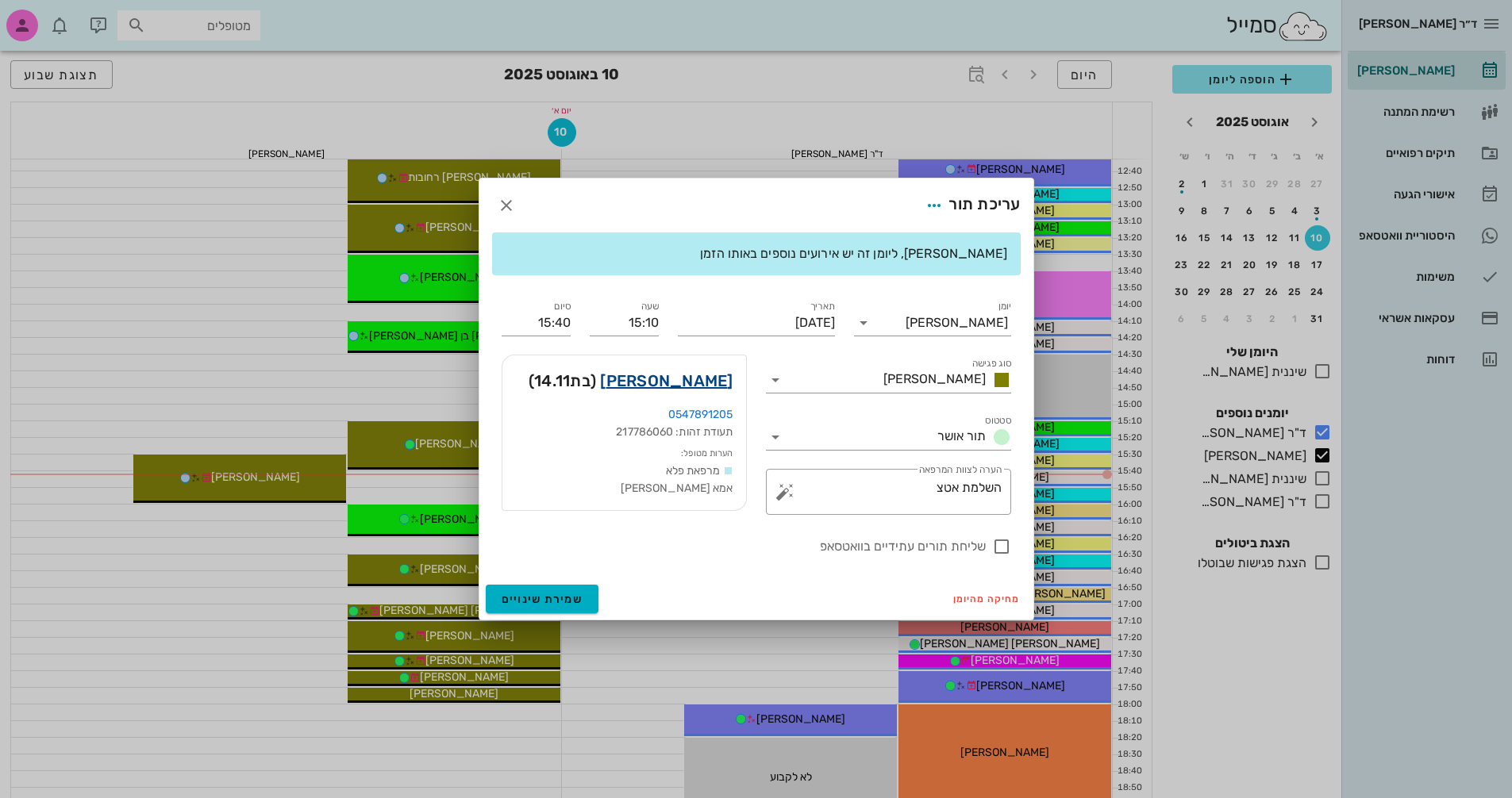
scroll to position [556, 0]
click at [693, 382] on link "[PERSON_NAME]" at bounding box center [666, 381] width 133 height 25
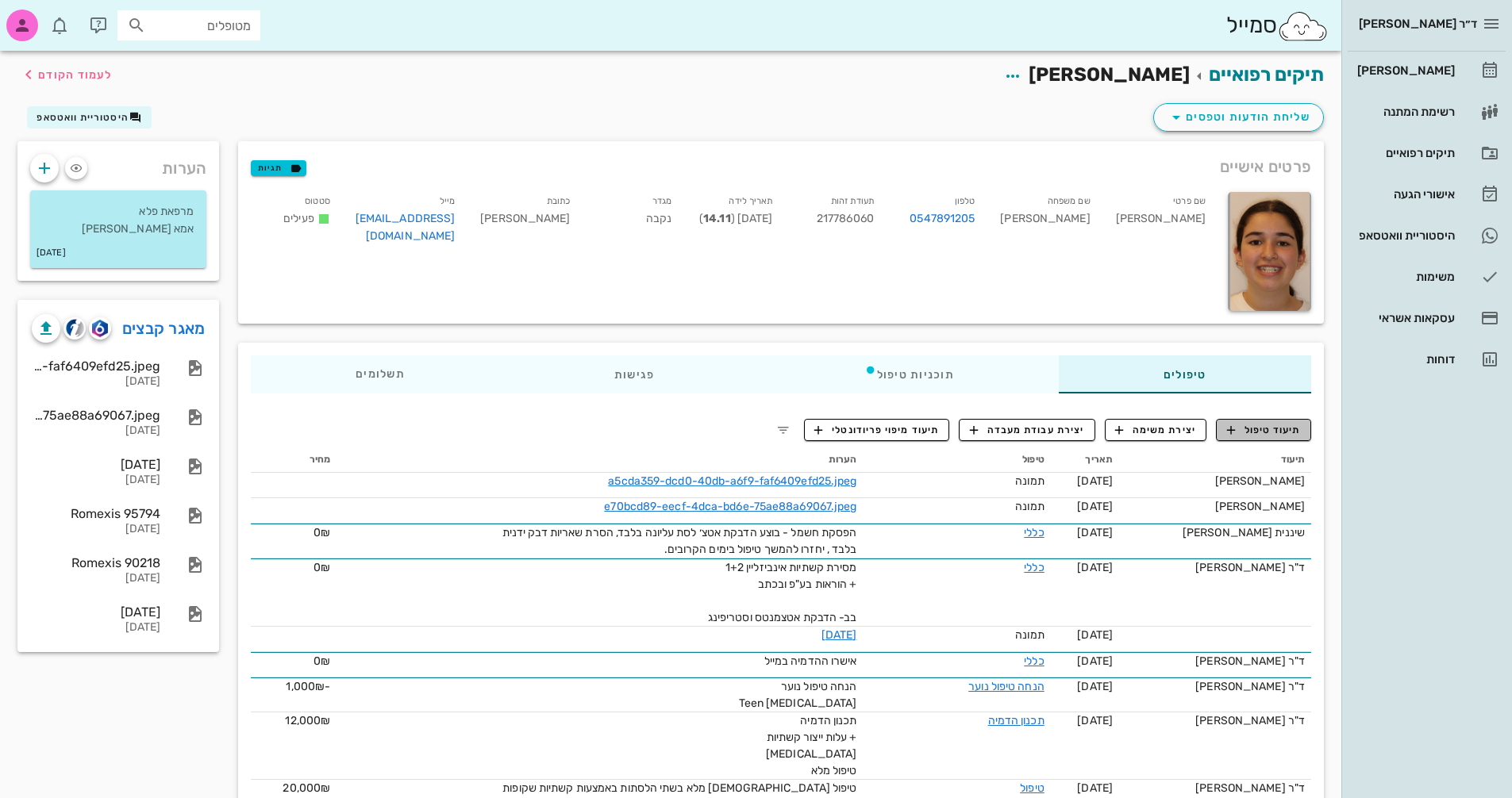
click at [1269, 436] on button "תיעוד טיפול" at bounding box center [1264, 430] width 95 height 22
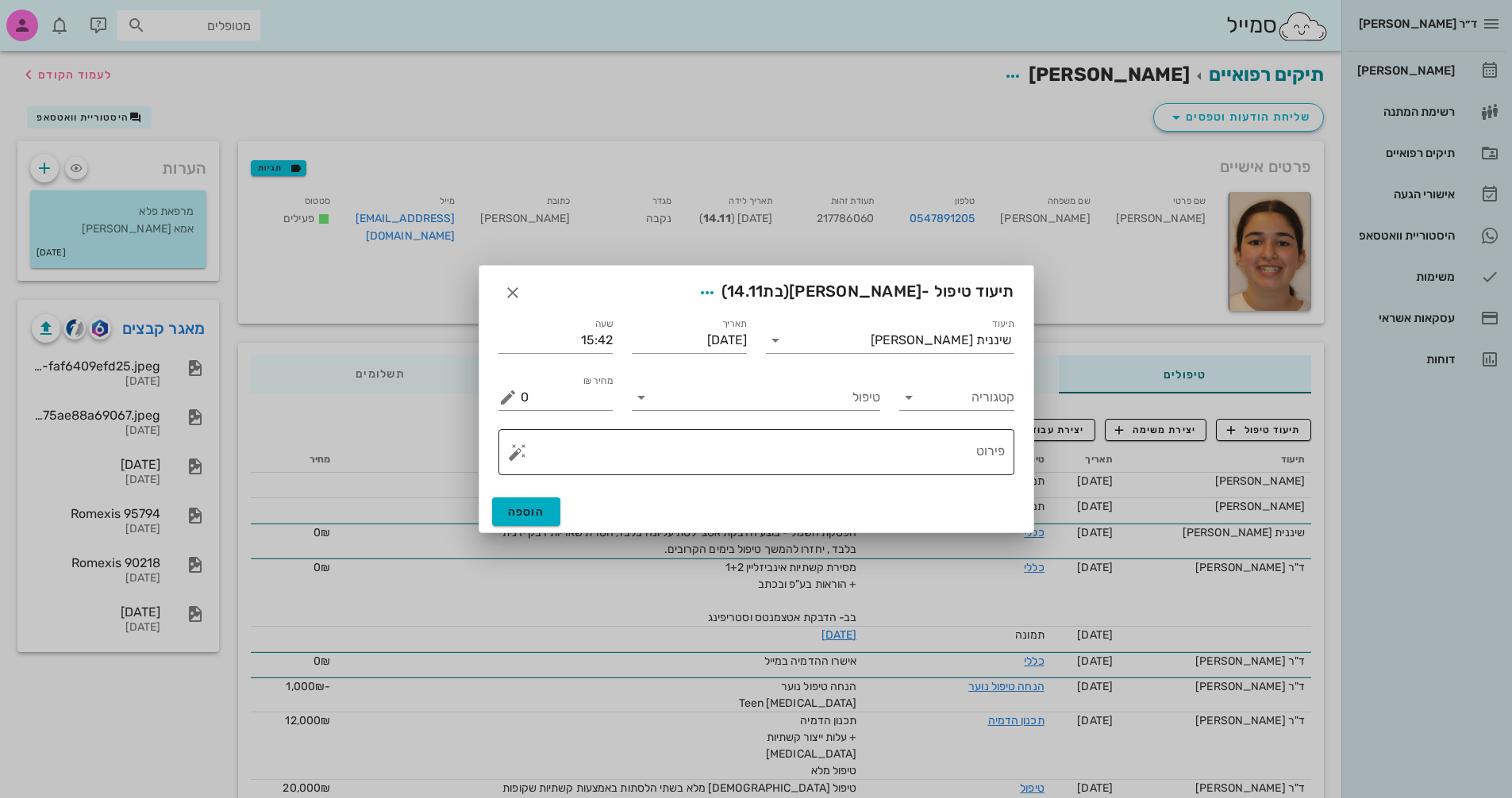
click at [516, 455] on button "button" at bounding box center [517, 452] width 19 height 19
click at [528, 389] on div "[MEDICAL_DATA]" at bounding box center [573, 389] width 129 height 32
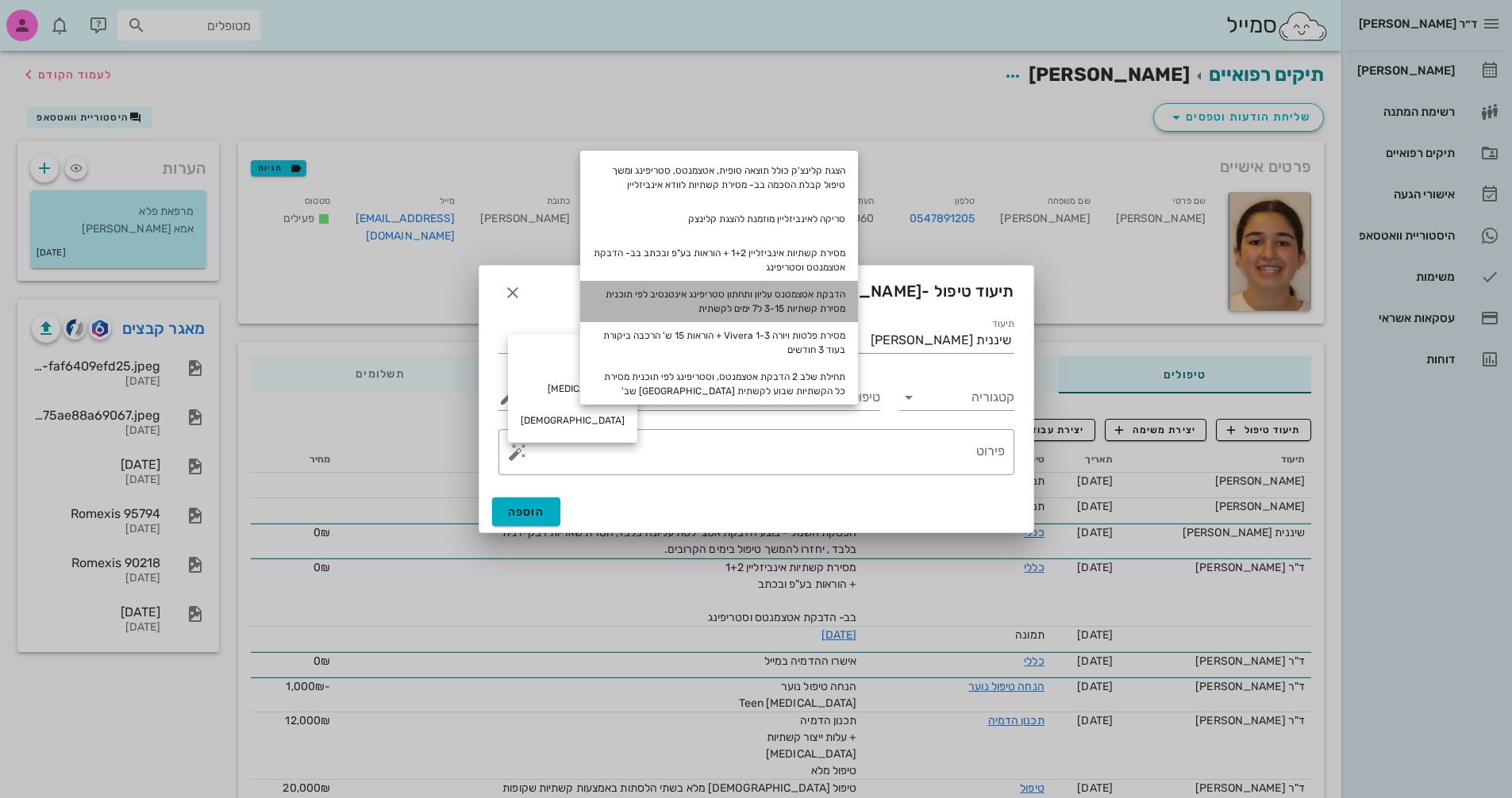
click at [833, 295] on div "הדבקת אטצמטנס עליון ותחתון סטריפינג אינטנסיב לפי תוכנית מסירת קשתיות 3-15 ל7 ימ…" at bounding box center [719, 301] width 278 height 41
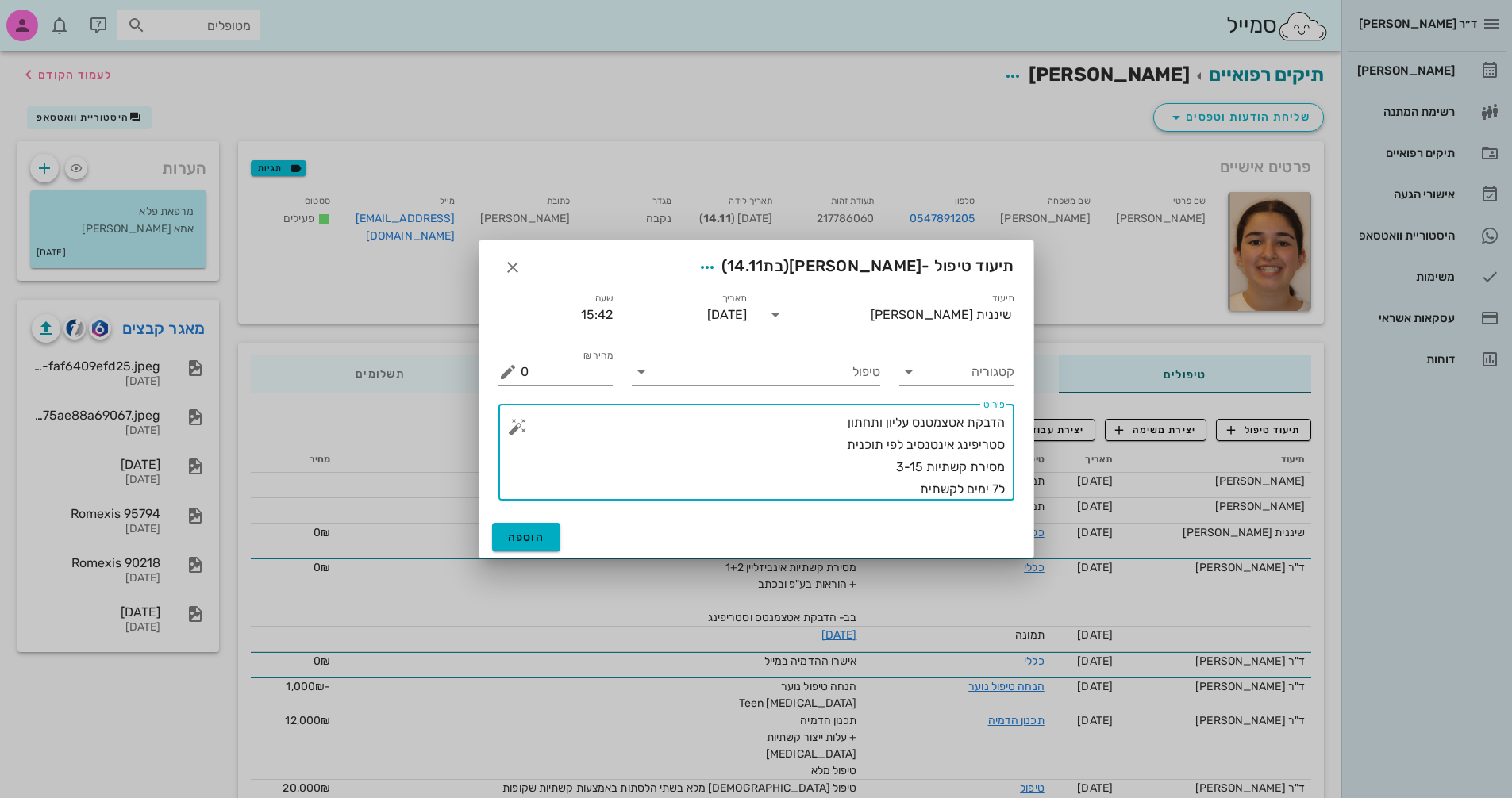
drag, startPoint x: 887, startPoint y: 424, endPoint x: 907, endPoint y: 424, distance: 20.0
click at [907, 424] on textarea "הדבקת אטצמטנס עליון ותחתון סטריפינג אינטנסיב לפי תוכנית מסירת קשתיות 3-15 ל7 ימ…" at bounding box center [763, 456] width 485 height 89
click at [899, 424] on textarea "הדבקת אטצמטנס ותחתון סטריפינג אינטנסיב לפי תוכנית מסירת קשתיות 3-15 ל7 ימים לקש…" at bounding box center [763, 456] width 485 height 89
drag, startPoint x: 913, startPoint y: 468, endPoint x: 924, endPoint y: 468, distance: 11.0
click at [924, 468] on textarea "הדבקת אטצמטנס תחתון סטריפינג אינטנסיב לפי תוכנית מסירת קשתיות 3-15 ל7 ימים לקשת…" at bounding box center [763, 456] width 485 height 89
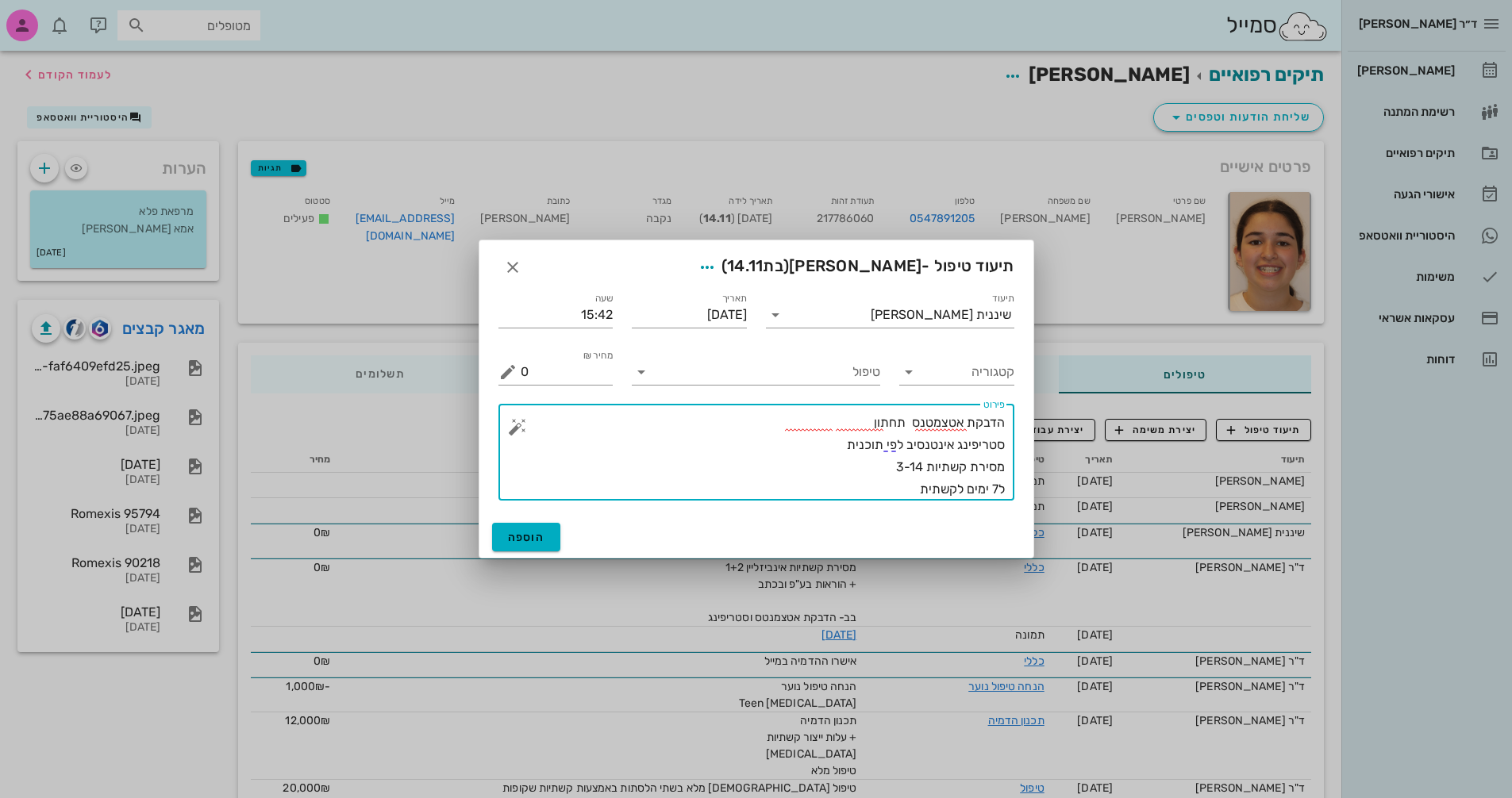
click at [893, 486] on textarea "הדבקת אטצמטנס תחתון סטריפינג אינטנסיב לפי תוכנית מסירת קשתיות 3-14 ל7 ימים לקשת…" at bounding box center [763, 456] width 485 height 89
click at [848, 496] on textarea "הדבקת אטצמטנס תחתון סטריפינג אינטנסיב לפי תוכנית מסירת קשתיות 3-14 ל7 ימים לקשת…" at bounding box center [763, 456] width 485 height 89
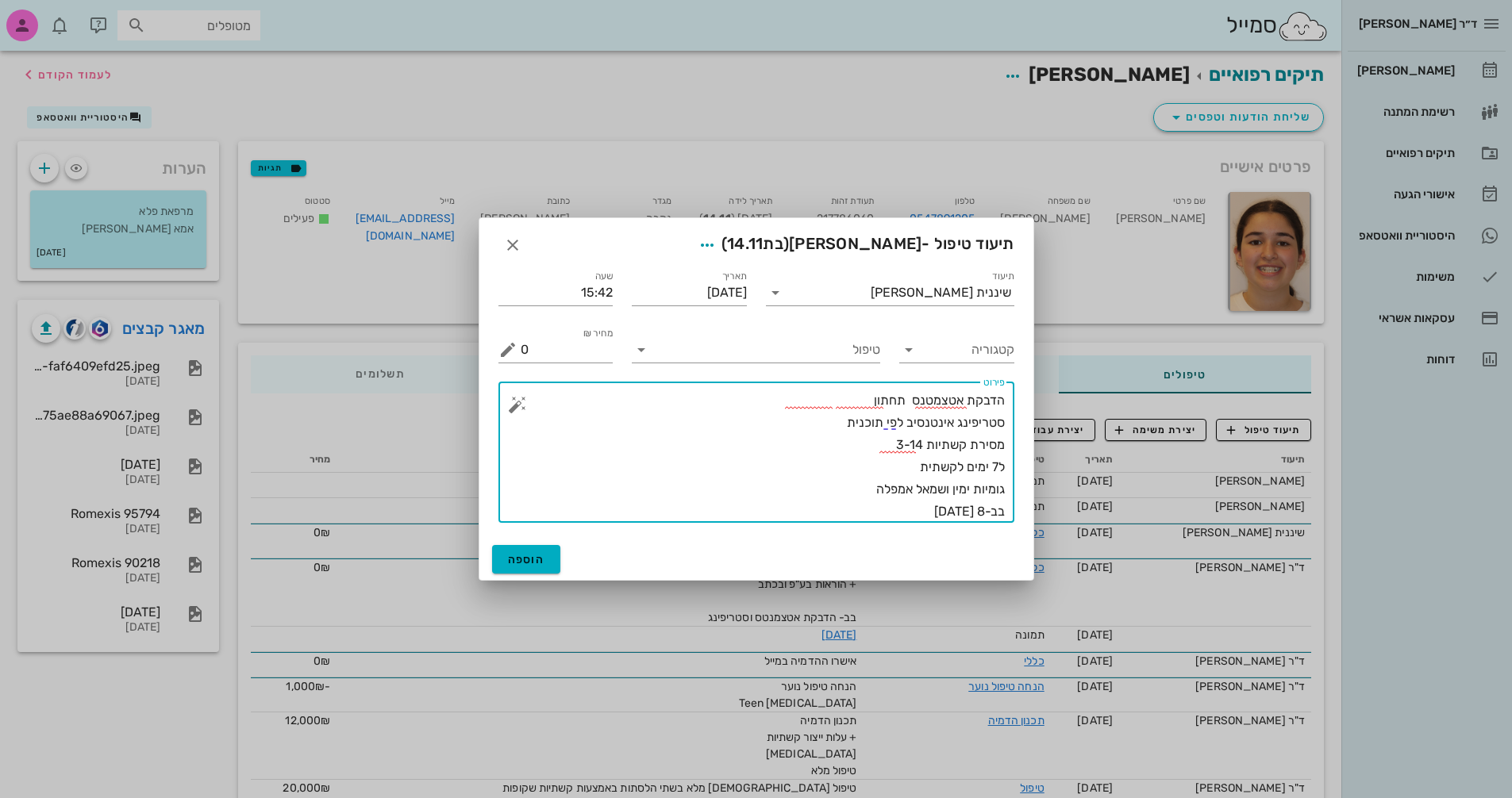
click at [852, 492] on textarea "הדבקת אטצמטנס תחתון סטריפינג אינטנסיב לפי תוכנית מסירת קשתיות 3-14 ל7 ימים לקשת…" at bounding box center [763, 457] width 485 height 134
click at [551, 553] on button "הוספה" at bounding box center [527, 559] width 69 height 29
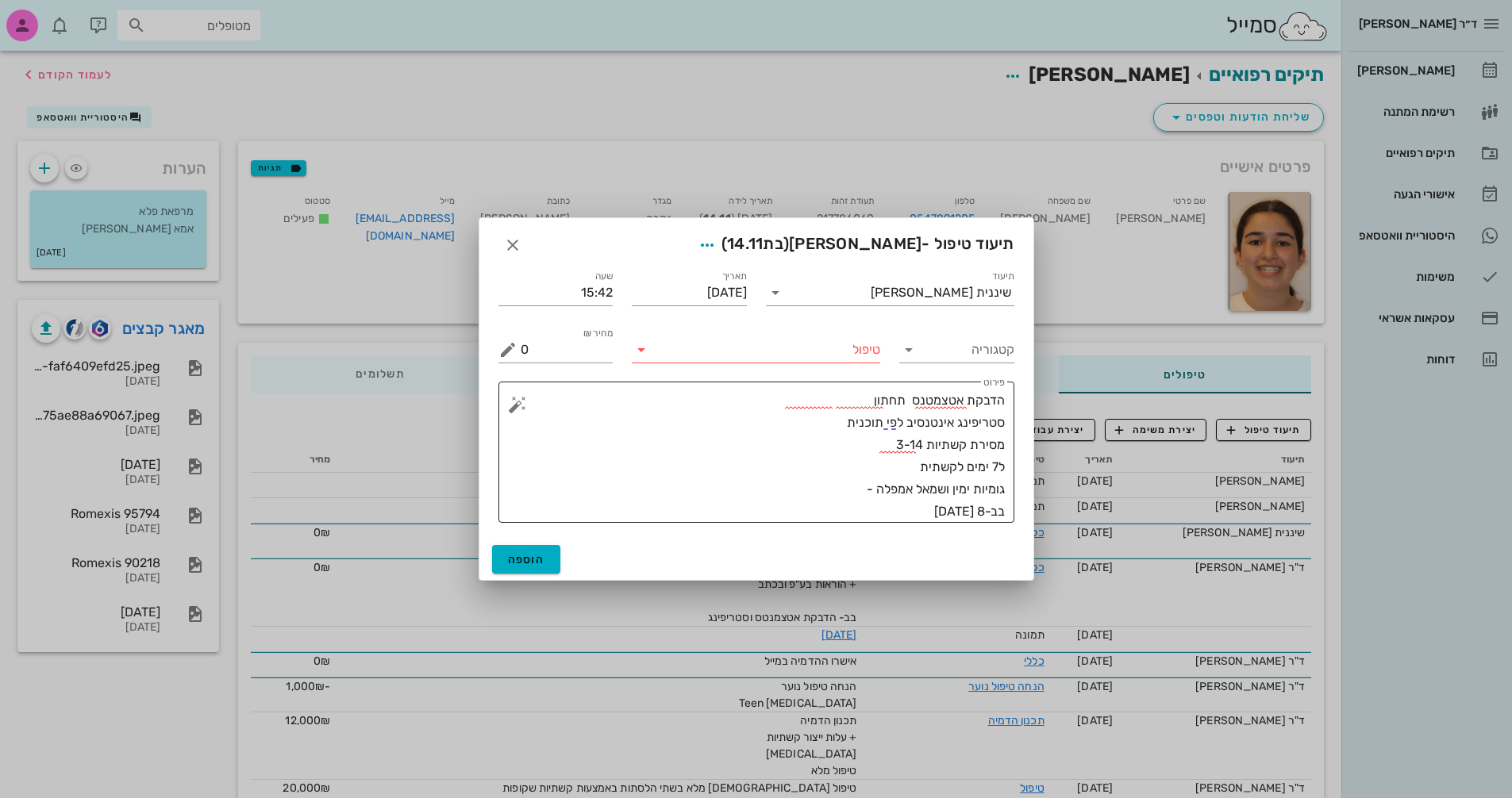
click at [850, 400] on textarea "הדבקת אטצמטנס תחתון סטריפינג אינטנסיב לפי תוכנית מסירת קשתיות 3-14 ל7 ימים לקשת…" at bounding box center [763, 457] width 485 height 134
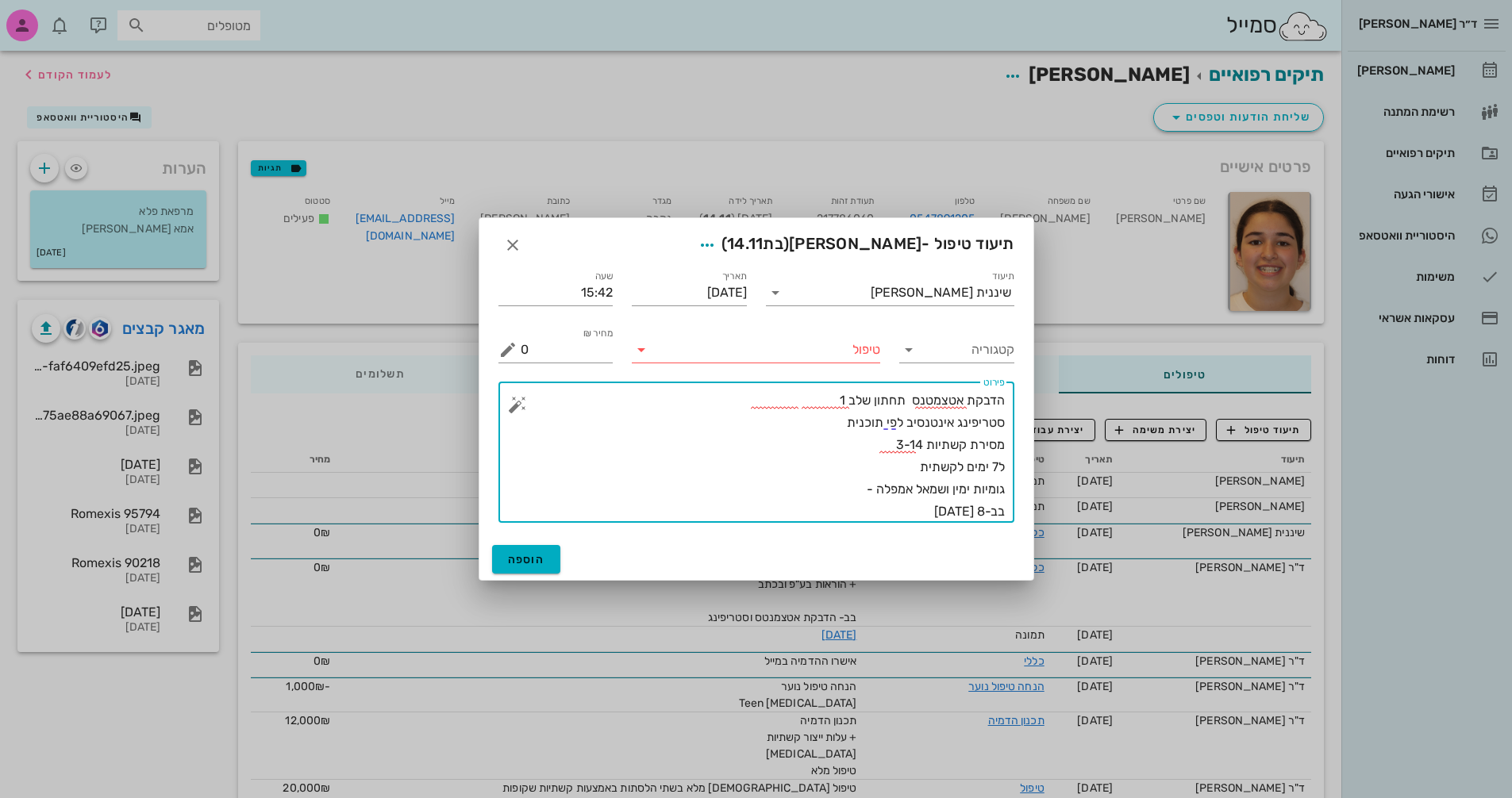
type textarea "הדבקת אטצמטנס תחתון שלב 1 סטריפינג אינטנסיב לפי תוכנית מסירת קשתיות 3-14 ל7 ימי…"
click at [641, 363] on div "טיפול" at bounding box center [756, 350] width 249 height 25
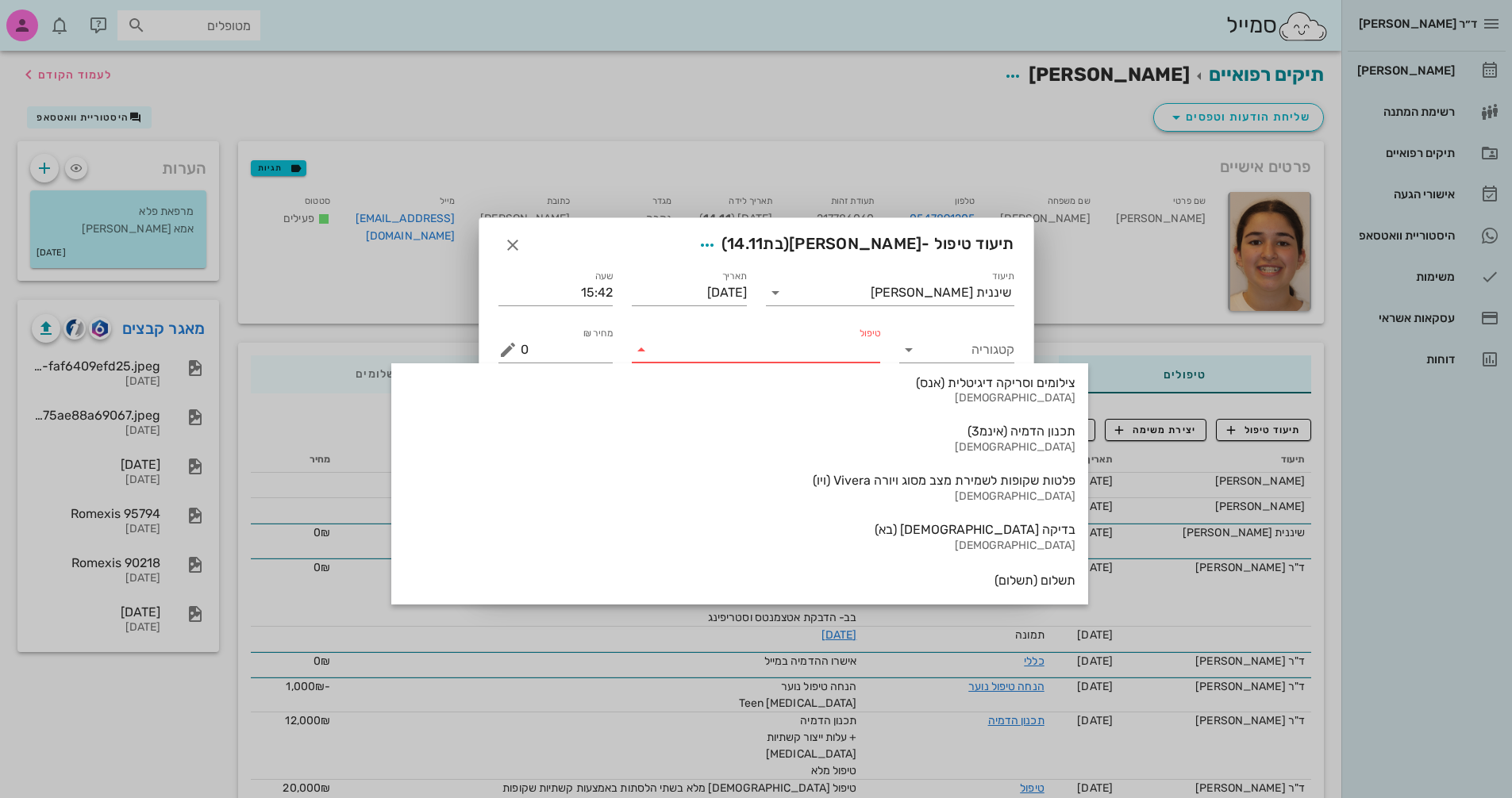
scroll to position [1657, 0]
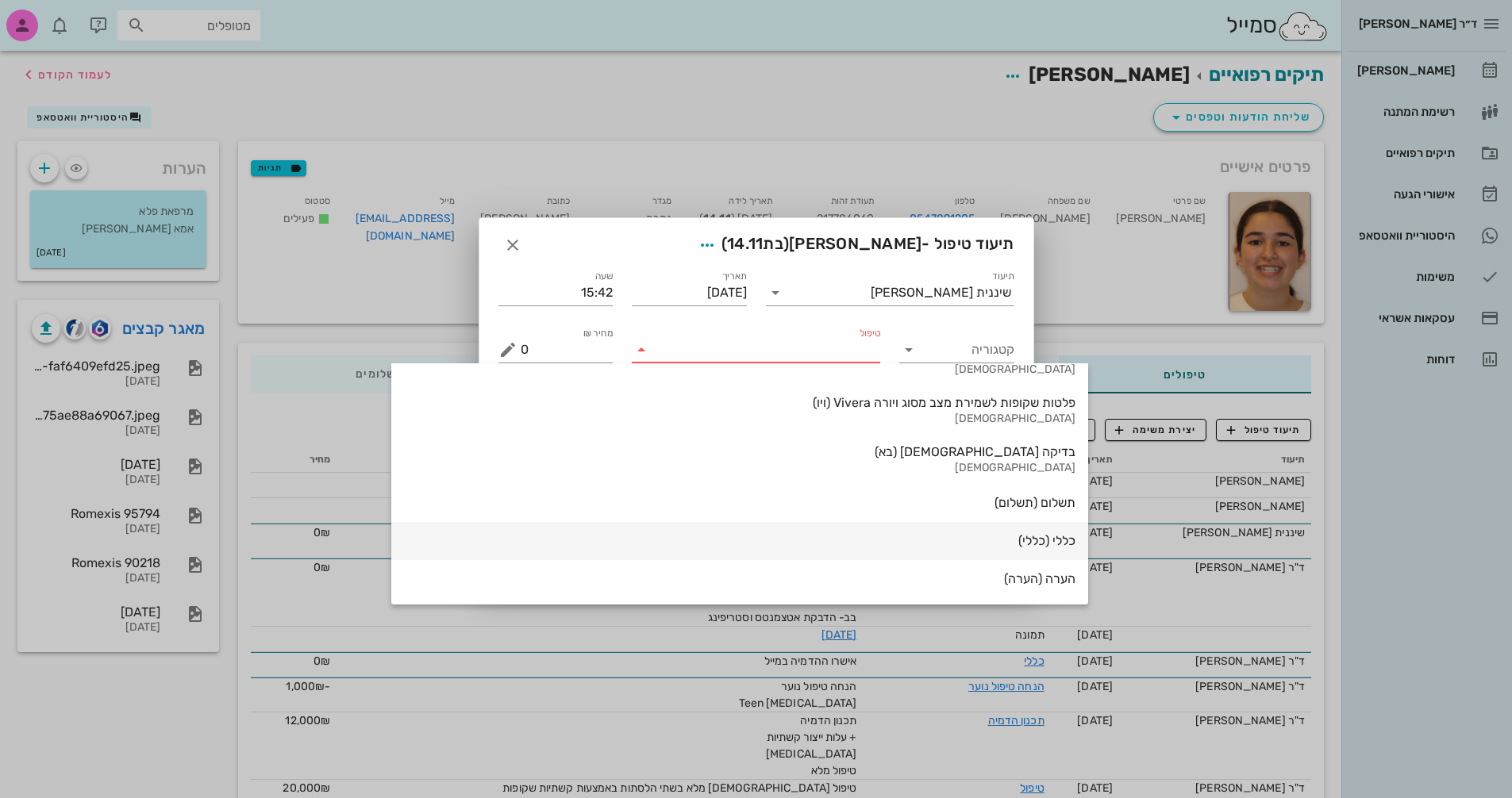
click at [856, 540] on div "כללי (כללי)" at bounding box center [740, 541] width 672 height 15
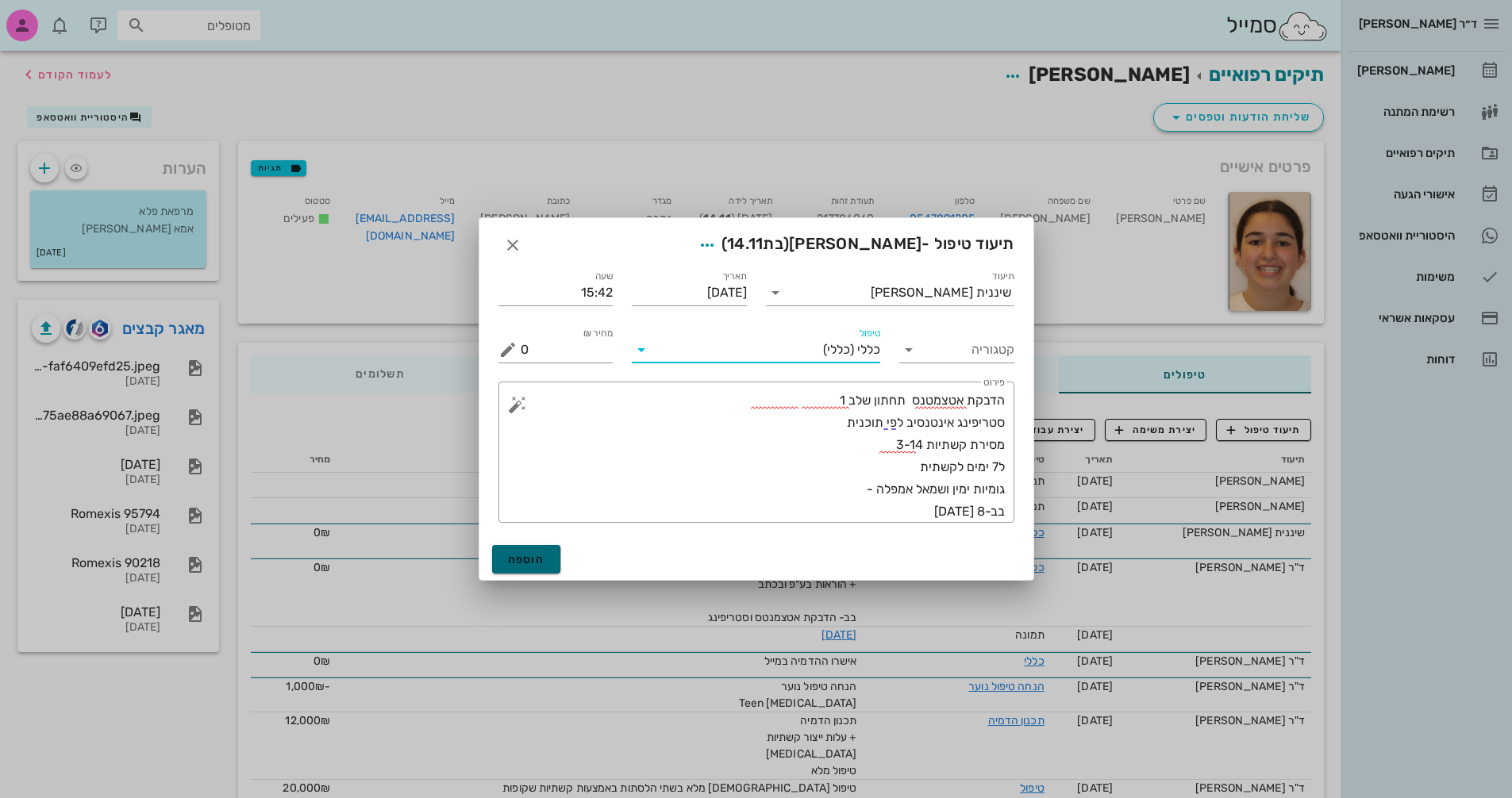
click at [542, 561] on span "הוספה" at bounding box center [527, 559] width 37 height 13
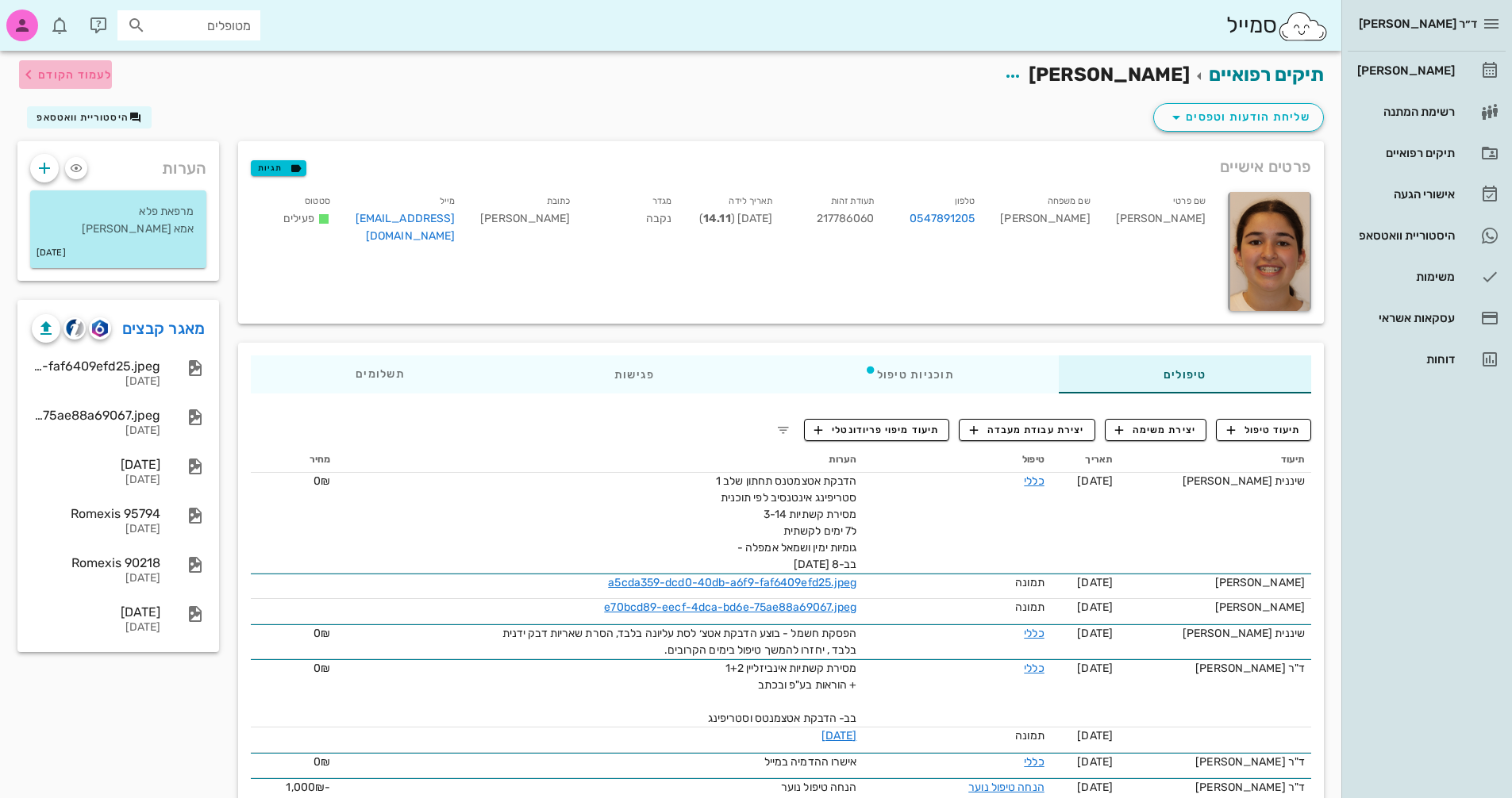
click at [86, 70] on span "לעמוד הקודם" at bounding box center [75, 75] width 74 height 13
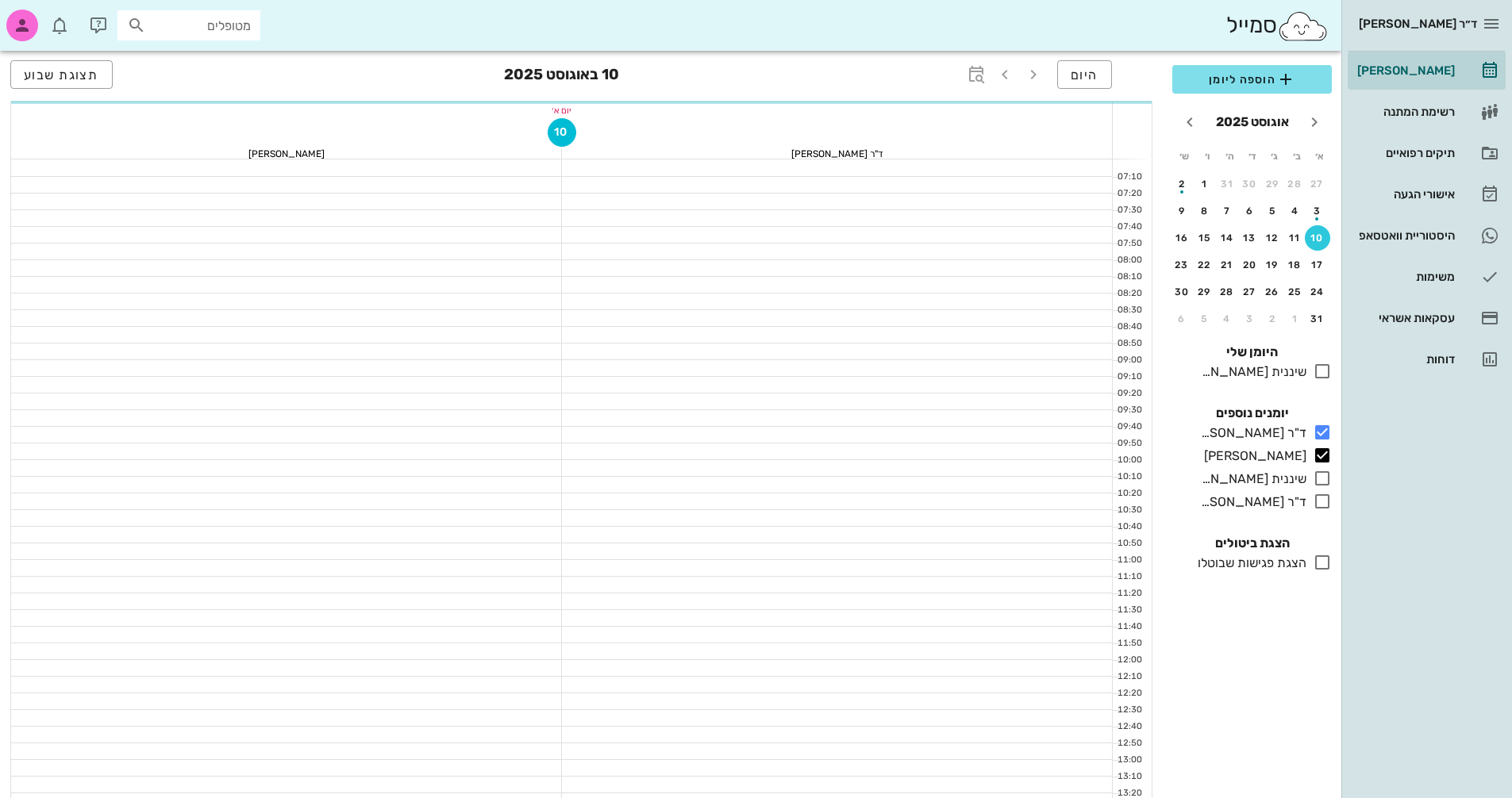
scroll to position [556, 0]
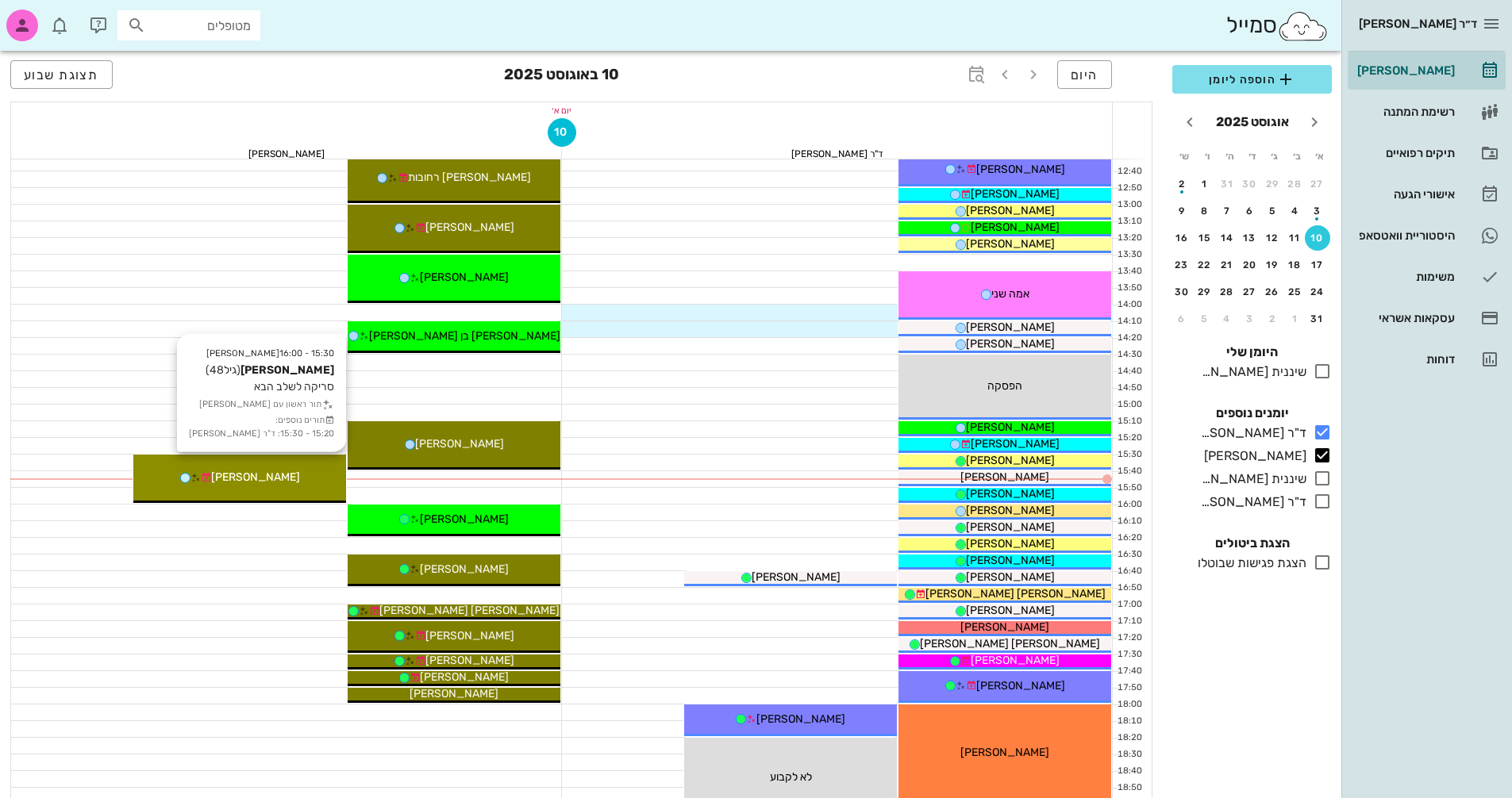
click at [291, 477] on div "[PERSON_NAME]" at bounding box center [240, 477] width 212 height 17
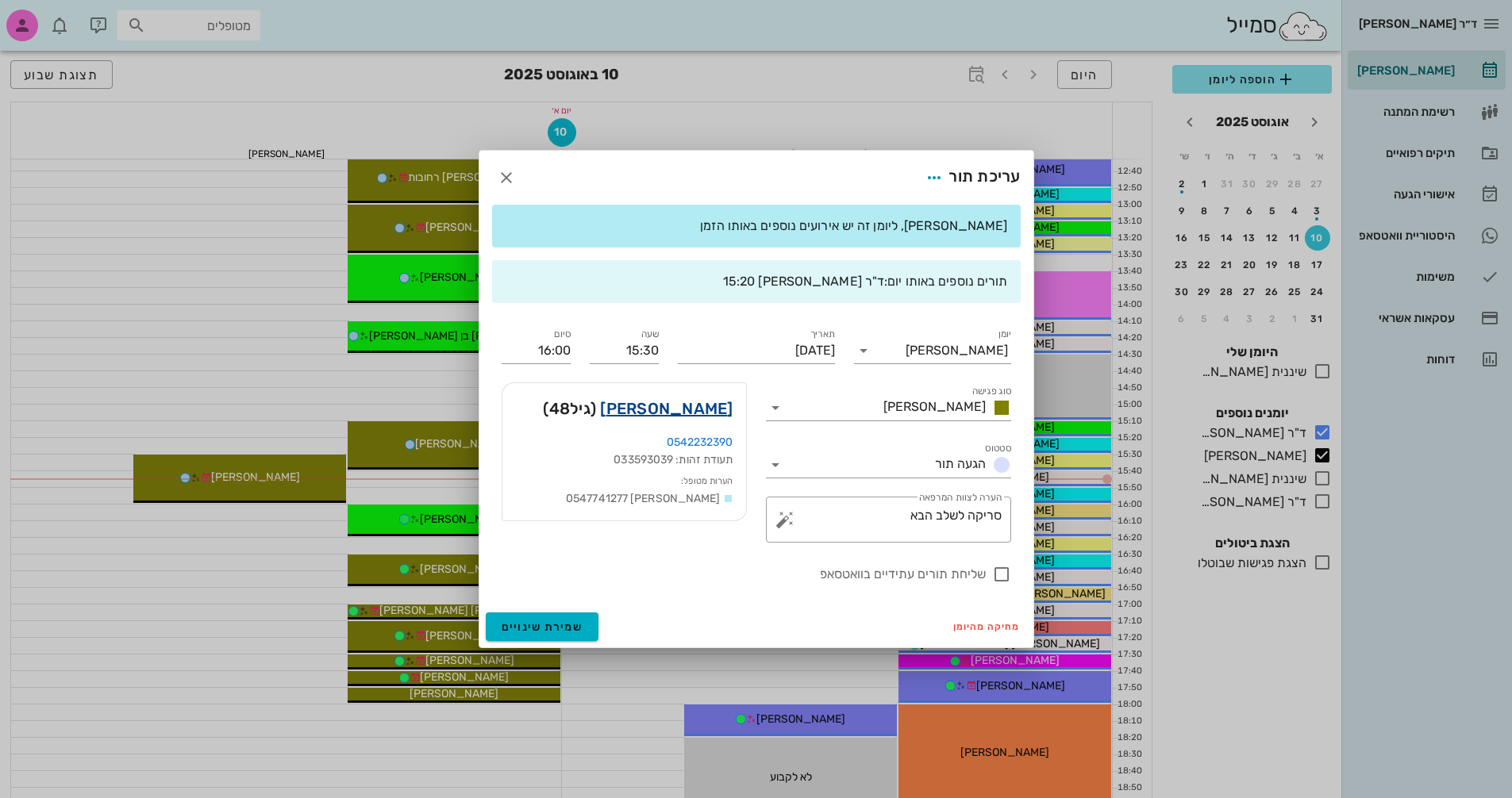
click at [721, 410] on link "[PERSON_NAME]" at bounding box center [666, 408] width 133 height 25
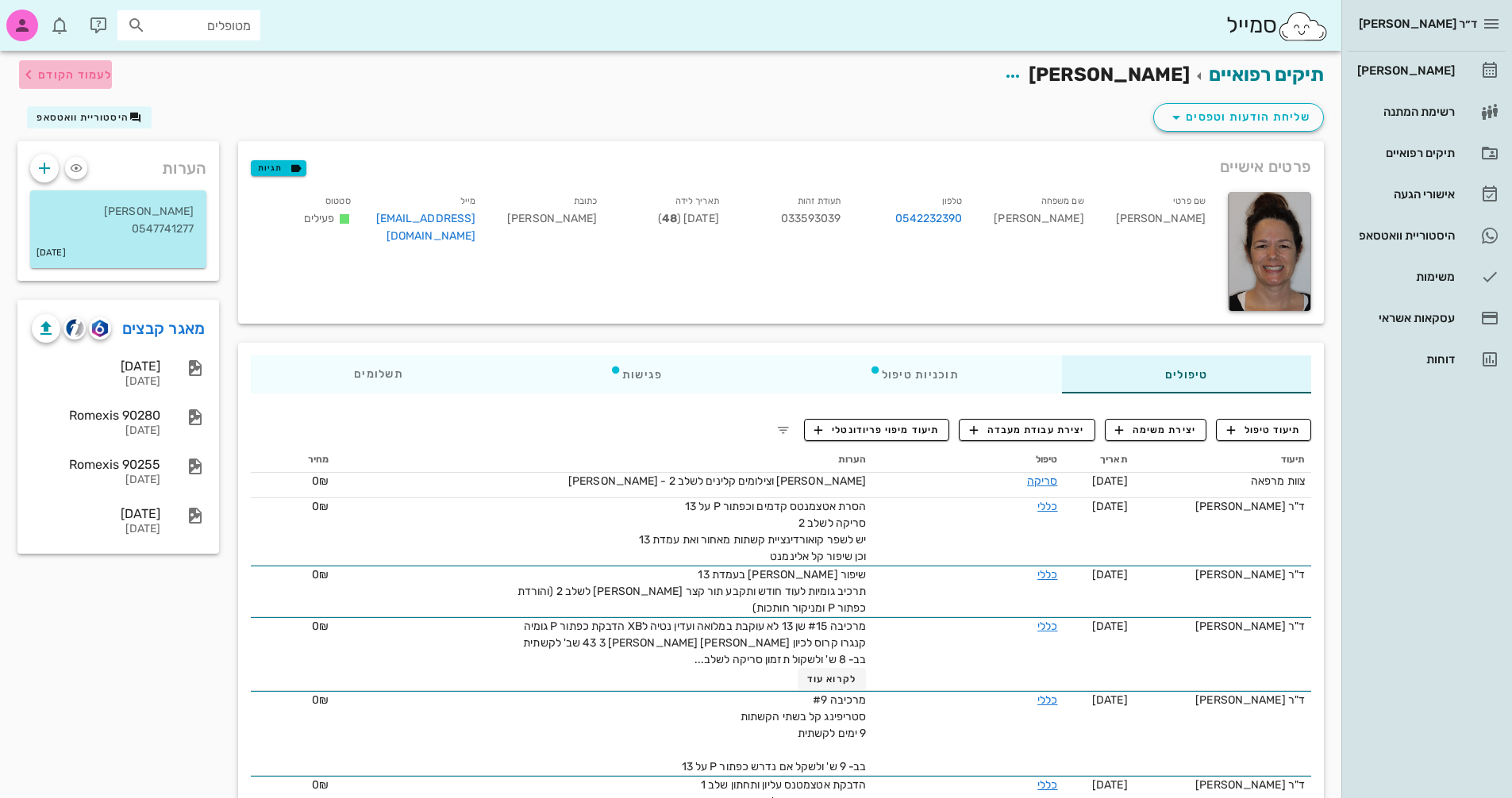
click at [60, 70] on span "לעמוד הקודם" at bounding box center [75, 75] width 74 height 13
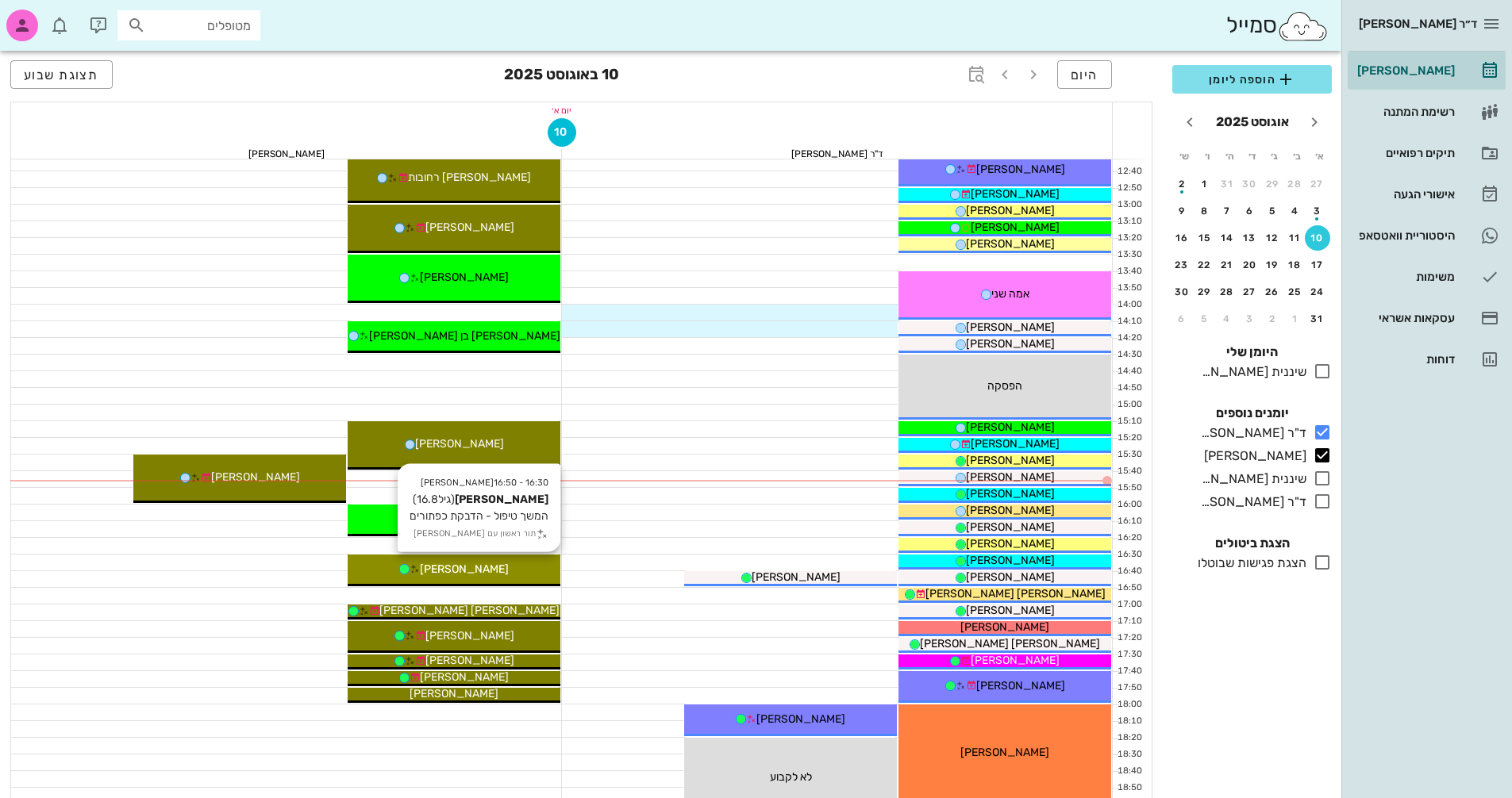
click at [487, 568] on span "[PERSON_NAME]" at bounding box center [464, 569] width 89 height 13
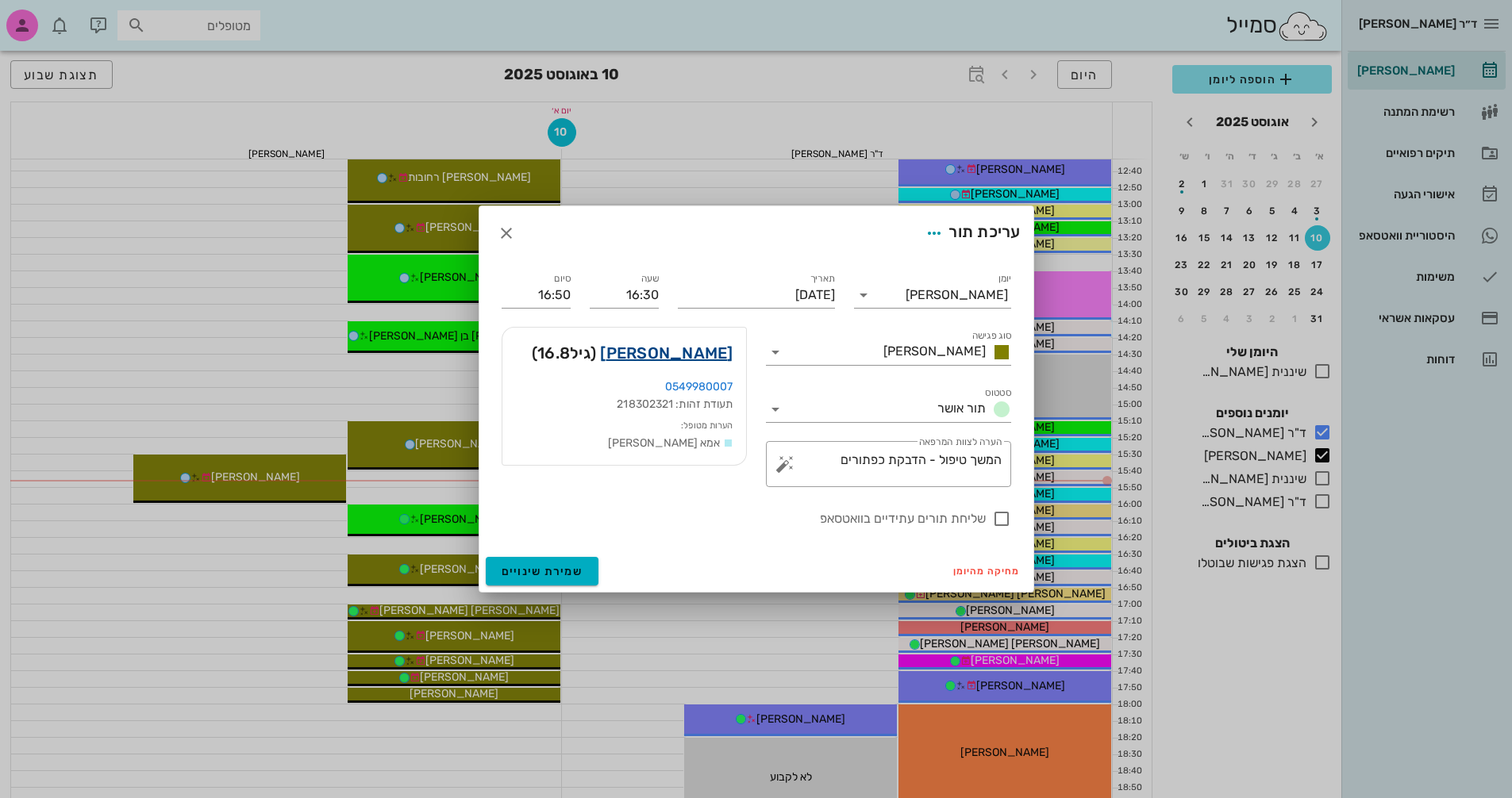
click at [683, 360] on link "[PERSON_NAME]" at bounding box center [666, 353] width 133 height 25
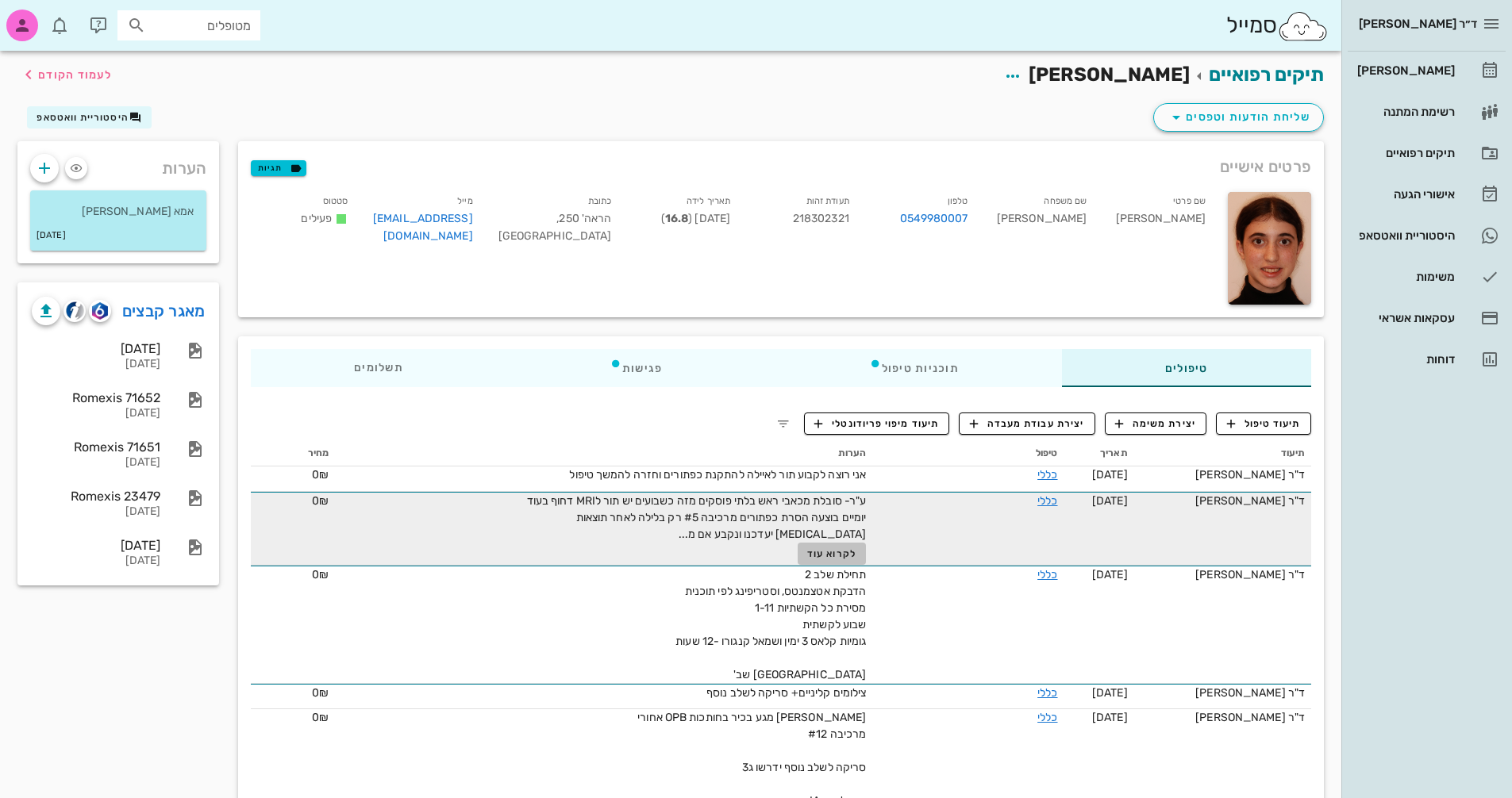
click at [807, 555] on span "לקרוא עוד" at bounding box center [832, 554] width 50 height 11
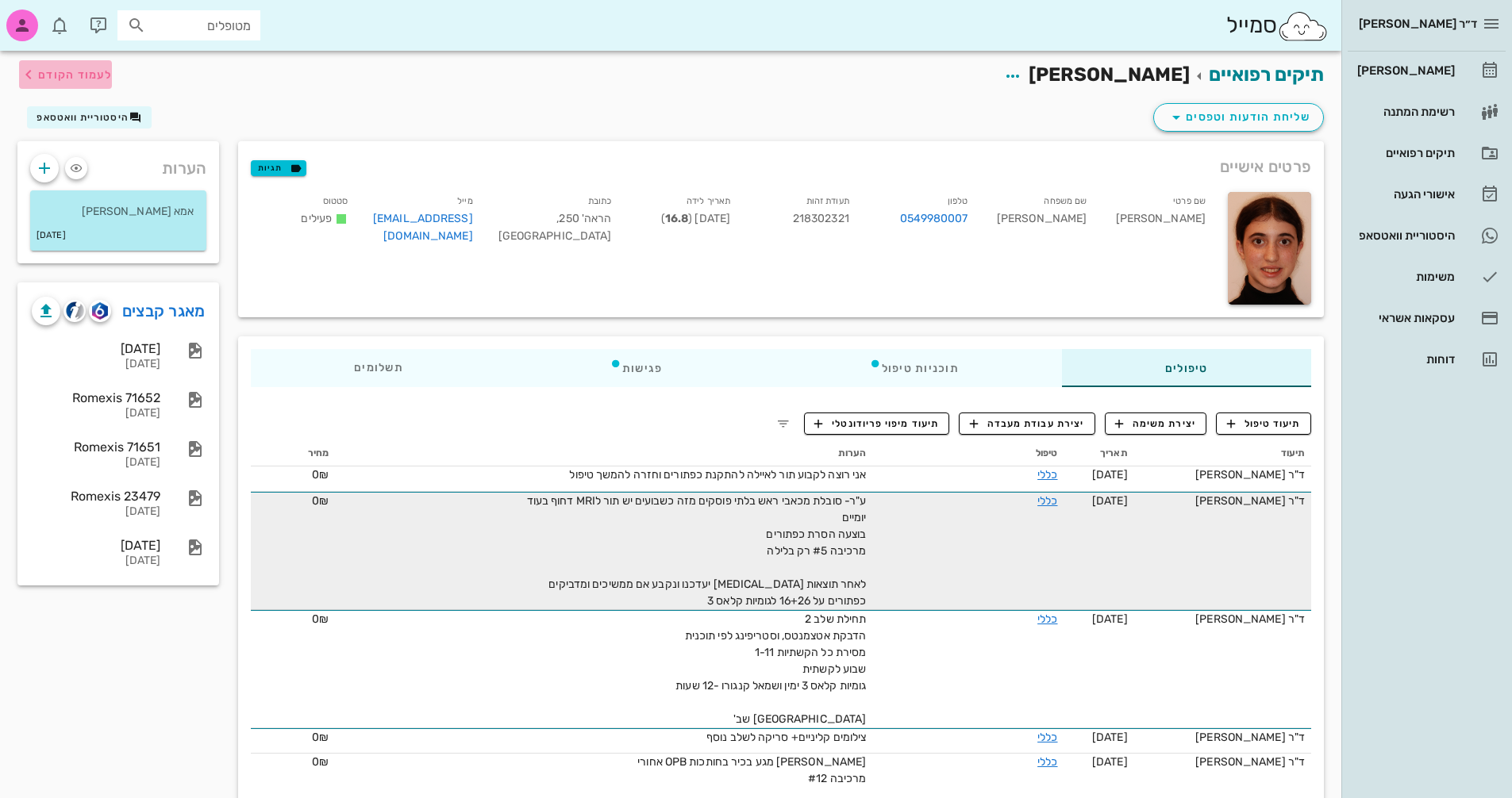
click at [49, 76] on span "לעמוד הקודם" at bounding box center [75, 75] width 74 height 13
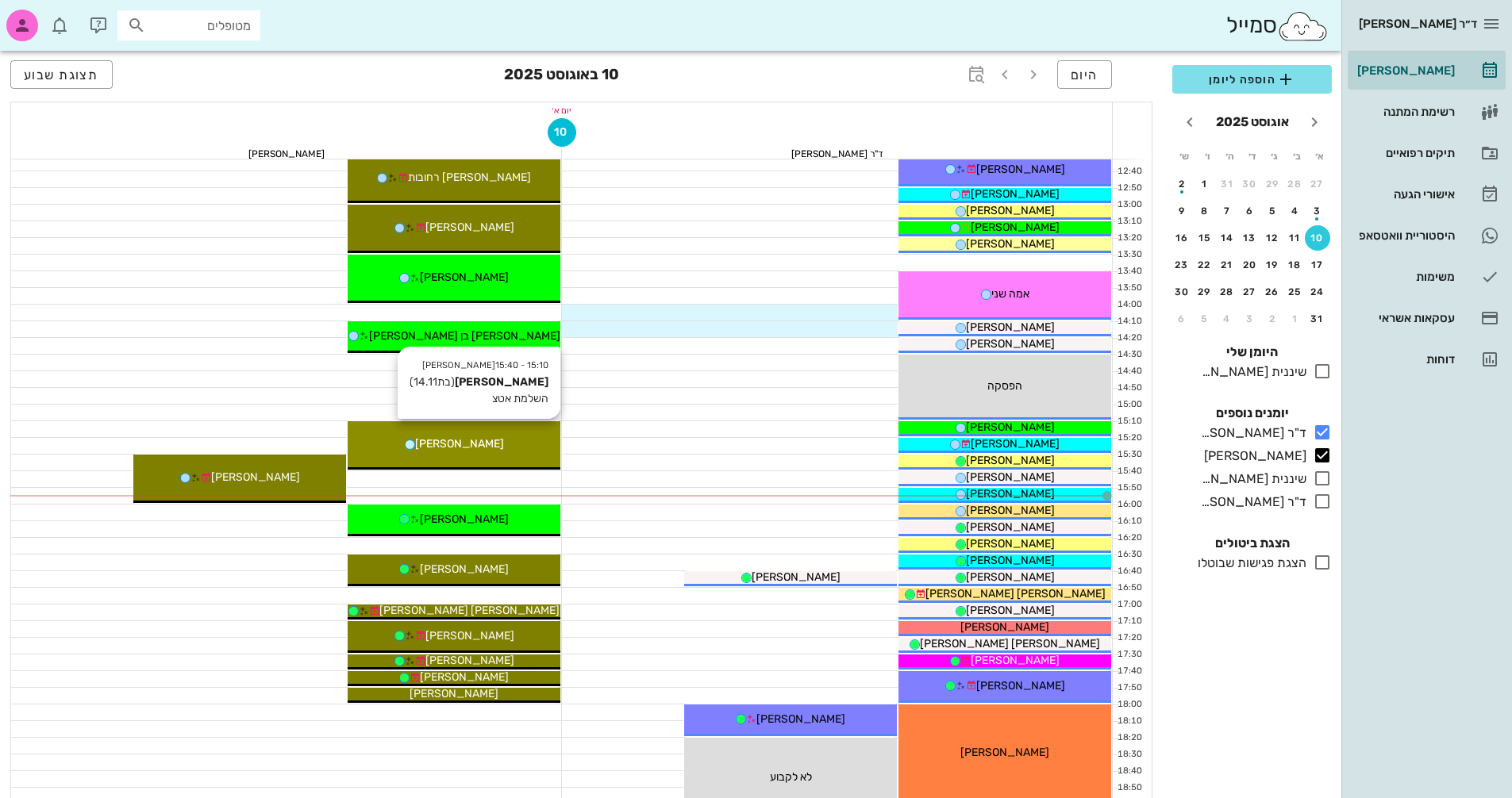
click at [480, 452] on div "[PERSON_NAME]" at bounding box center [454, 444] width 212 height 17
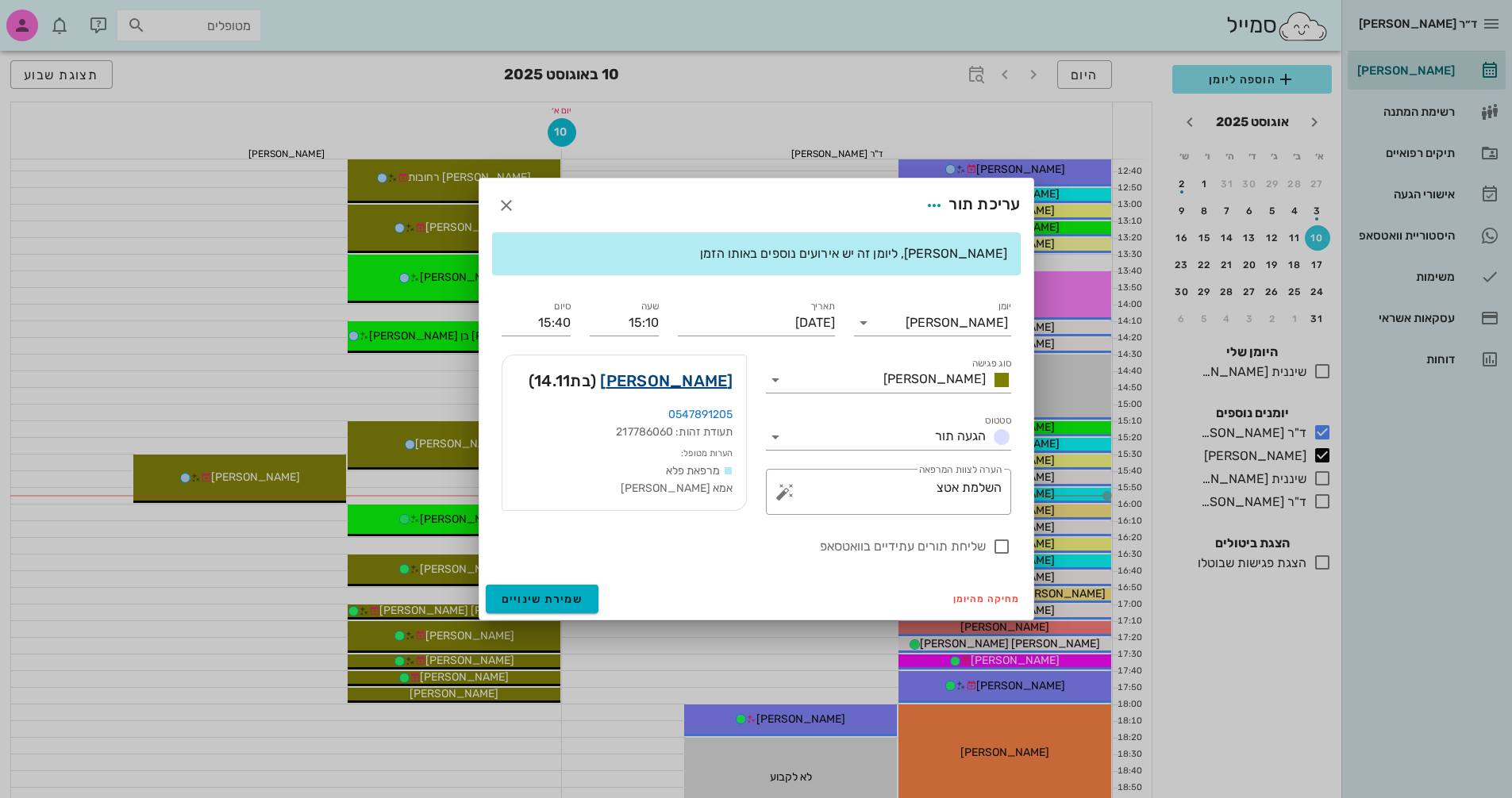
click at [709, 377] on link "[PERSON_NAME]" at bounding box center [666, 381] width 133 height 25
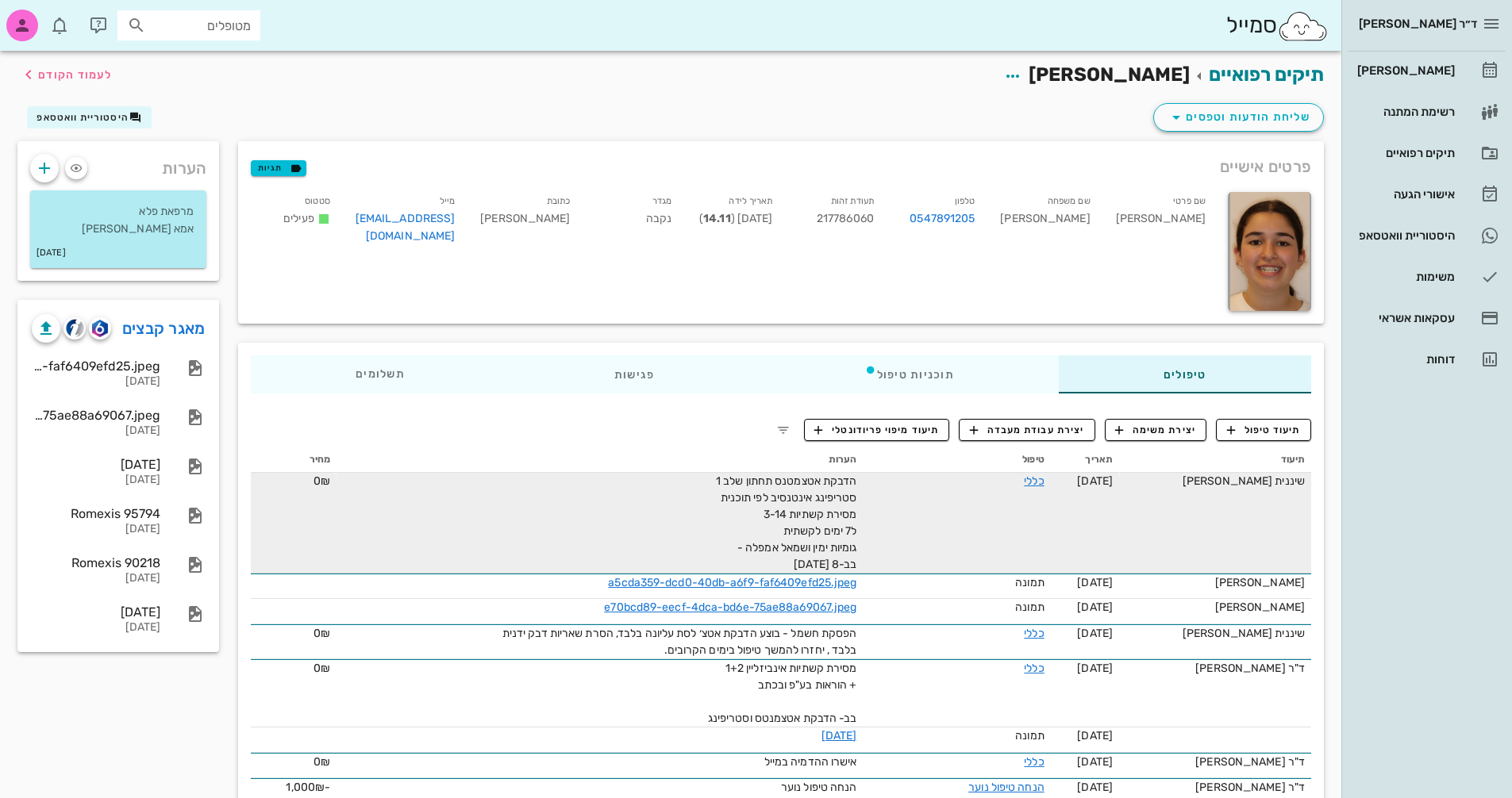
click at [790, 488] on div "הדבקת אטצמטנס תחתון שלב 1 סטריפינג אינטנסיב לפי תוכנית מסירת קשתיות 3-14 ל7 ימי…" at bounding box center [678, 523] width 357 height 100
click at [1028, 474] on link "כללי" at bounding box center [1033, 481] width 20 height 13
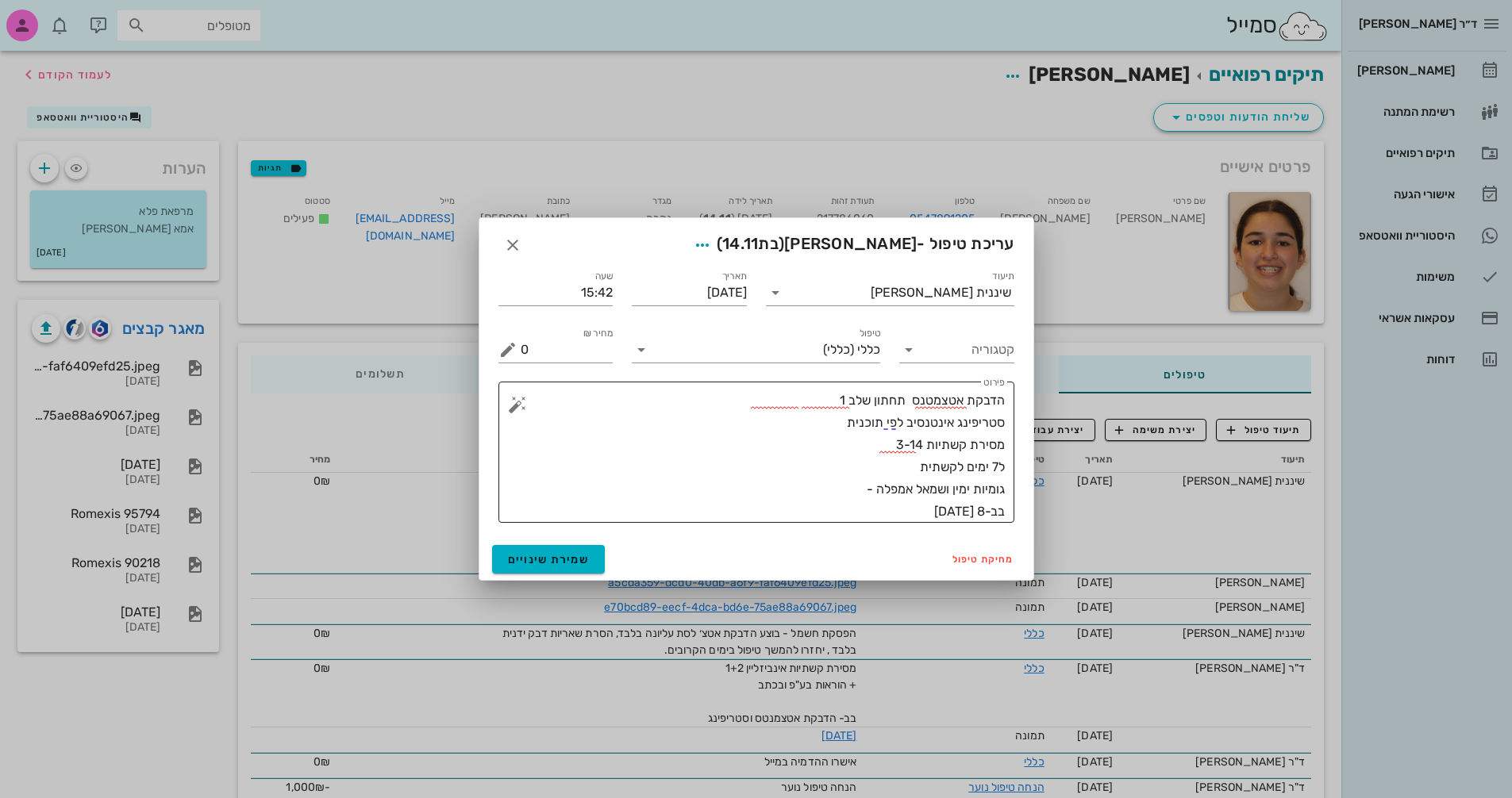
click at [846, 494] on textarea "הדבקת אטצמטנס תחתון שלב 1 סטריפינג אינטנסיב לפי תוכנית מסירת קשתיות 3-14 ל7 ימי…" at bounding box center [763, 457] width 485 height 134
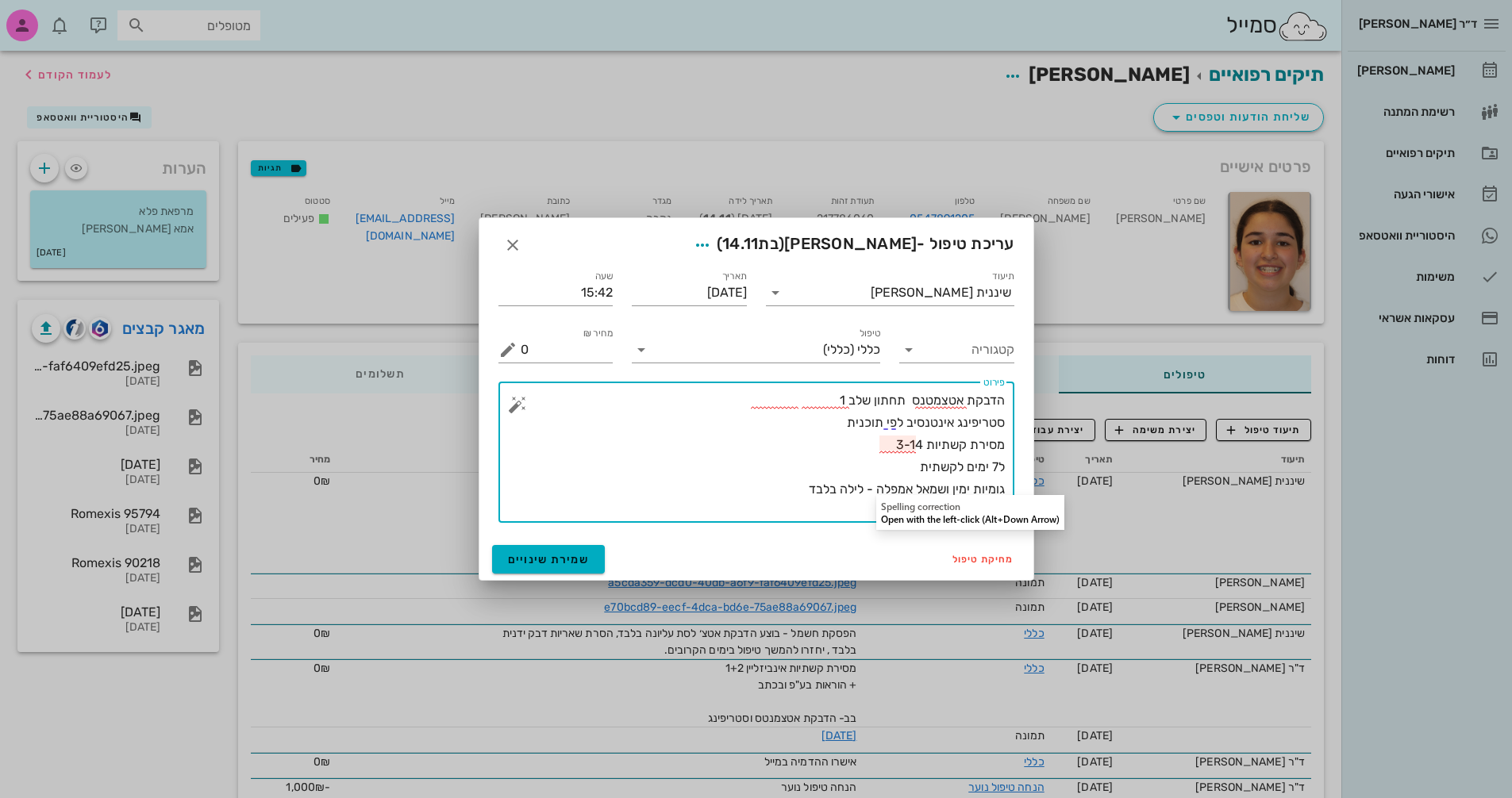
drag, startPoint x: 877, startPoint y: 488, endPoint x: 911, endPoint y: 494, distance: 34.5
click at [911, 494] on textarea "הדבקת אטצמטנס תחתון שלב 1 סטריפינג אינטנסיב לפי תוכנית מסירת קשתיות 3-14 ל7 ימי…" at bounding box center [763, 457] width 485 height 134
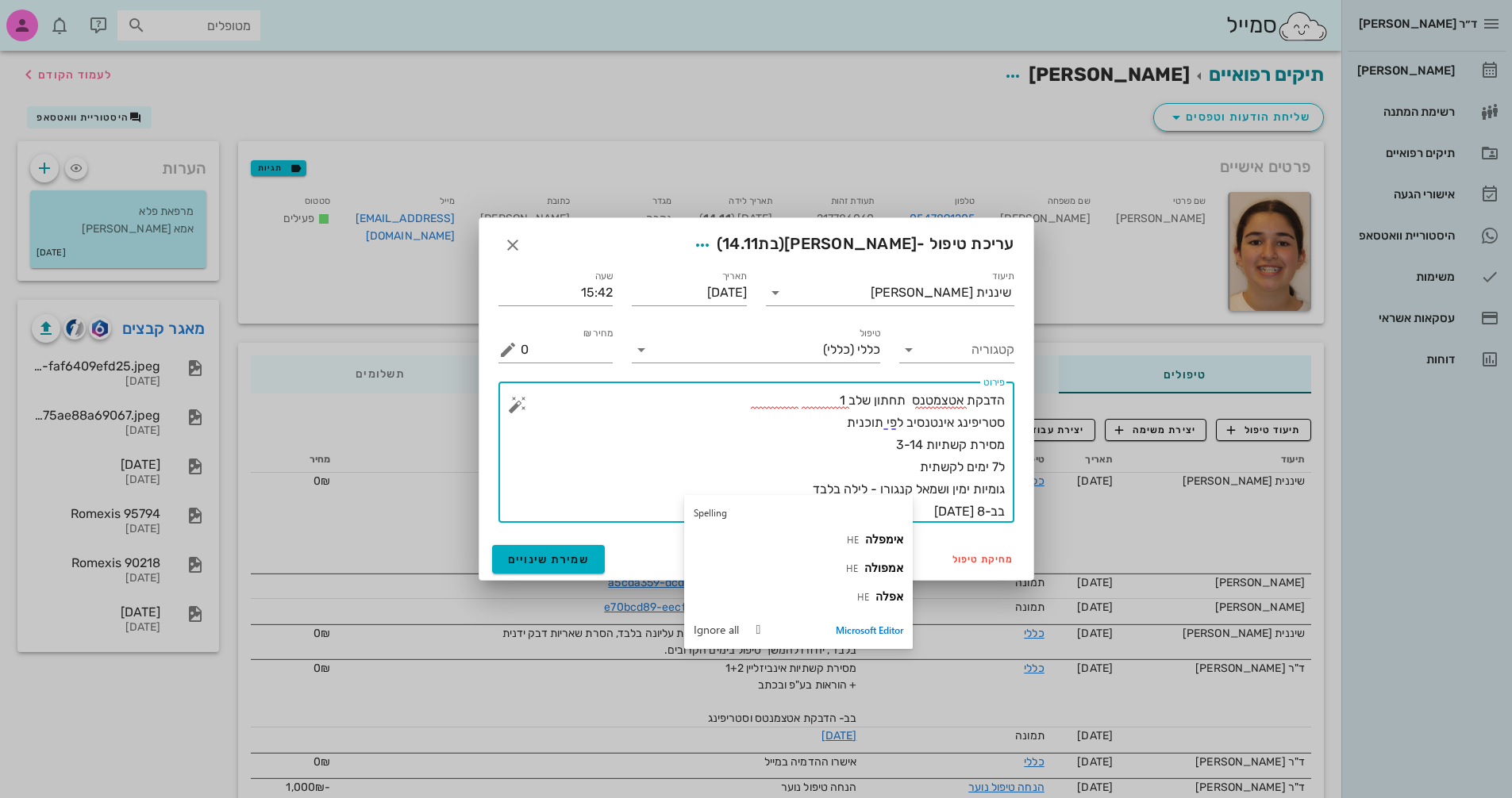
click at [702, 436] on textarea "הדבקת אטצמטנס תחתון שלב 1 סטריפינג אינטנסיב לפי תוכנית מסירת קשתיות 3-14 ל7 ימי…" at bounding box center [763, 457] width 485 height 134
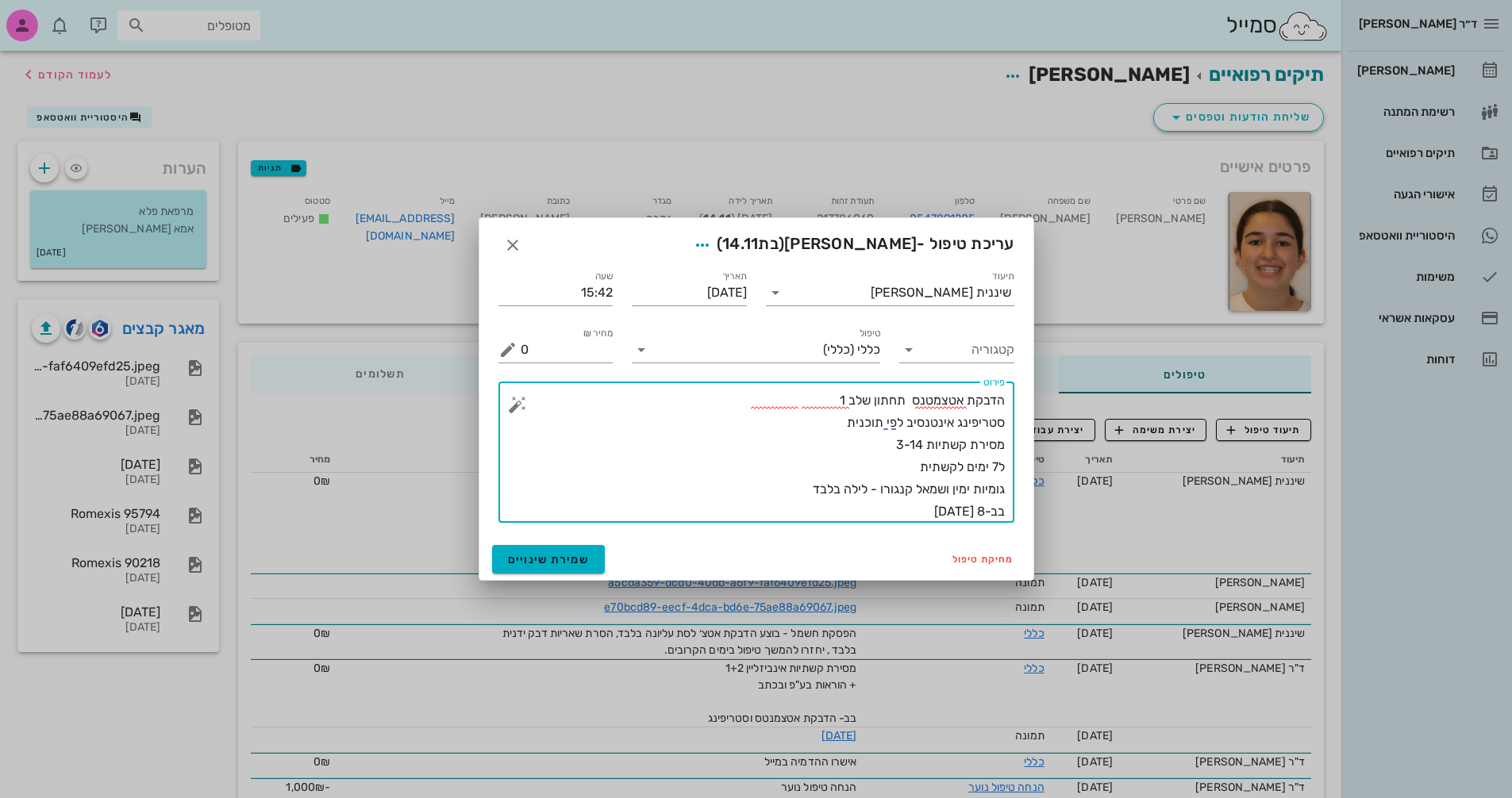
click at [897, 433] on textarea "הדבקת אטצמטנס תחתון שלב 1 סטריפינג אינטנסיב לפי תוכנית מסירת קשתיות 3-14 ל7 ימי…" at bounding box center [763, 457] width 485 height 134
click at [890, 443] on textarea "הדבקת אטצמטנס תחתון שלב 1 סטריפינג אינטנסיב לפי תוכנית מסירת קשתיות 3-14 ל7 ימי…" at bounding box center [763, 457] width 485 height 134
type textarea "הדבקת אטצמטנס תחתון שלב 1 סטריפינג אינטנסיב לפי תוכנית מסירת קשתיות 3-14 ( מתוך…"
click at [567, 561] on span "שמירת שינויים" at bounding box center [548, 559] width 81 height 13
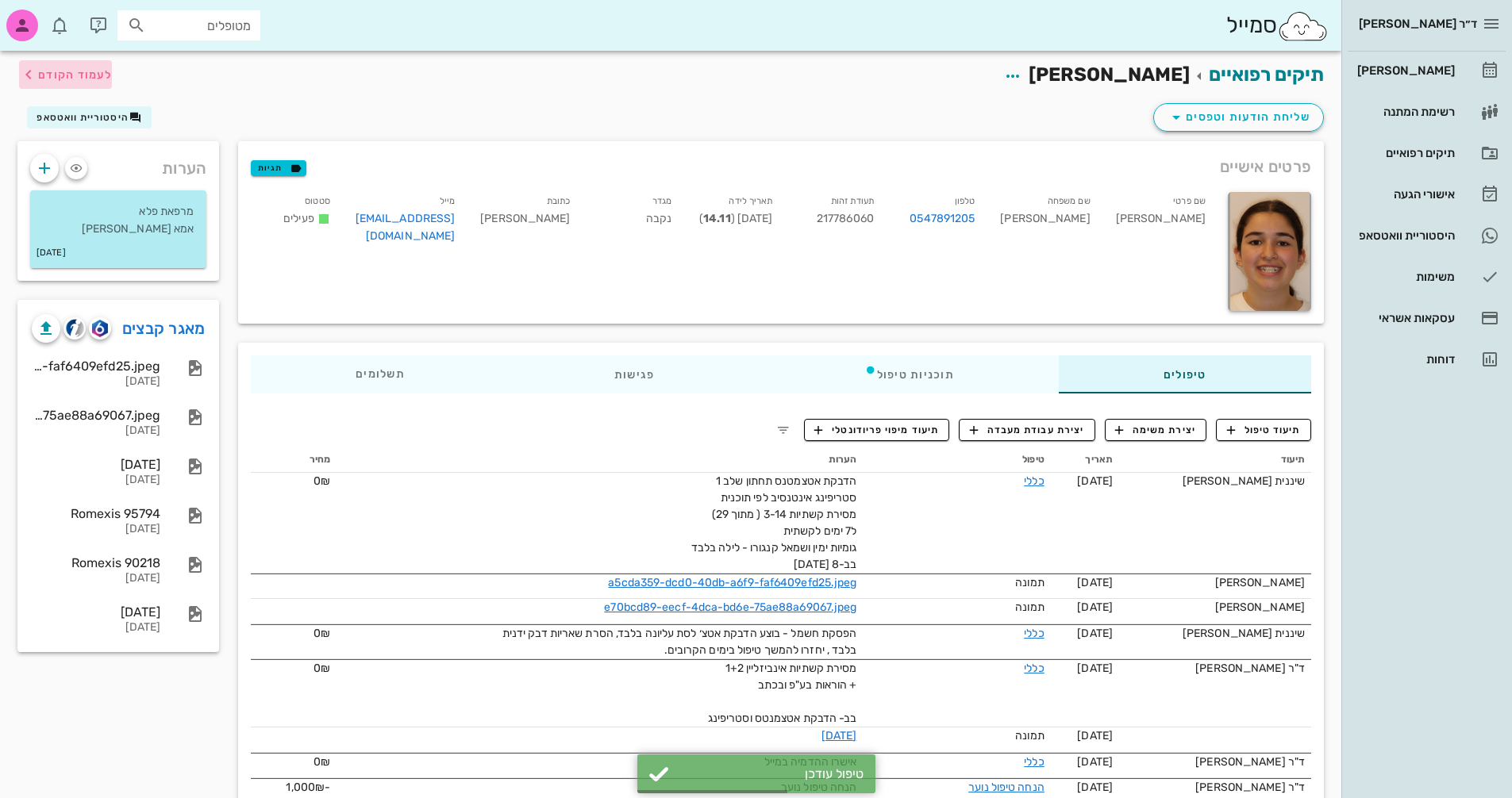
click at [75, 74] on span "לעמוד הקודם" at bounding box center [75, 75] width 74 height 13
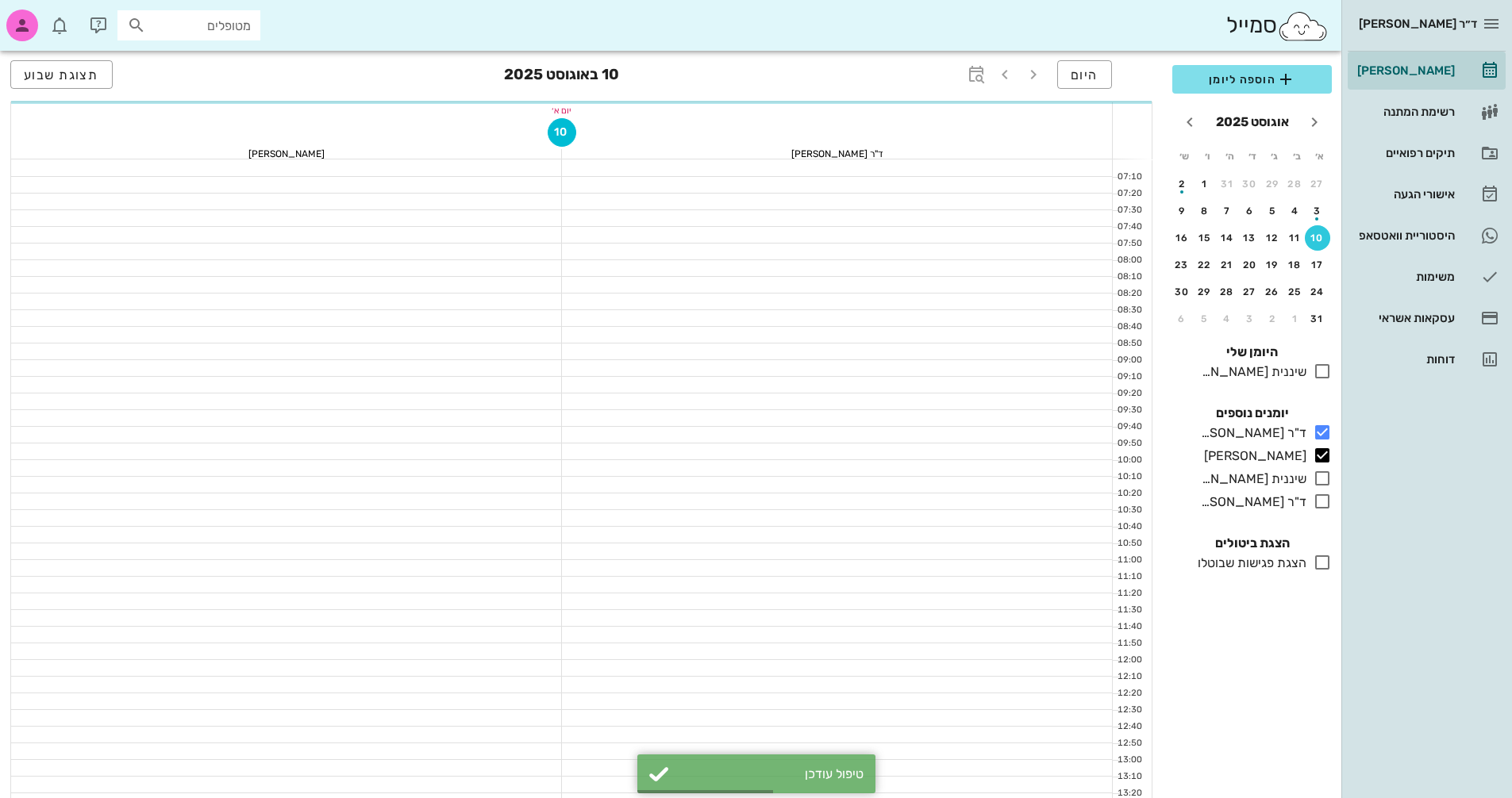
scroll to position [556, 0]
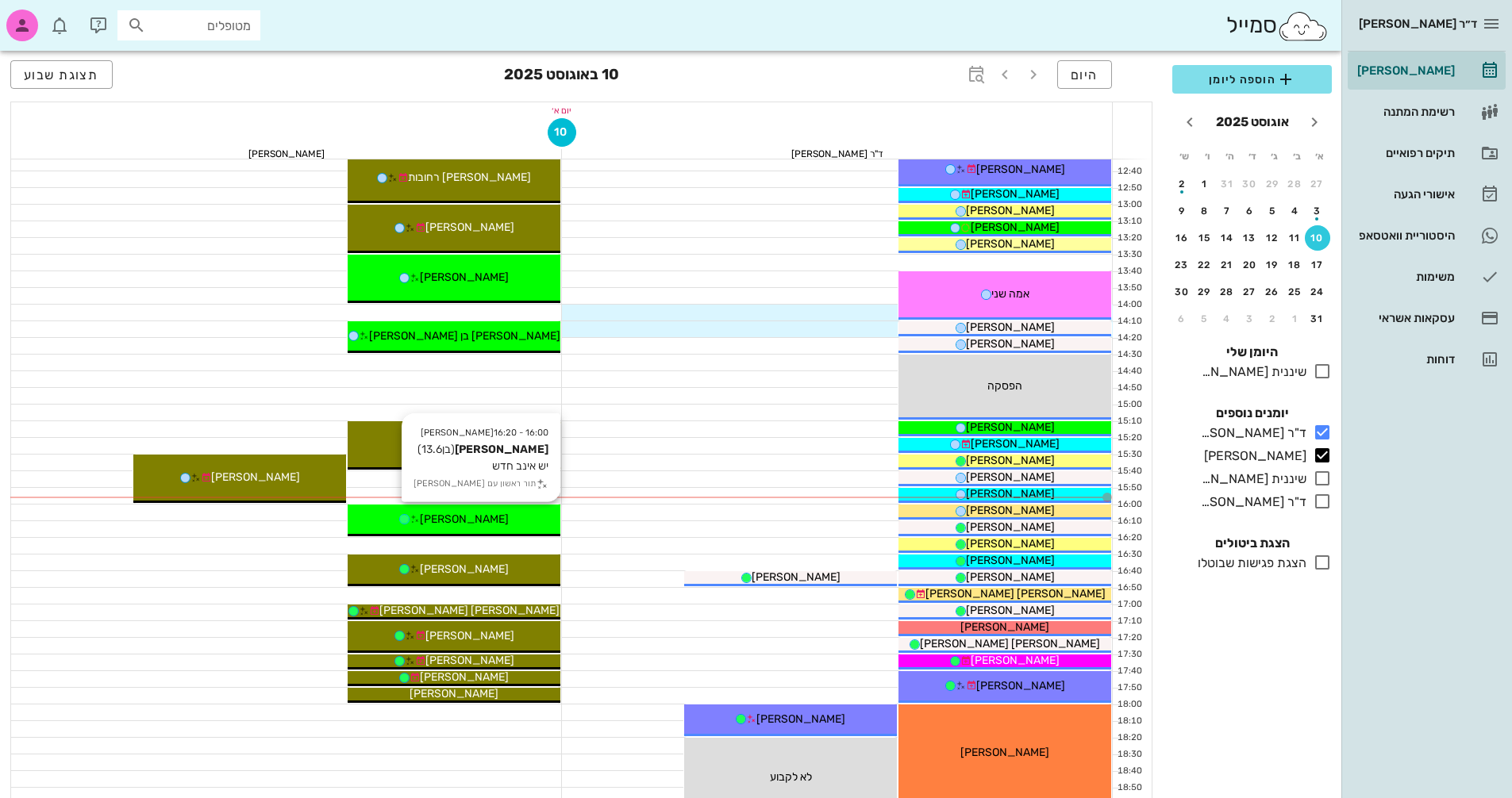
click at [480, 522] on span "[PERSON_NAME]" at bounding box center [464, 519] width 89 height 13
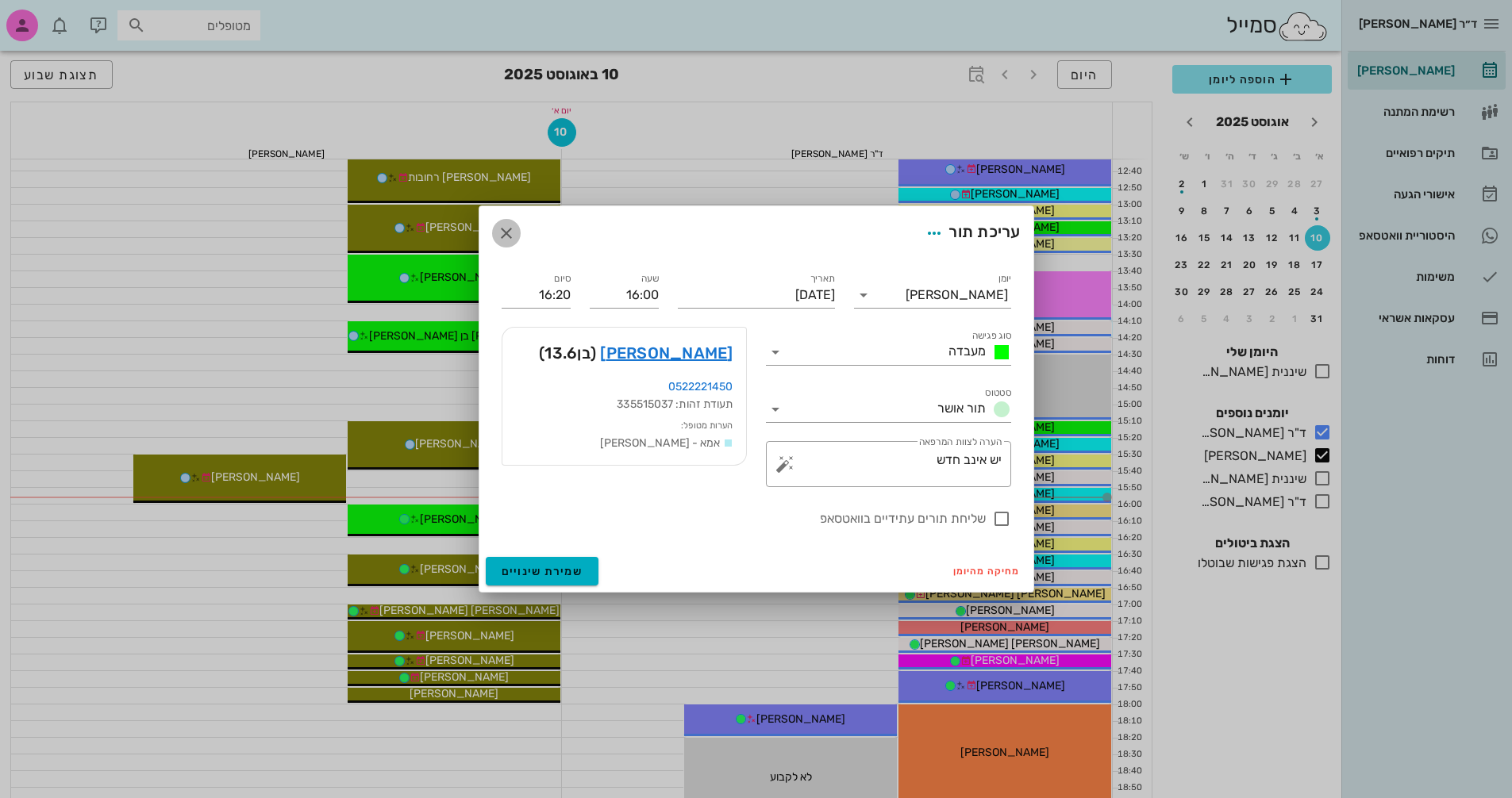
click at [505, 230] on icon "button" at bounding box center [506, 233] width 19 height 19
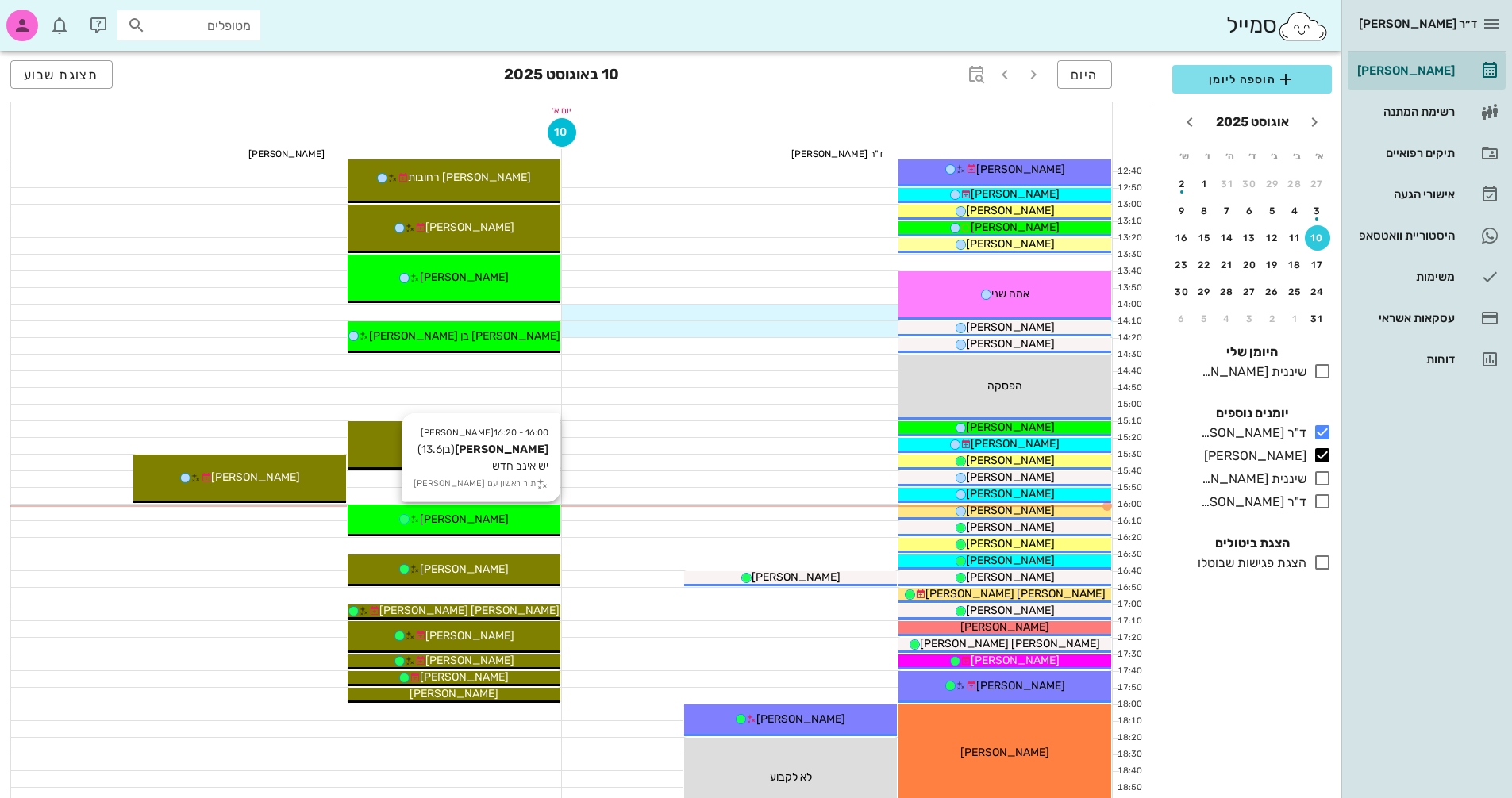
click at [503, 520] on div "[PERSON_NAME]" at bounding box center [454, 519] width 212 height 17
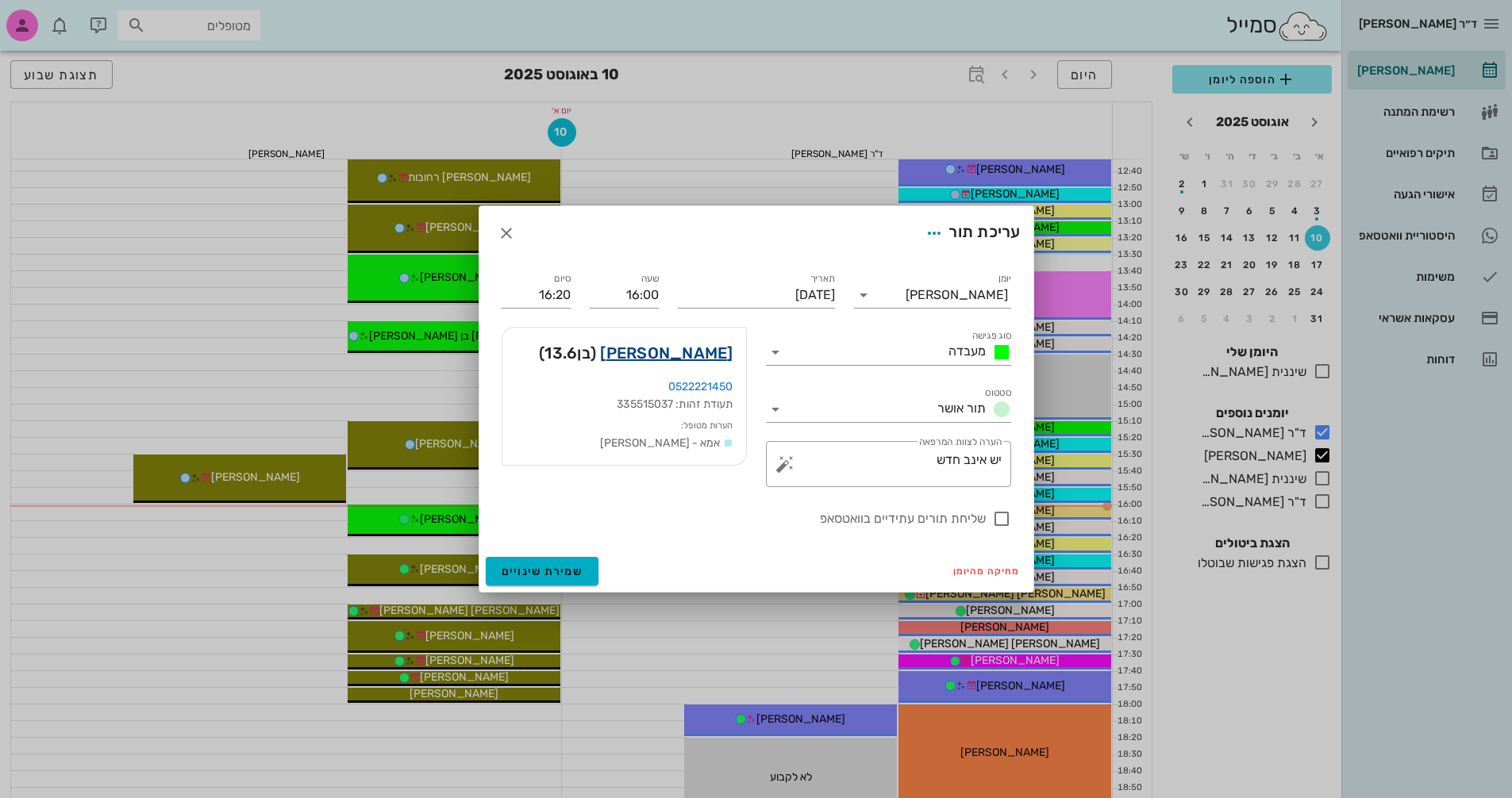
click at [665, 357] on link "[PERSON_NAME]" at bounding box center [666, 353] width 133 height 25
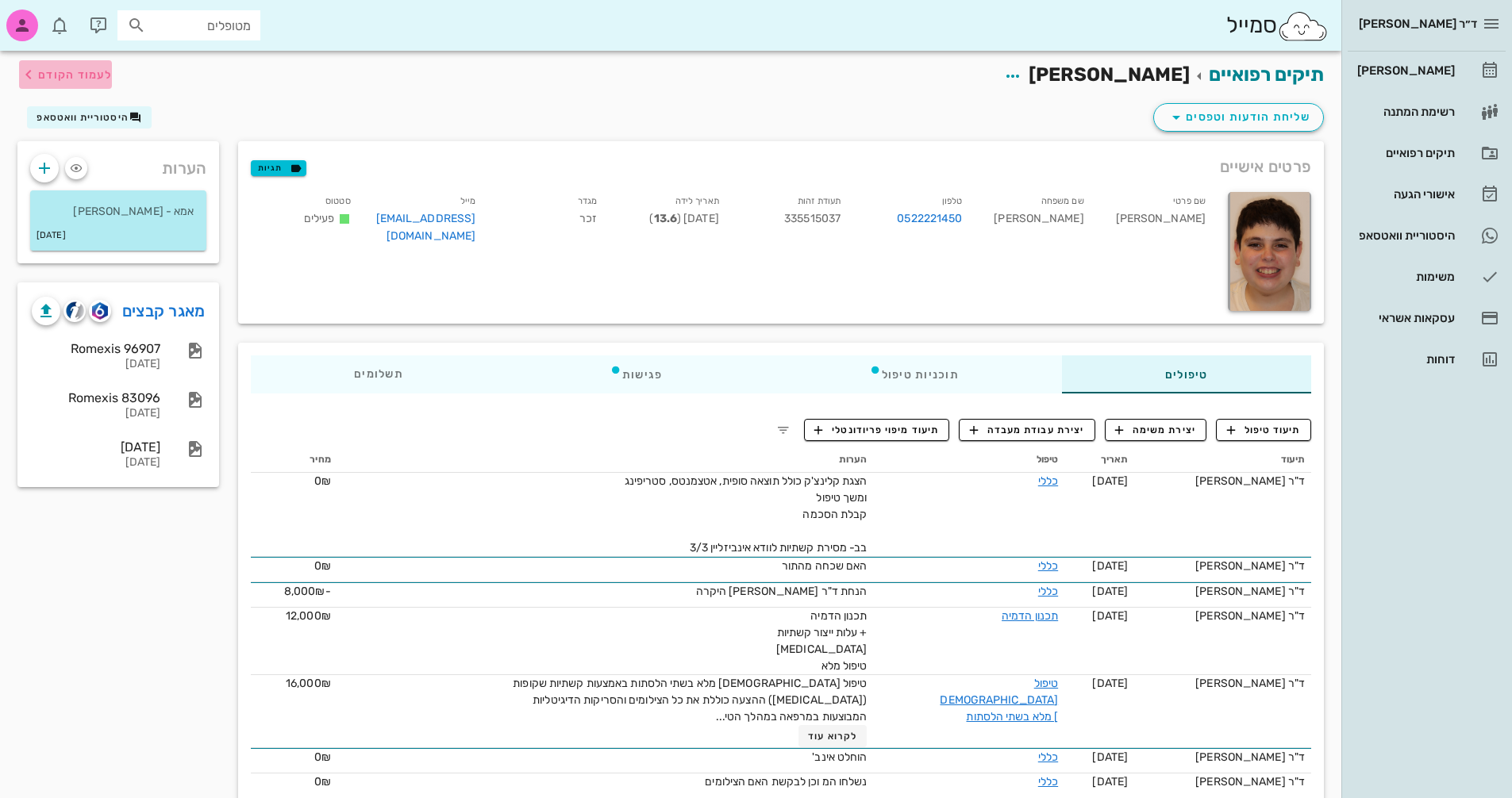
click at [83, 71] on span "לעמוד הקודם" at bounding box center [75, 75] width 74 height 13
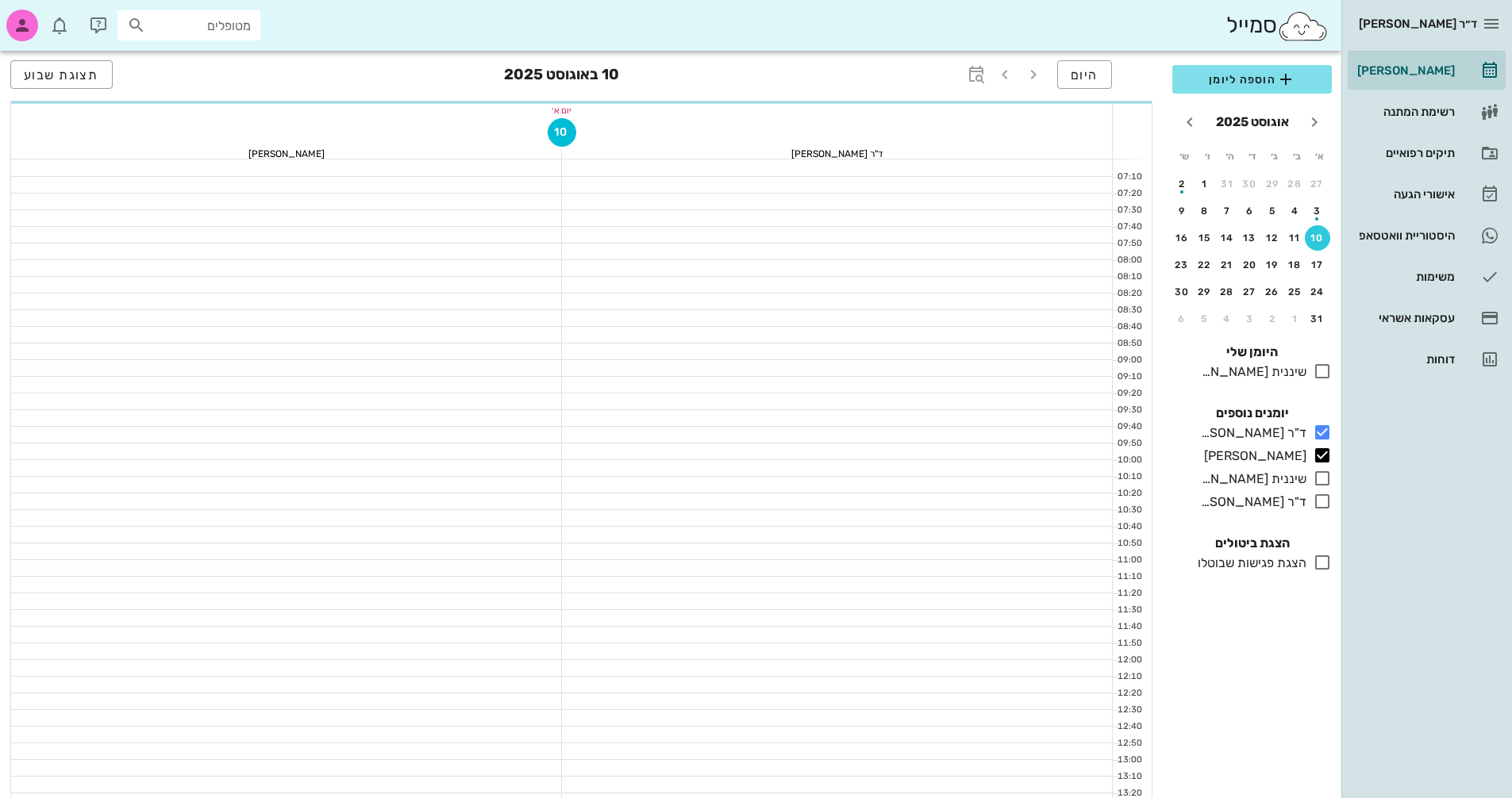
scroll to position [556, 0]
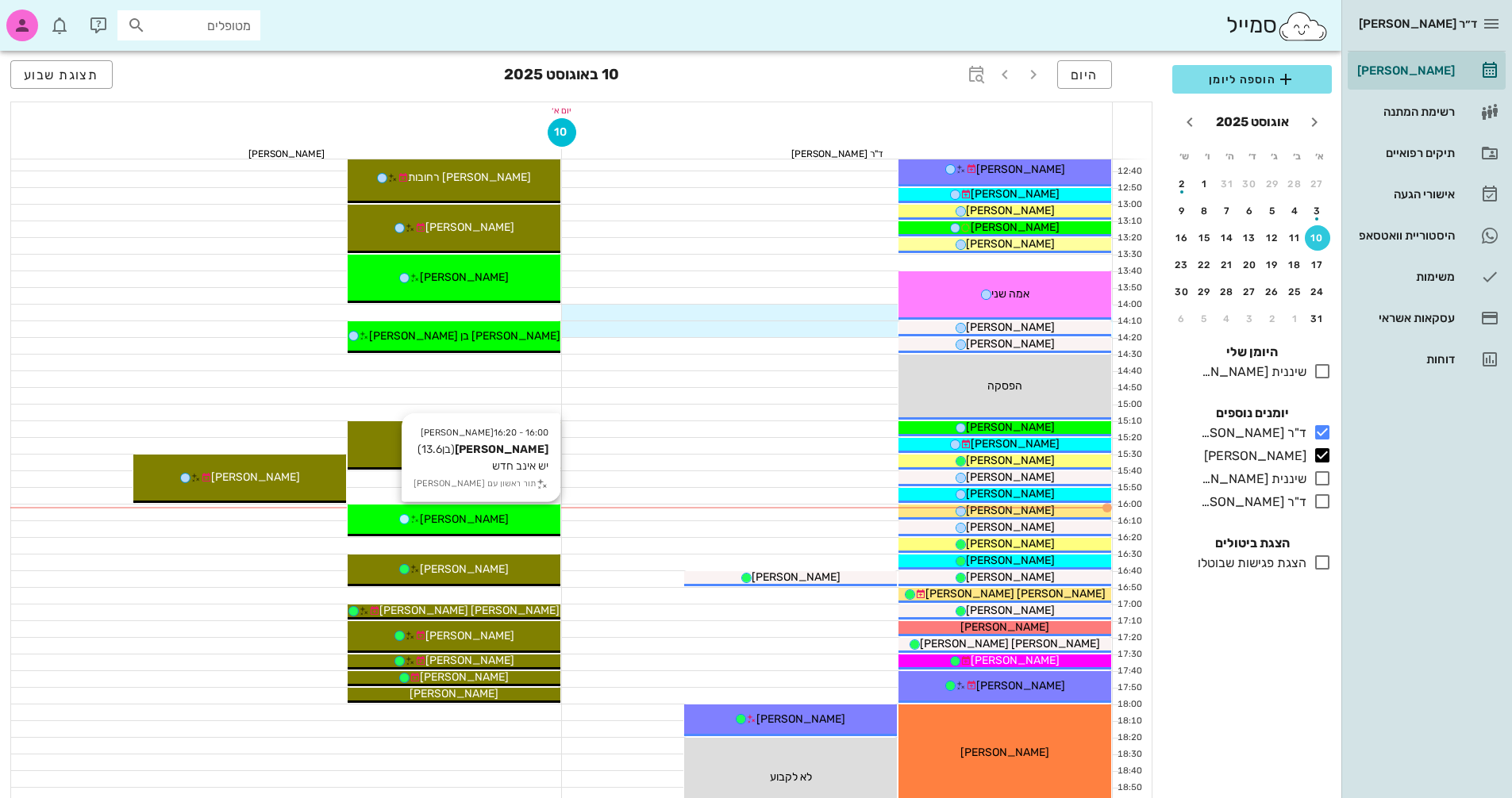
click at [420, 516] on icon at bounding box center [414, 519] width 10 height 10
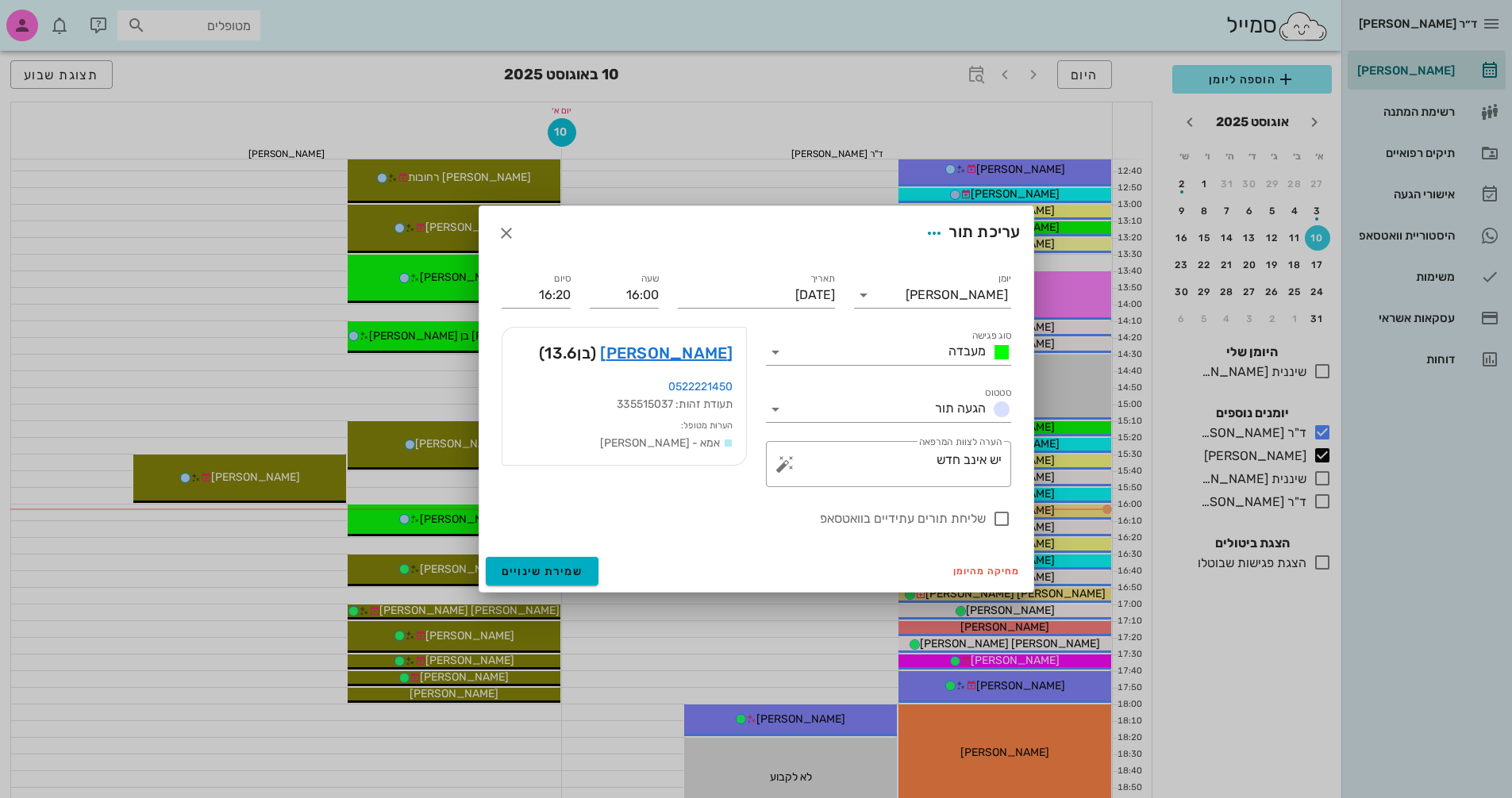
click at [1414, 239] on div at bounding box center [756, 399] width 1512 height 798
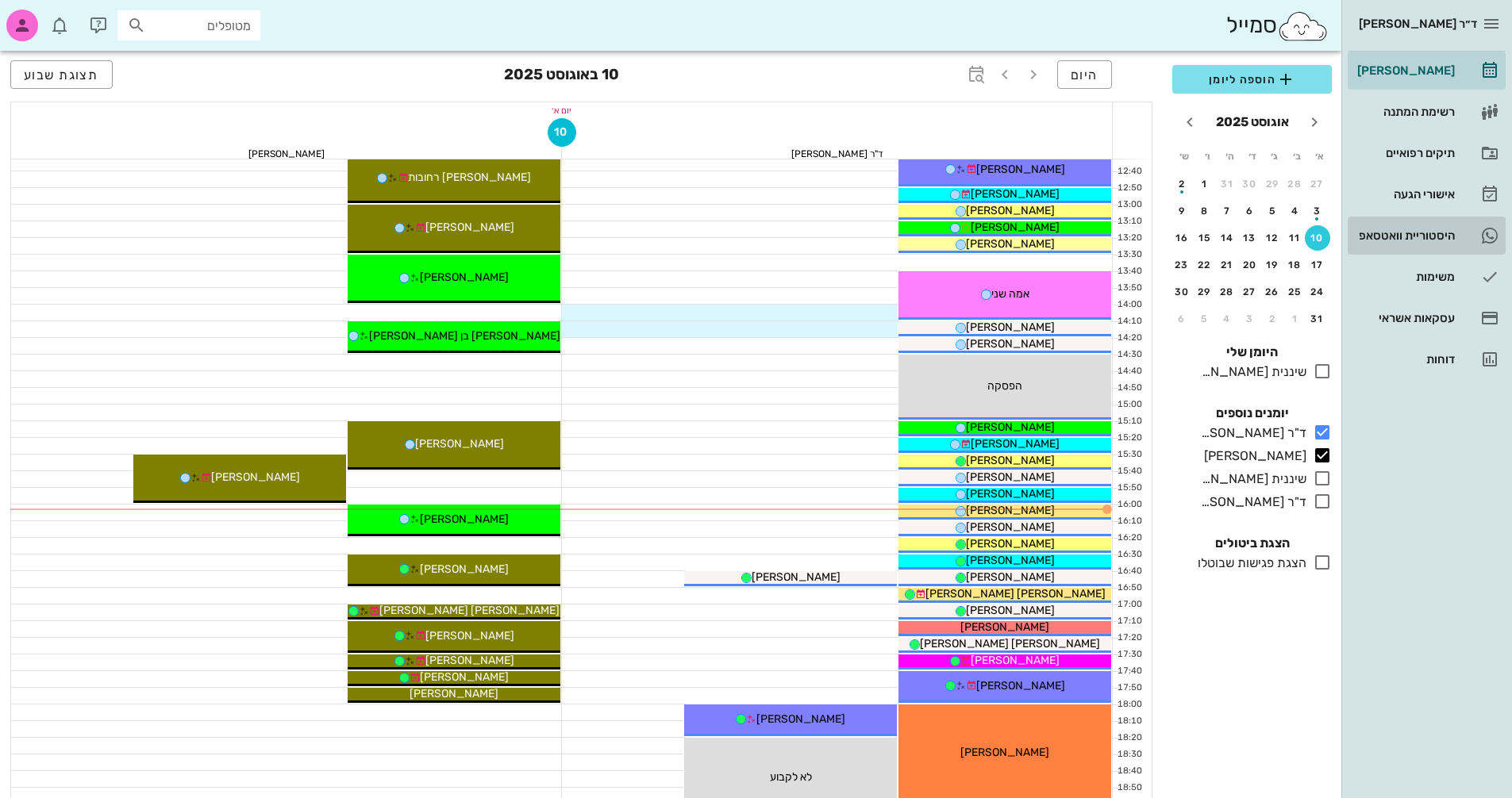
click at [1424, 235] on div "היסטוריית וואטסאפ" at bounding box center [1404, 236] width 101 height 13
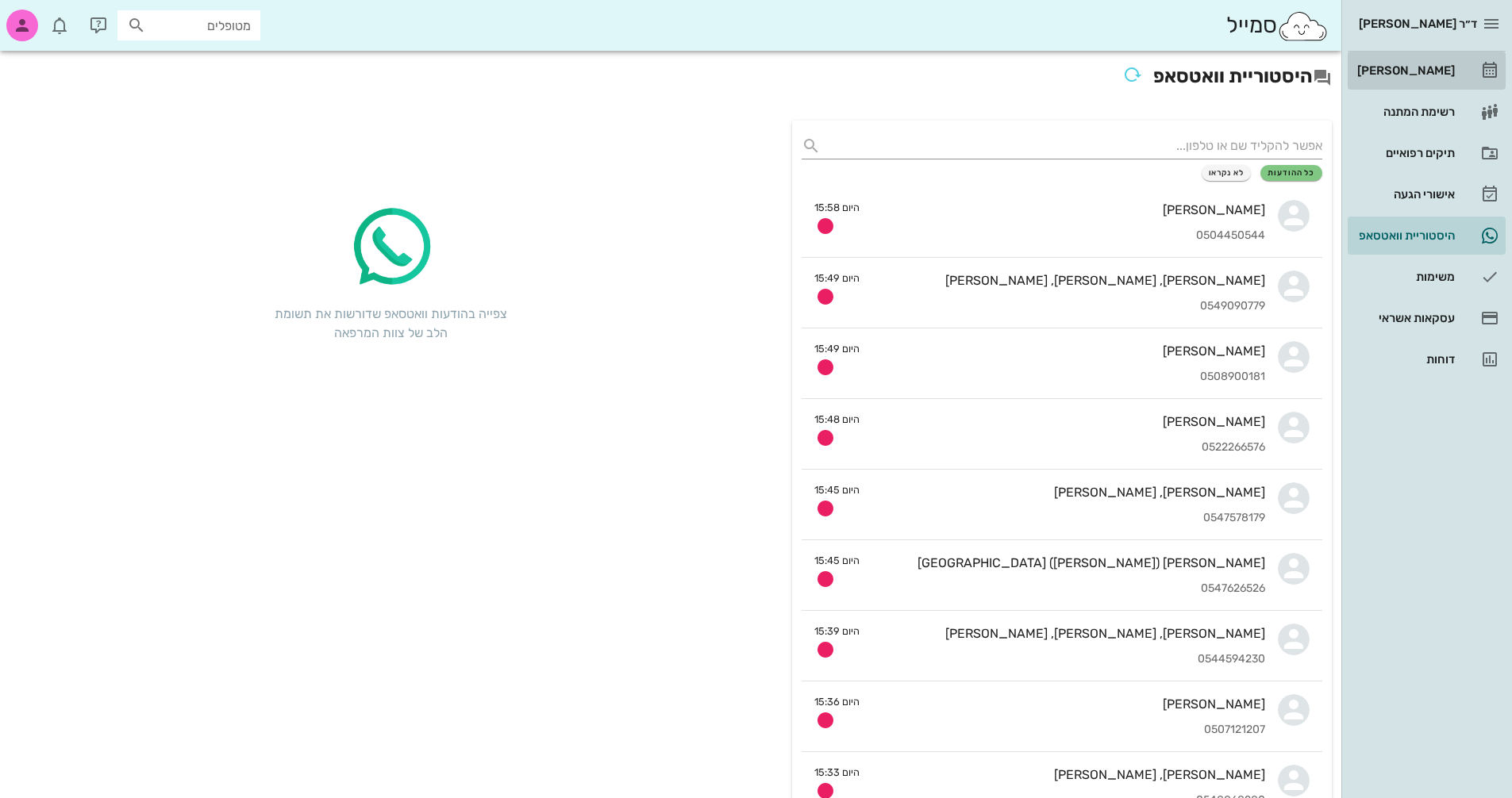
click at [1432, 65] on div "[PERSON_NAME]" at bounding box center [1404, 71] width 101 height 13
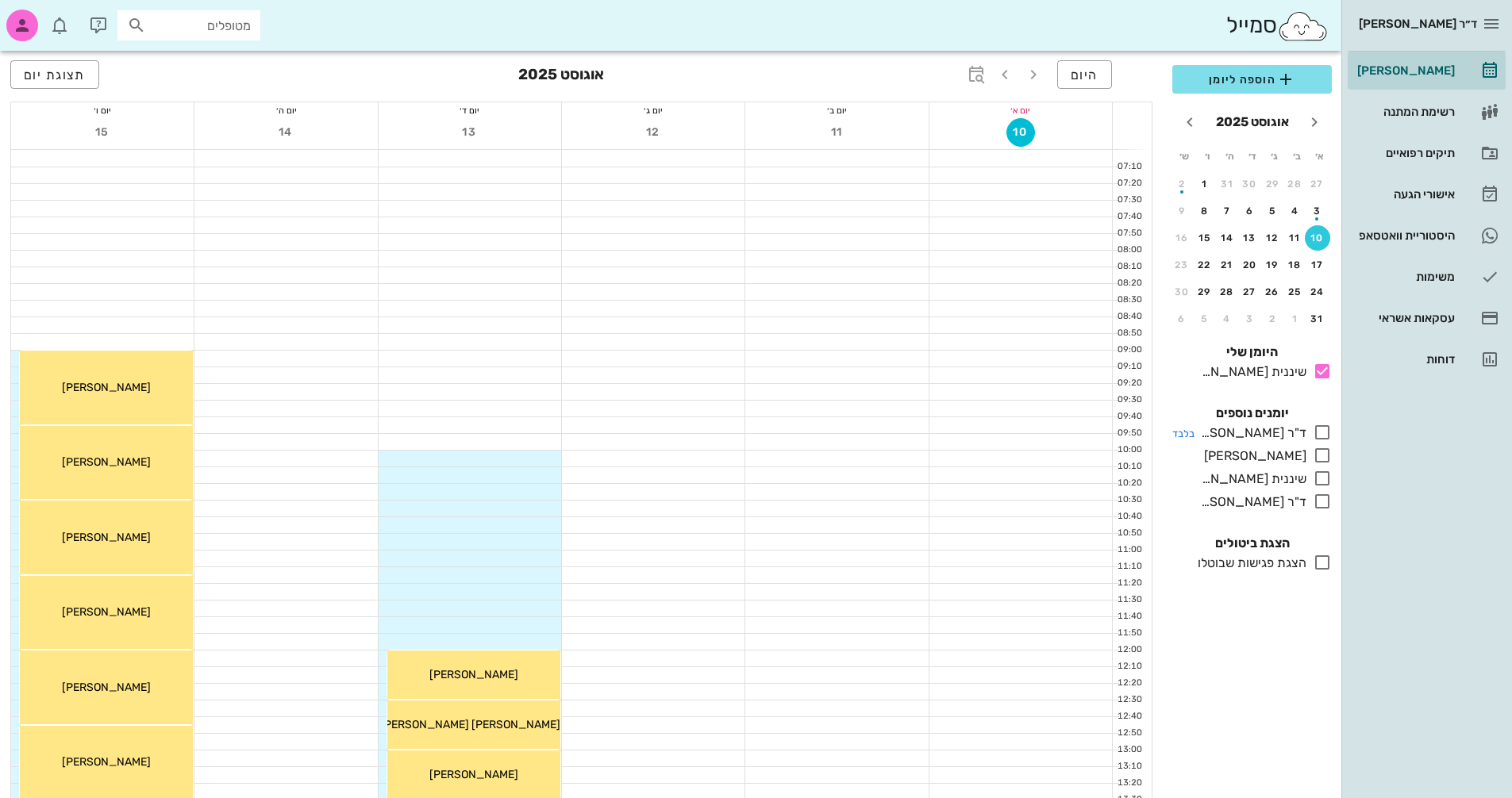
click at [1323, 437] on icon at bounding box center [1322, 432] width 19 height 19
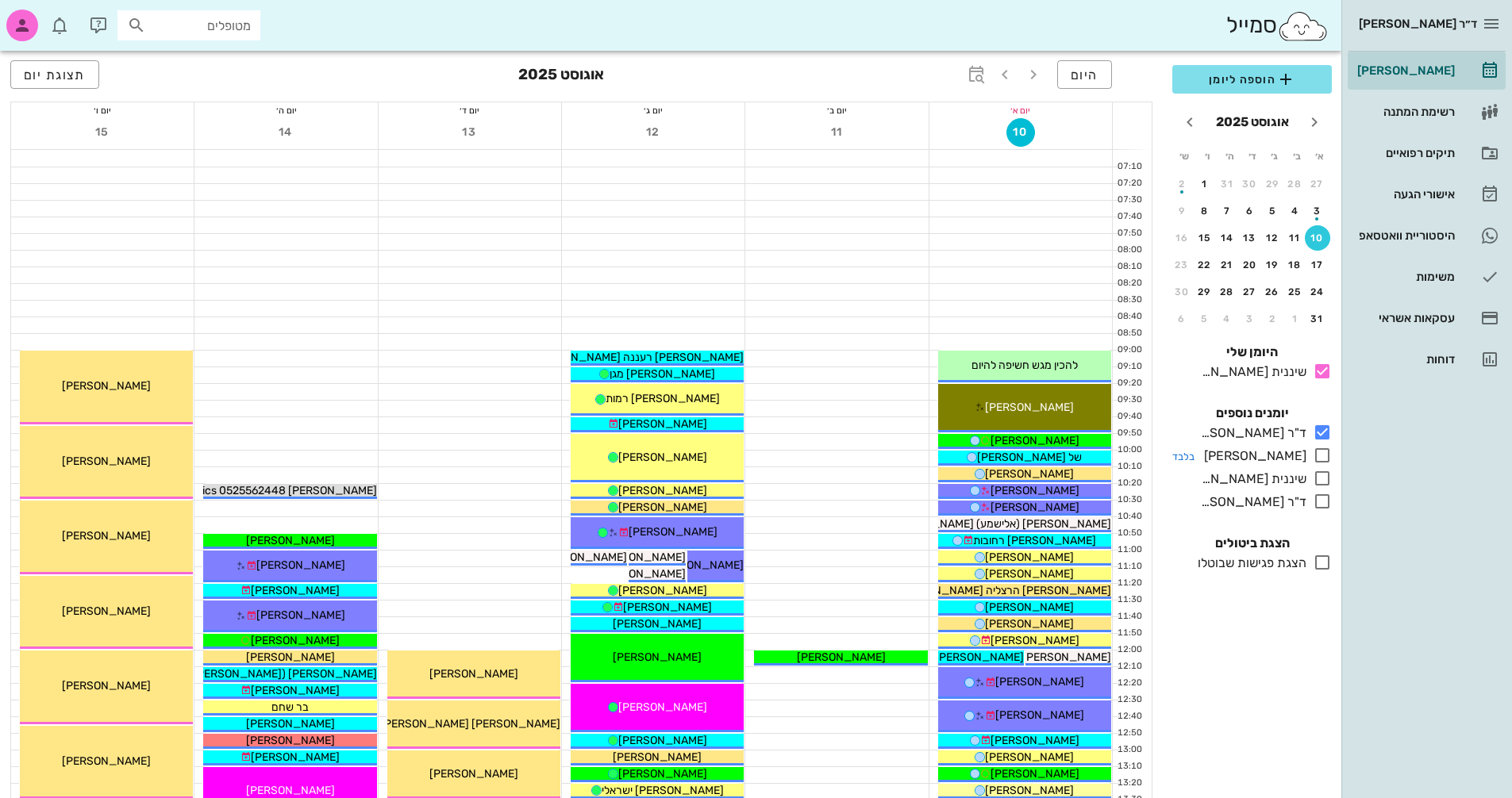
click at [1322, 456] on icon at bounding box center [1322, 456] width 19 height 19
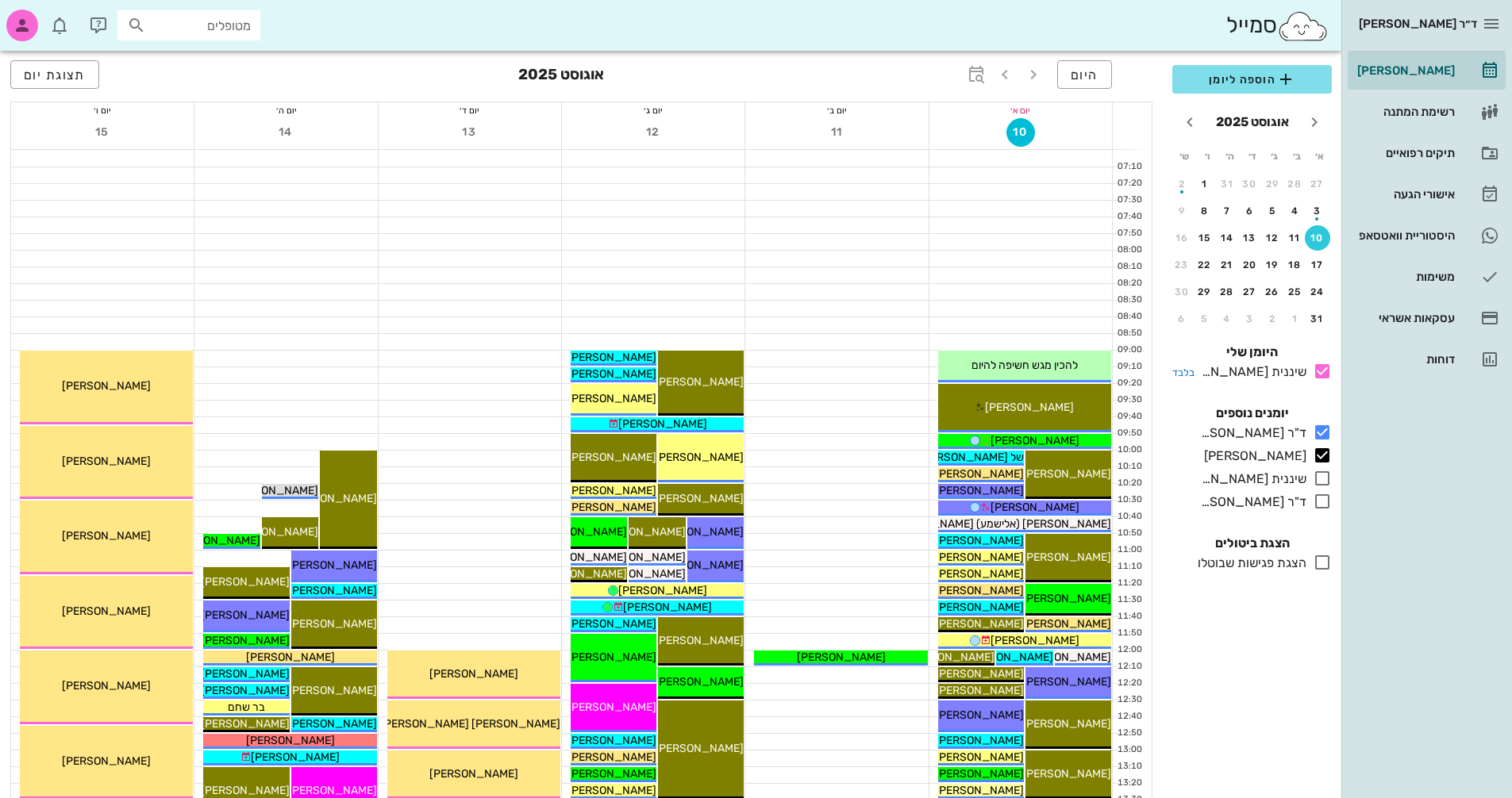
click at [1326, 371] on icon at bounding box center [1322, 371] width 19 height 19
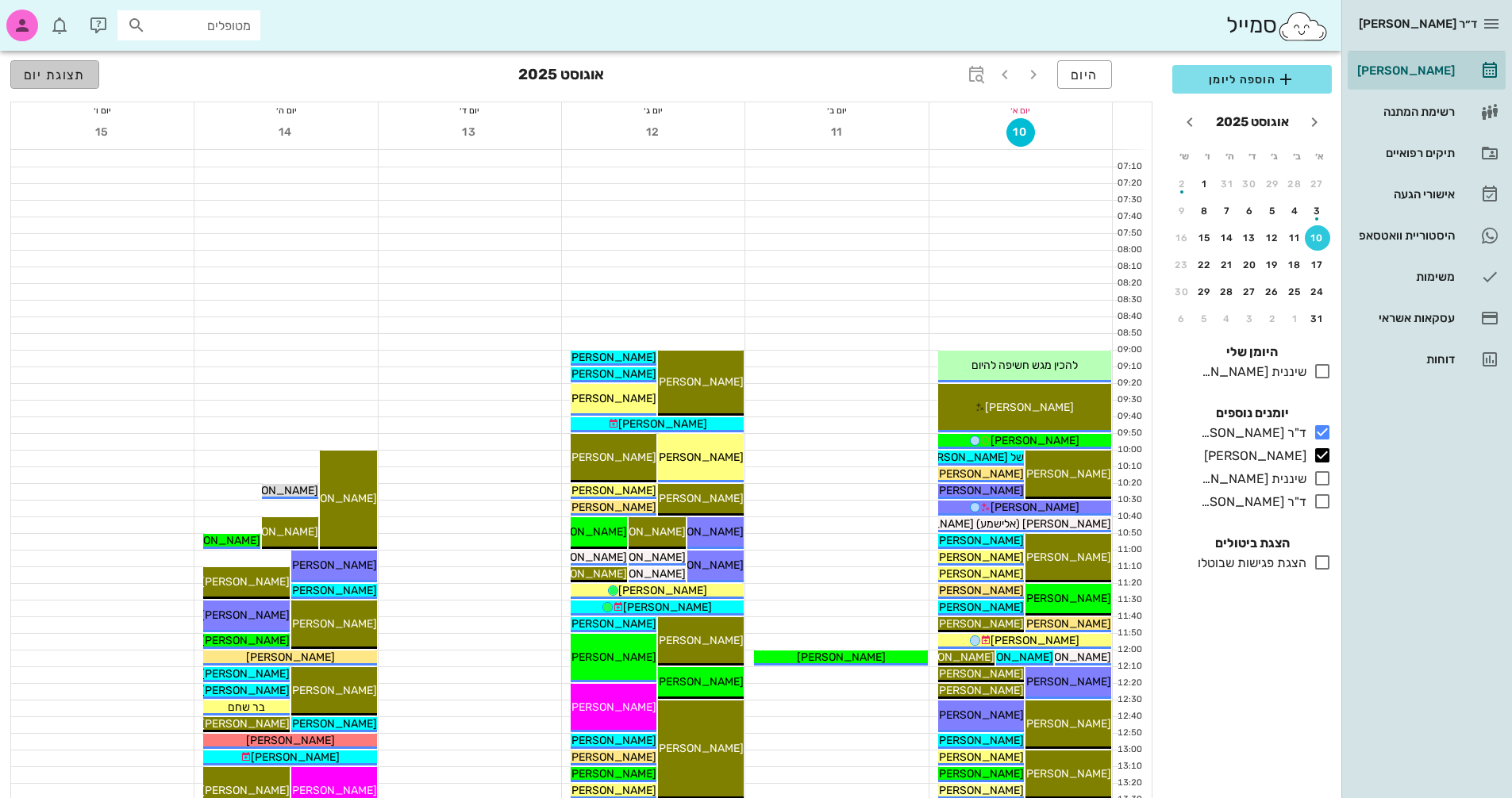
click at [57, 82] on button "תצוגת יום" at bounding box center [54, 74] width 89 height 29
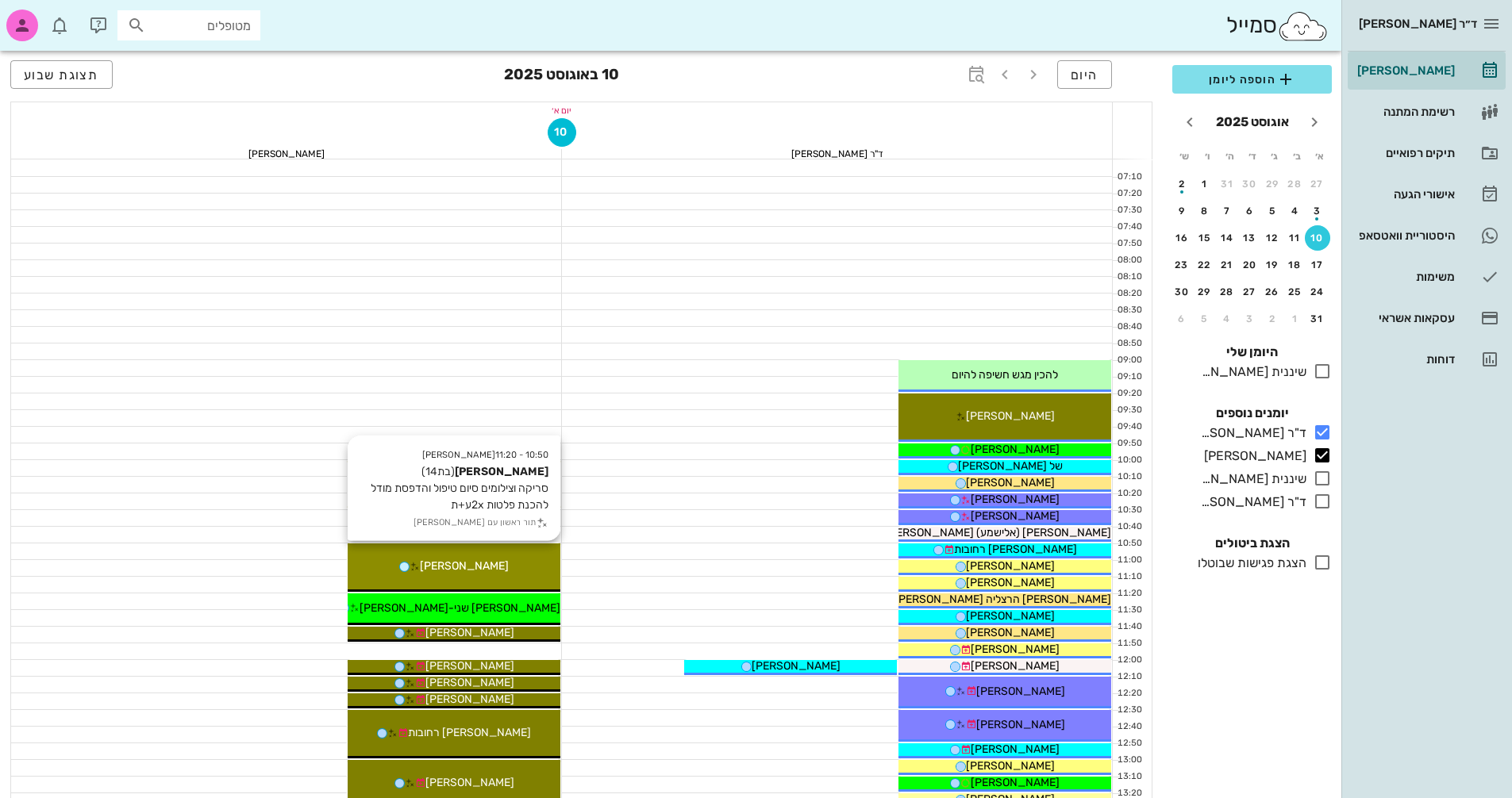
click at [505, 585] on div "10:50 - 11:20 [PERSON_NAME] (בת 14 ) סריקה וצילומים סיום טיפול והדפסת מודל להכנ…" at bounding box center [454, 568] width 212 height 49
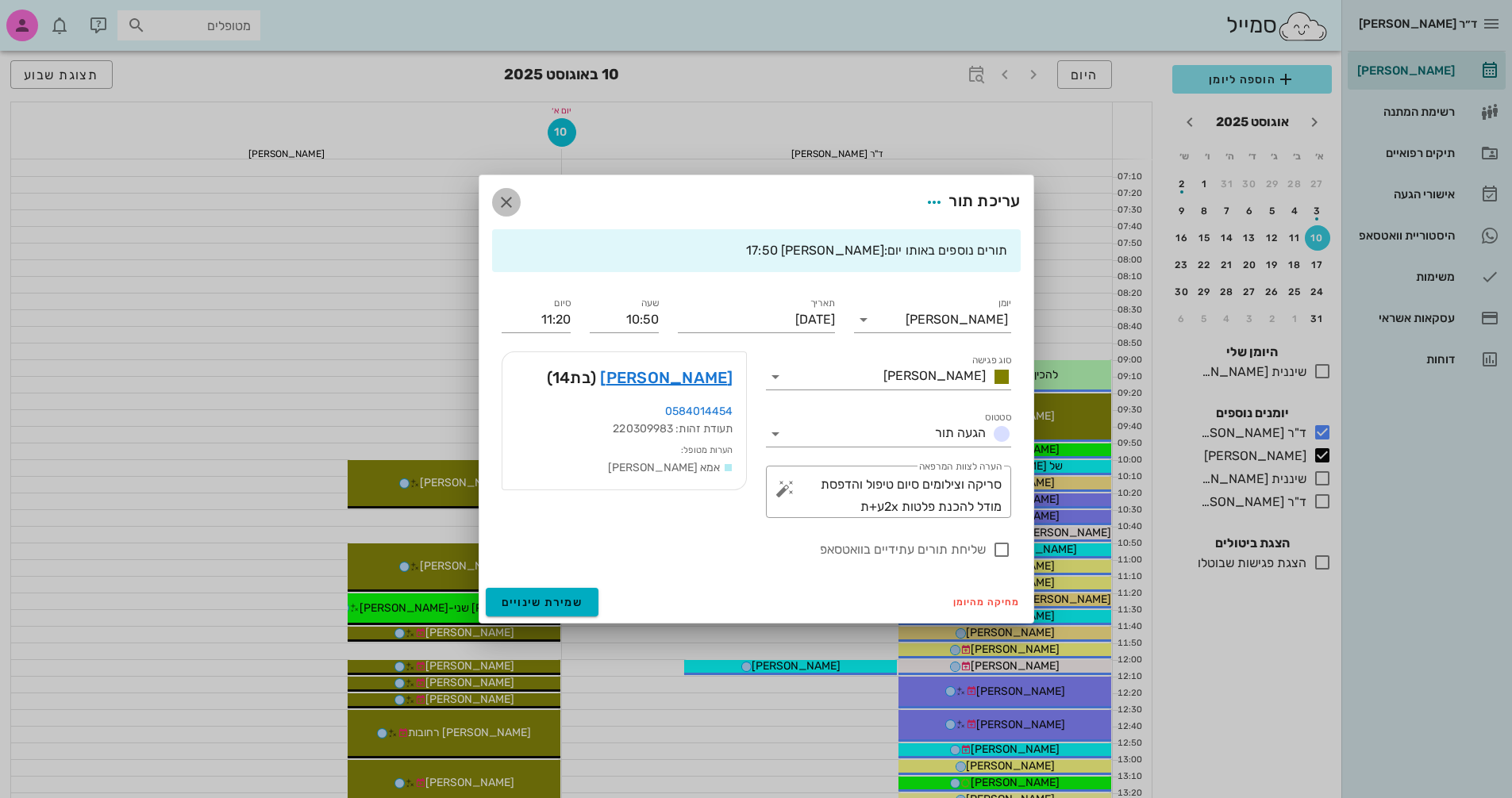
click at [505, 196] on icon "button" at bounding box center [506, 202] width 19 height 19
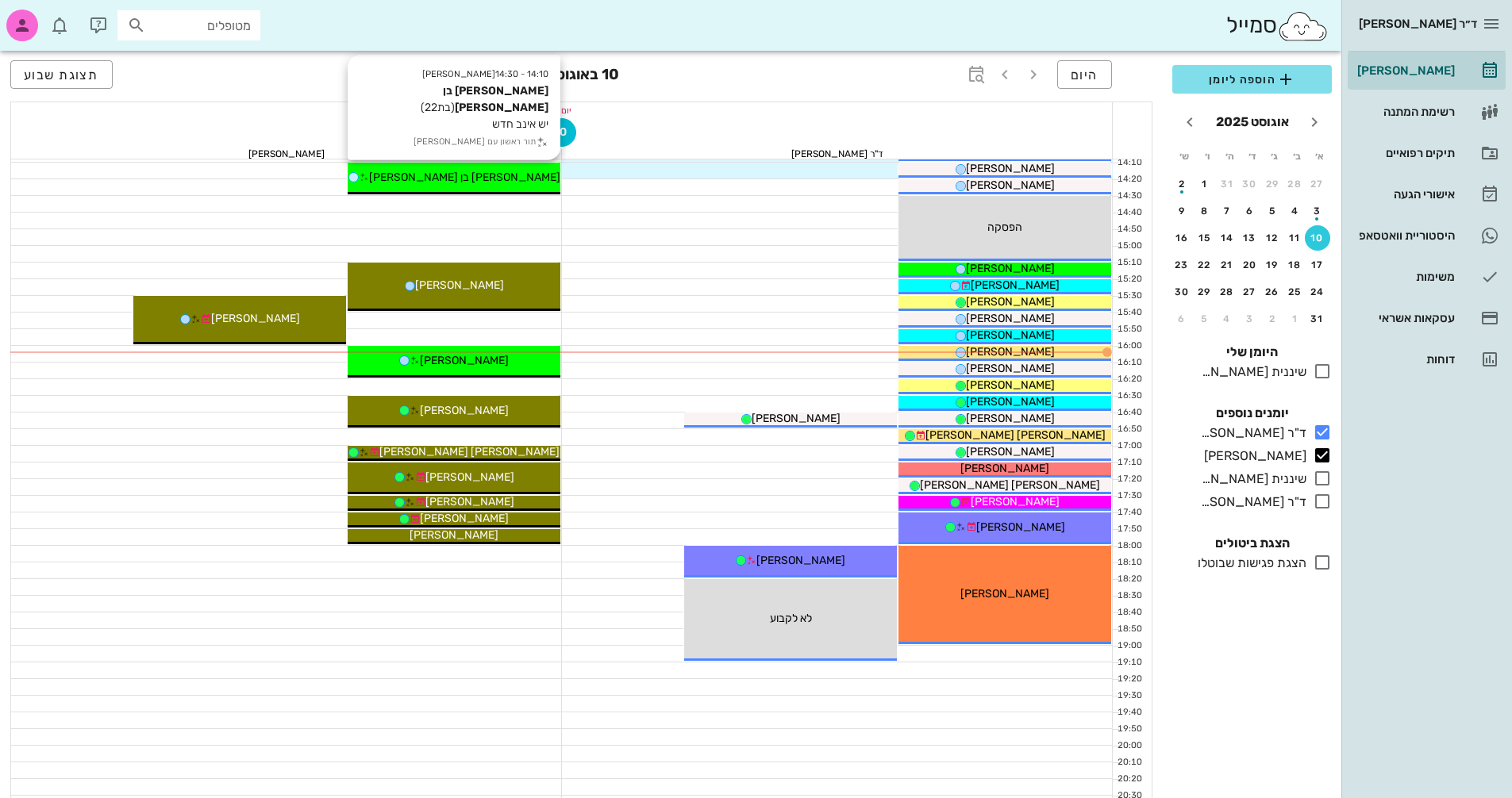
scroll to position [317, 0]
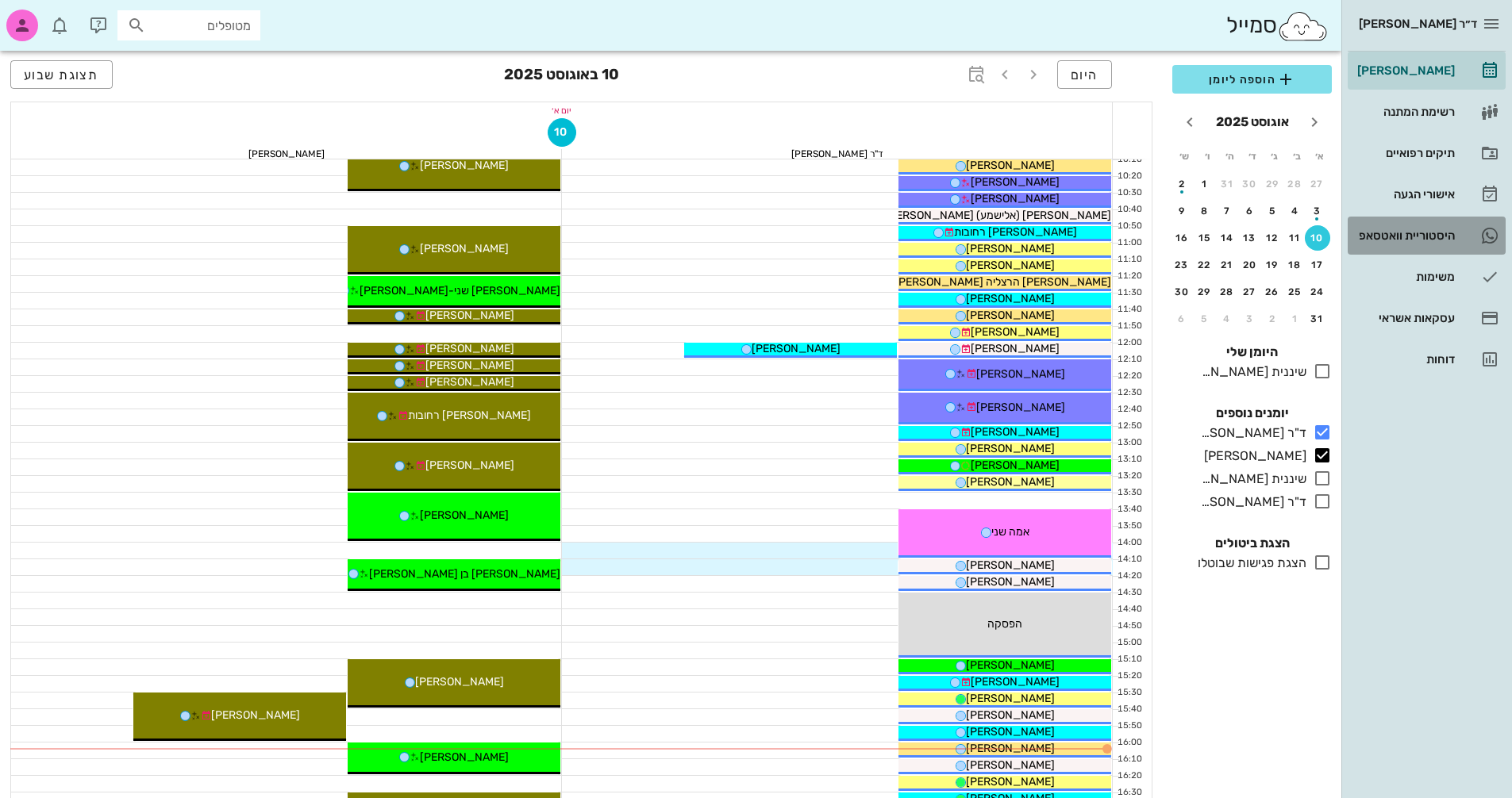
click at [1419, 235] on div "היסטוריית וואטסאפ" at bounding box center [1404, 236] width 101 height 13
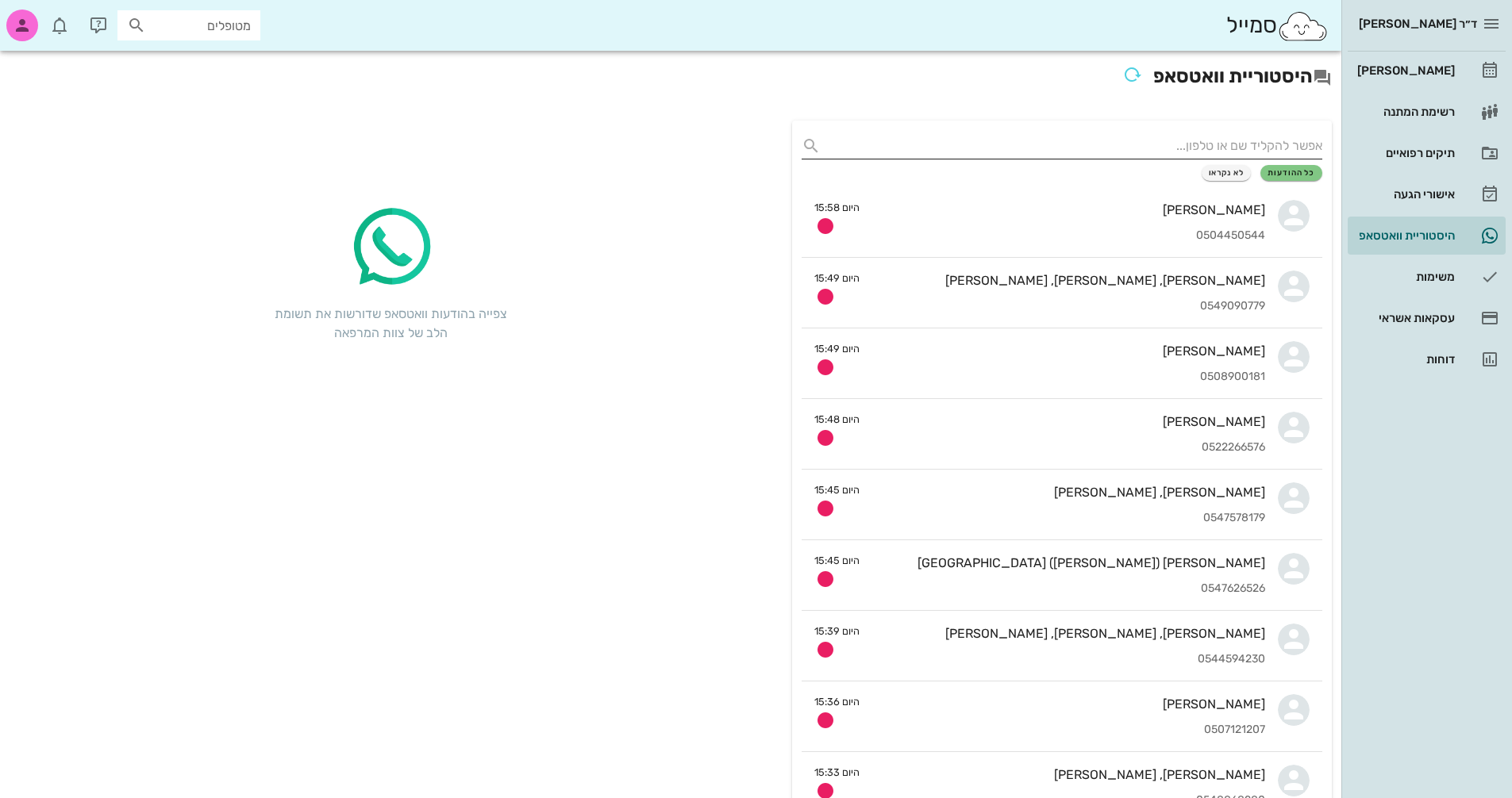
click at [1260, 145] on input "text" at bounding box center [1074, 146] width 495 height 25
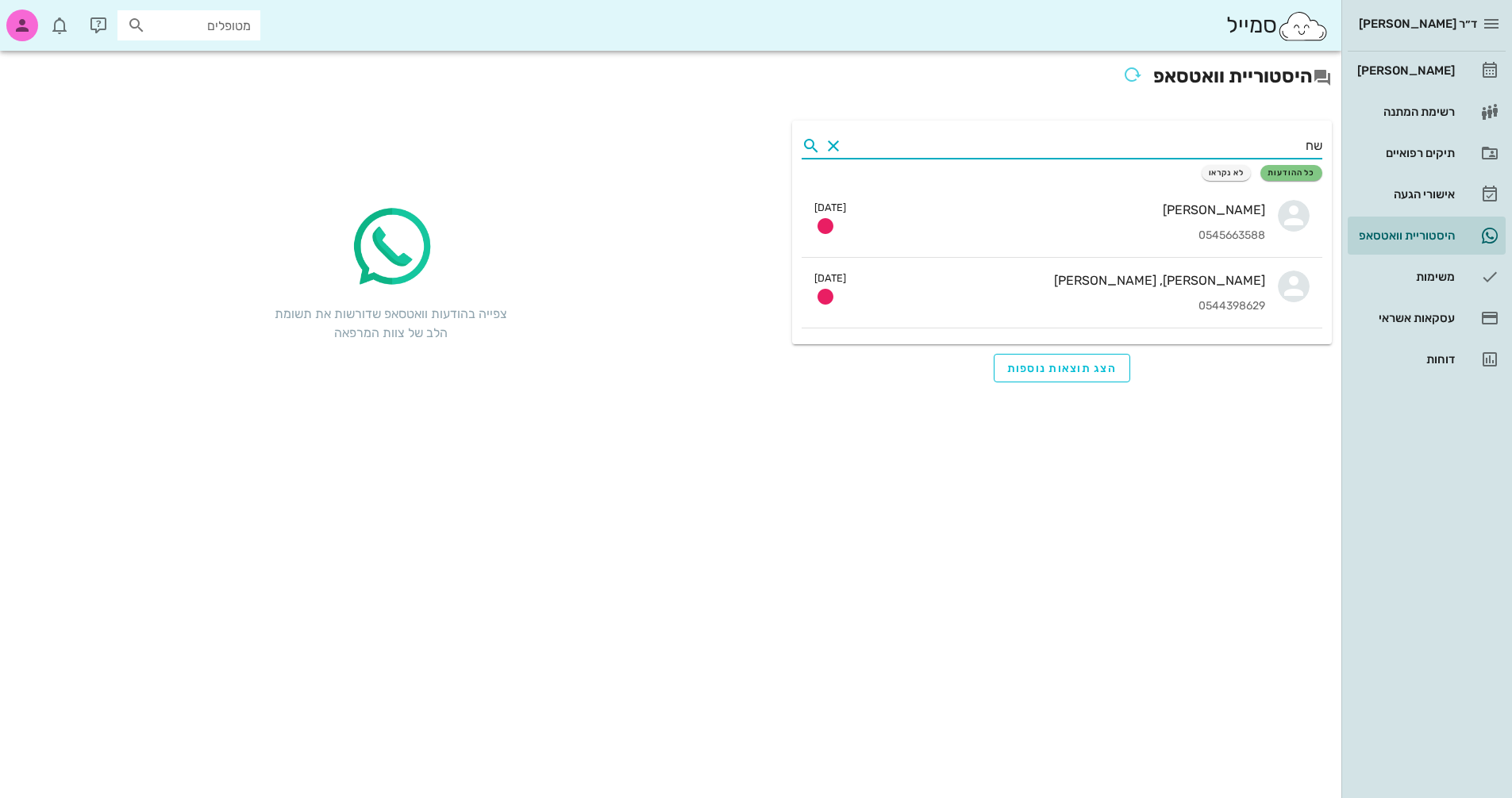
type input "ש"
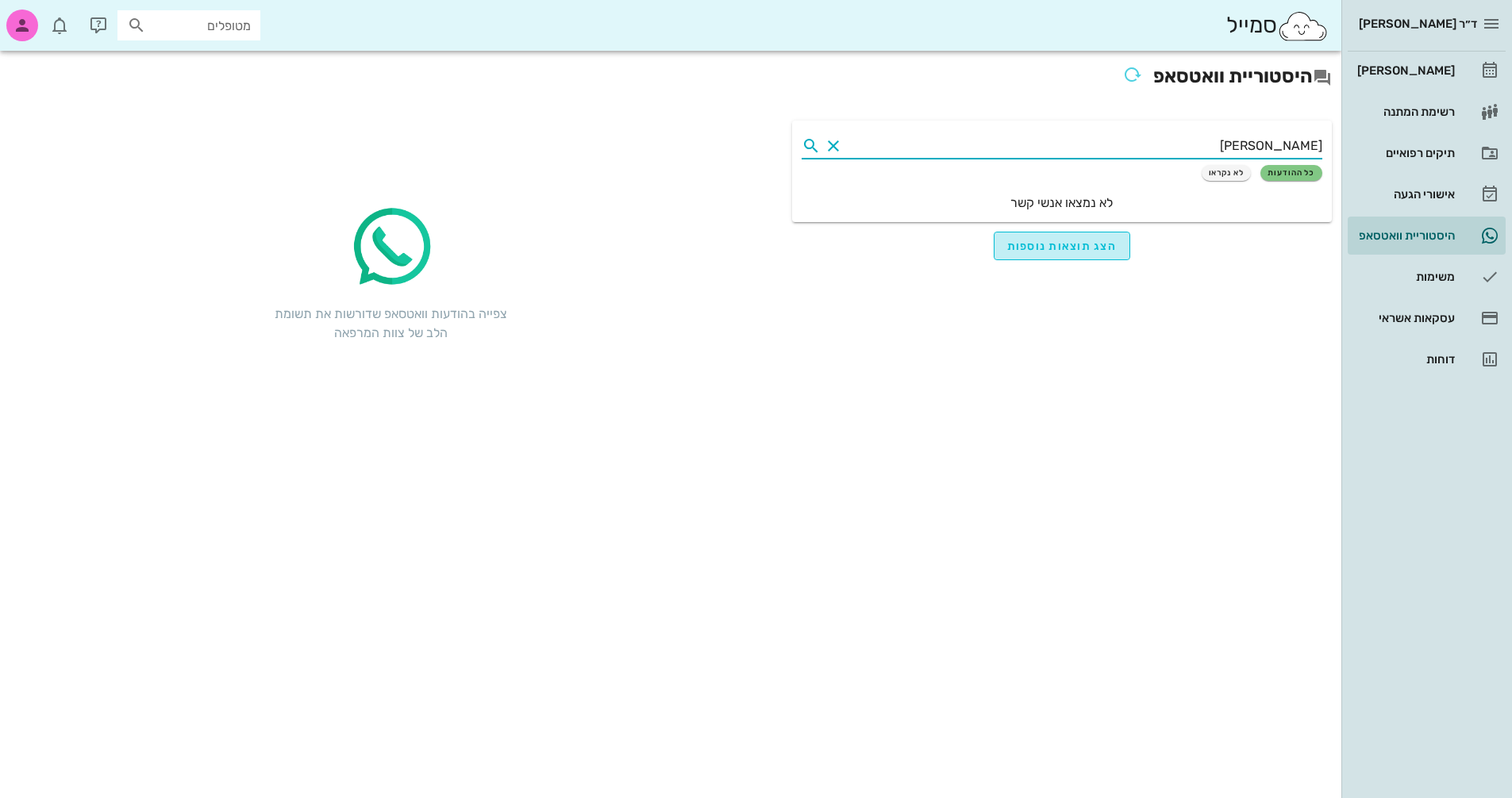
click at [1074, 252] on span "הצג תוצאות נוספות" at bounding box center [1063, 246] width 110 height 13
click at [1168, 145] on input "[PERSON_NAME]" at bounding box center [1083, 146] width 476 height 25
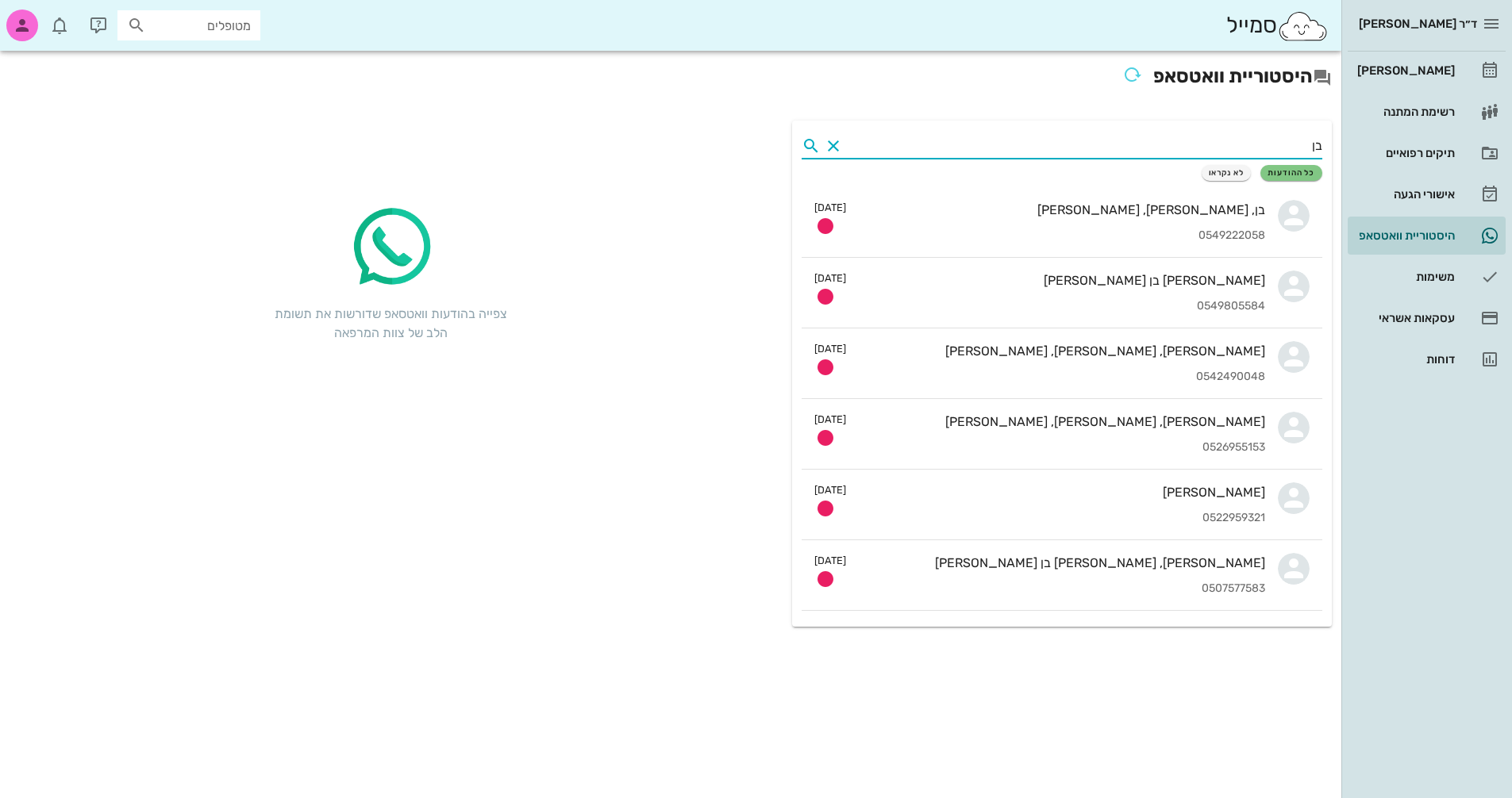
type input "ב"
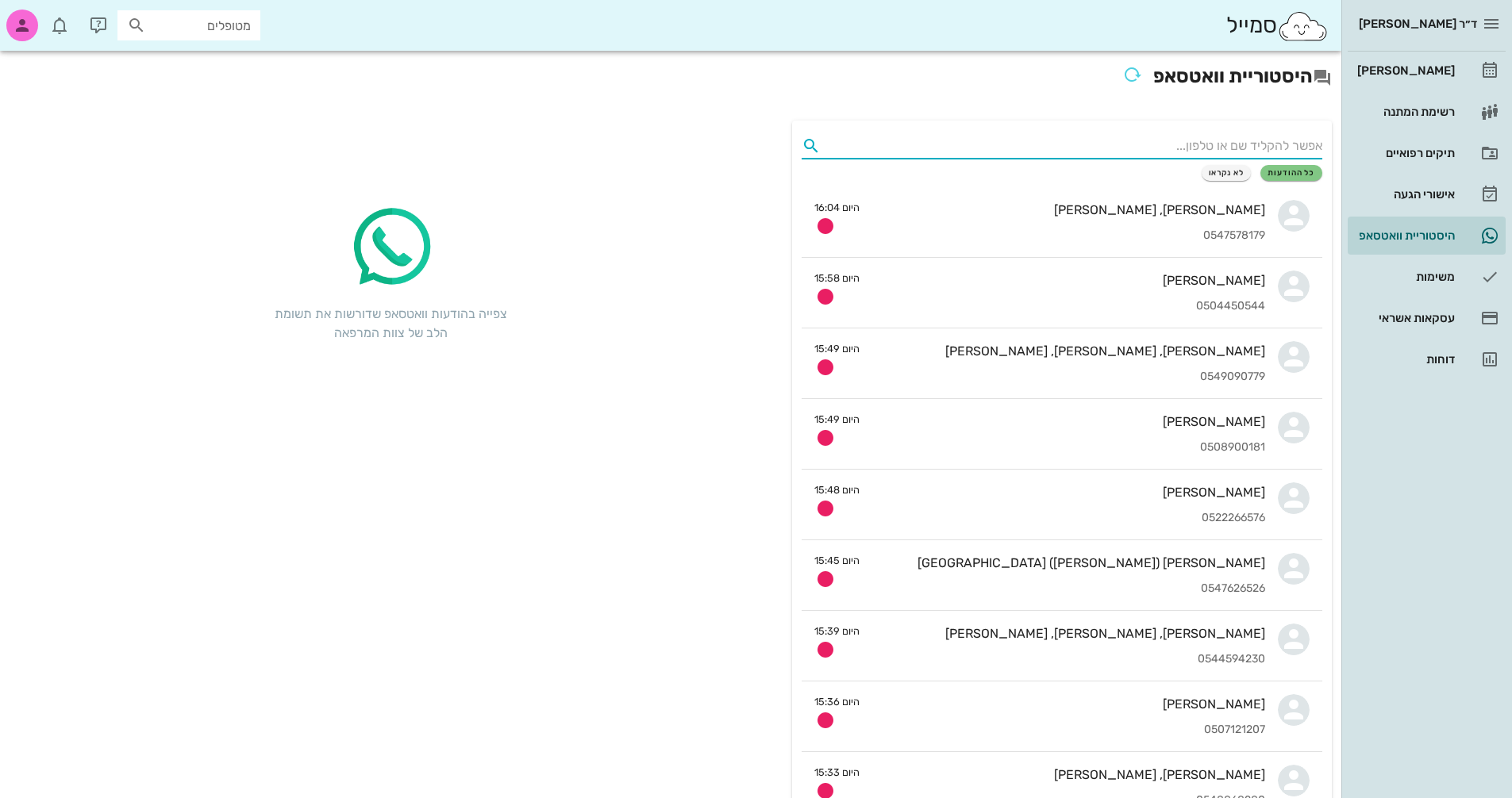
click at [180, 32] on input "מטופלים" at bounding box center [199, 25] width 102 height 21
type input "ב"
type input "[PERSON_NAME] בן [PERSON_NAME]"
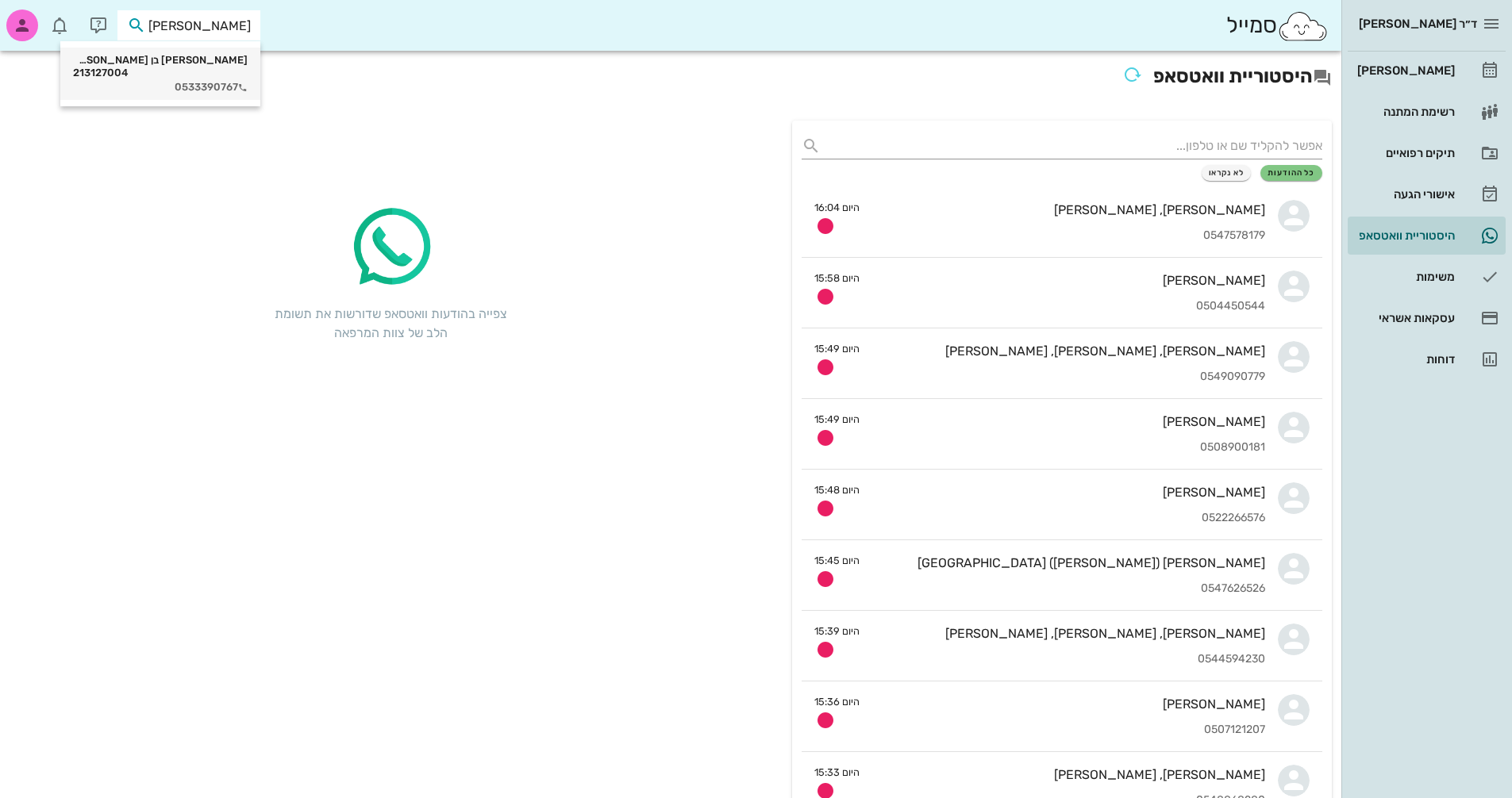
click at [135, 64] on div "[PERSON_NAME] בן [PERSON_NAME] 213127004" at bounding box center [160, 66] width 175 height 25
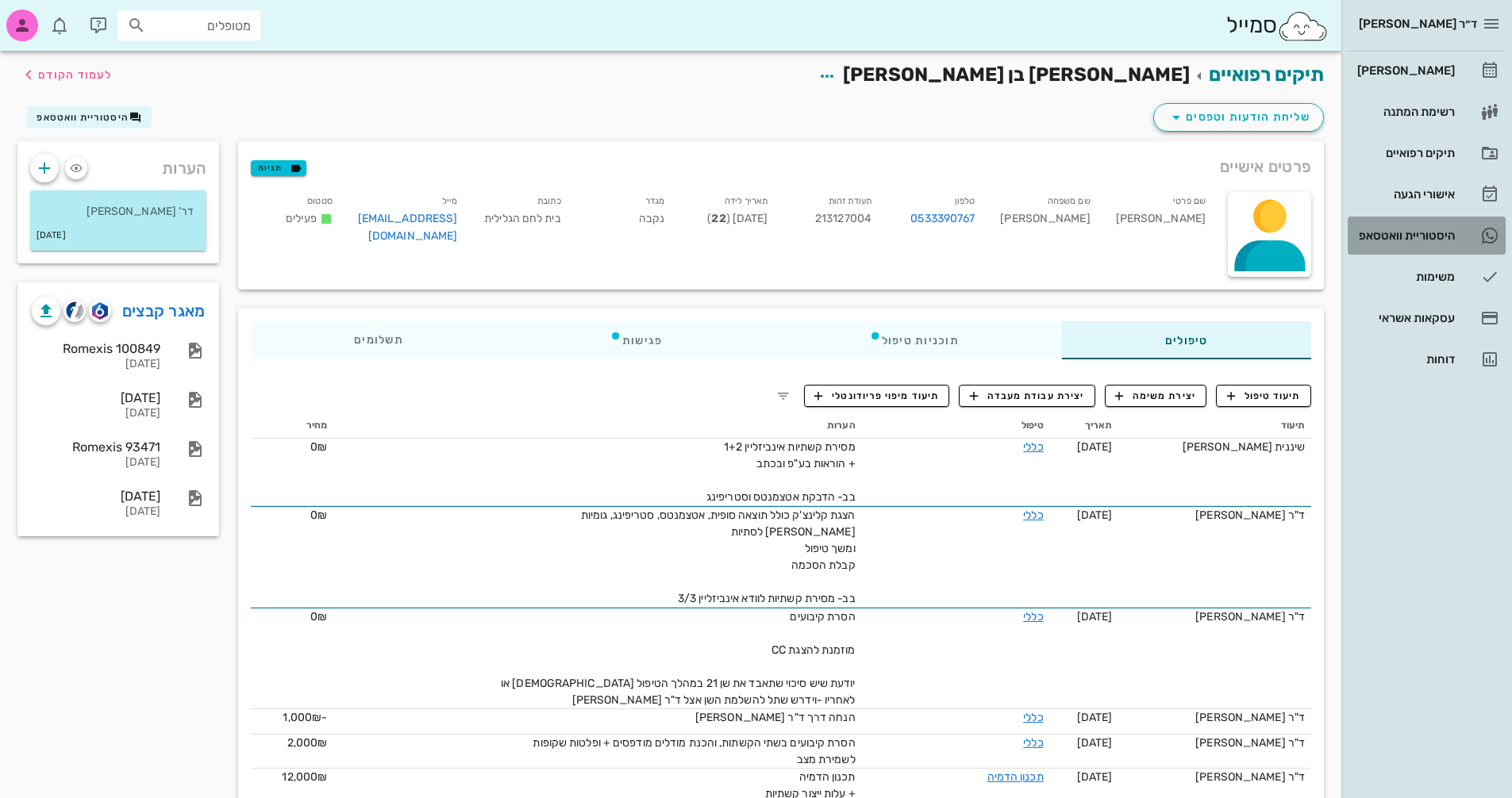
click at [1416, 235] on div "היסטוריית וואטסאפ" at bounding box center [1404, 236] width 101 height 13
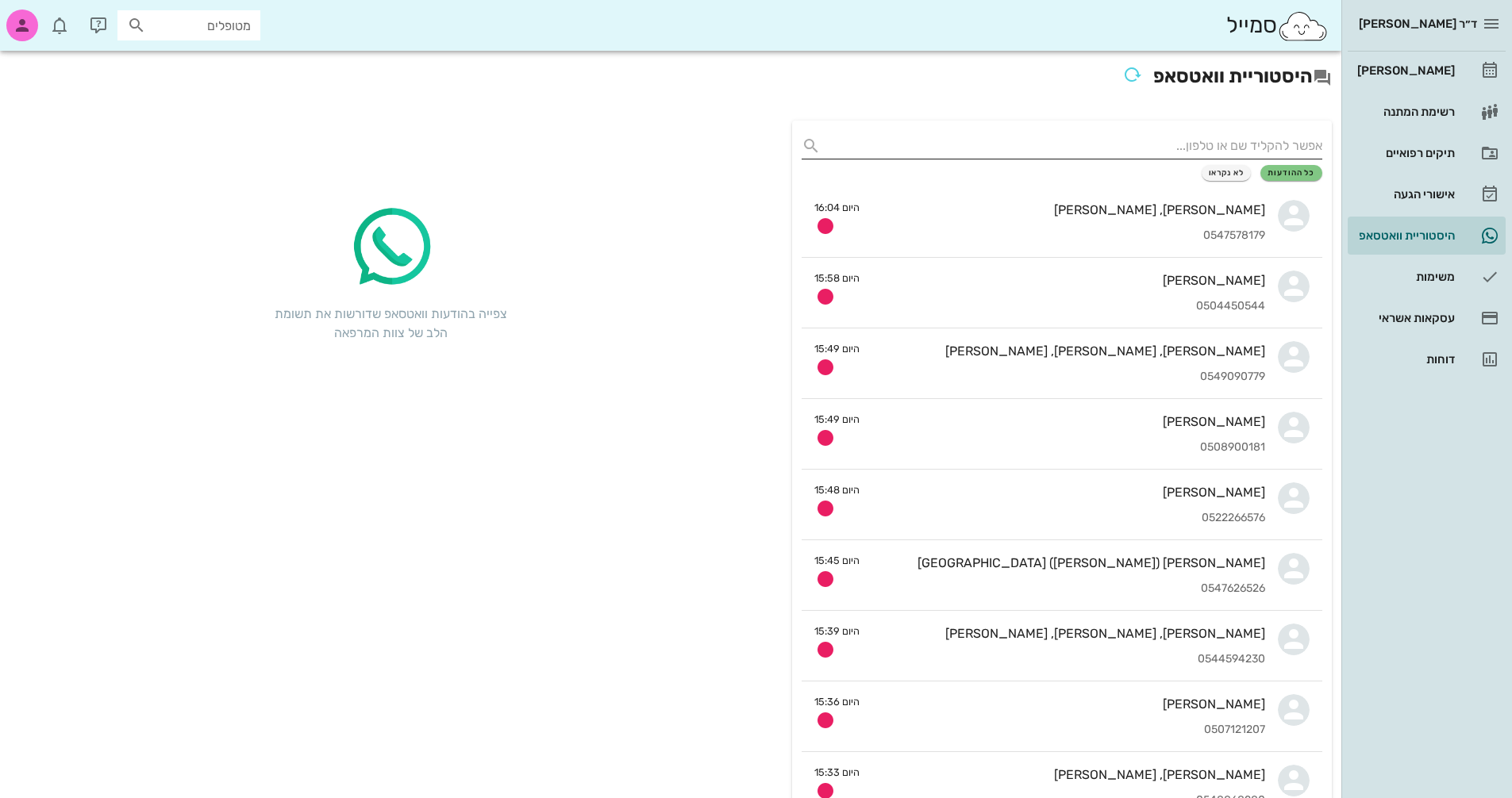
click at [1259, 140] on input "text" at bounding box center [1074, 146] width 495 height 25
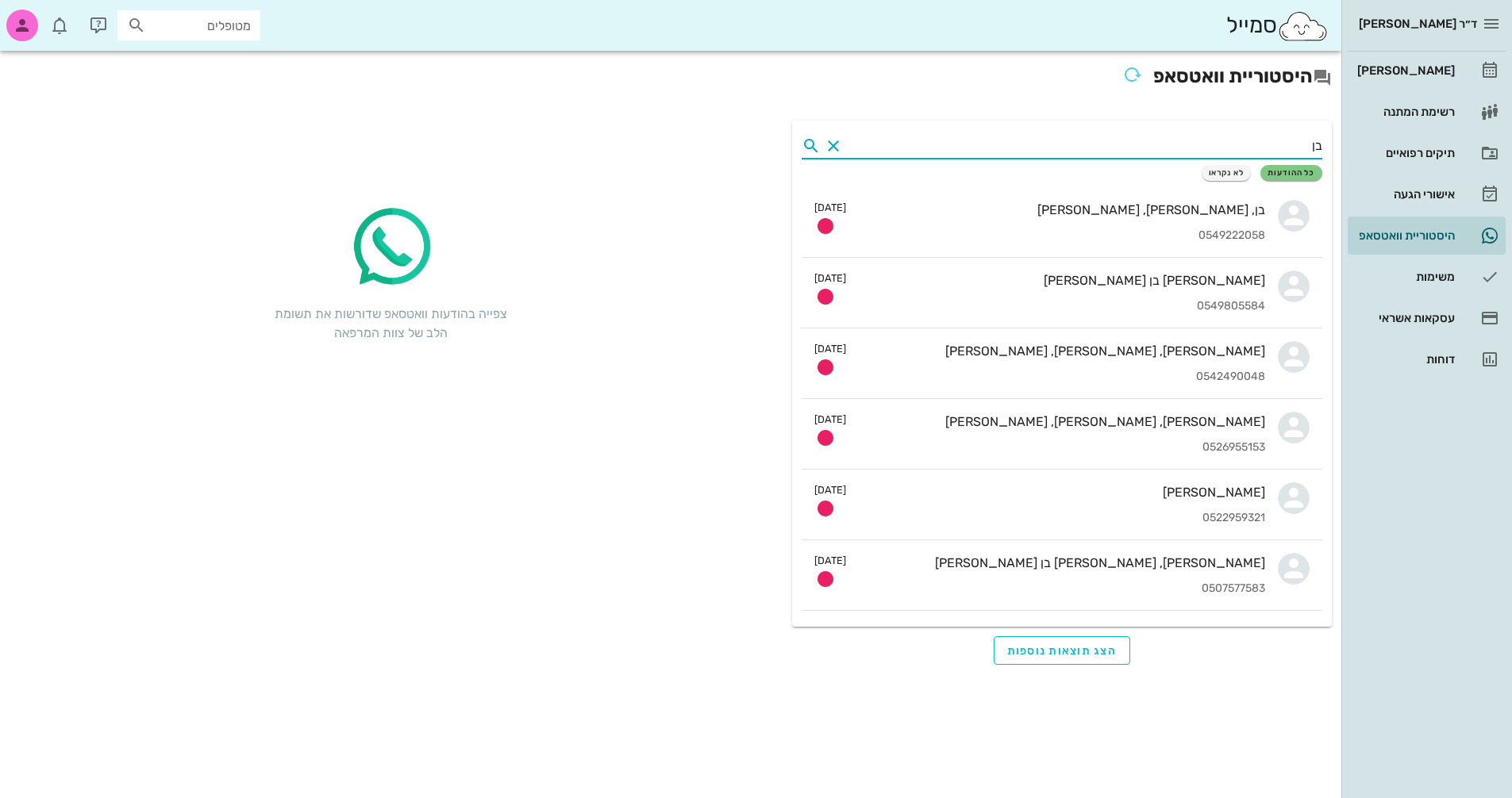
type input "ב"
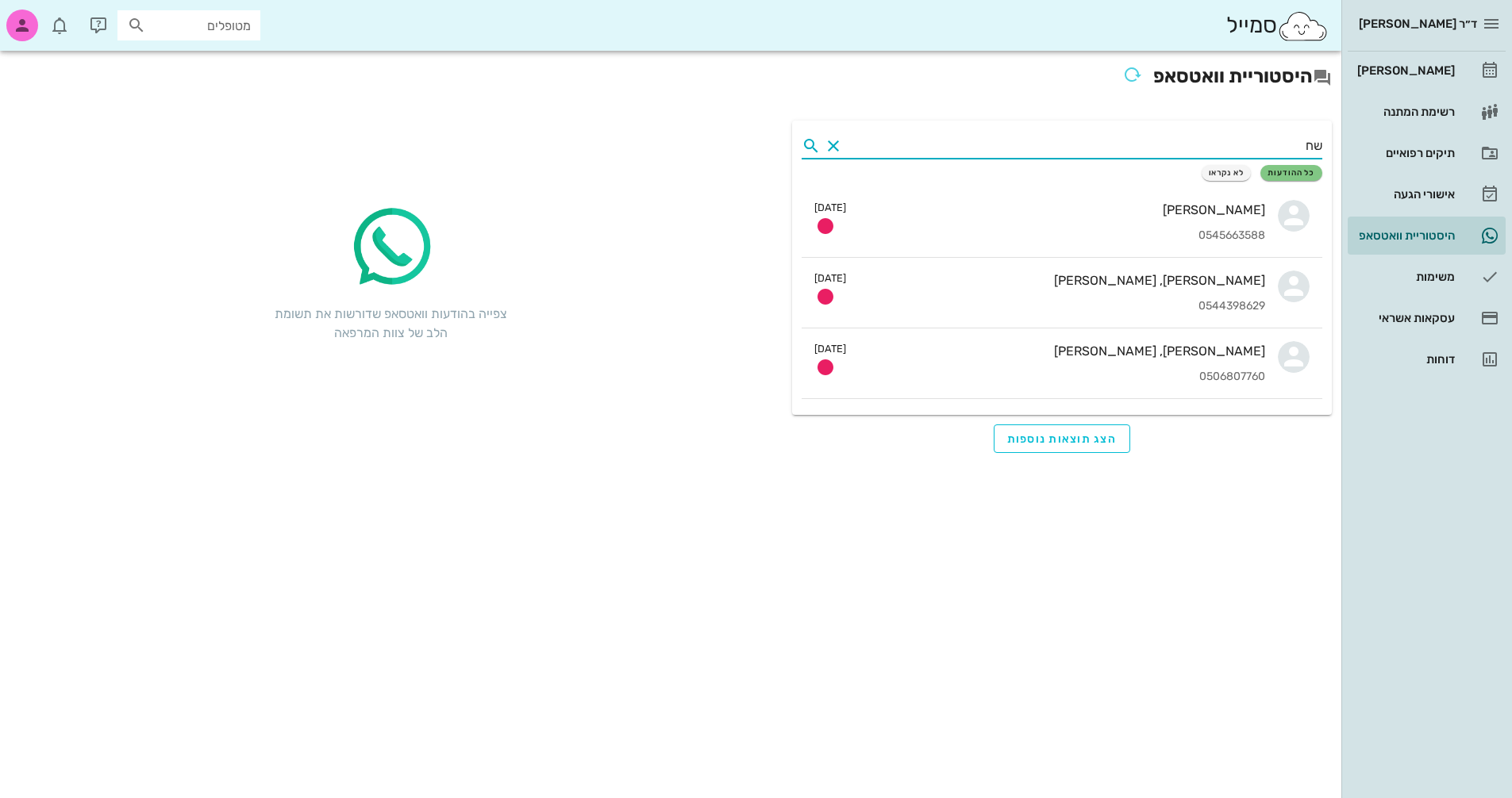
type input "ש"
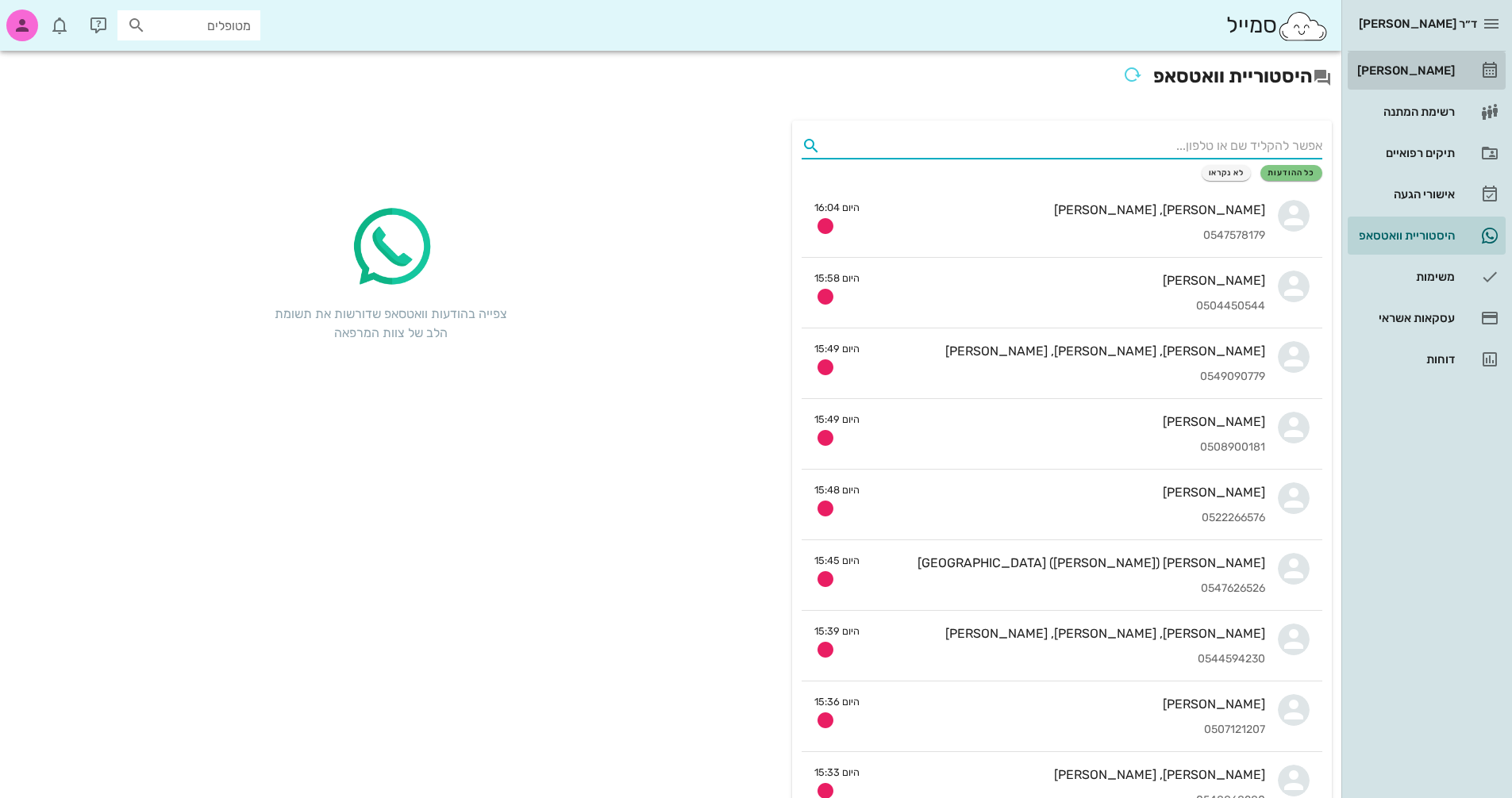
click at [1421, 72] on div "[PERSON_NAME]" at bounding box center [1404, 71] width 101 height 13
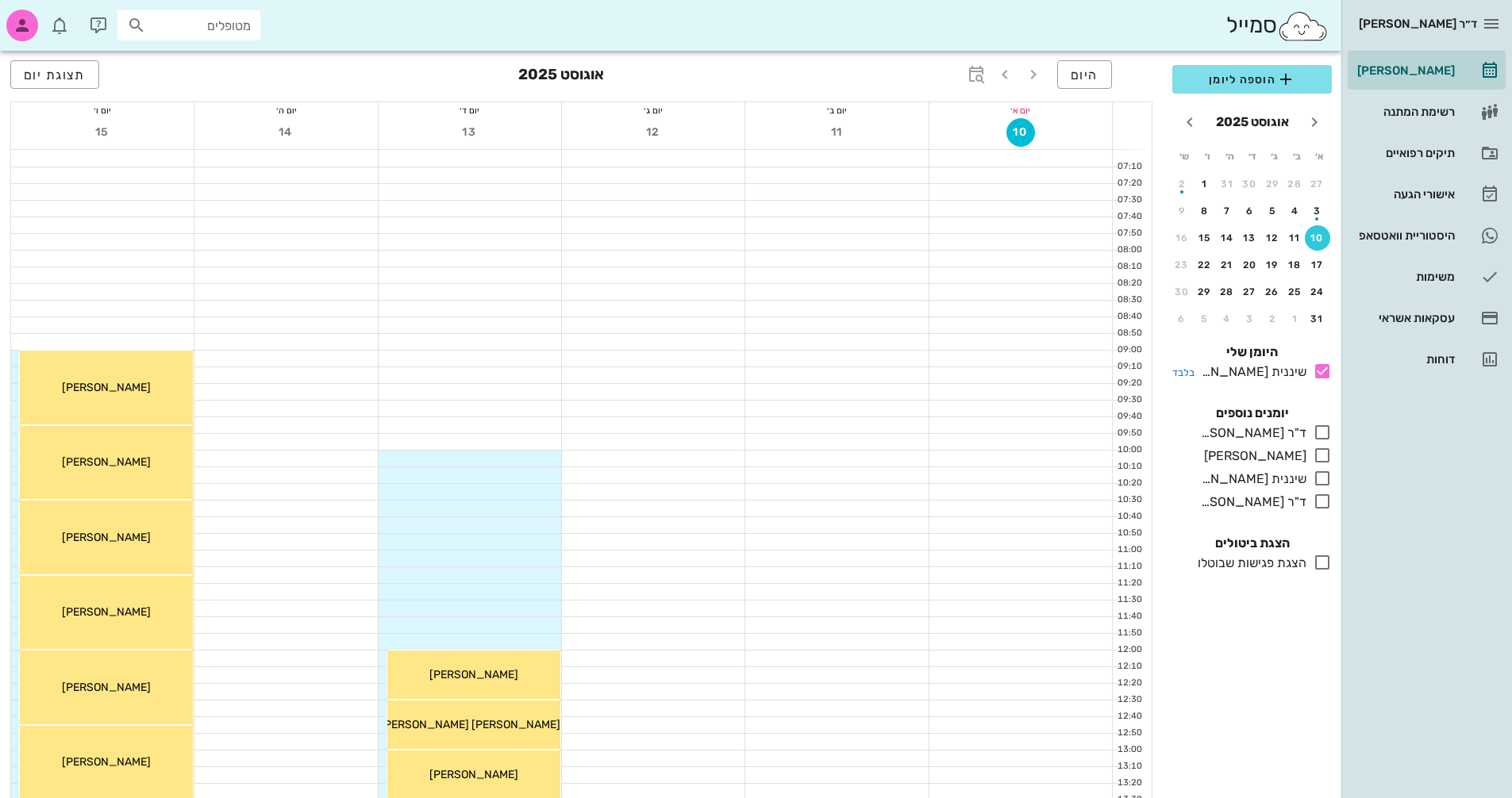
click at [1326, 364] on icon at bounding box center [1322, 371] width 19 height 19
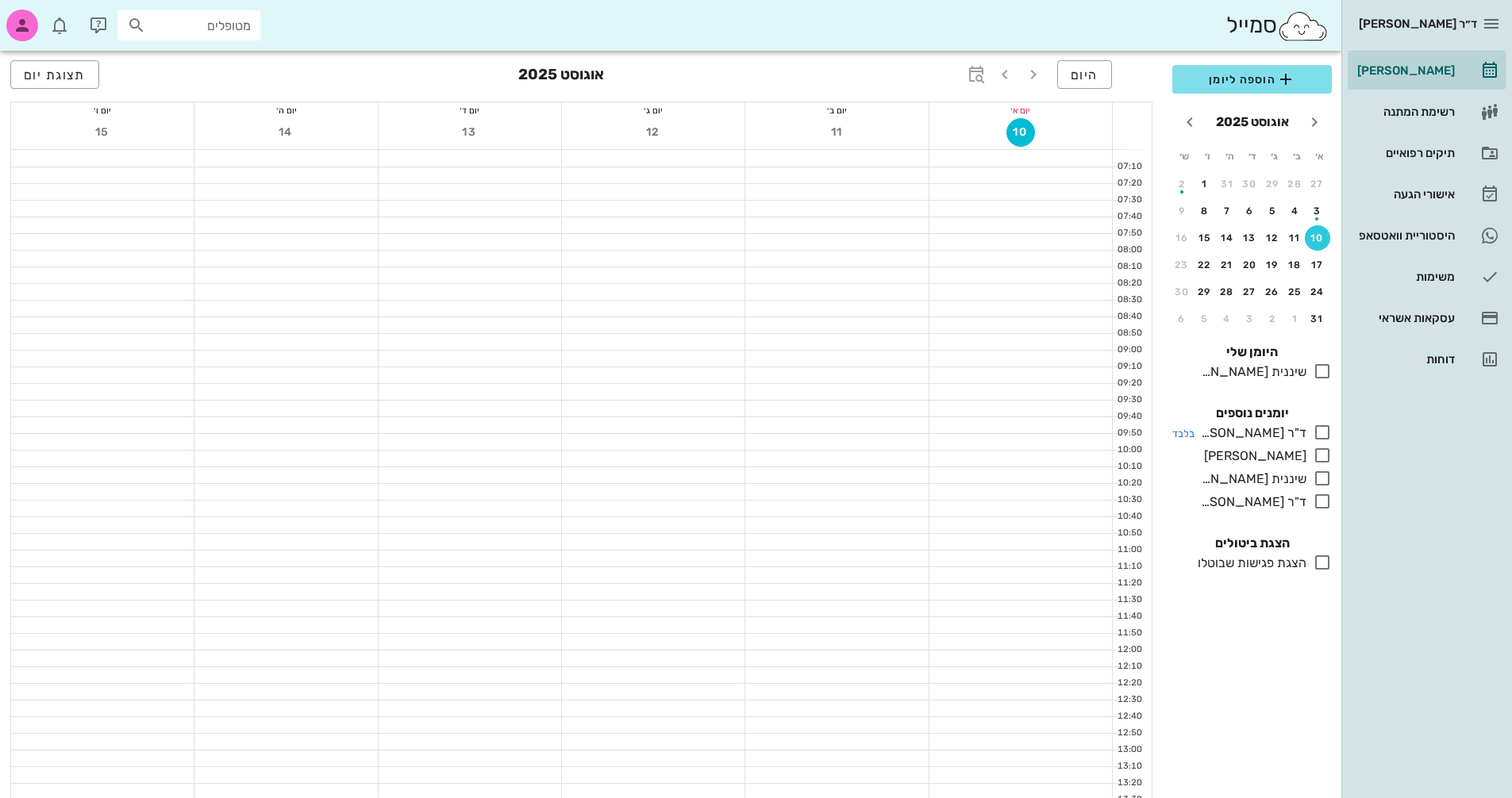
click at [1322, 428] on icon at bounding box center [1322, 432] width 19 height 19
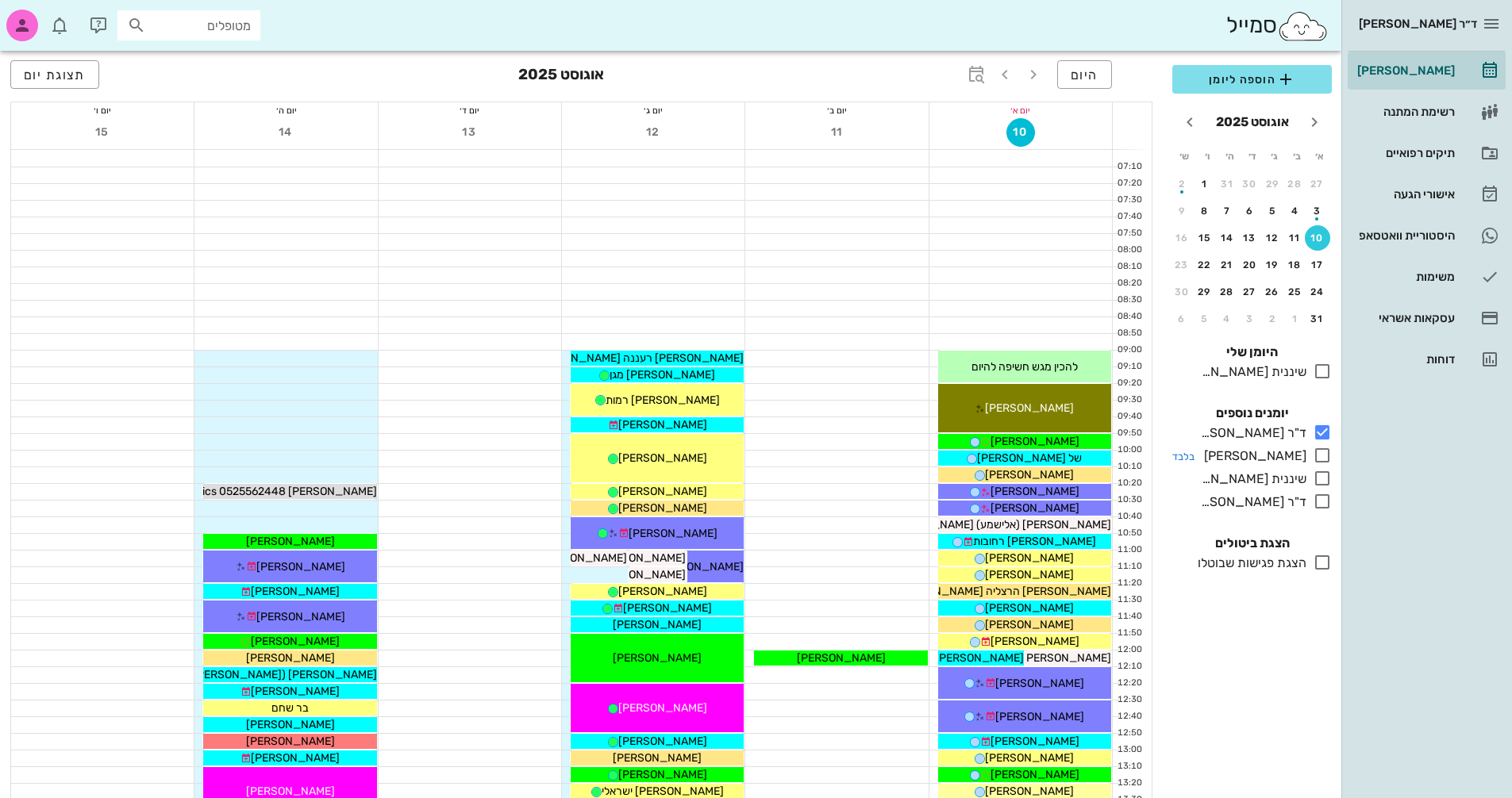
click at [1325, 454] on icon at bounding box center [1322, 456] width 19 height 19
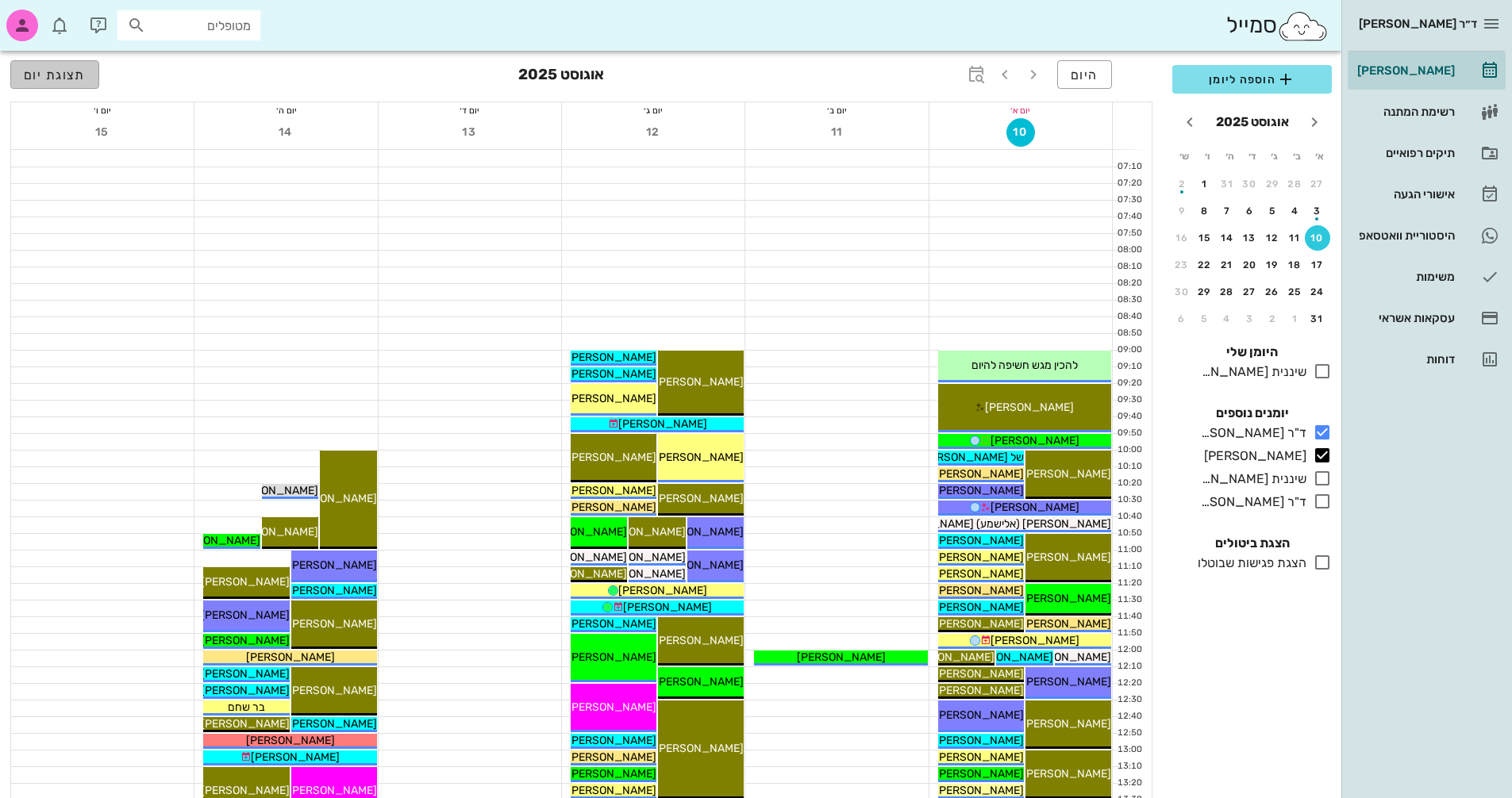
click at [57, 78] on span "תצוגת יום" at bounding box center [54, 75] width 62 height 15
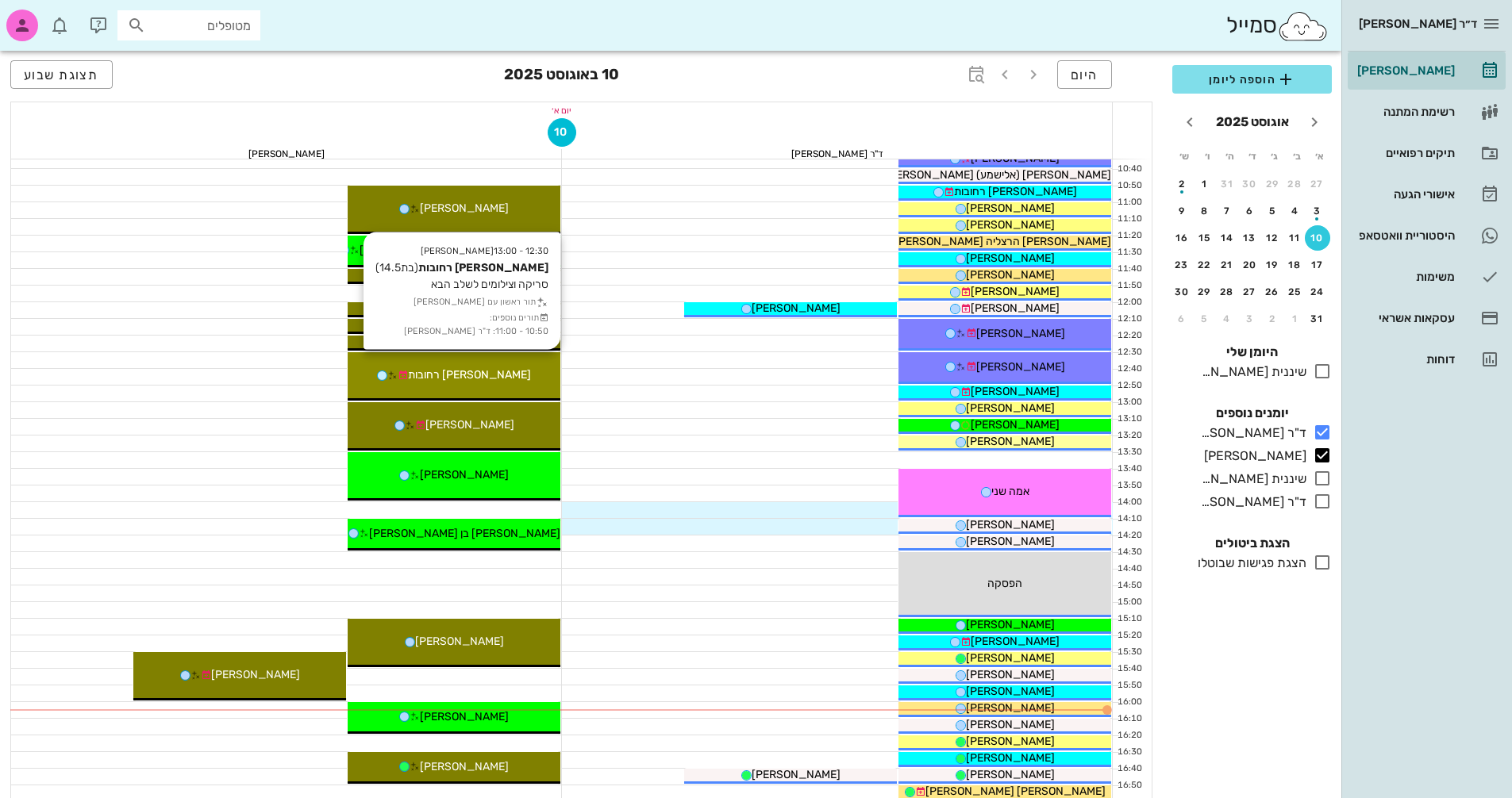
scroll to position [397, 0]
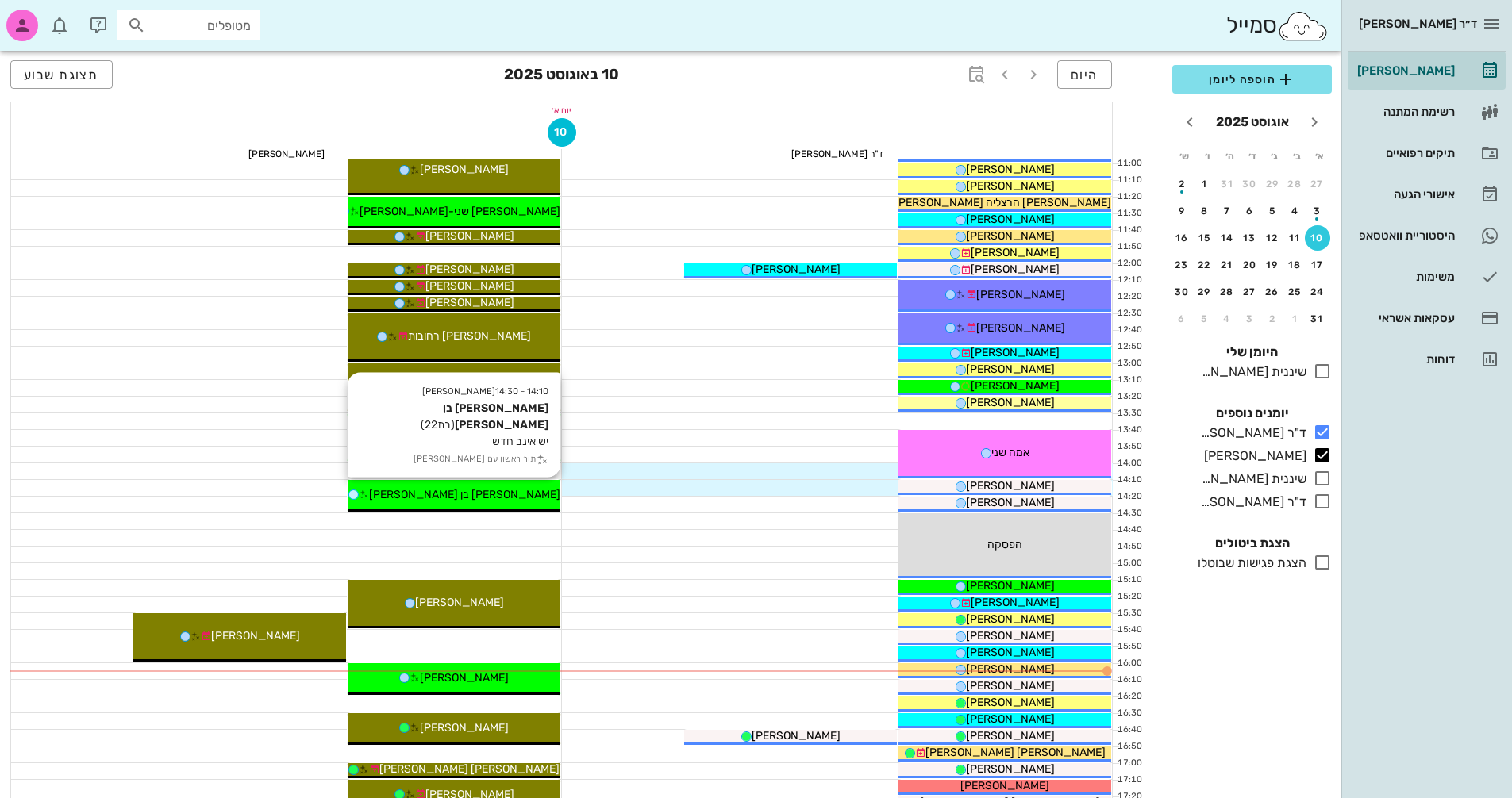
click at [458, 497] on span "[PERSON_NAME] בן [PERSON_NAME]" at bounding box center [464, 495] width 191 height 13
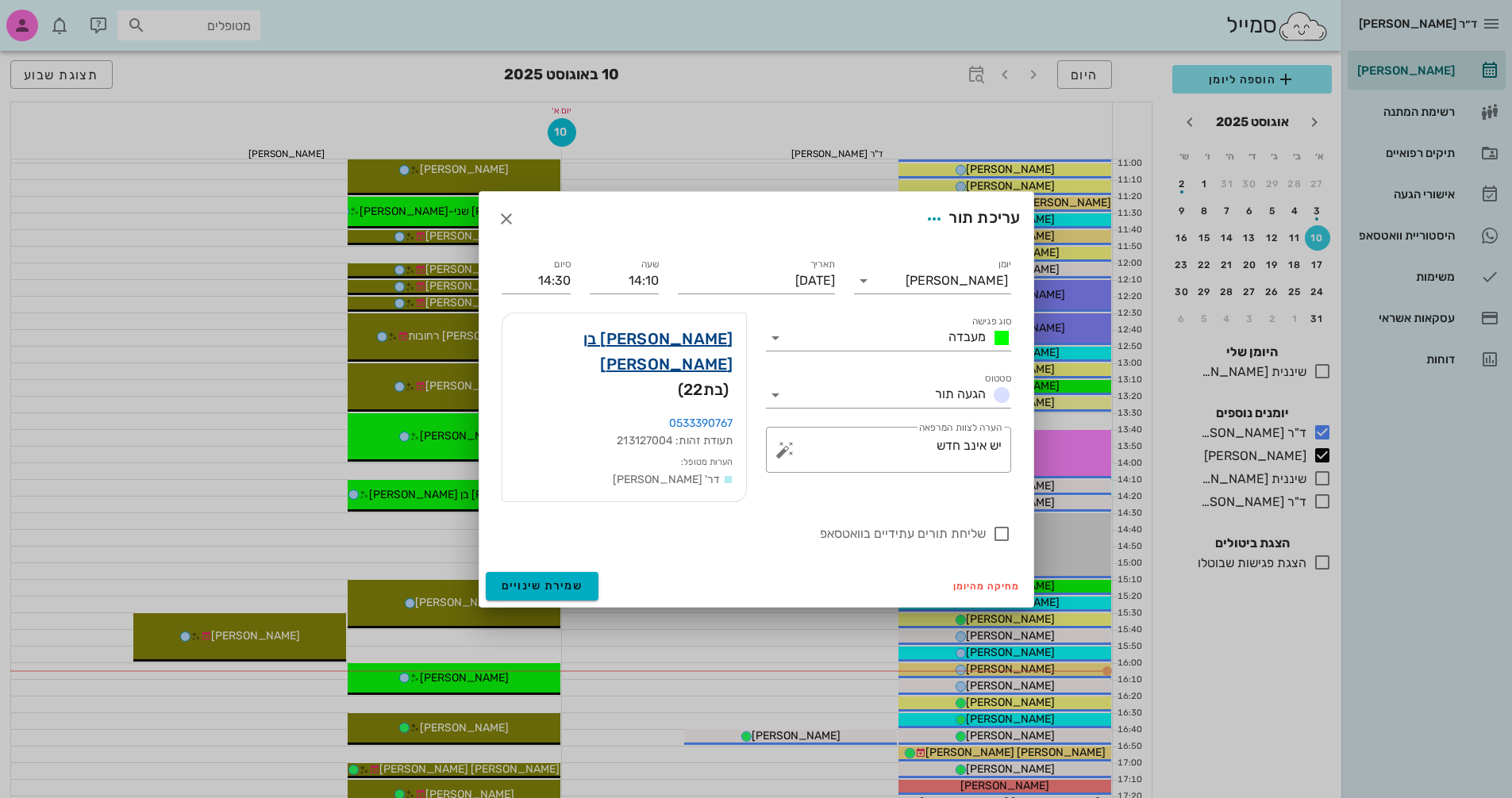
click at [701, 353] on link "[PERSON_NAME] בן [PERSON_NAME]" at bounding box center [624, 352] width 218 height 51
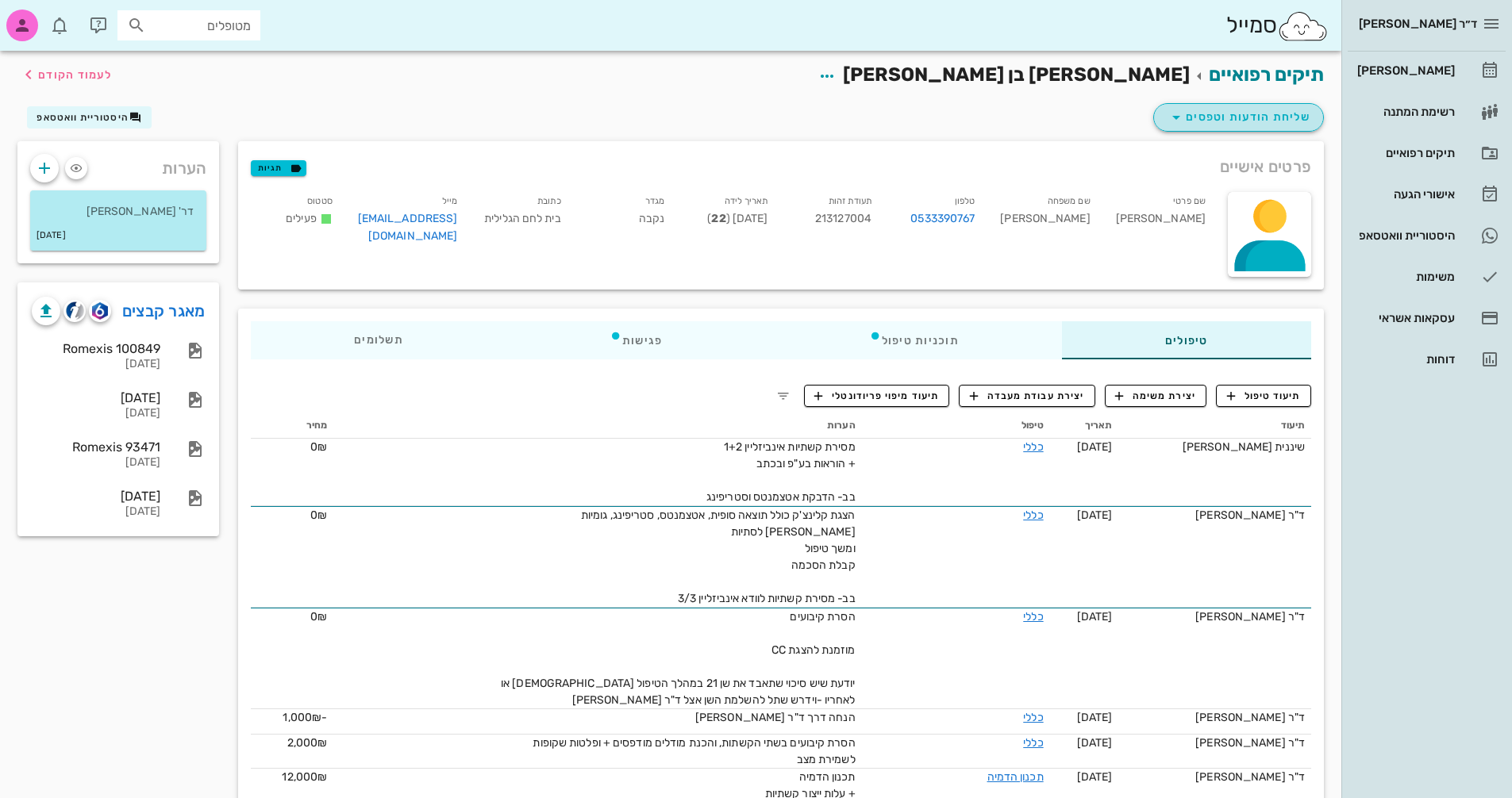
click at [1248, 118] on span "שליחת הודעות וטפסים" at bounding box center [1239, 117] width 144 height 19
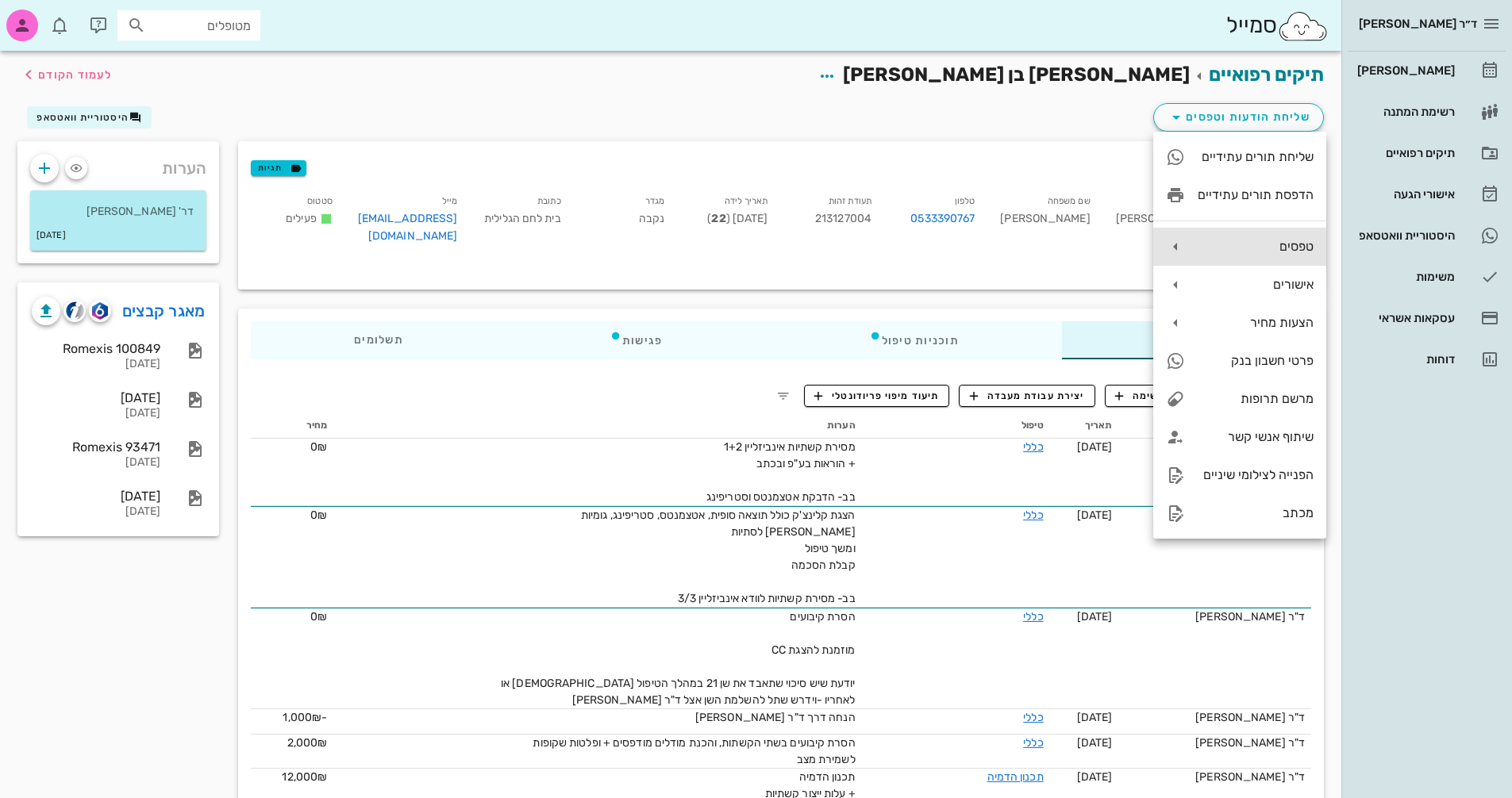
click at [1283, 240] on div "טפסים" at bounding box center [1256, 246] width 116 height 15
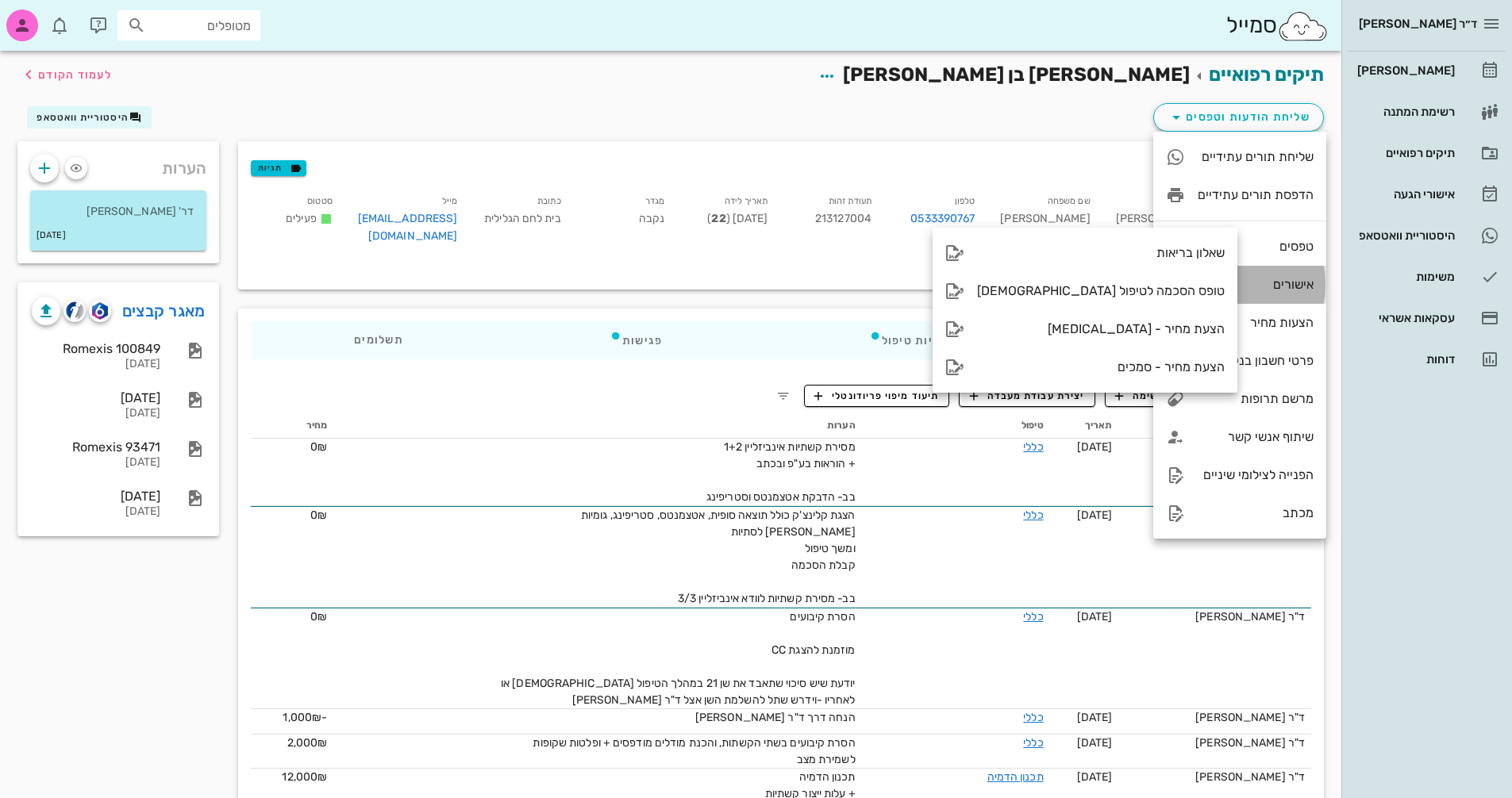
click at [1234, 285] on div "אישורים" at bounding box center [1256, 284] width 116 height 15
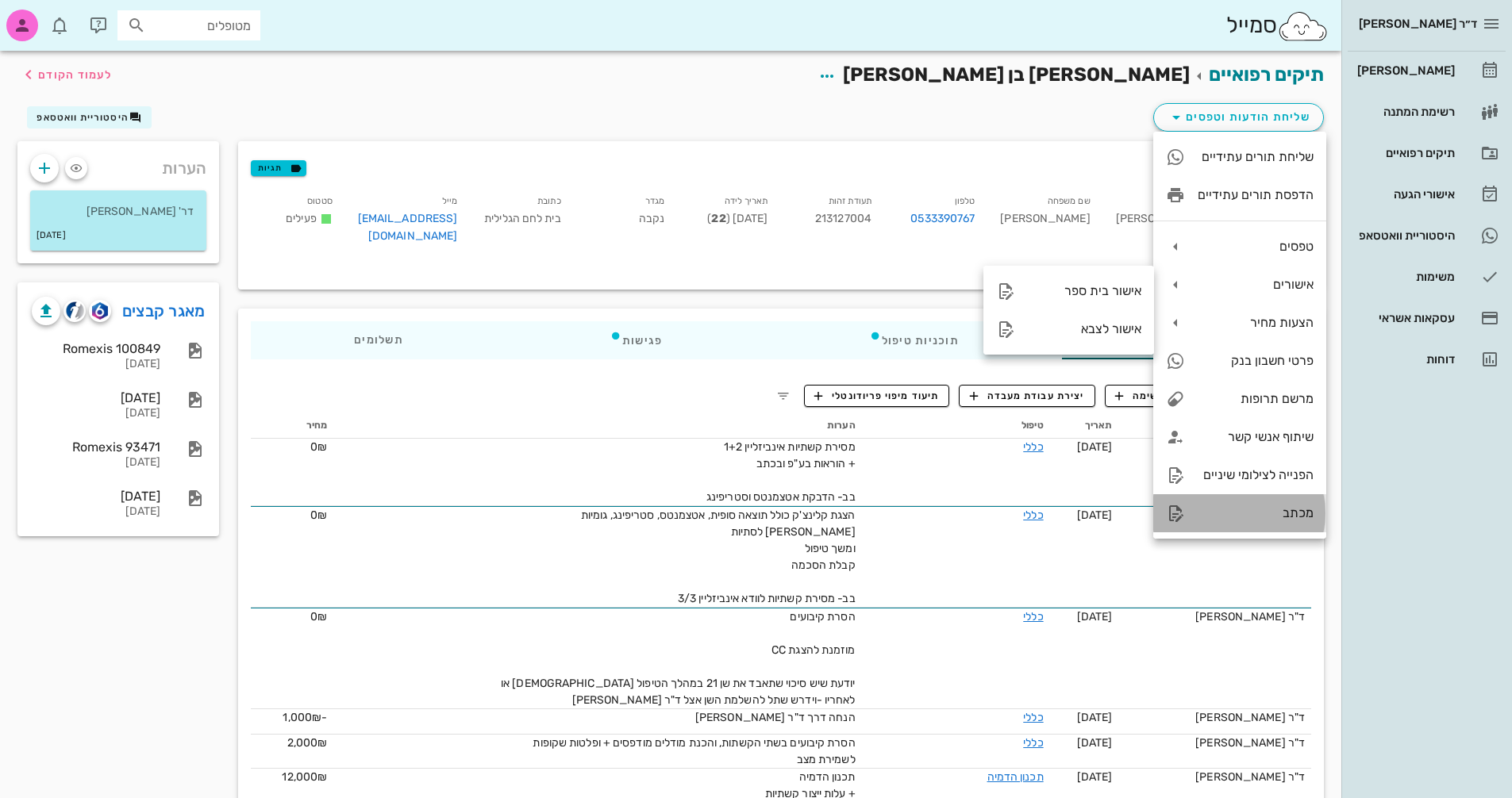
click at [1228, 513] on div "מכתב" at bounding box center [1256, 513] width 116 height 15
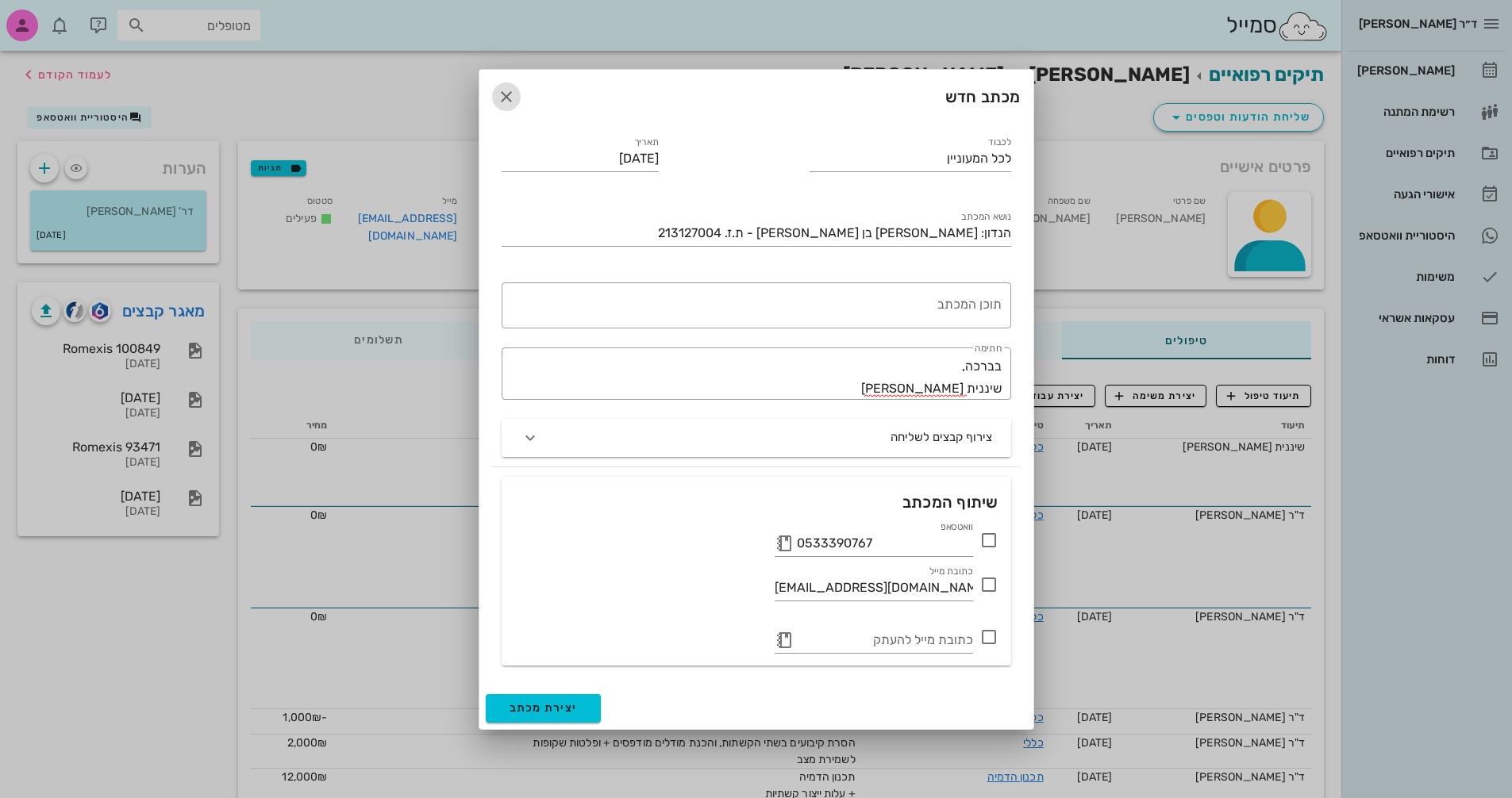
click at [509, 95] on icon "button" at bounding box center [506, 96] width 19 height 19
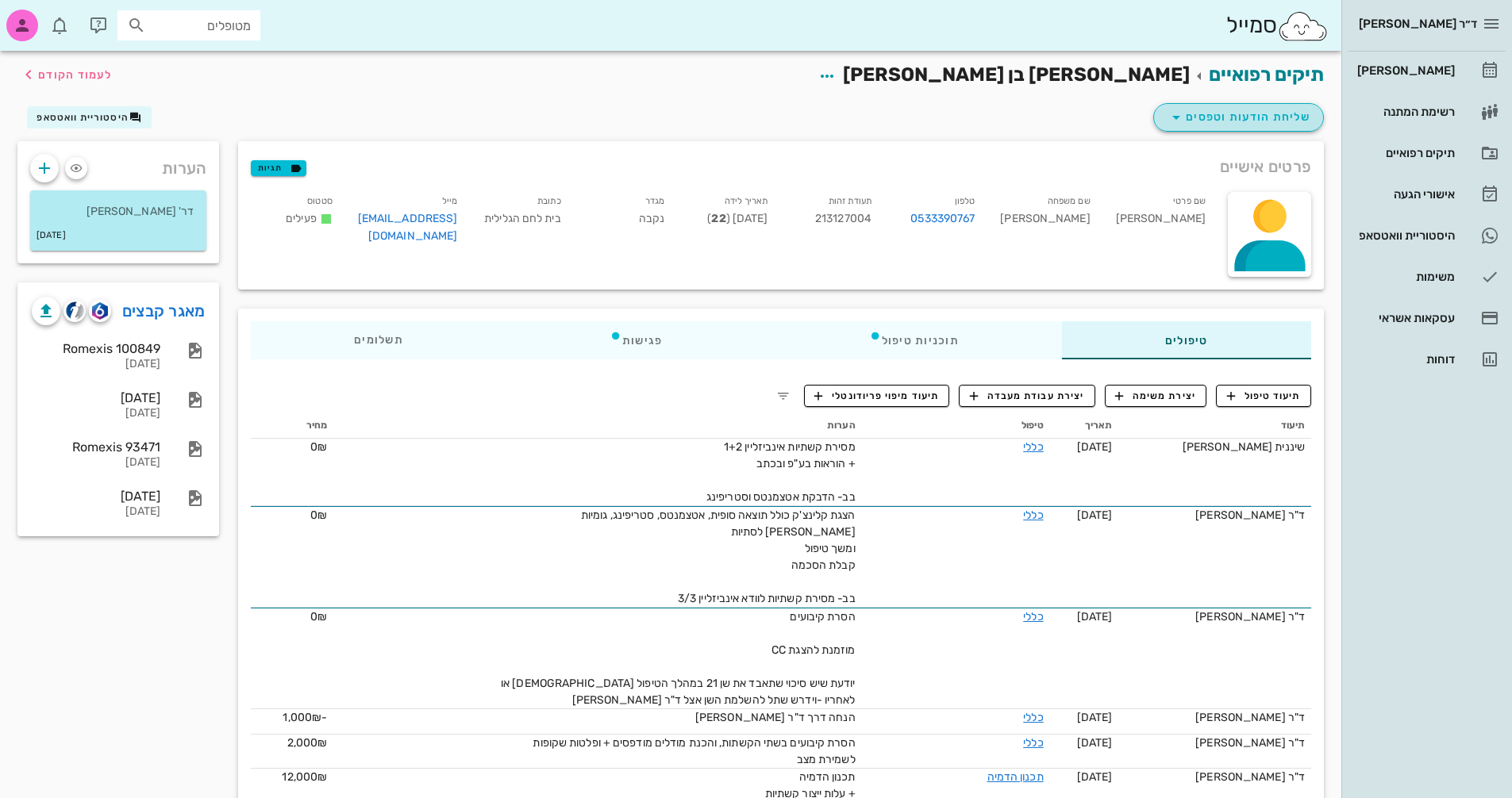
click at [1233, 112] on span "שליחת הודעות וטפסים" at bounding box center [1239, 117] width 144 height 19
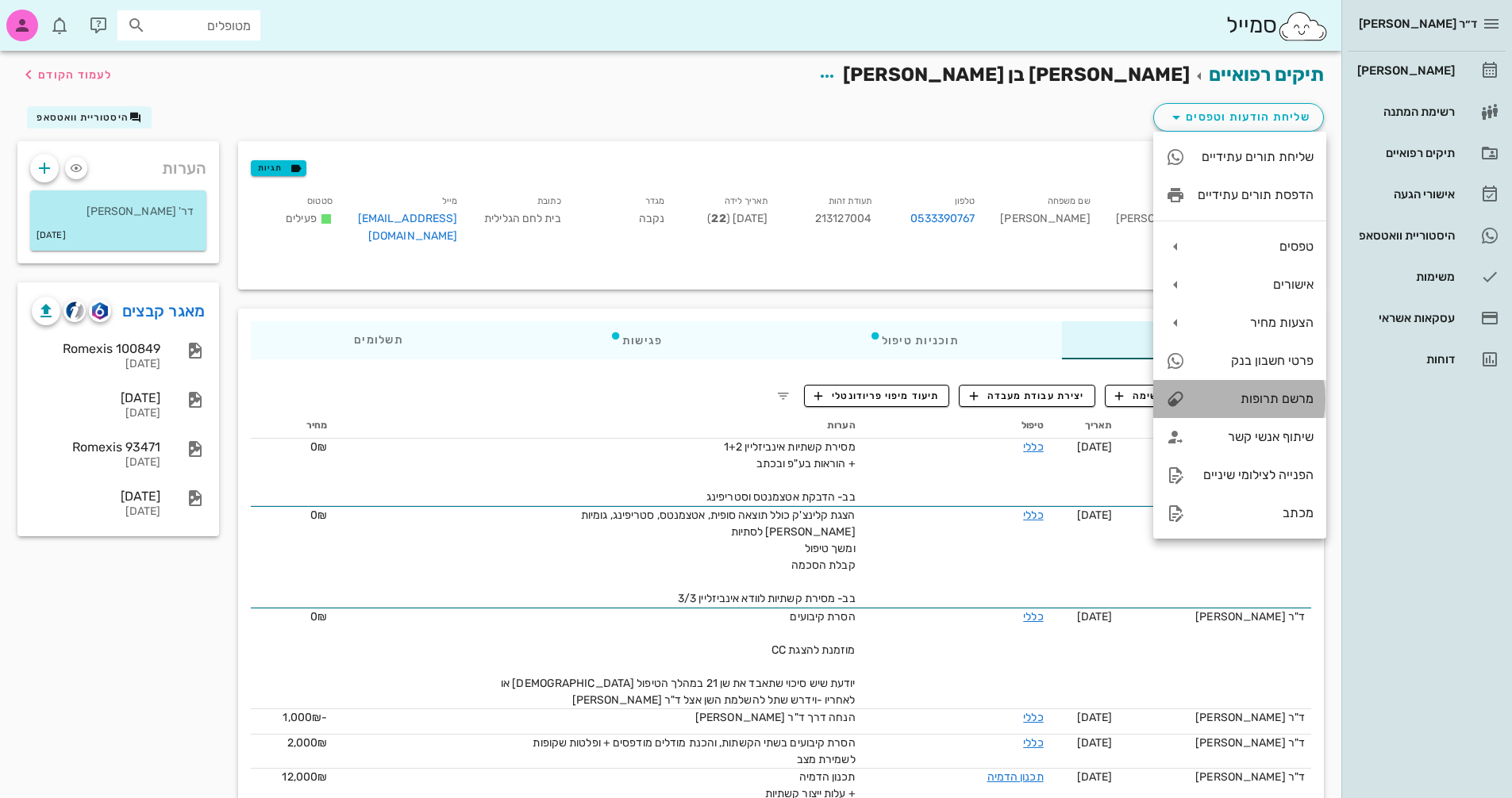
click at [1276, 400] on div "מרשם תרופות" at bounding box center [1256, 399] width 116 height 15
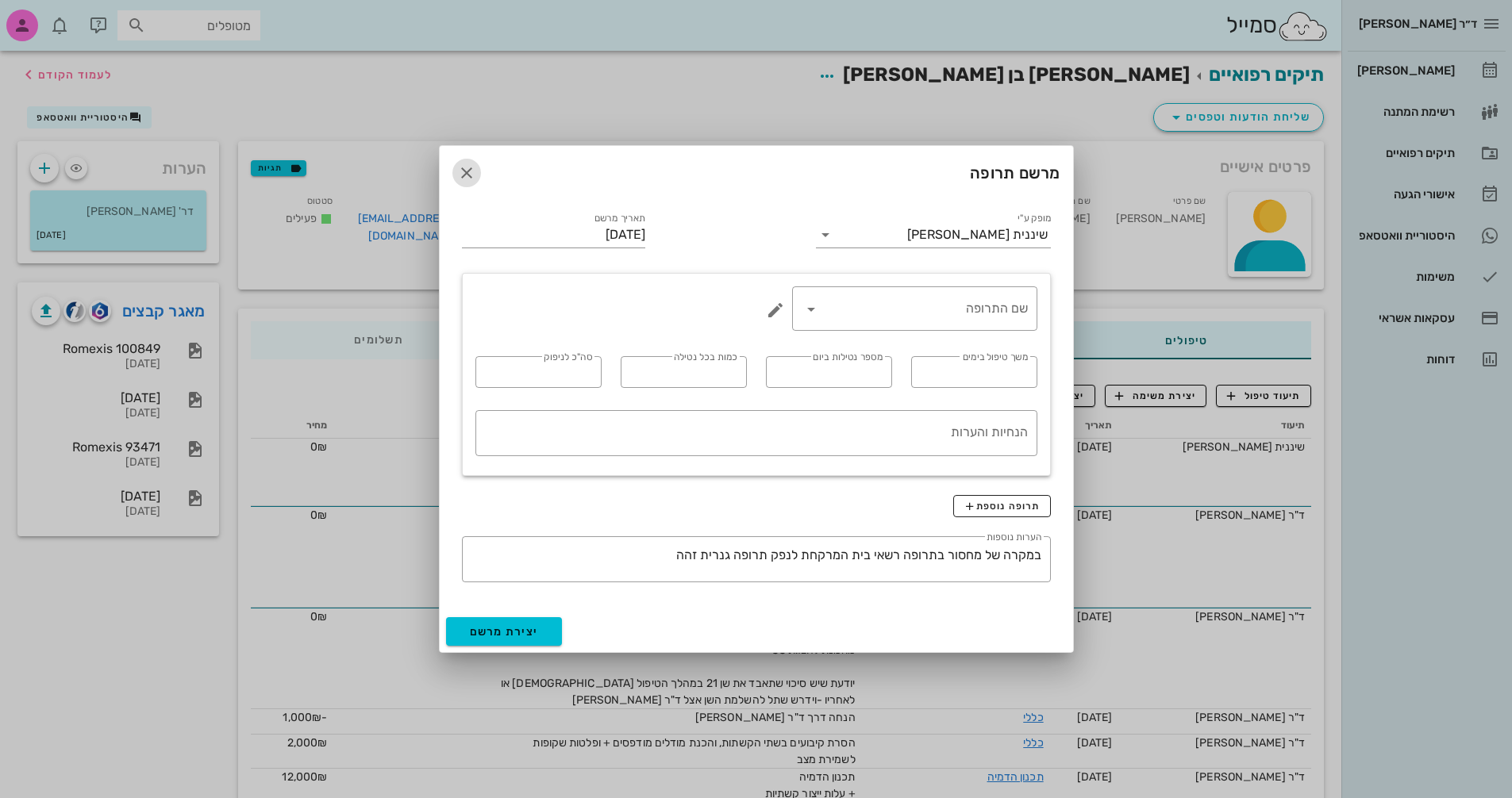
click at [468, 172] on icon "button" at bounding box center [467, 173] width 19 height 19
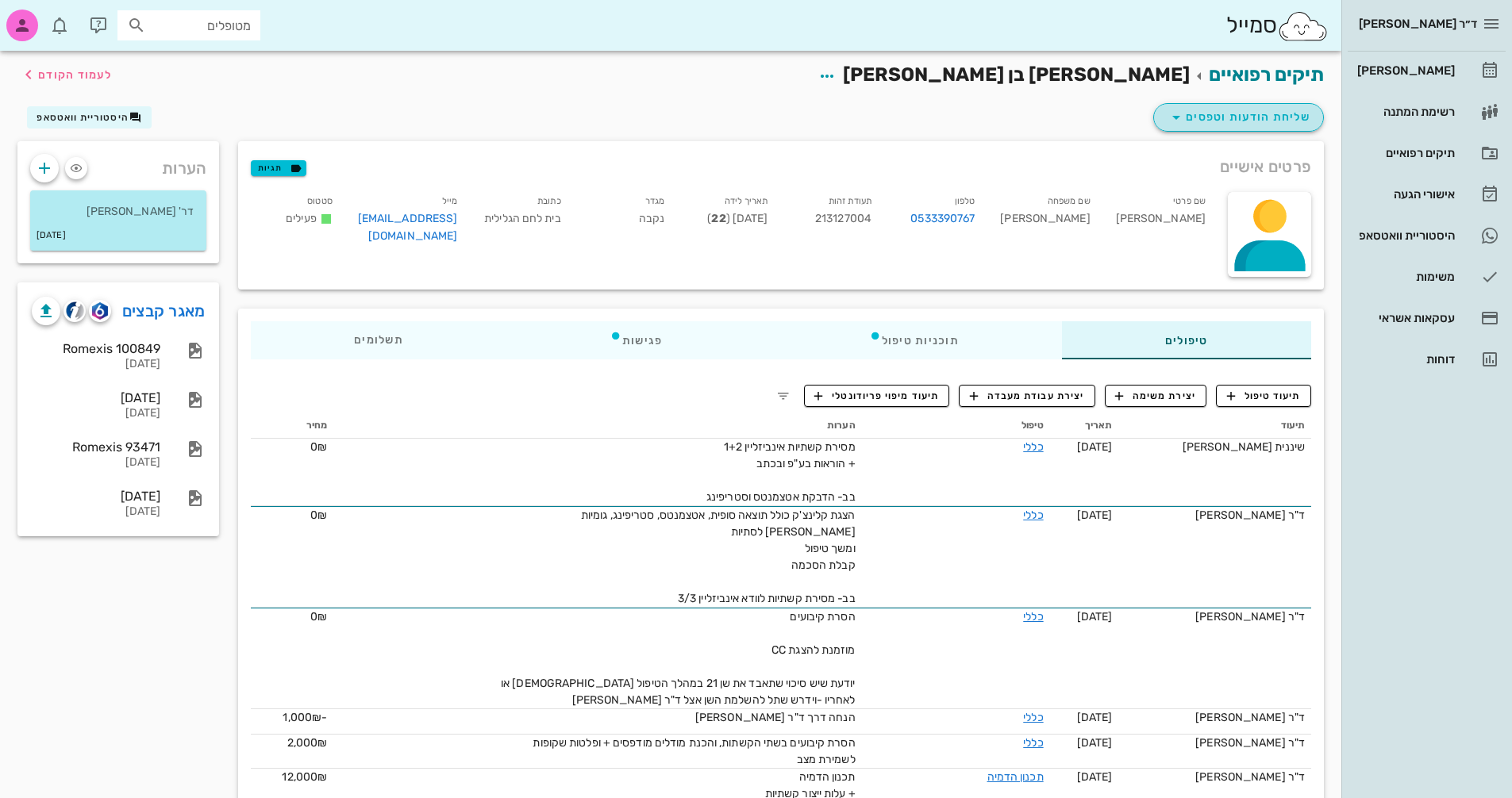
click at [1172, 117] on icon "button" at bounding box center [1176, 117] width 19 height 19
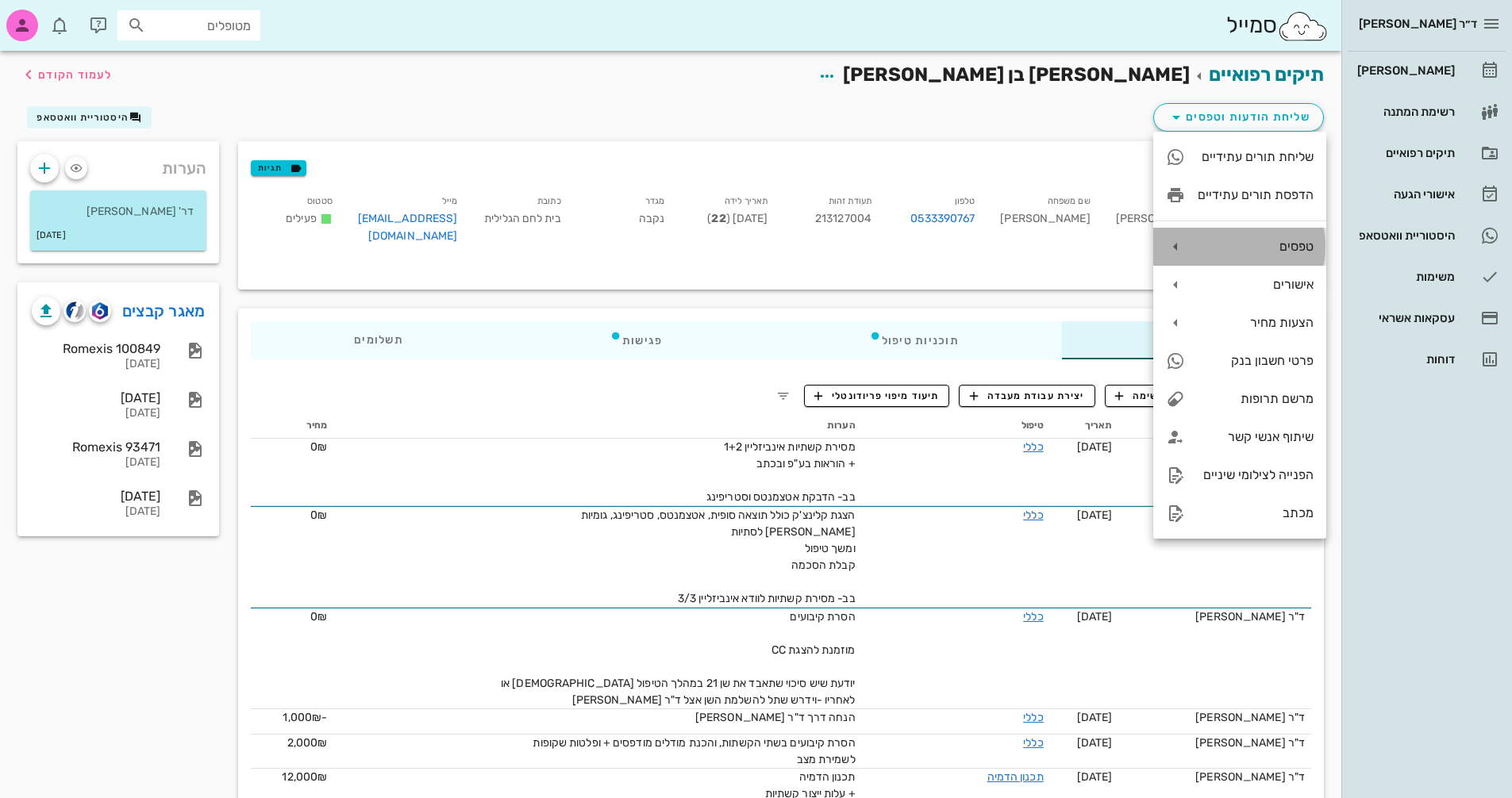
click at [1280, 246] on div "טפסים" at bounding box center [1256, 246] width 116 height 15
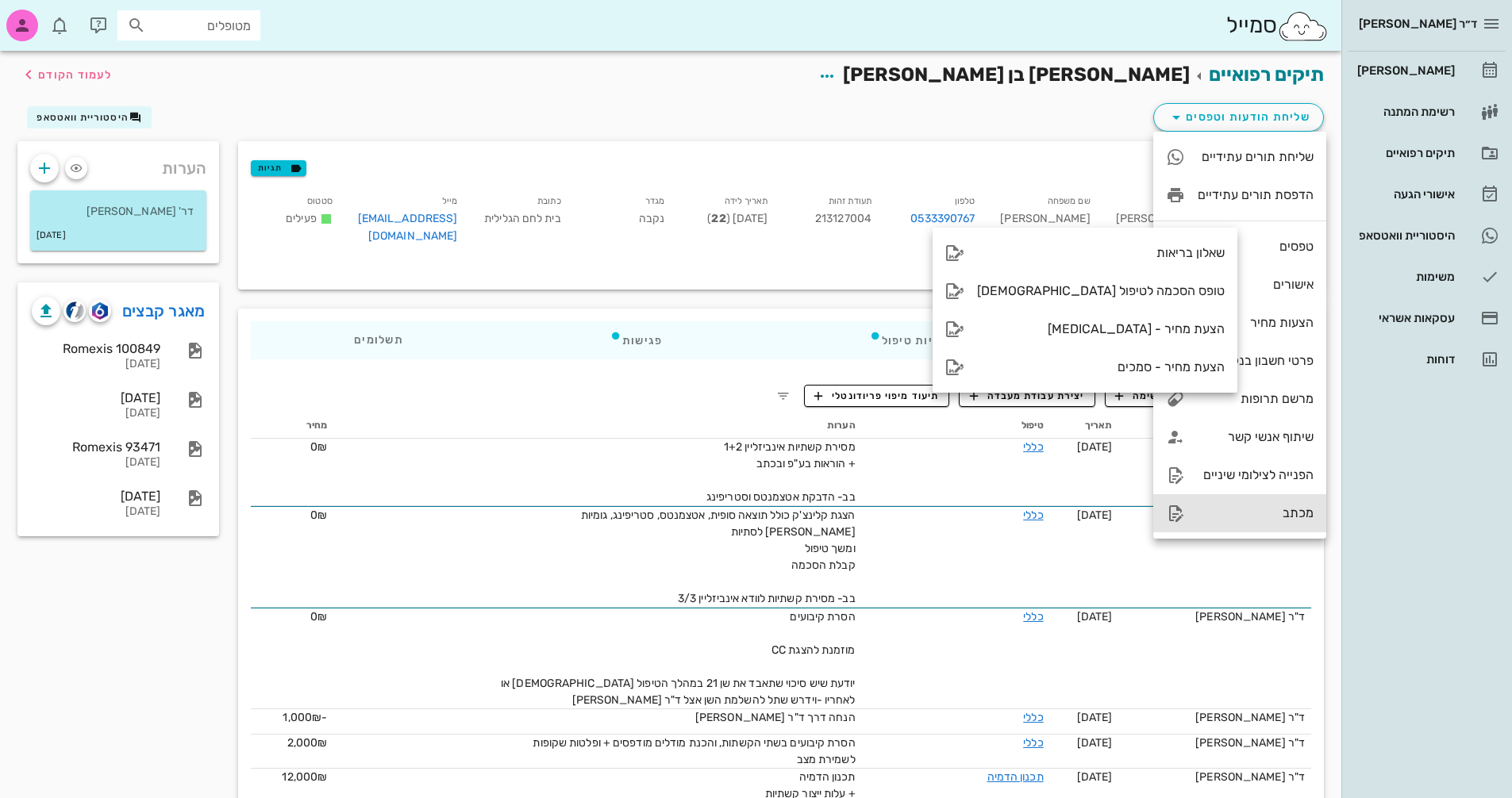
click at [1257, 520] on div "מכתב" at bounding box center [1256, 513] width 116 height 15
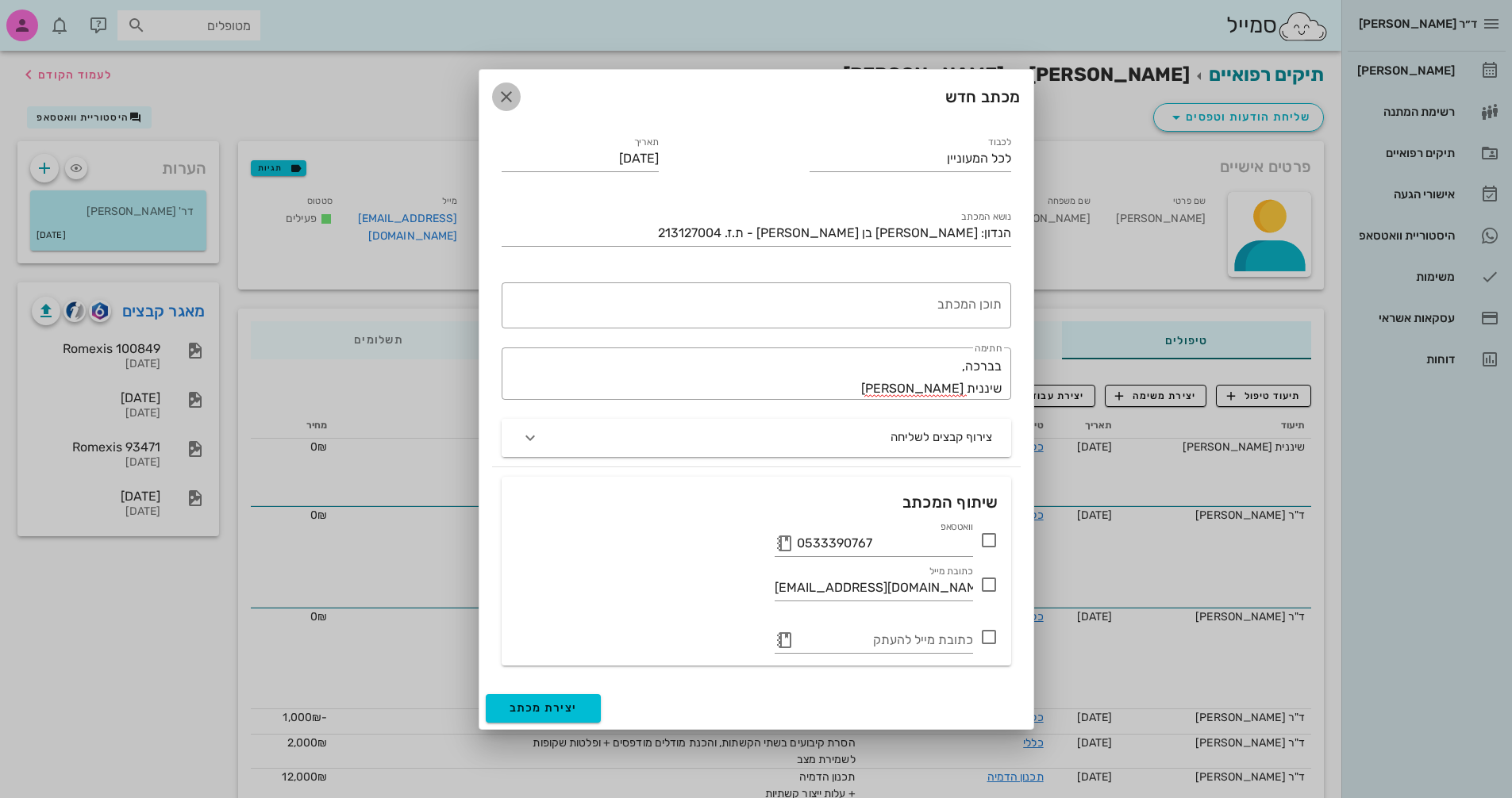
click at [505, 94] on icon "button" at bounding box center [506, 96] width 19 height 19
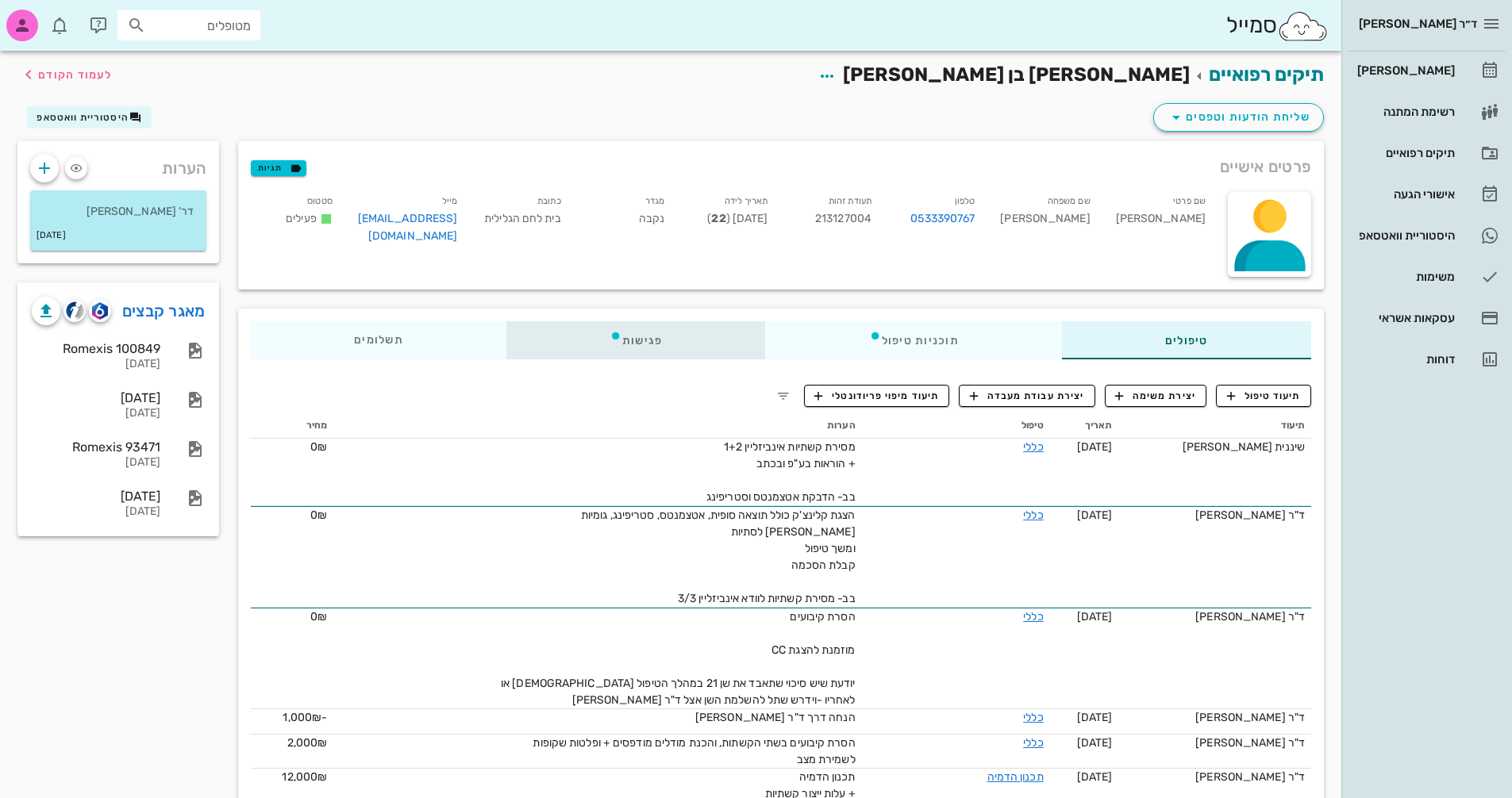
click at [584, 332] on div "פגישות" at bounding box center [635, 341] width 259 height 38
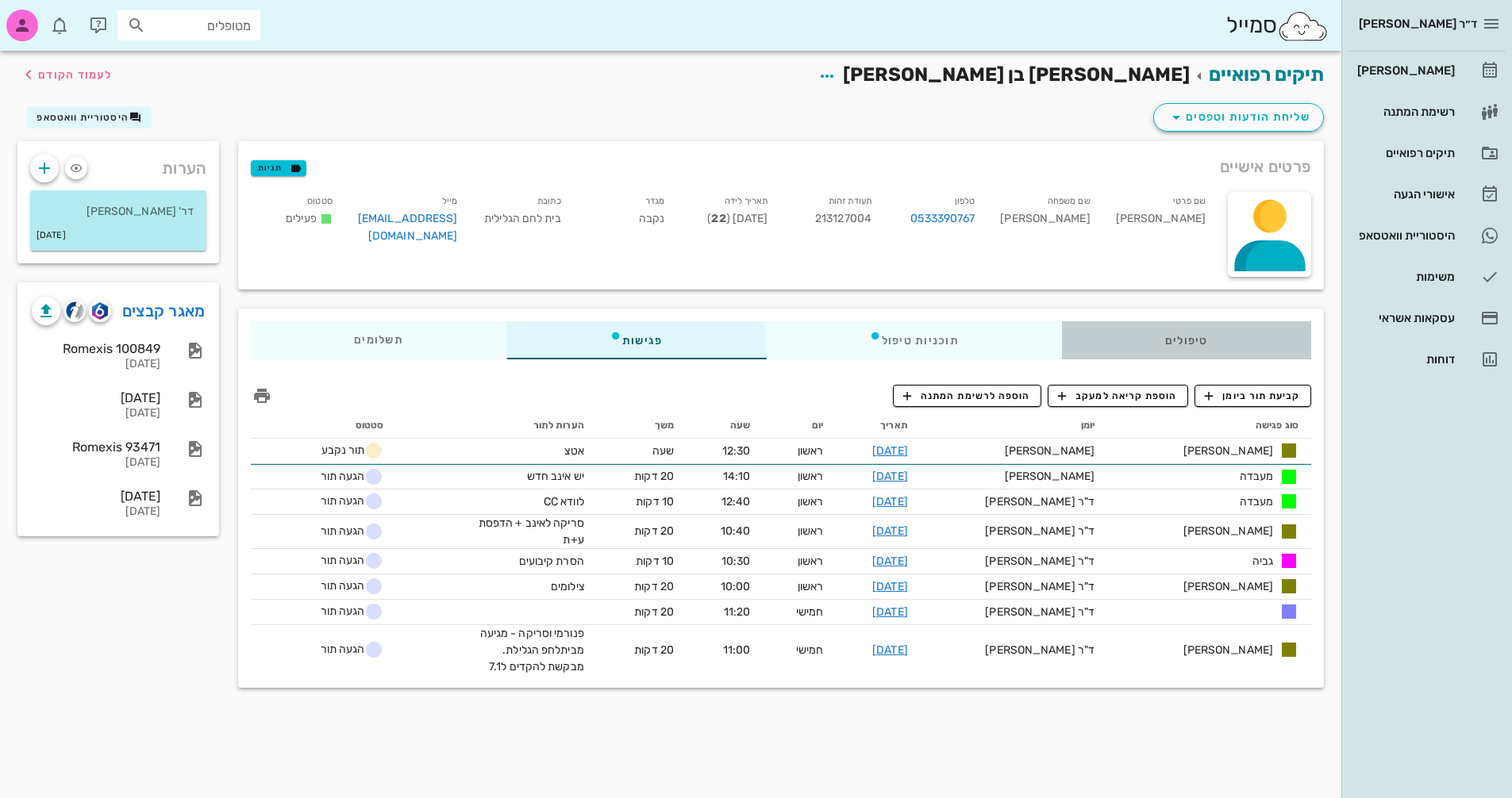
click at [1128, 352] on div "טיפולים" at bounding box center [1186, 341] width 249 height 38
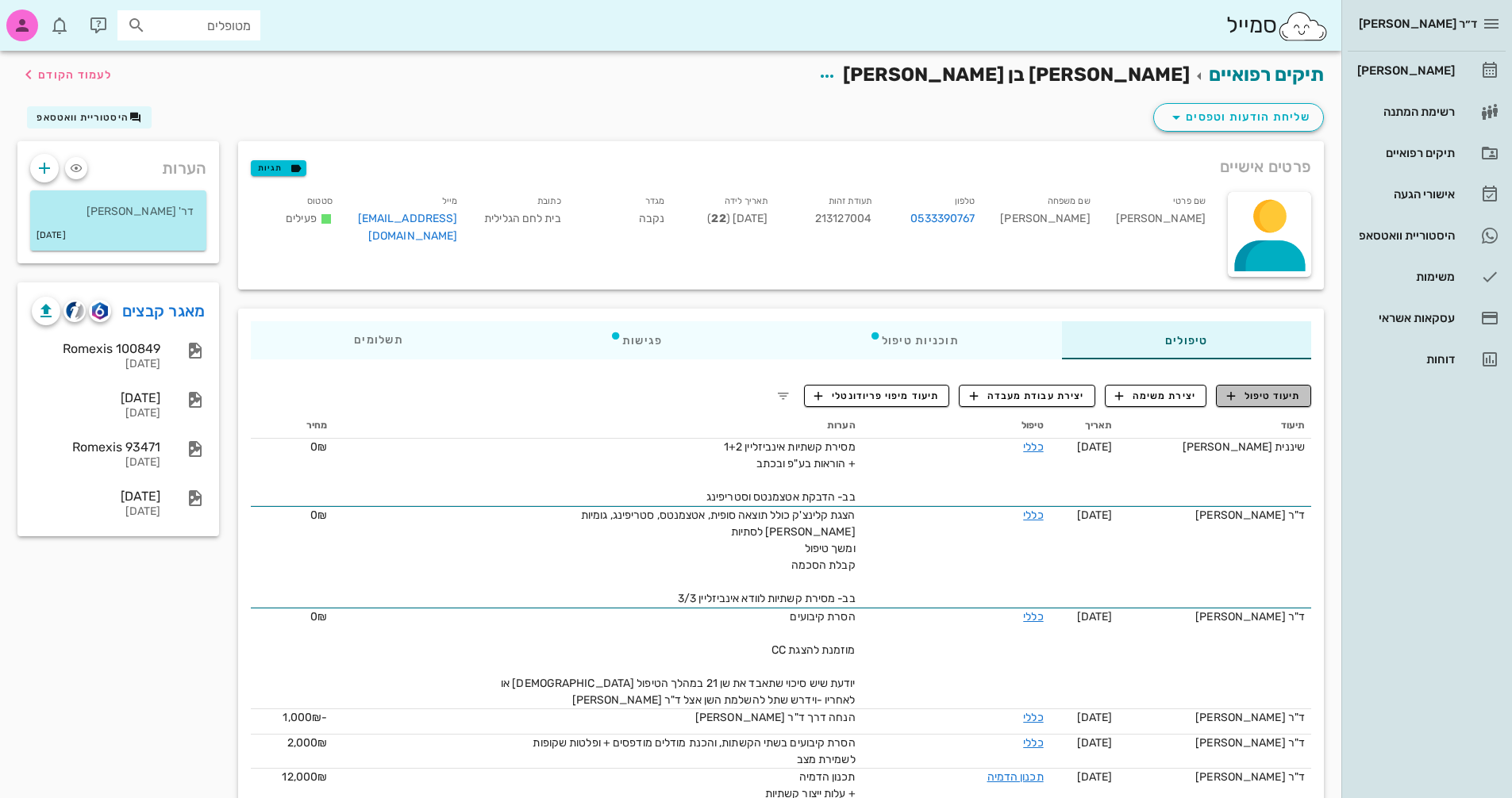
click at [1287, 400] on span "תיעוד טיפול" at bounding box center [1264, 396] width 74 height 14
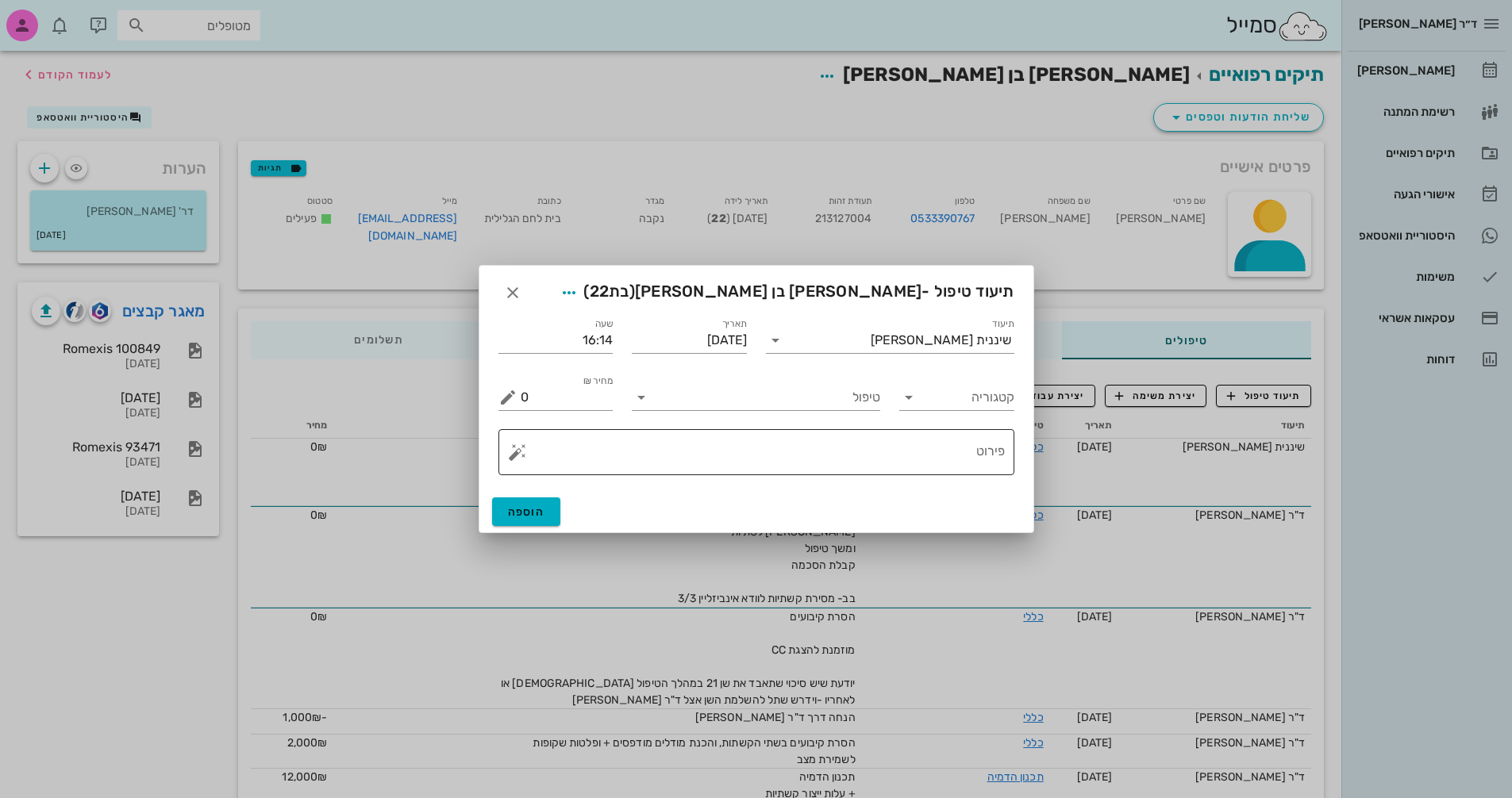
click at [511, 458] on button "button" at bounding box center [517, 452] width 19 height 19
click at [531, 390] on div "[MEDICAL_DATA]" at bounding box center [573, 389] width 129 height 32
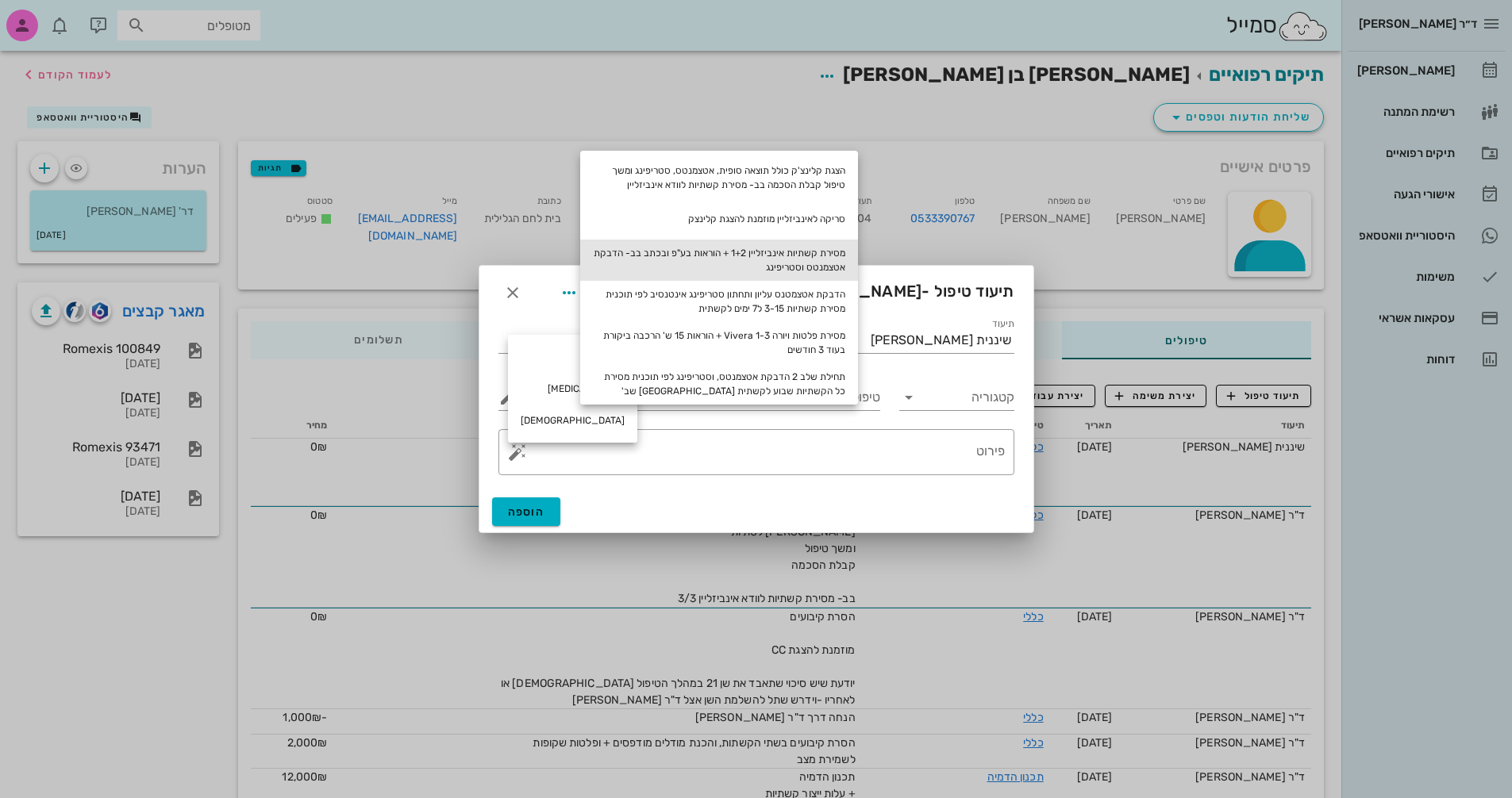
click at [807, 260] on div "מסירת קשתיות אינביזליין 1+2 + הוראות בע"פ ובכתב בב- הדבקת אטצמנטס וסטריפינג" at bounding box center [719, 260] width 278 height 41
type textarea "מסירת קשתיות אינביזליין 1+2 + הוראות בע"פ ובכתב בב- הדבקת אטצמנטס וסטריפינג"
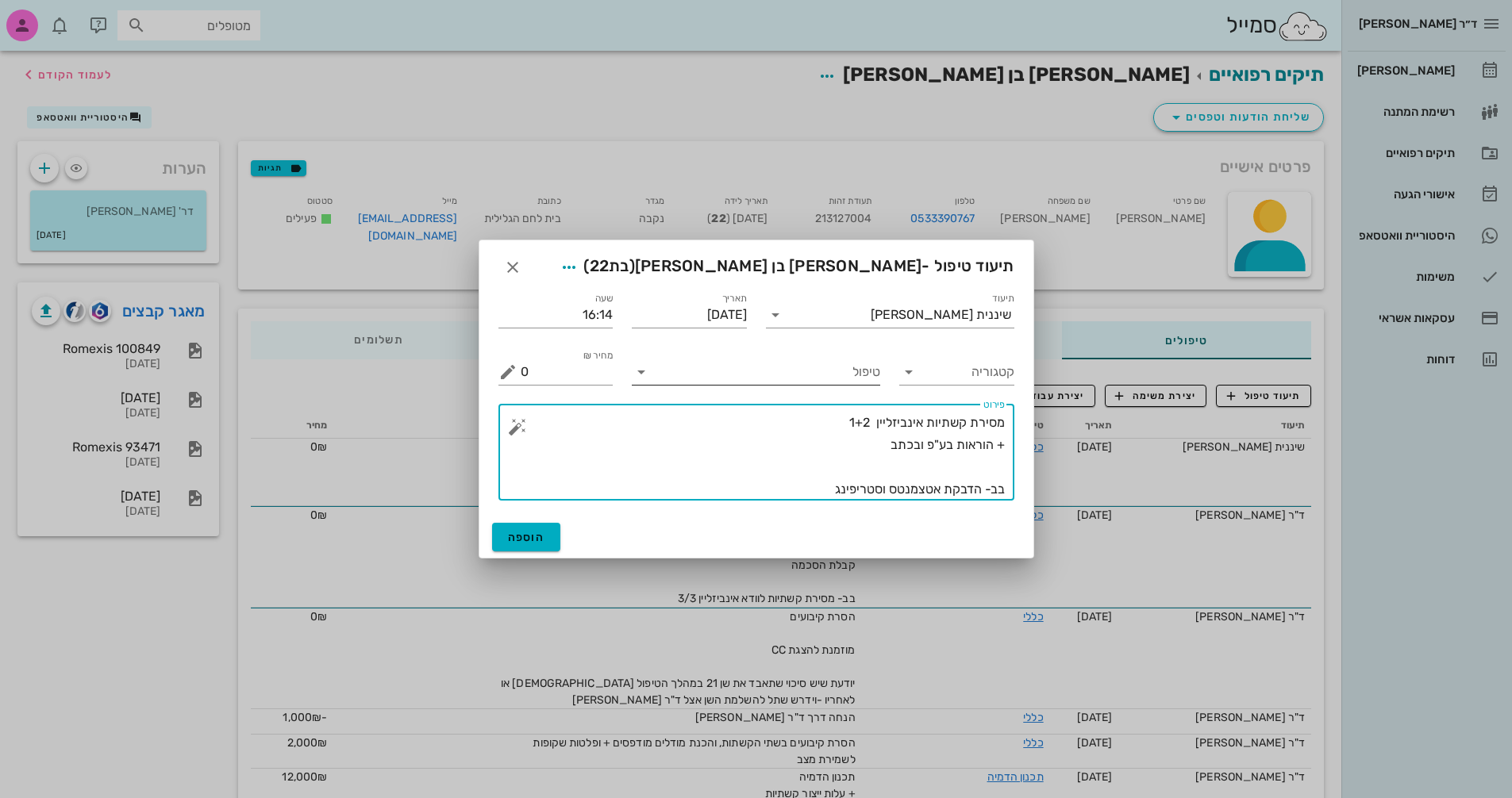
click at [821, 373] on input "טיפול" at bounding box center [767, 371] width 226 height 25
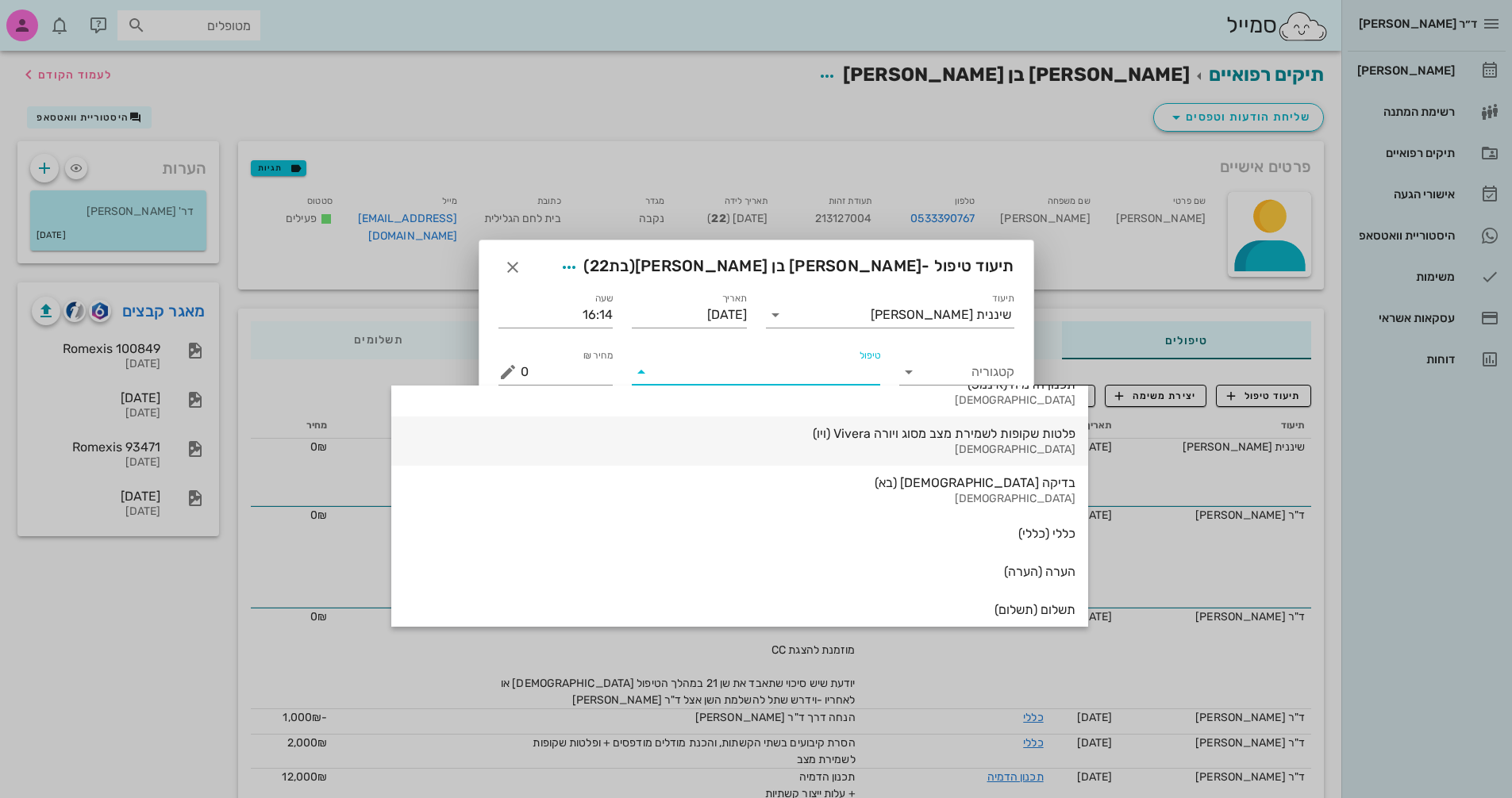
scroll to position [1657, 0]
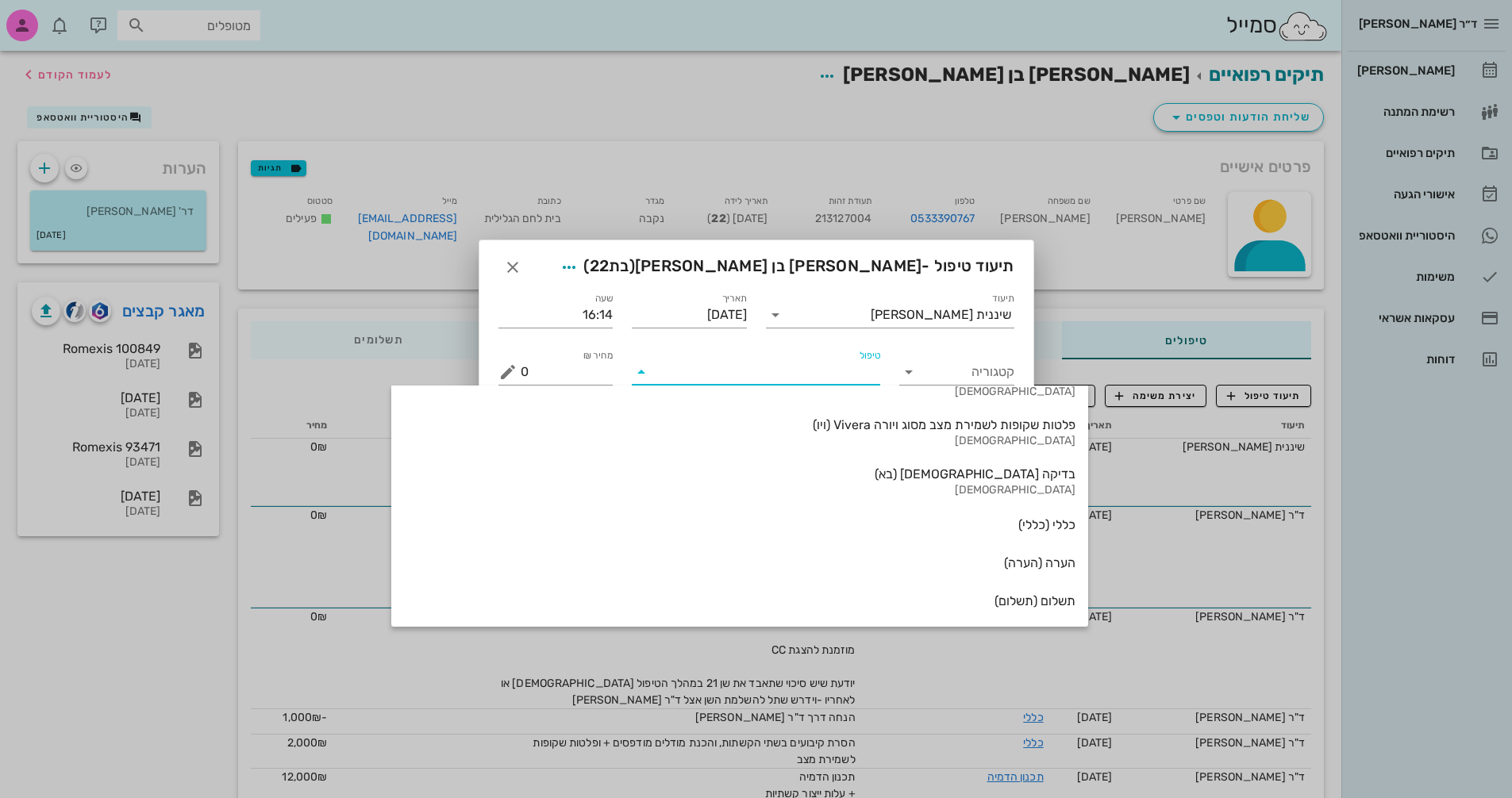
click at [812, 521] on div "כללי (כללי)" at bounding box center [740, 525] width 672 height 15
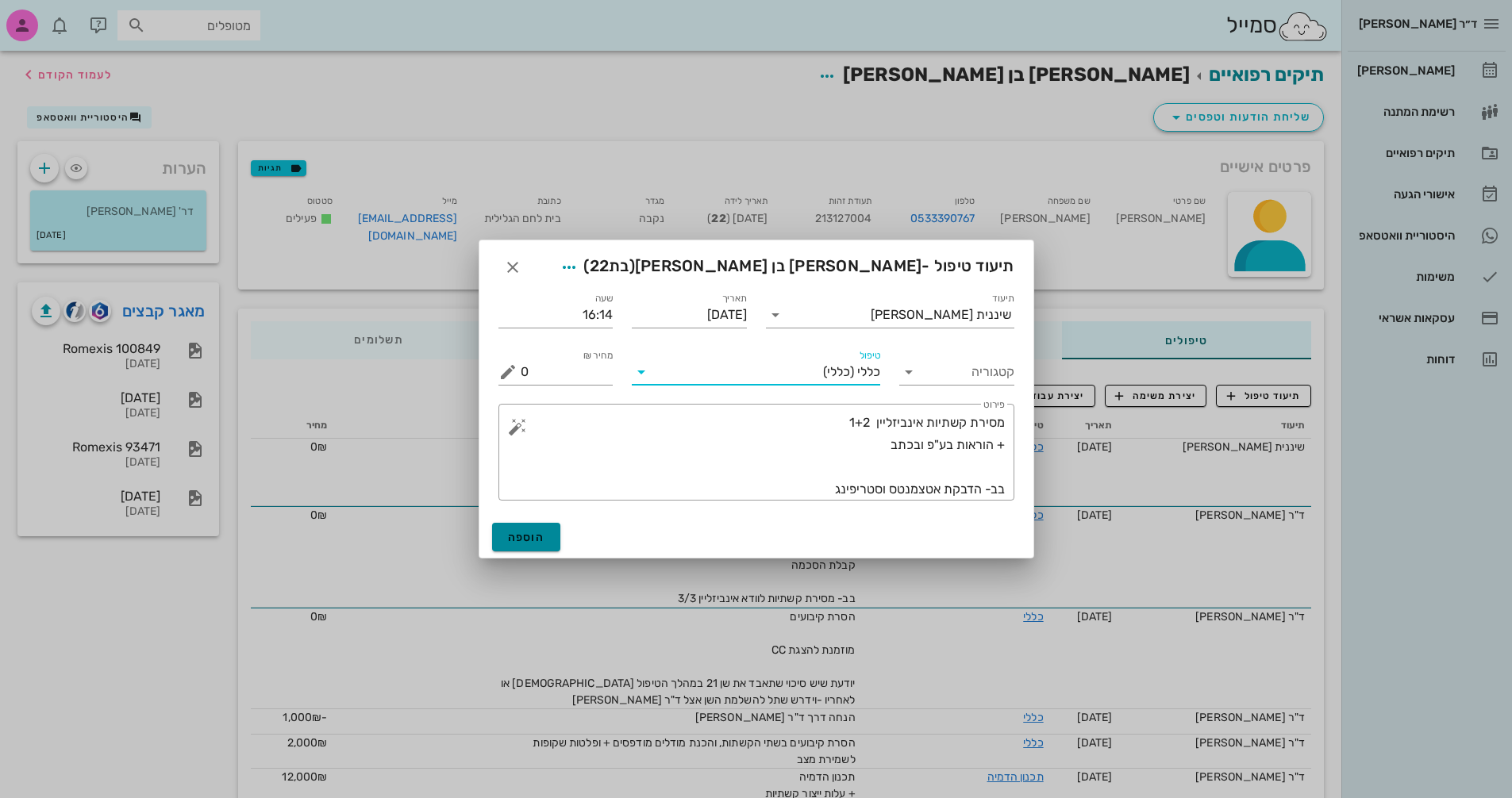
click at [522, 539] on span "הוספה" at bounding box center [527, 538] width 37 height 13
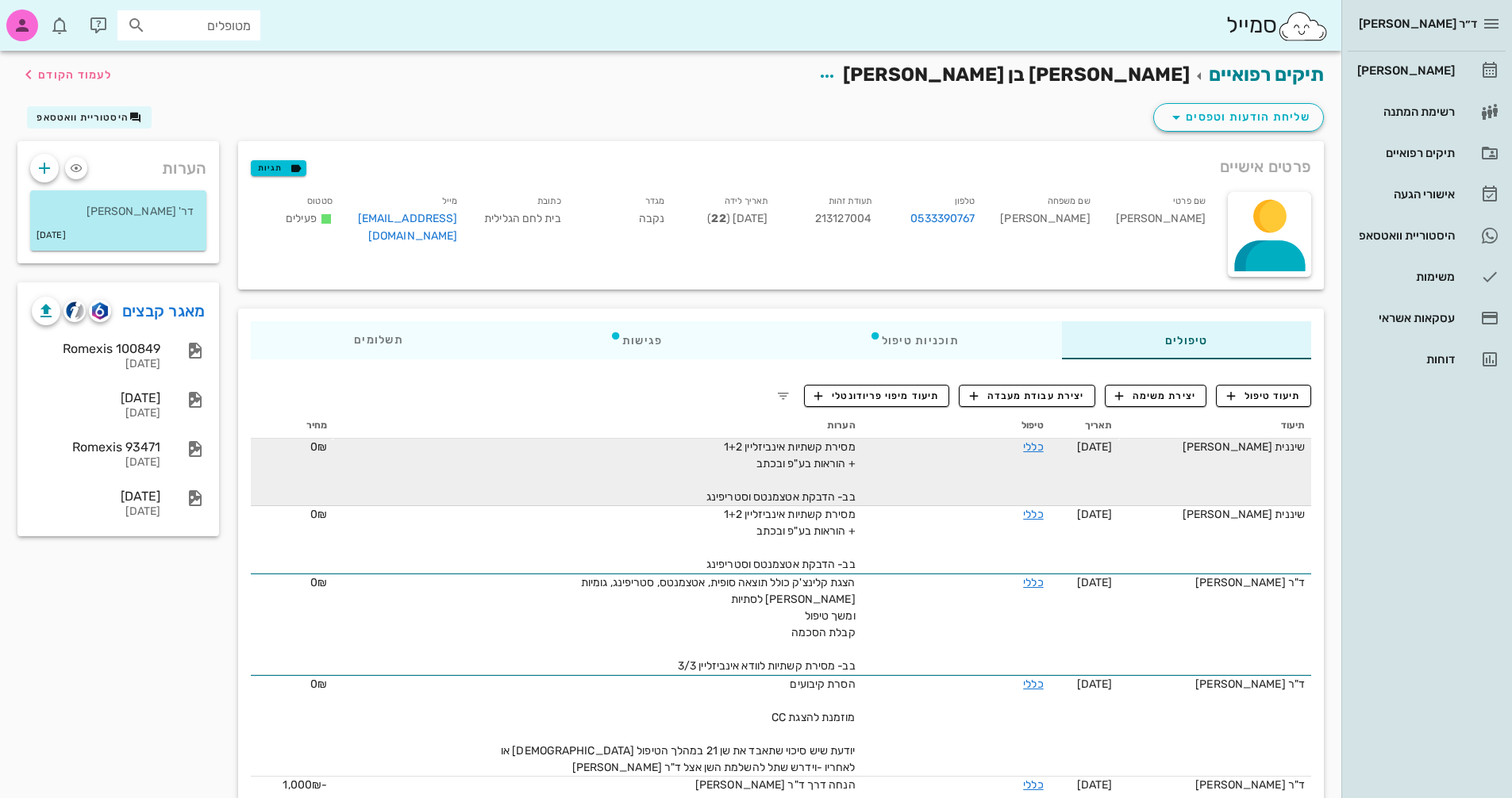
click at [954, 453] on div "כללי" at bounding box center [983, 447] width 119 height 17
click at [1028, 445] on link "כללי" at bounding box center [1033, 447] width 20 height 13
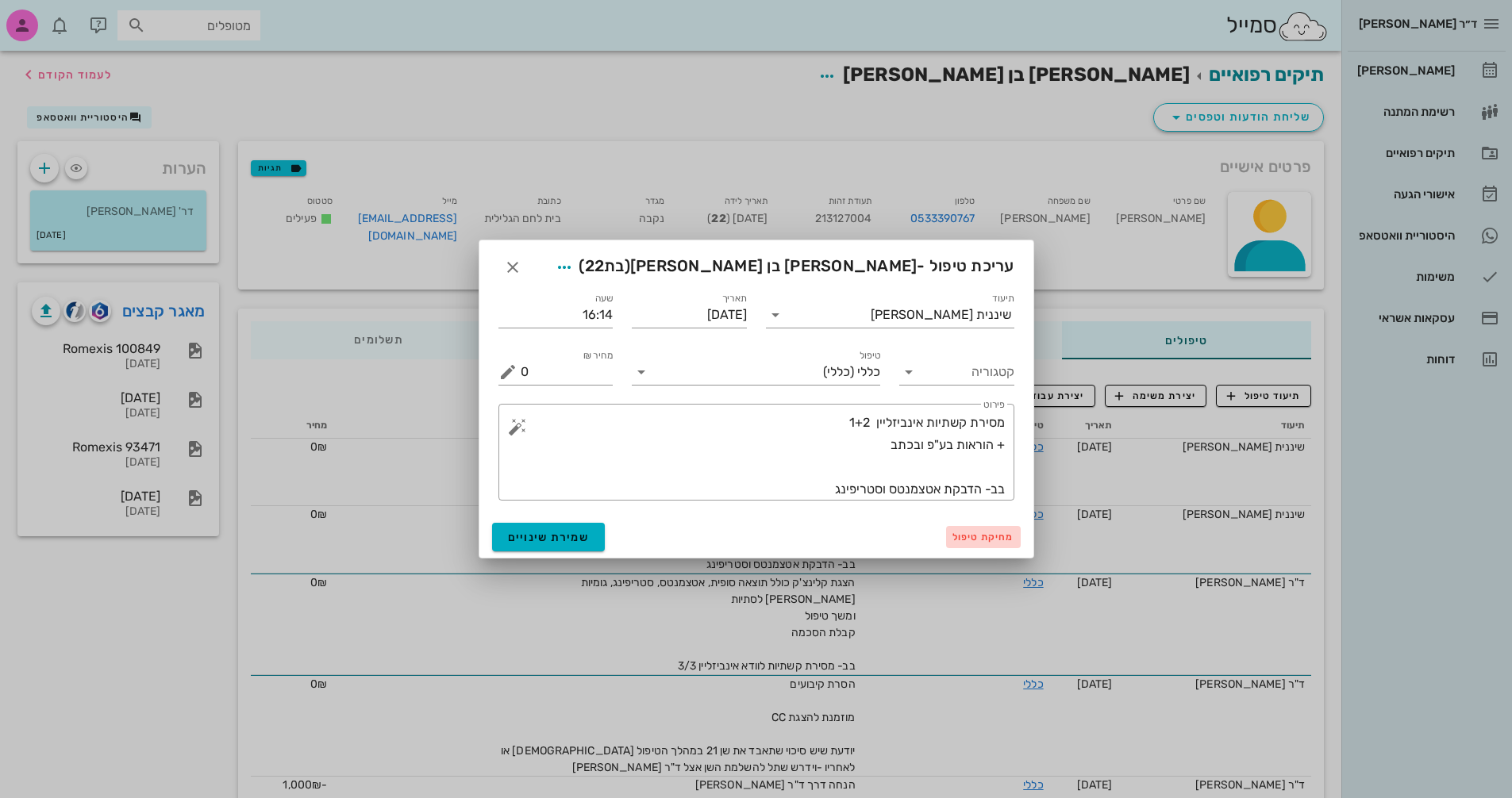
click at [972, 540] on span "מחיקת טיפול" at bounding box center [983, 537] width 62 height 11
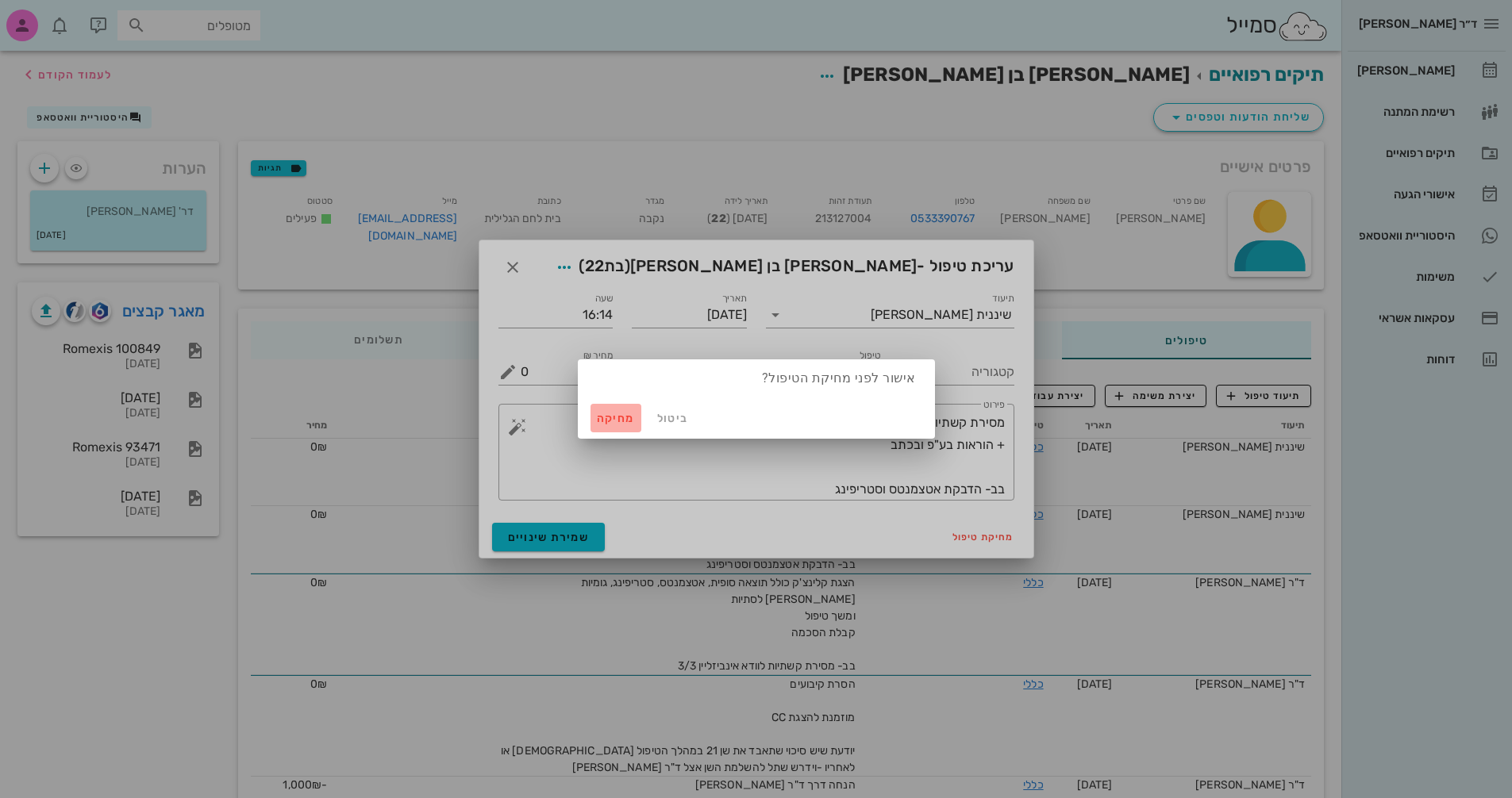
click at [610, 417] on span "מחיקה" at bounding box center [616, 418] width 38 height 13
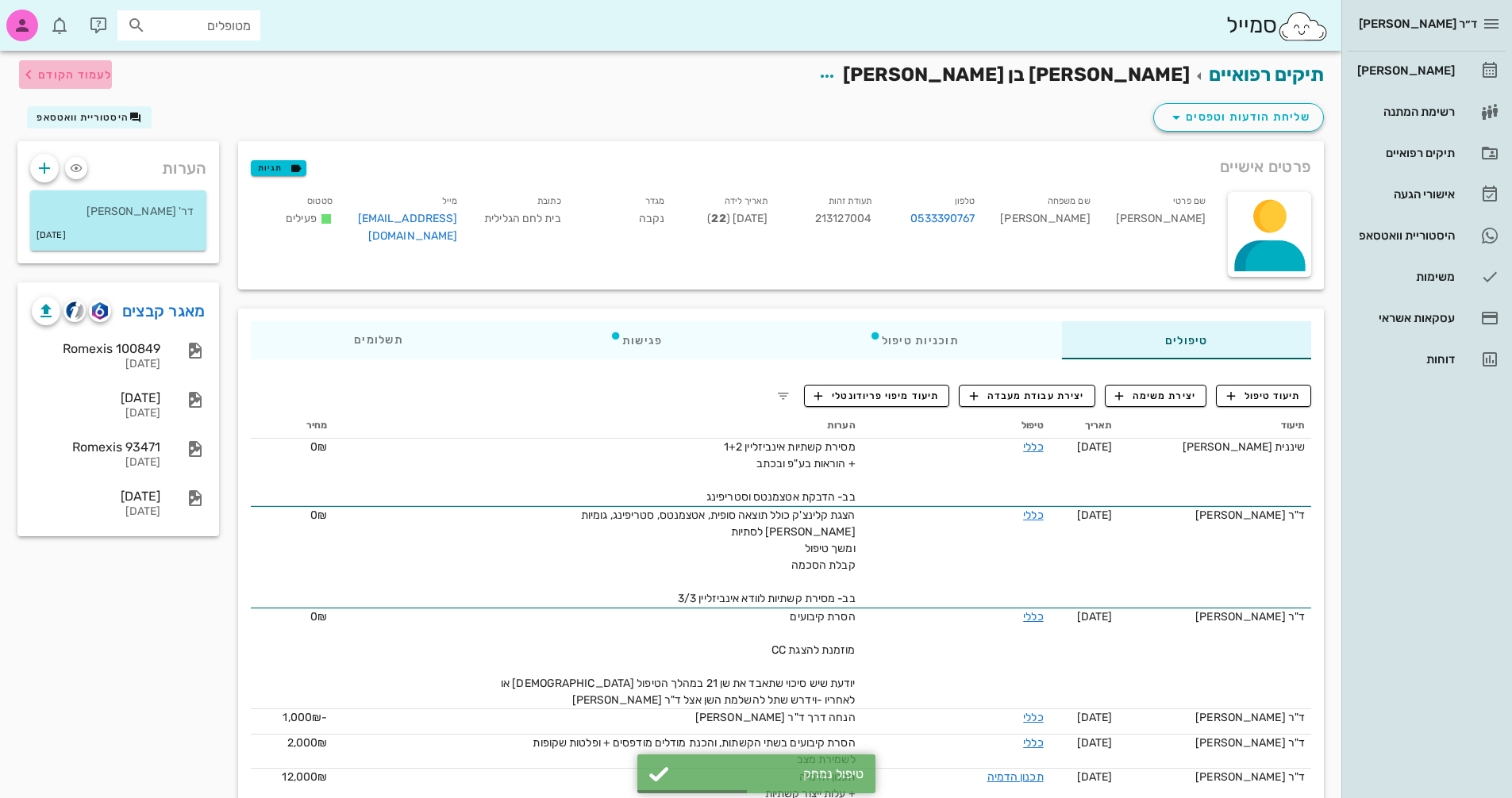
click at [59, 75] on span "לעמוד הקודם" at bounding box center [75, 75] width 74 height 13
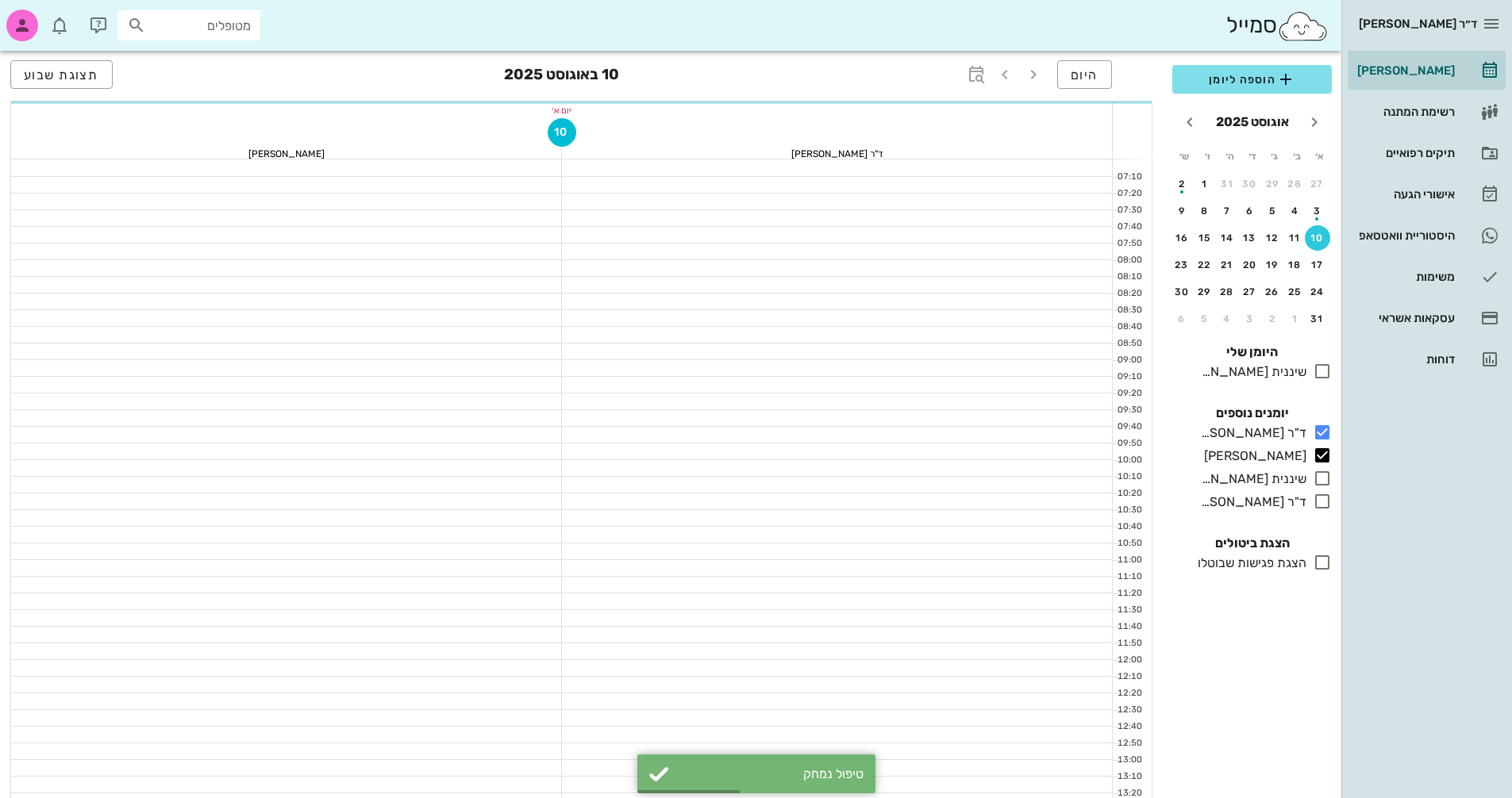
scroll to position [397, 0]
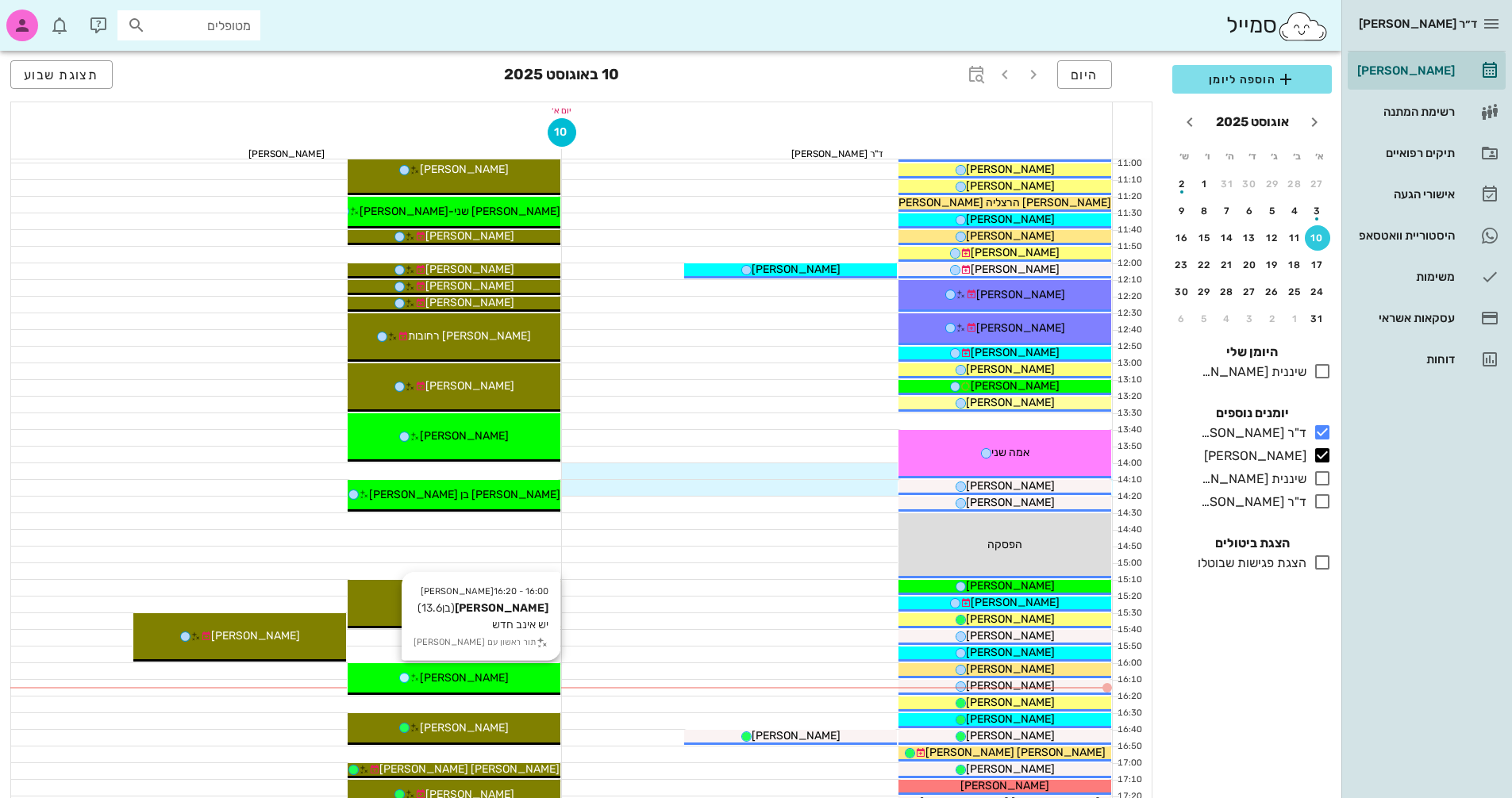
click at [505, 675] on div "[PERSON_NAME]" at bounding box center [454, 678] width 212 height 17
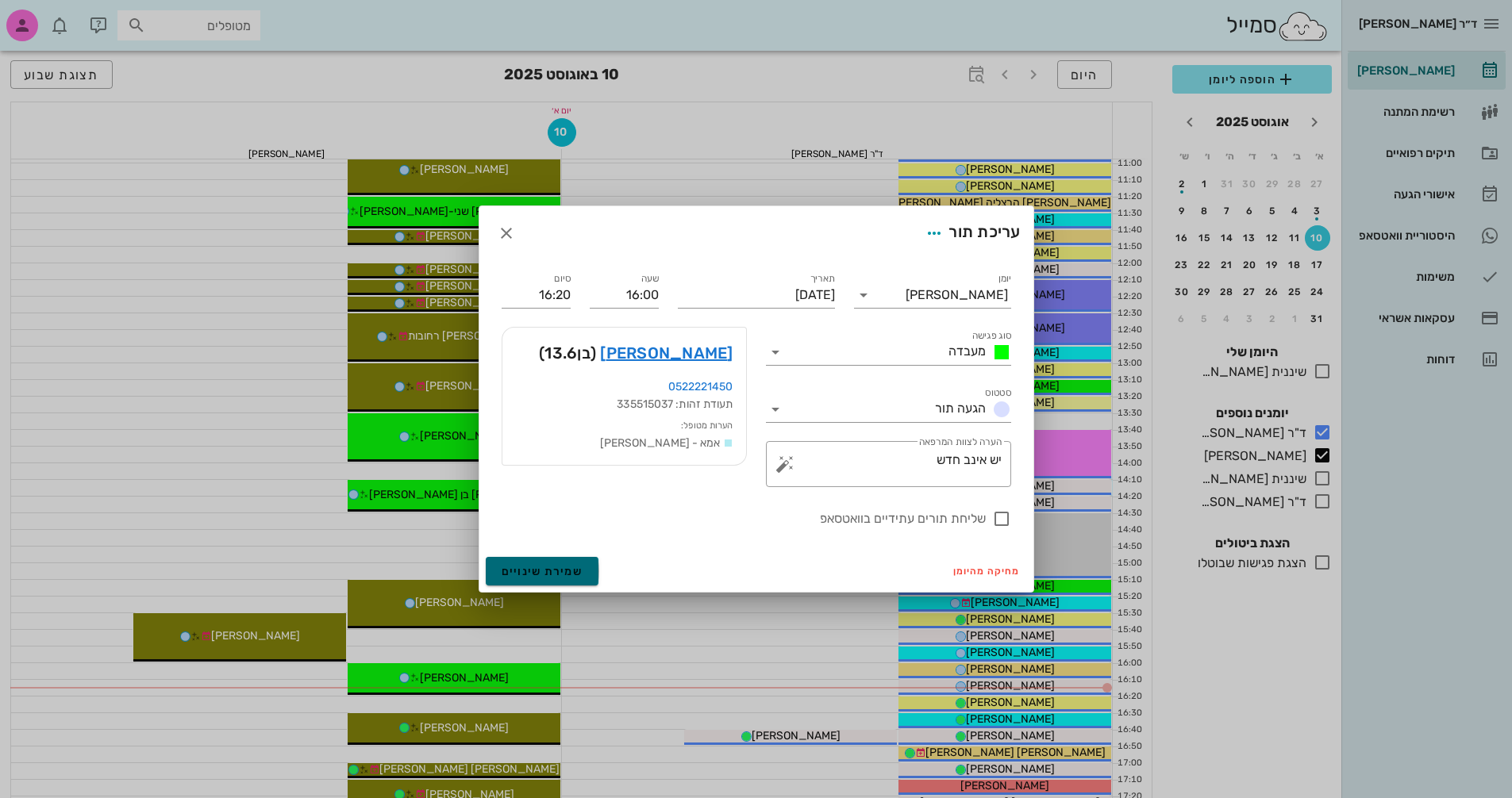
click at [568, 565] on span "שמירת שינויים" at bounding box center [542, 572] width 81 height 13
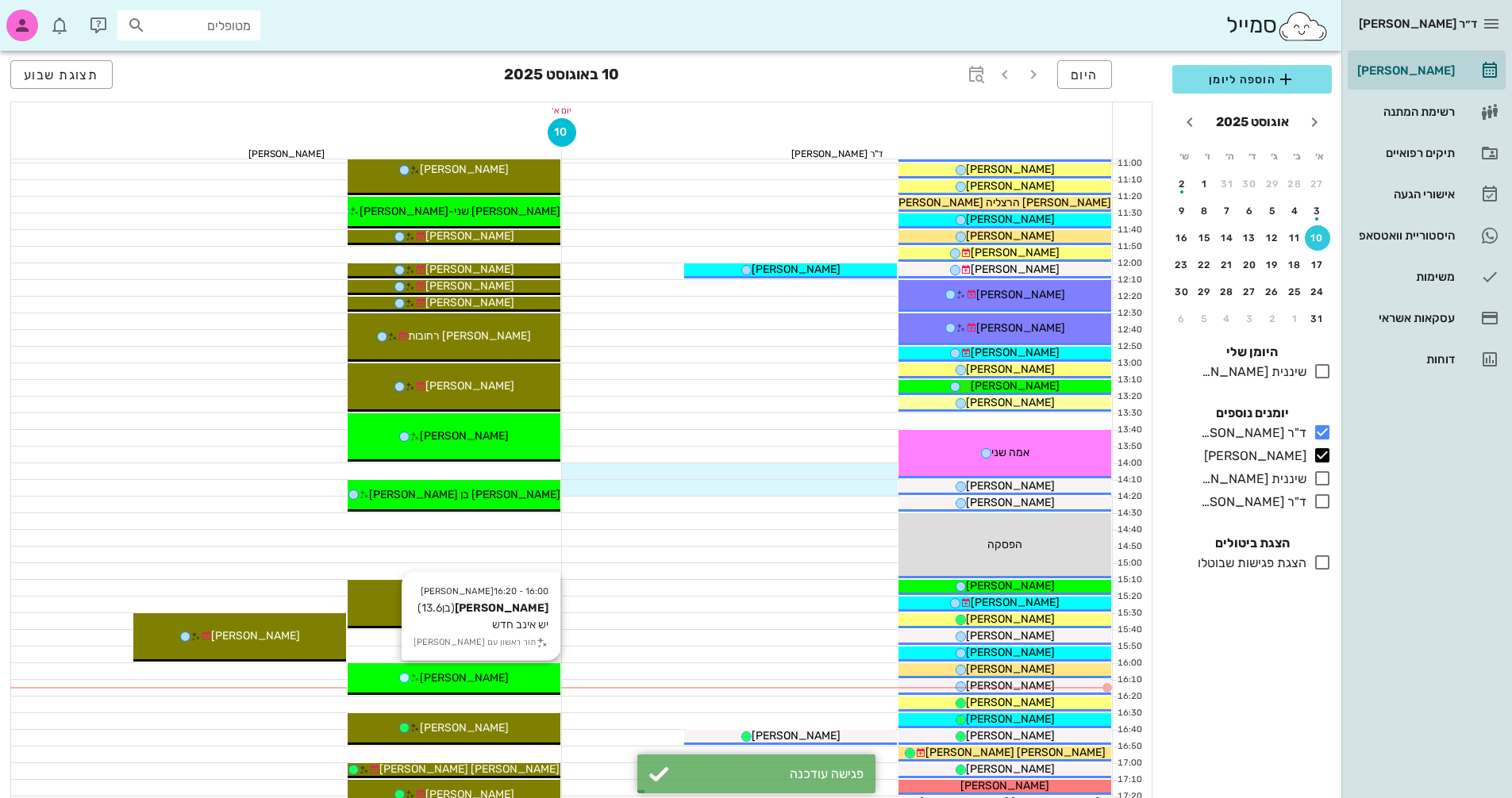
click at [465, 673] on span "[PERSON_NAME]" at bounding box center [464, 678] width 89 height 13
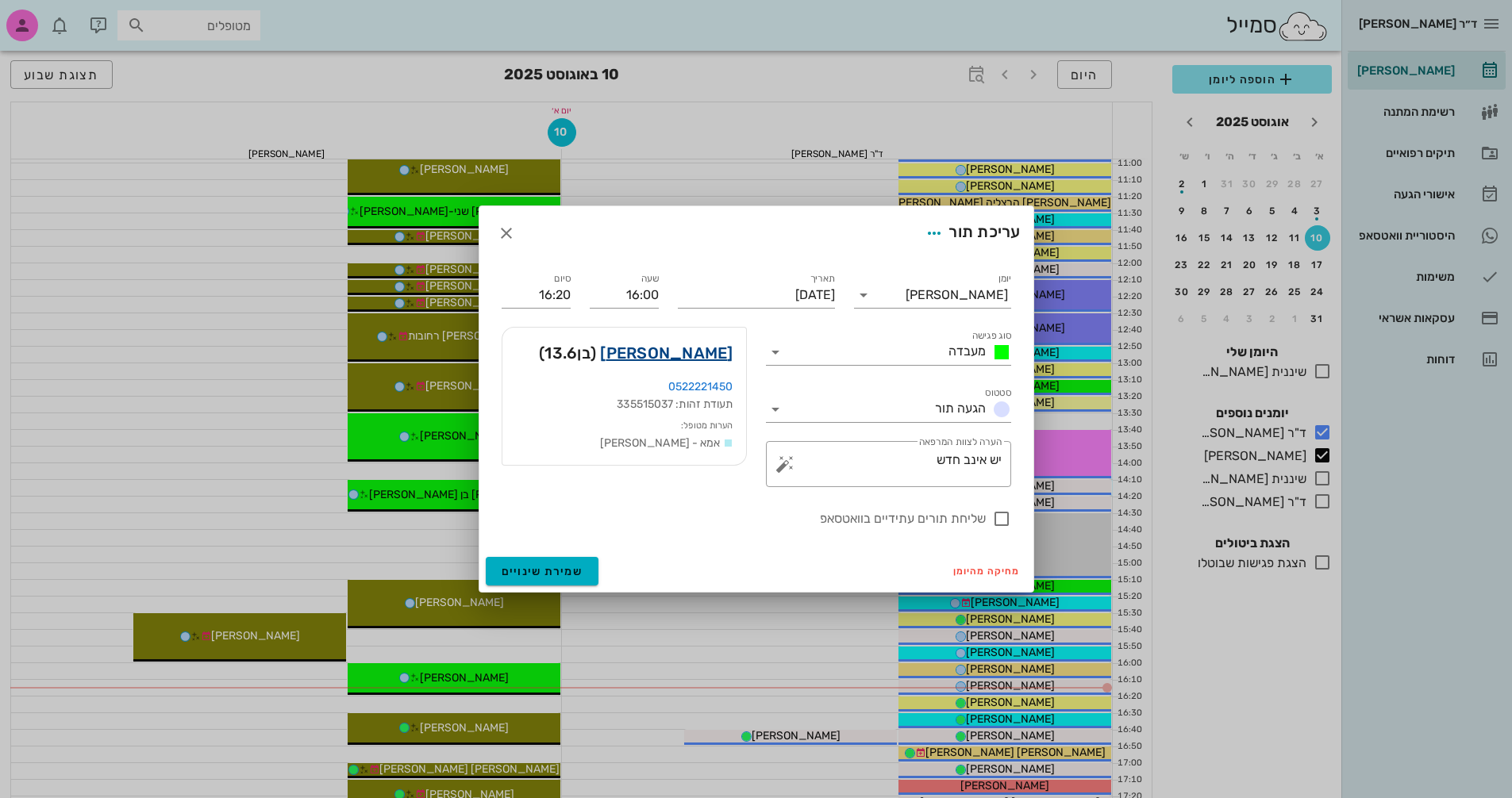
click at [708, 354] on link "[PERSON_NAME]" at bounding box center [666, 353] width 133 height 25
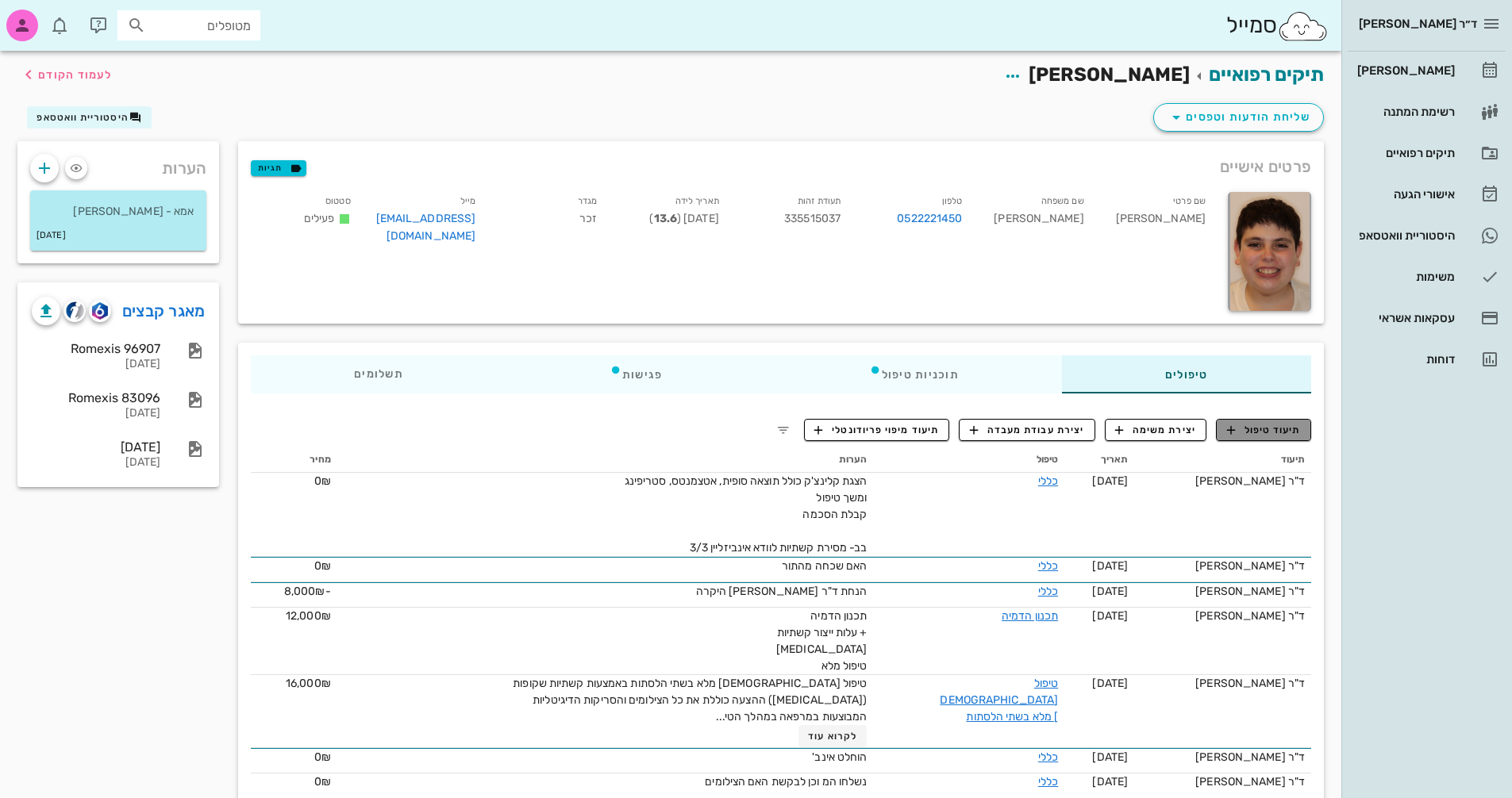
click at [1260, 431] on span "תיעוד טיפול" at bounding box center [1264, 429] width 74 height 14
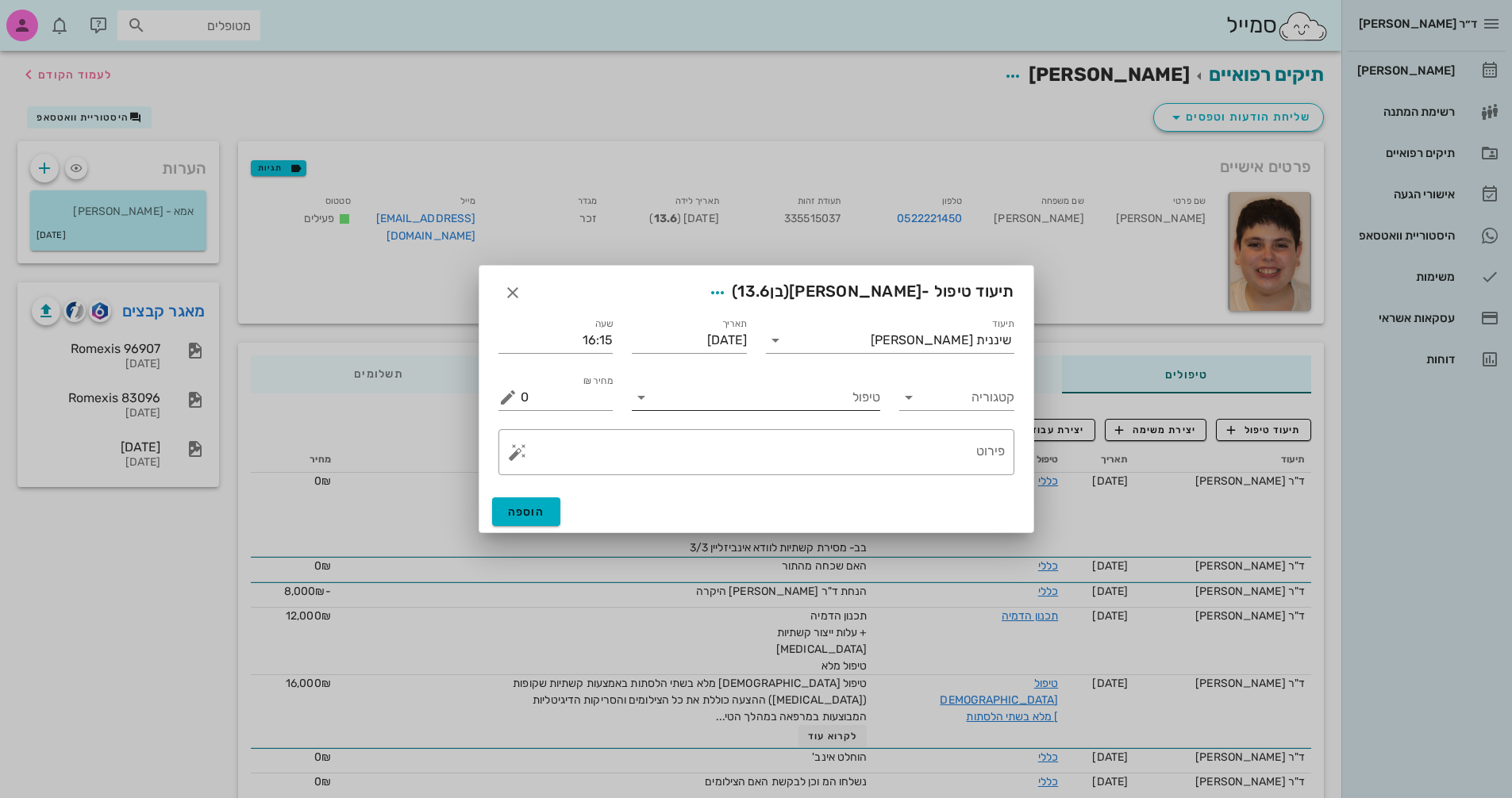
click at [639, 397] on icon at bounding box center [641, 398] width 19 height 19
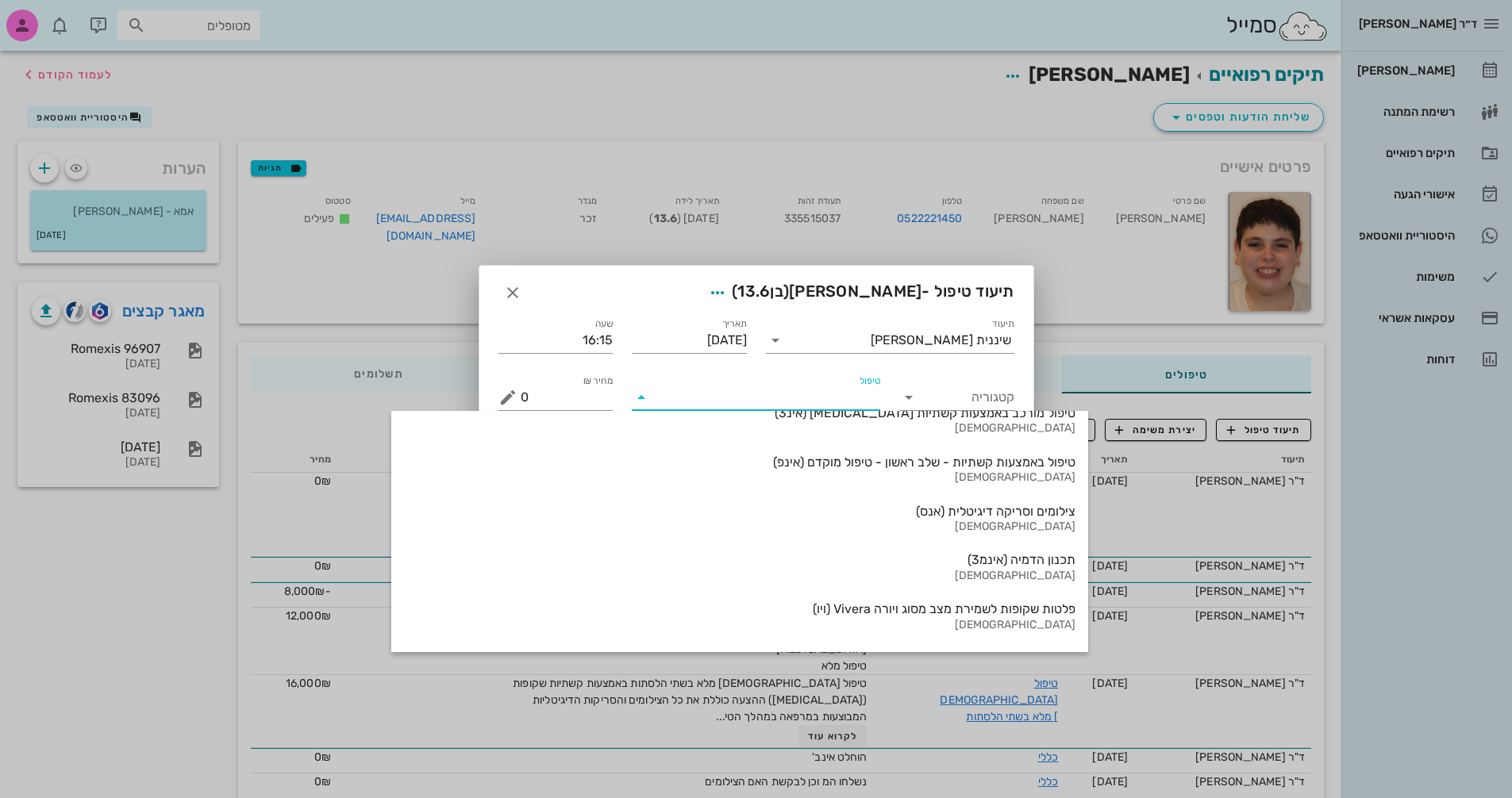
scroll to position [1657, 0]
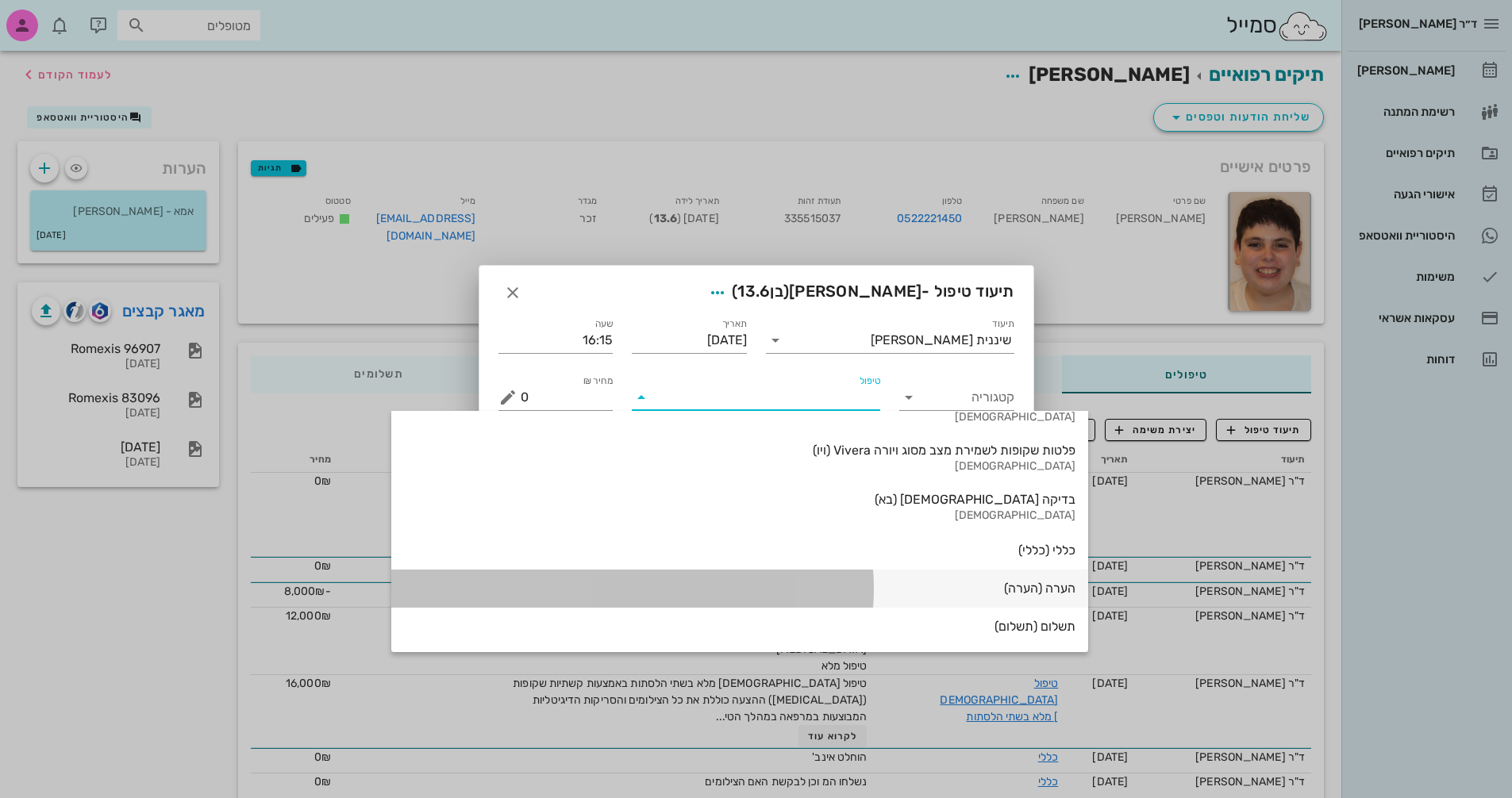
click at [840, 591] on div "הערה (הערה)" at bounding box center [740, 588] width 672 height 15
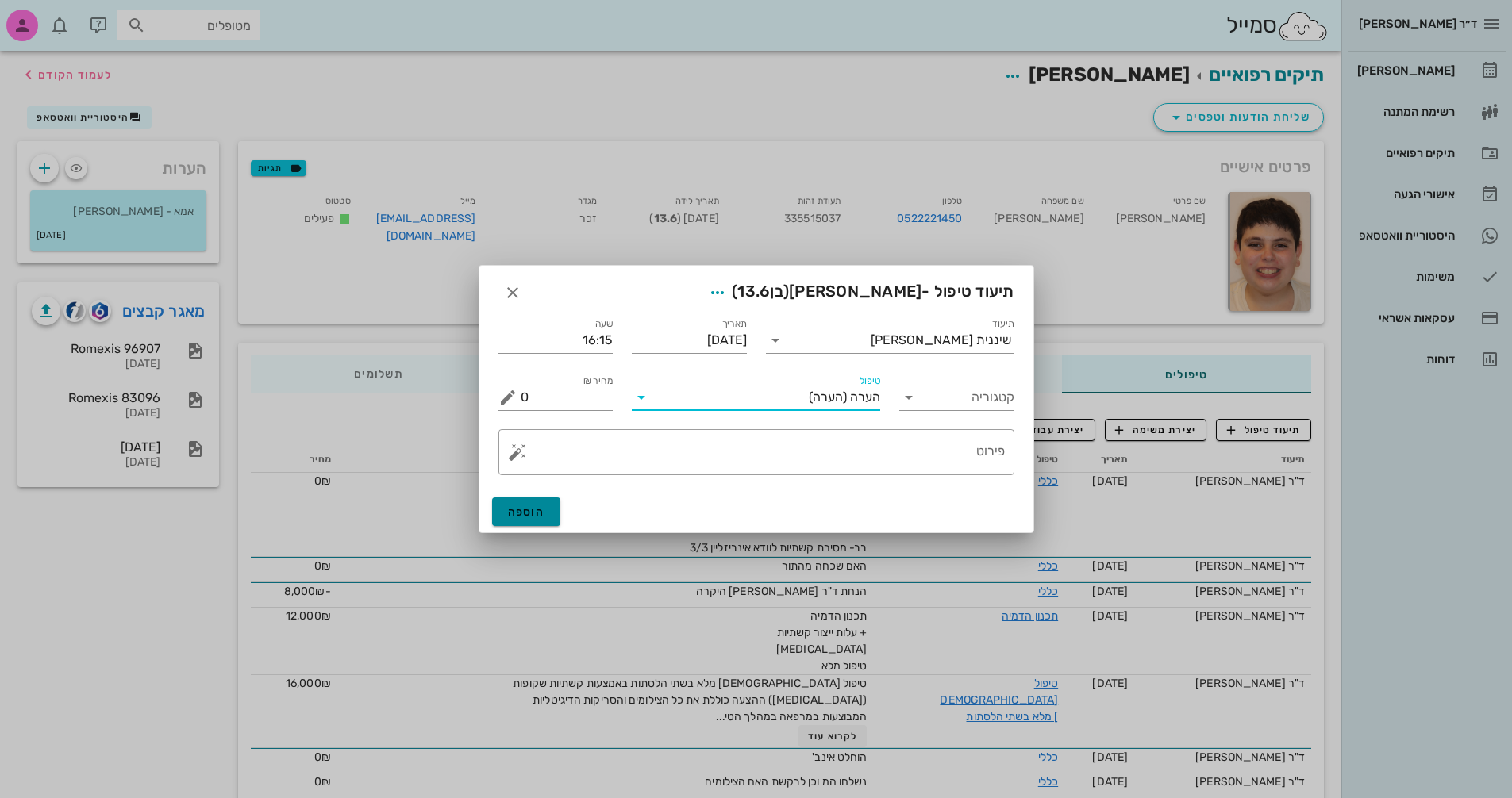
click at [515, 510] on span "הוספה" at bounding box center [527, 512] width 37 height 13
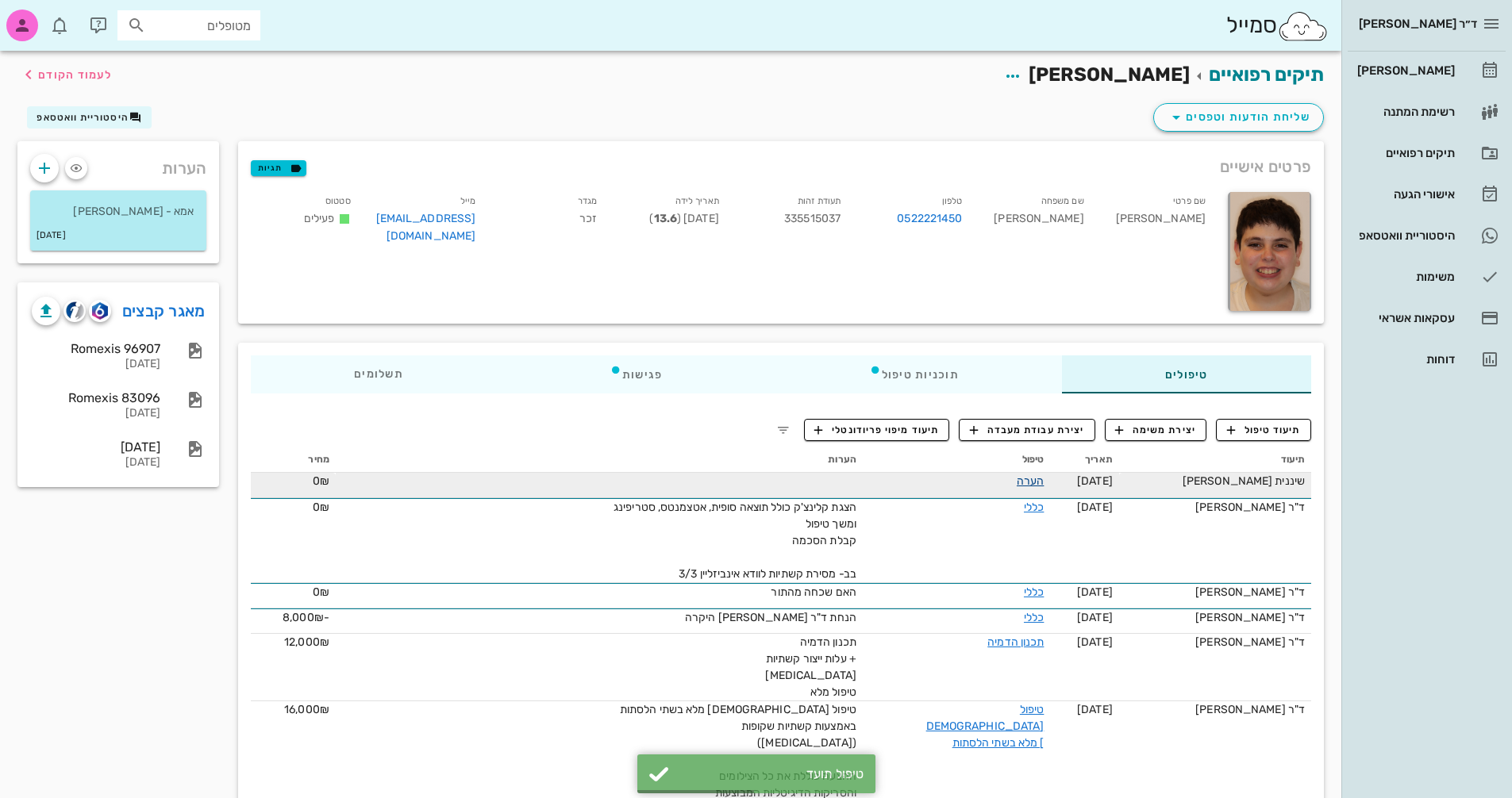
click at [1034, 479] on link "הערה" at bounding box center [1030, 481] width 27 height 13
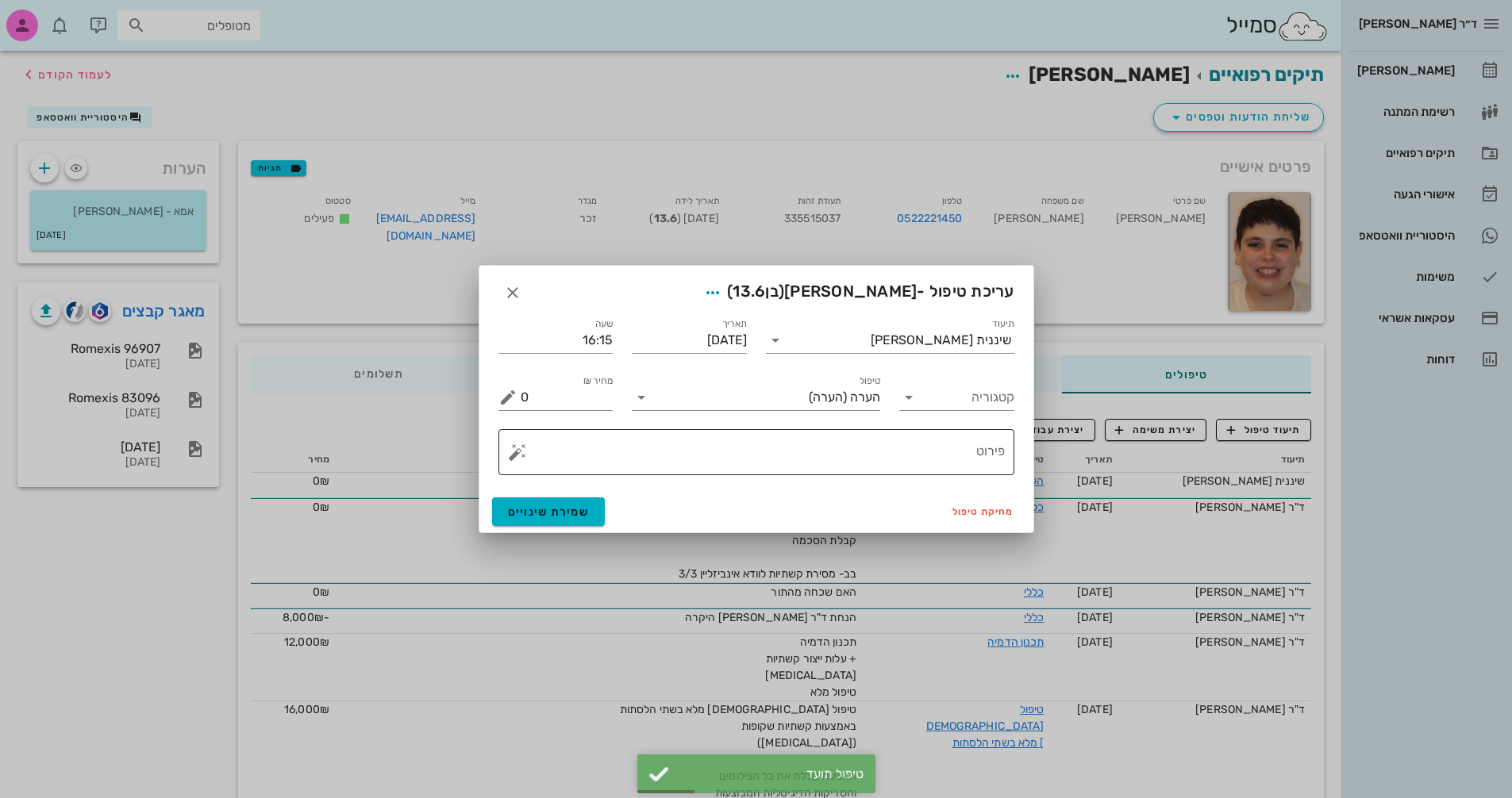
click at [510, 453] on button "button" at bounding box center [517, 452] width 19 height 19
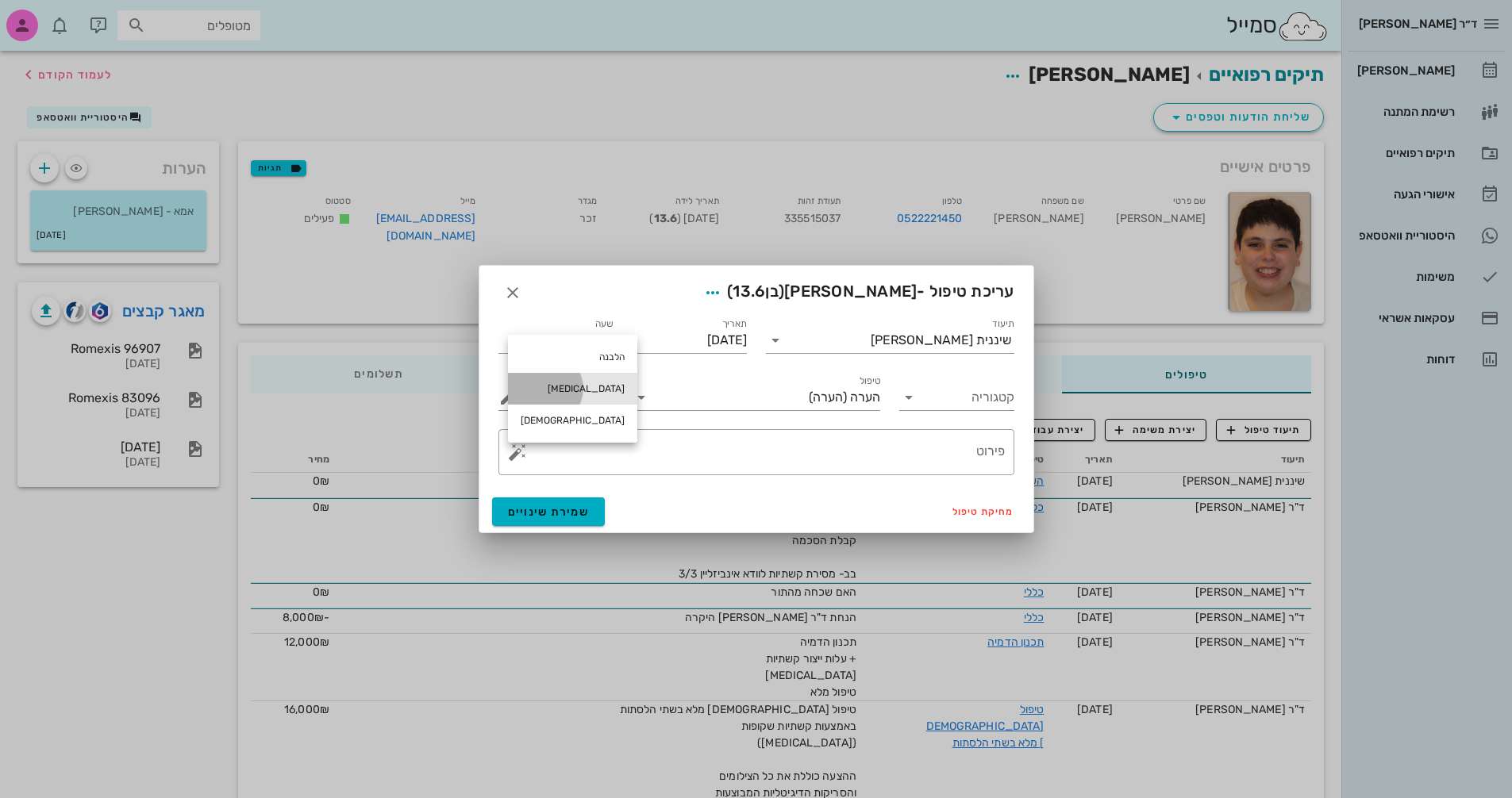
click at [552, 385] on div "[MEDICAL_DATA]" at bounding box center [573, 389] width 129 height 32
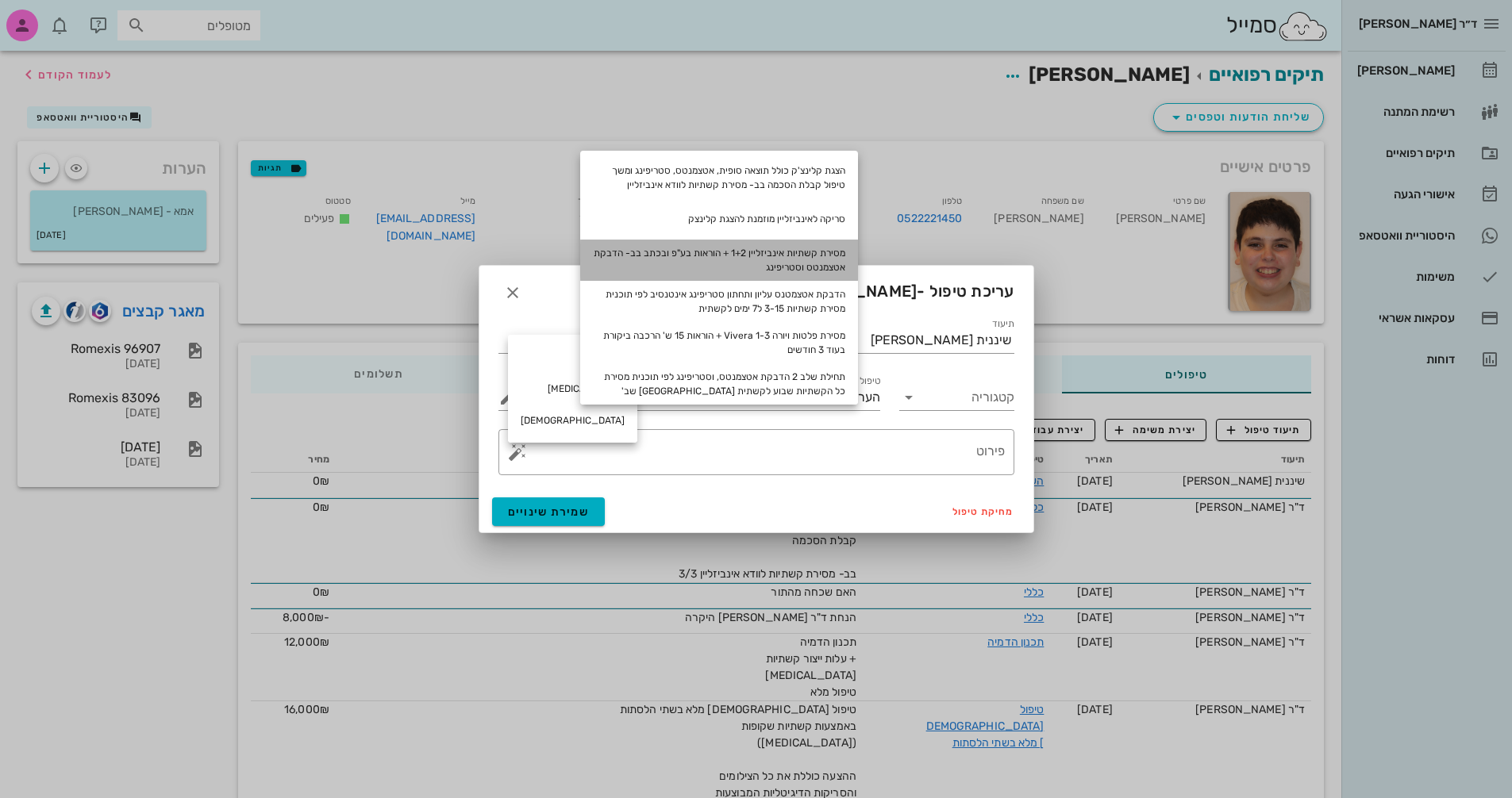
click at [792, 255] on div "מסירת קשתיות אינביזליין 1+2 + הוראות בע"פ ובכתב בב- הדבקת אטצמנטס וסטריפינג" at bounding box center [719, 260] width 278 height 41
type textarea "מסירת קשתיות אינביזליין 1+2 + הוראות בע"פ ובכתב בב- הדבקת אטצמנטס וסטריפינג"
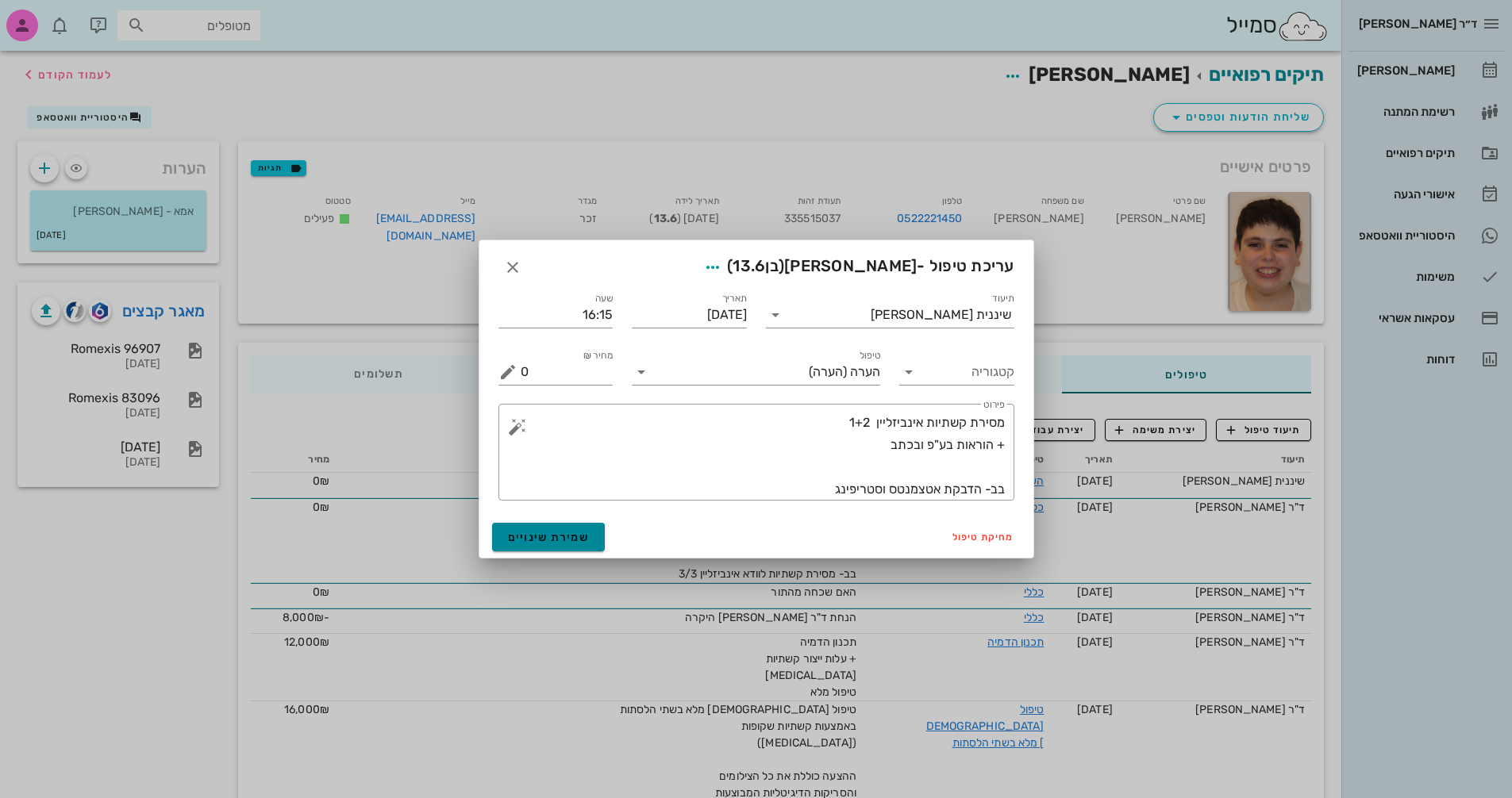
click at [559, 536] on span "שמירת שינויים" at bounding box center [548, 538] width 81 height 13
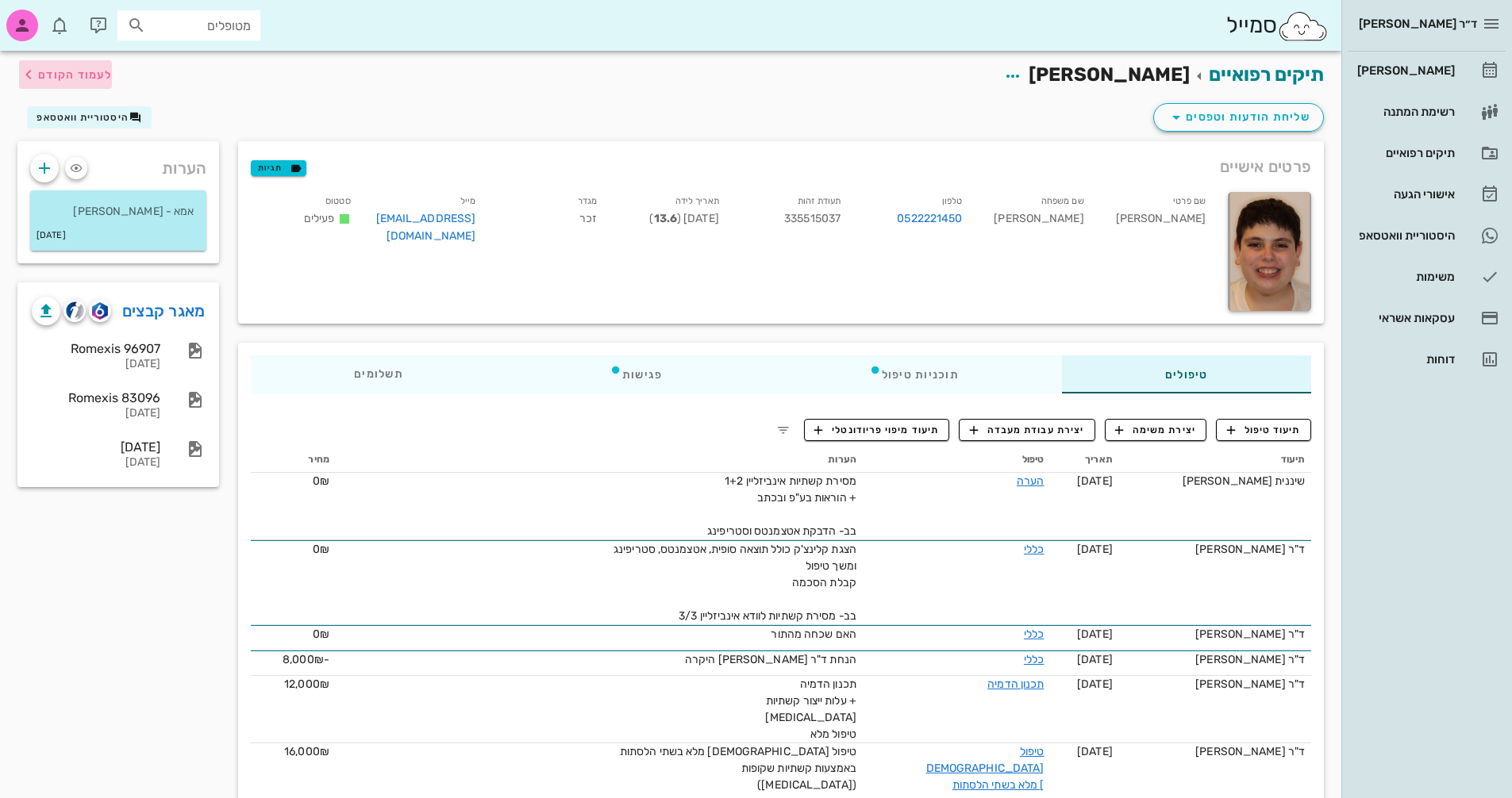
click at [51, 71] on span "לעמוד הקודם" at bounding box center [75, 75] width 74 height 13
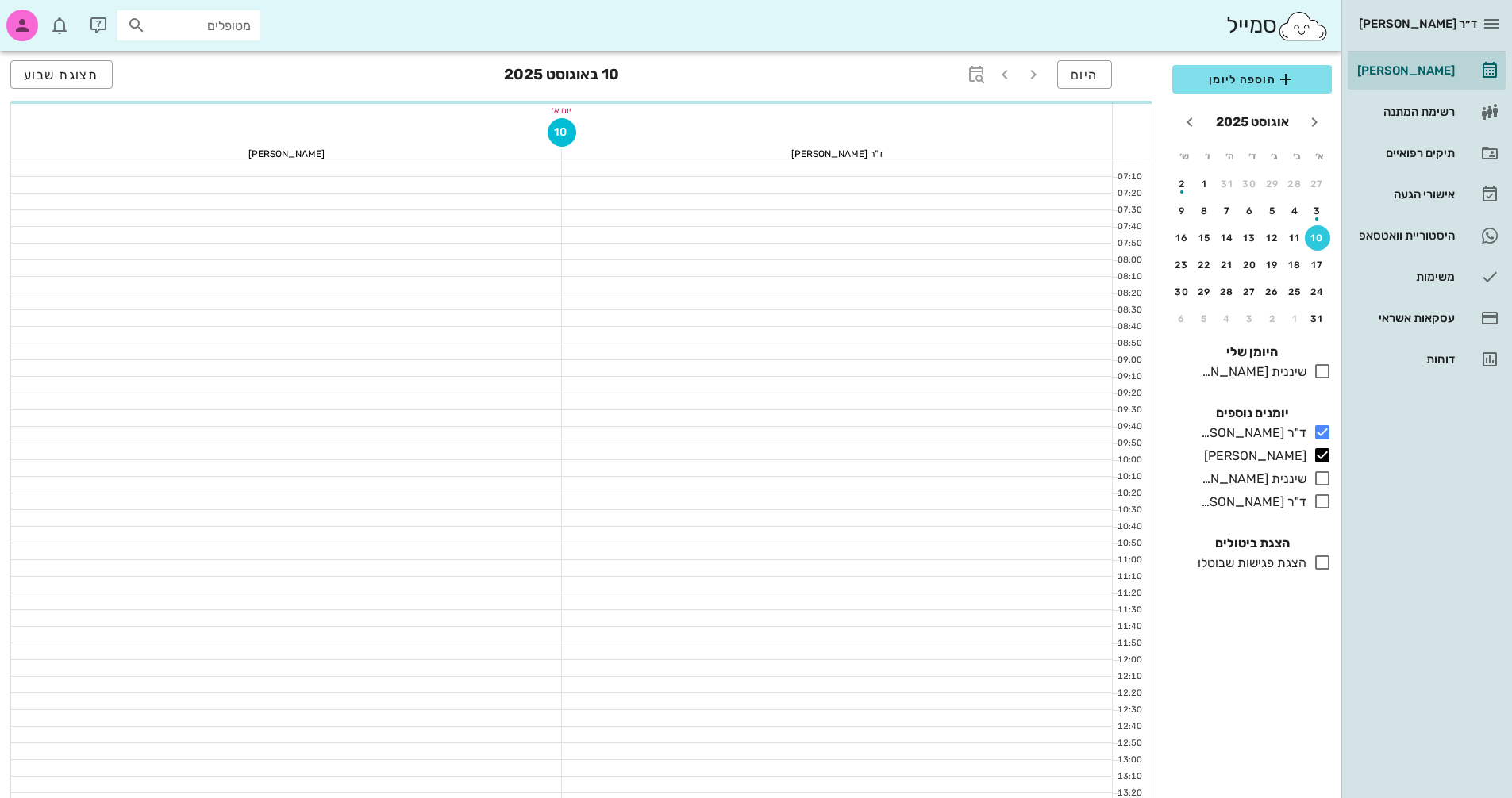
scroll to position [397, 0]
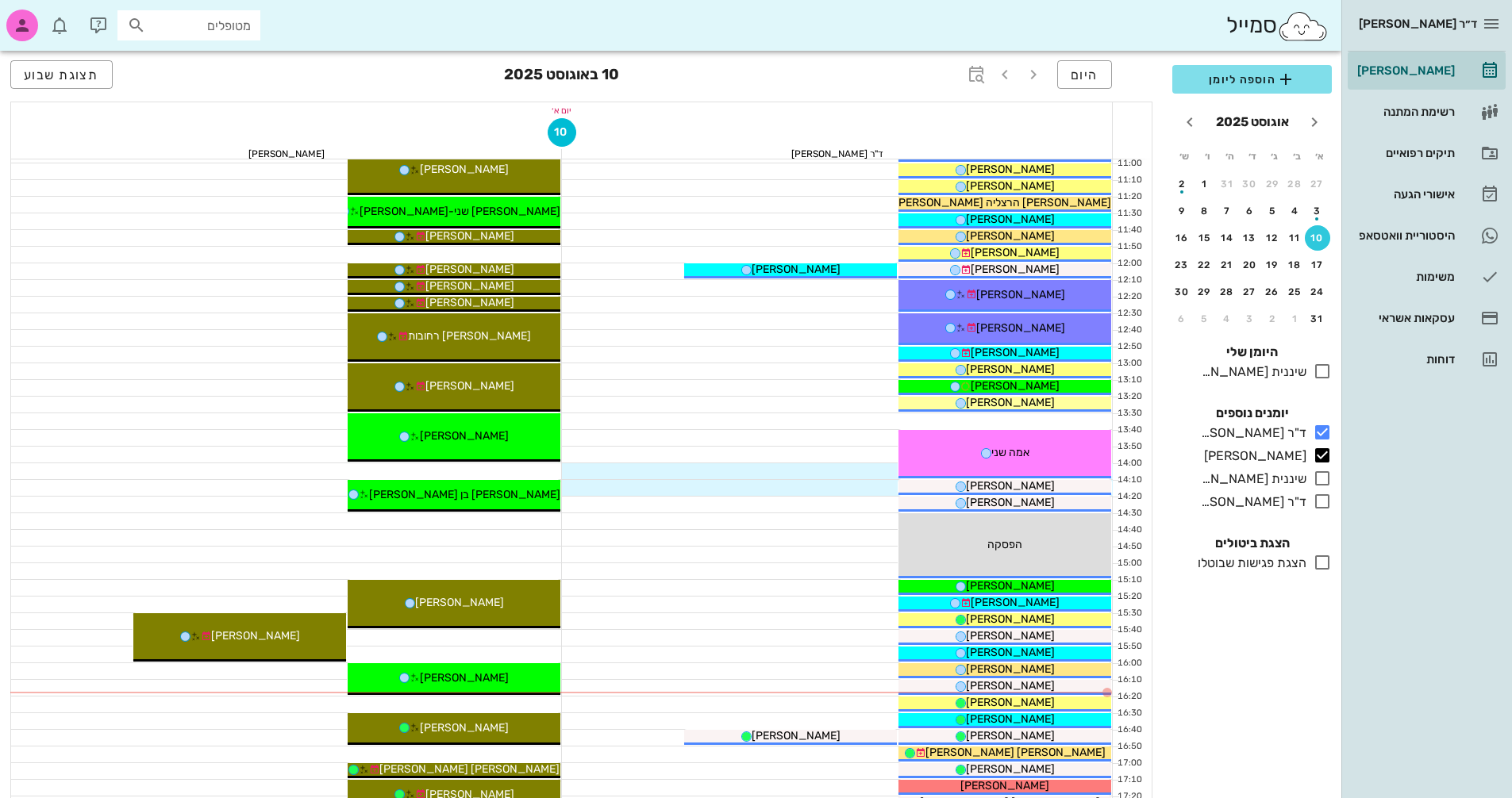
click at [496, 542] on div at bounding box center [286, 538] width 551 height 16
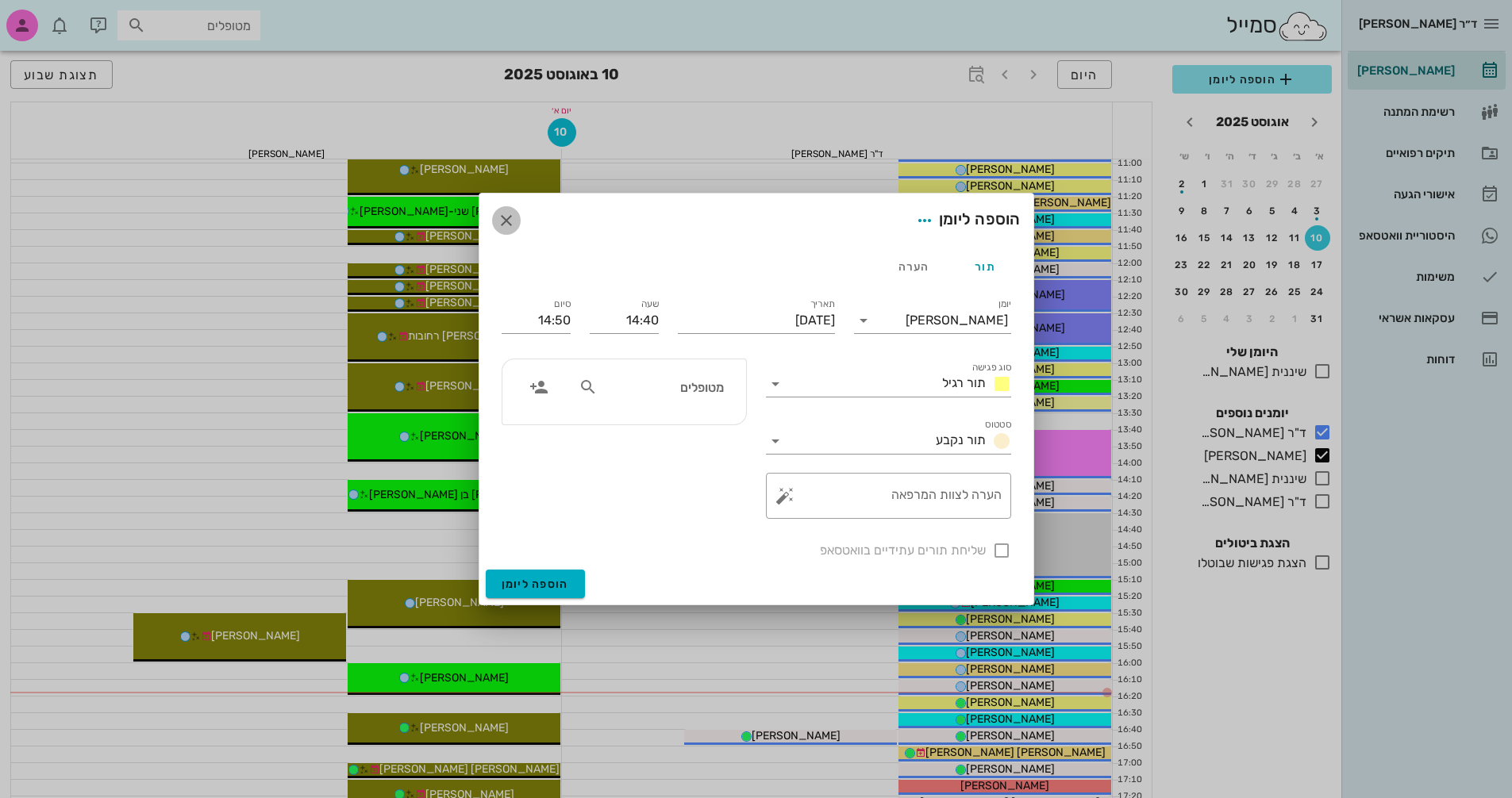
click at [501, 222] on icon "button" at bounding box center [506, 221] width 19 height 19
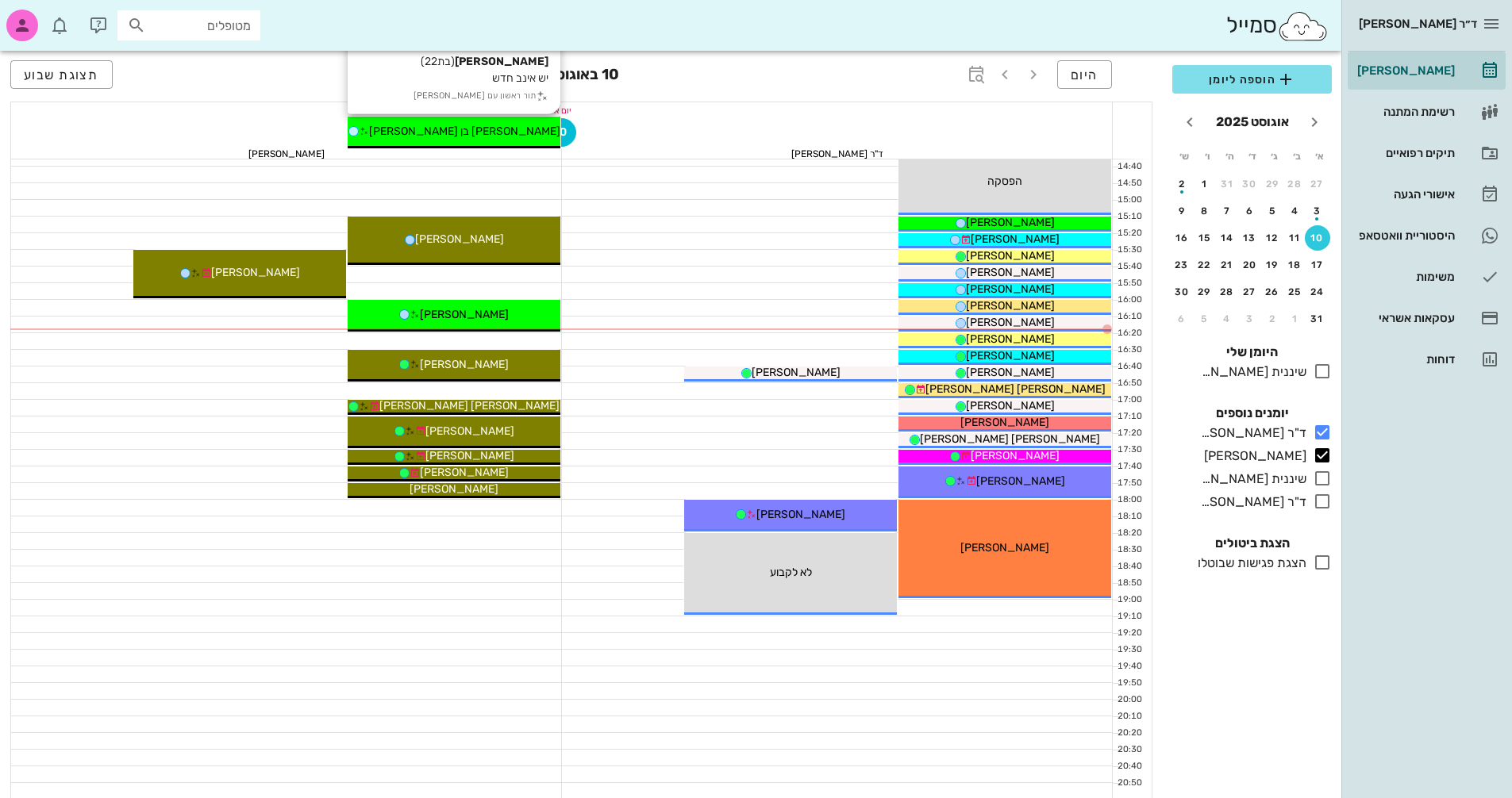
scroll to position [762, 0]
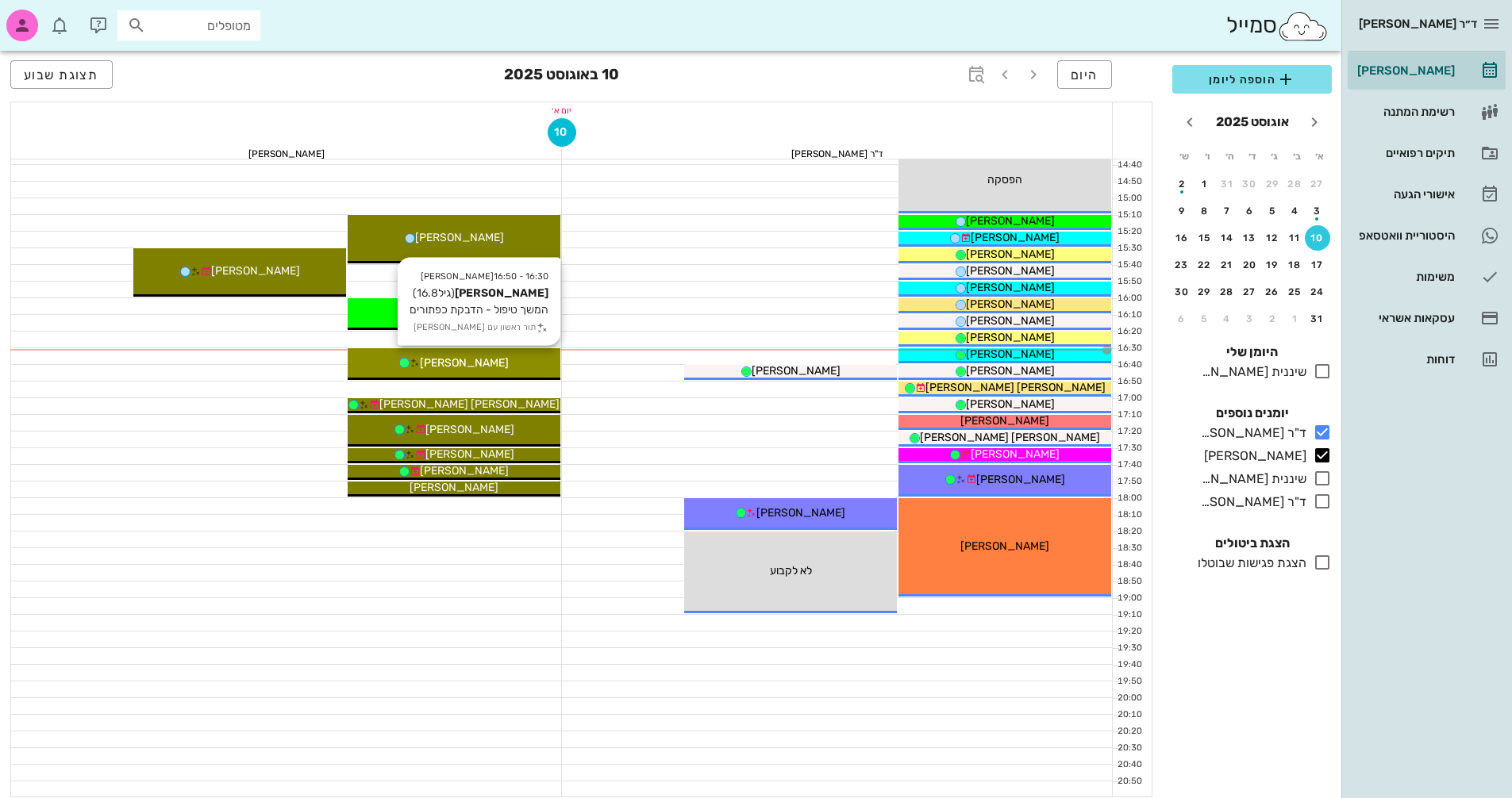
drag, startPoint x: 477, startPoint y: 364, endPoint x: 463, endPoint y: 364, distance: 14.0
click at [463, 364] on span "[PERSON_NAME]" at bounding box center [464, 363] width 89 height 13
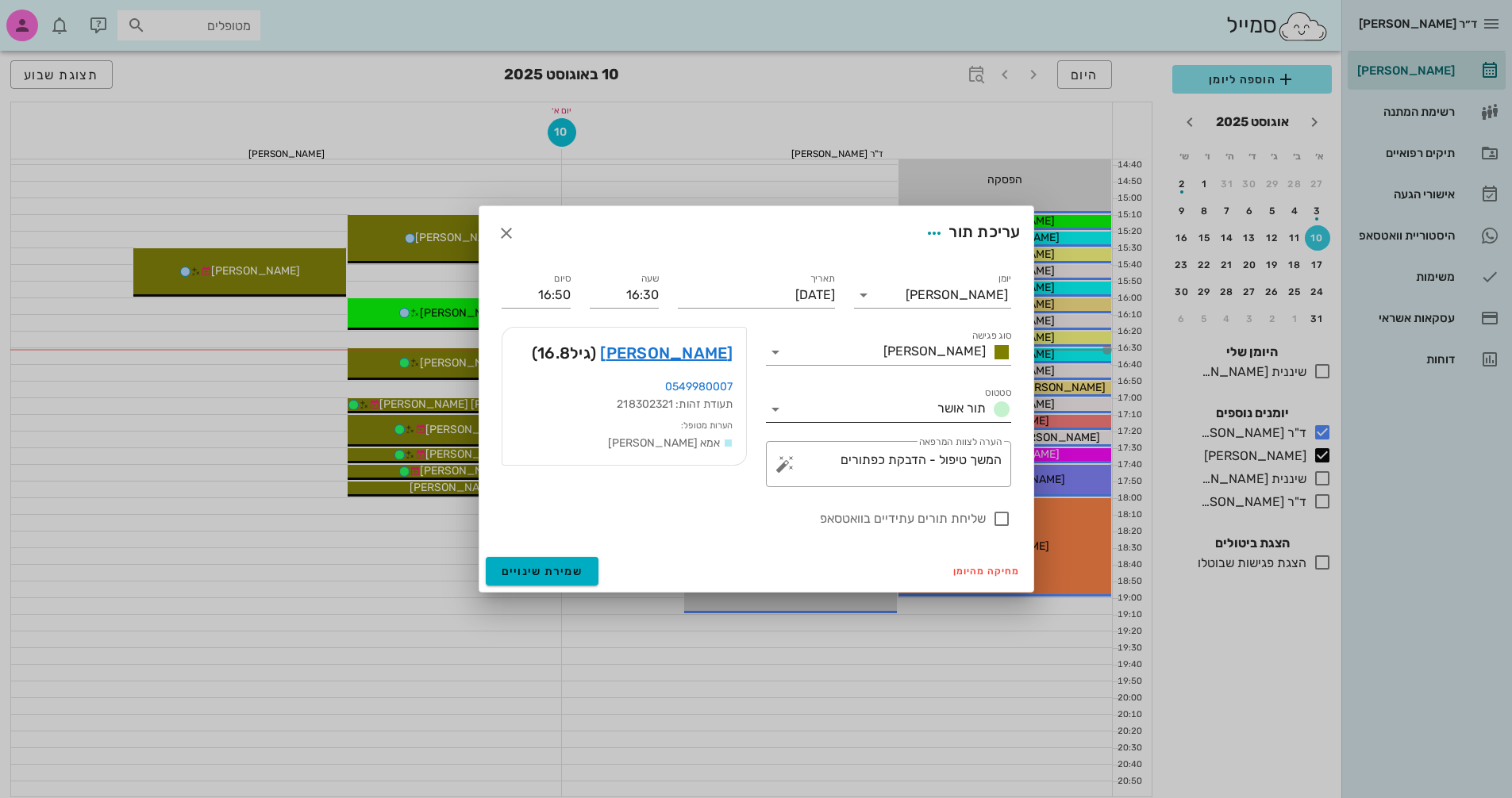
click at [775, 415] on icon at bounding box center [776, 410] width 19 height 19
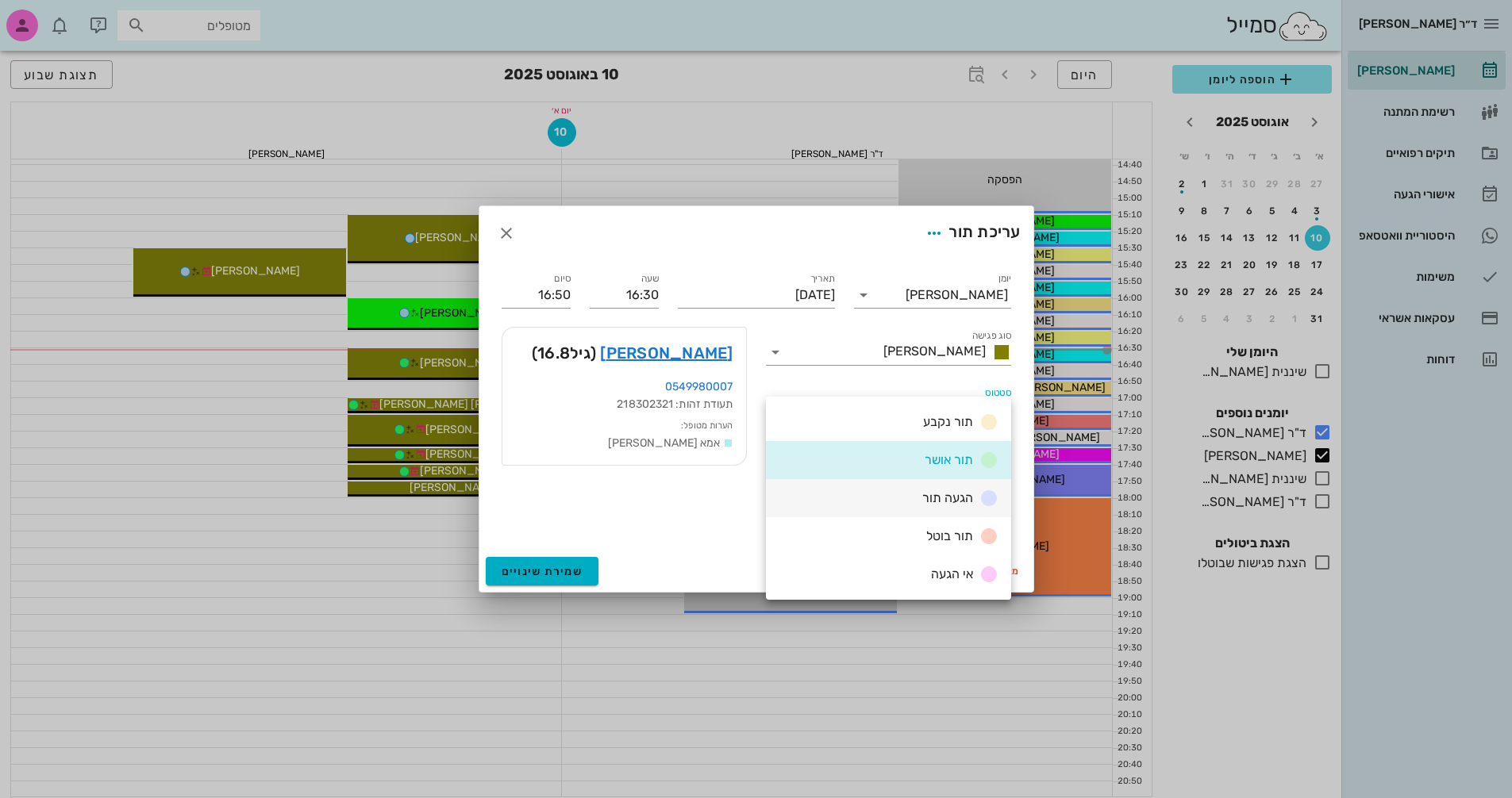
click at [923, 501] on span "הגעה תור" at bounding box center [948, 498] width 51 height 15
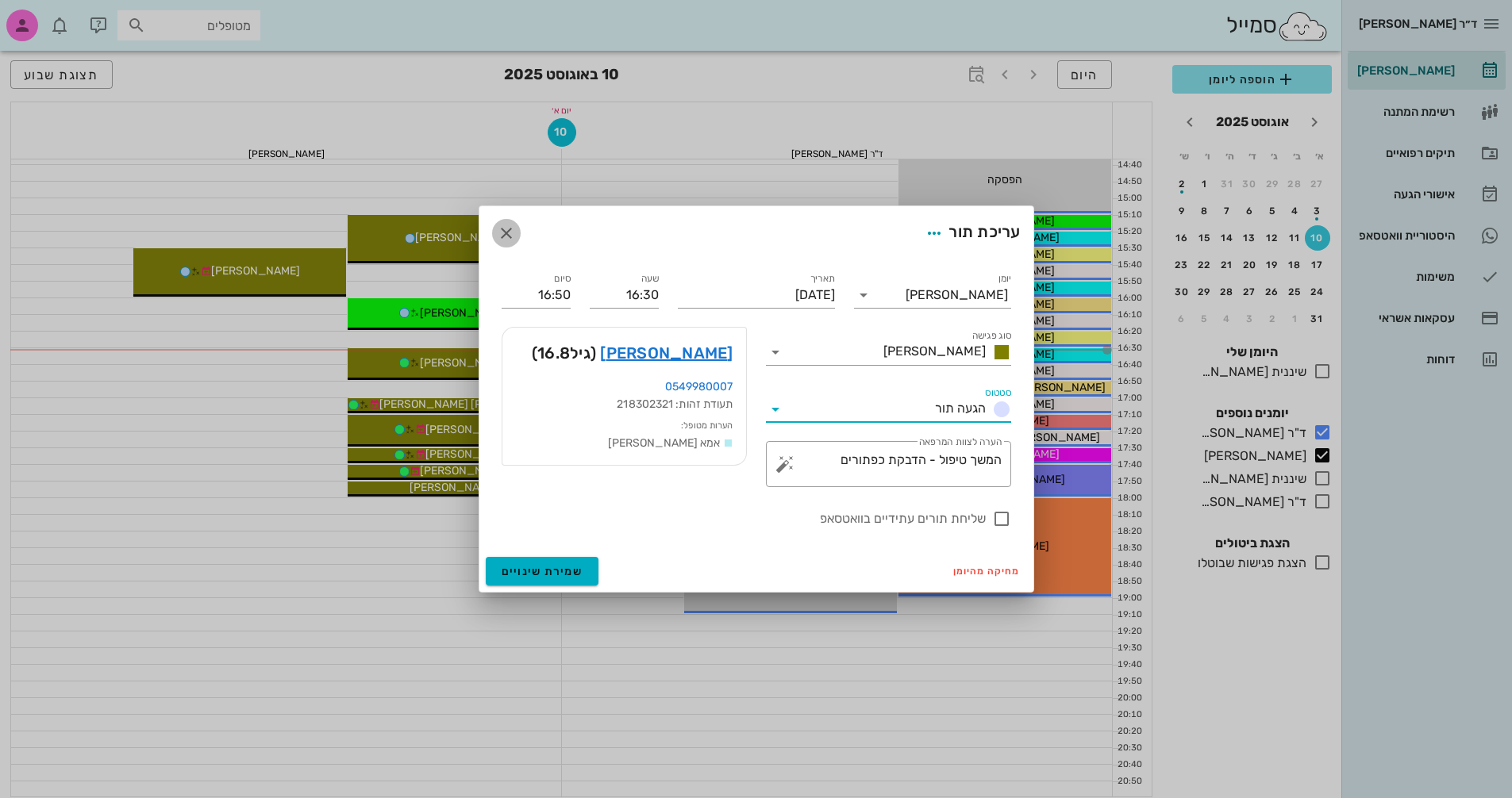
click at [504, 239] on icon "button" at bounding box center [506, 233] width 19 height 19
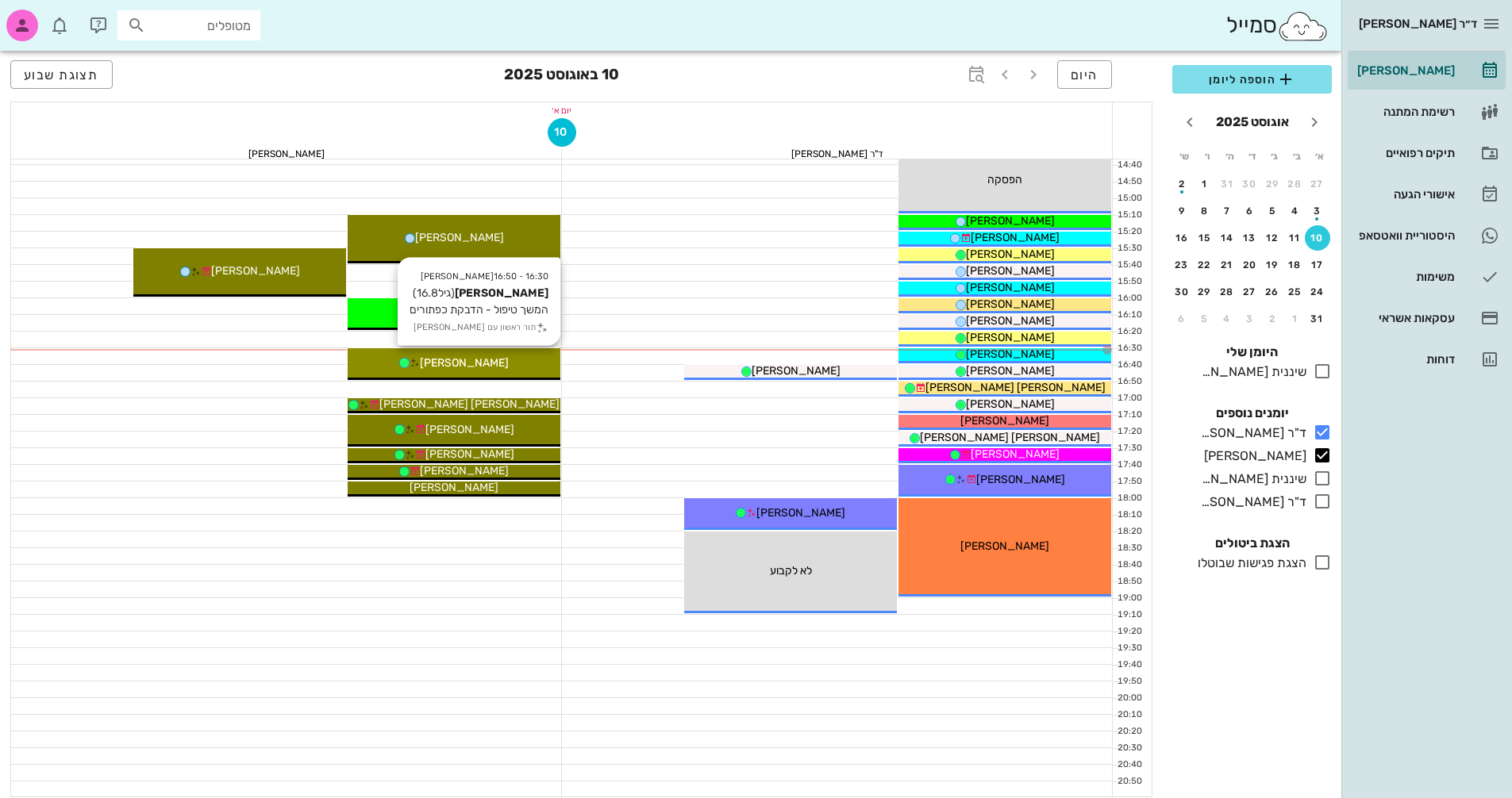
click at [489, 358] on span "[PERSON_NAME]" at bounding box center [464, 363] width 89 height 13
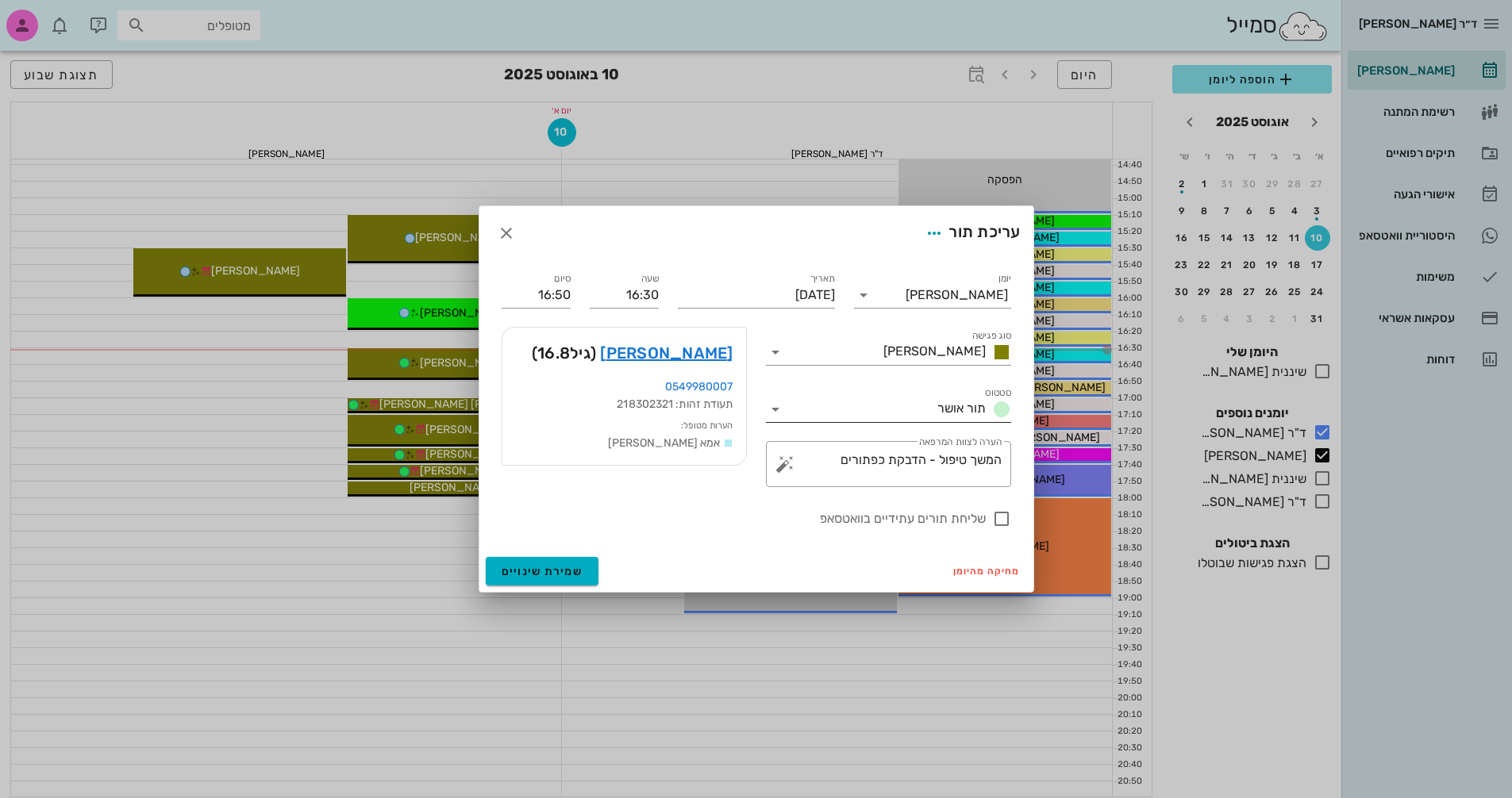
click at [776, 412] on icon at bounding box center [776, 410] width 19 height 19
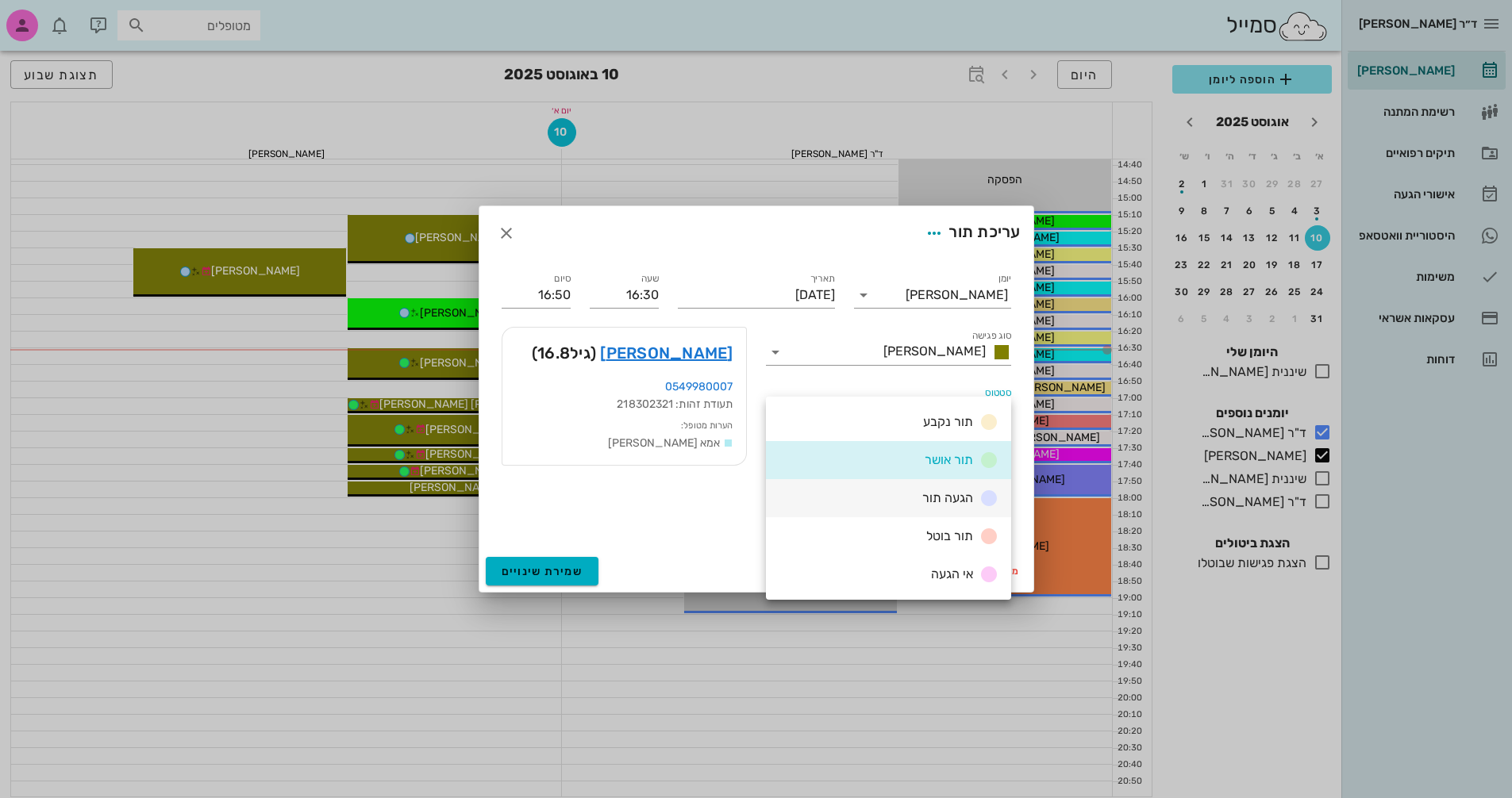
click at [944, 500] on span "הגעה תור" at bounding box center [948, 498] width 51 height 15
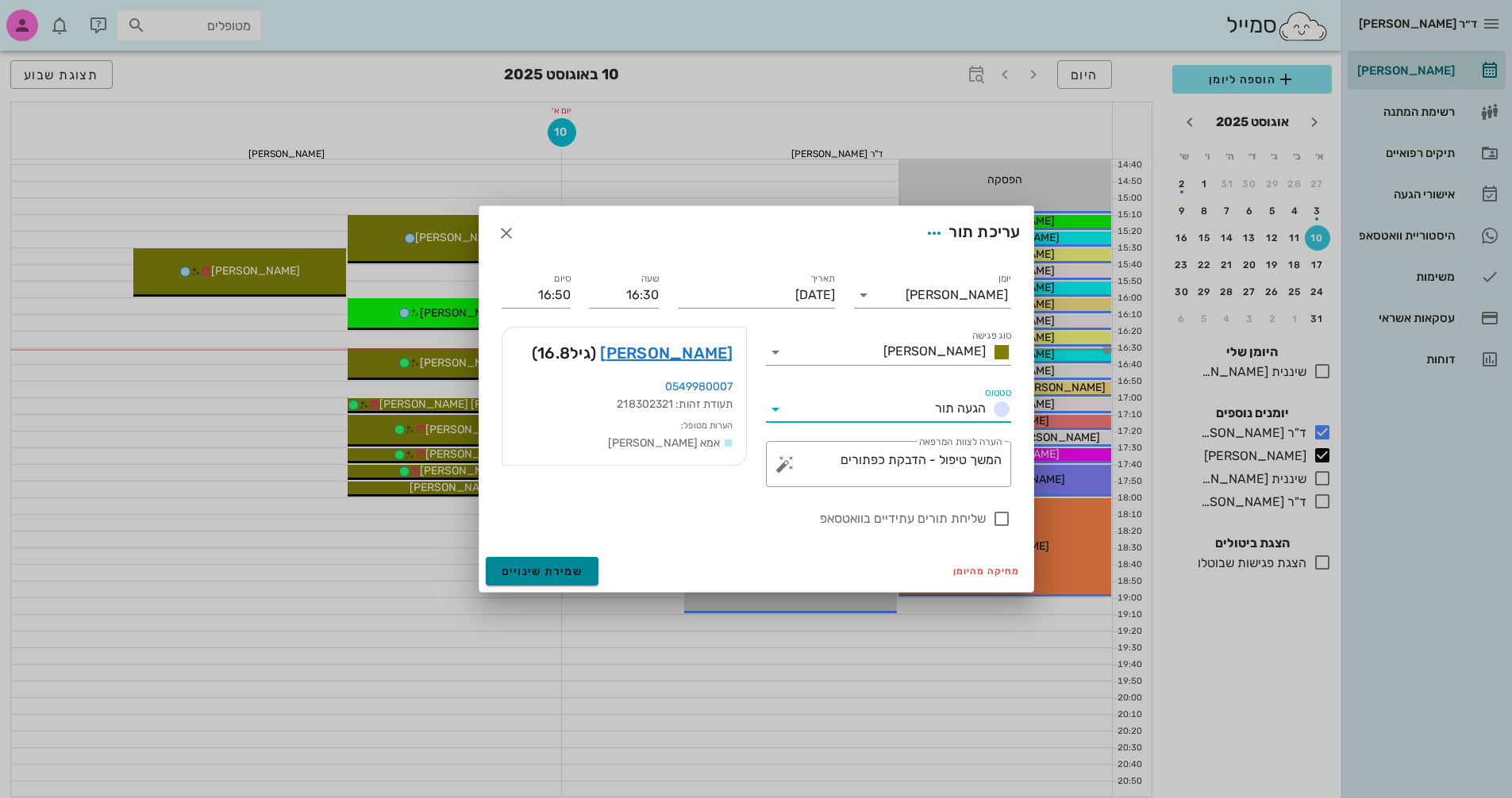
click at [545, 568] on span "שמירת שינויים" at bounding box center [542, 572] width 81 height 13
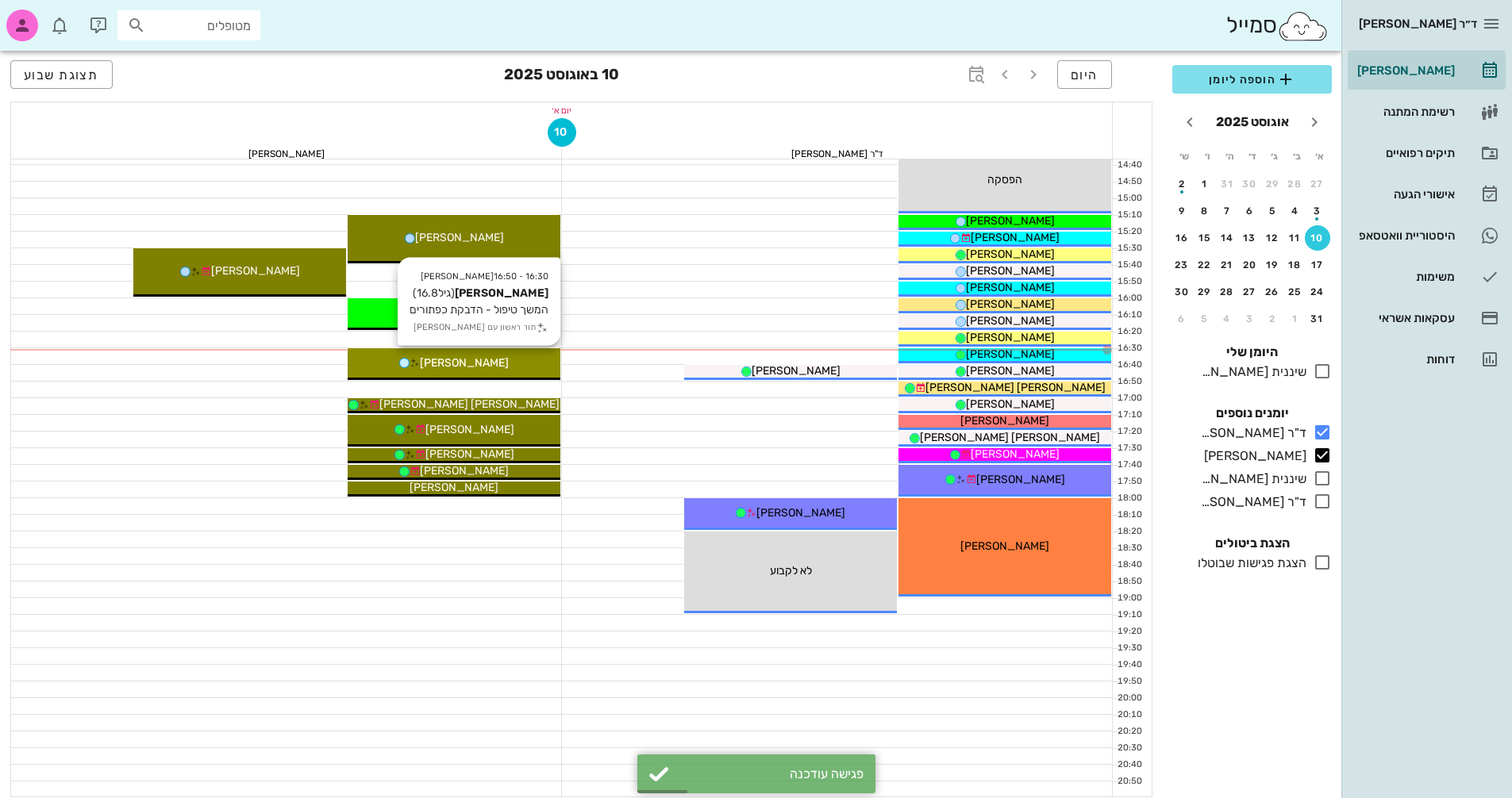
click at [516, 371] on div "16:30 - 16:50 [PERSON_NAME] (גיל 16.8 ) המשך טיפול - הדבקת כפתורים תור ראשון עם…" at bounding box center [454, 364] width 212 height 32
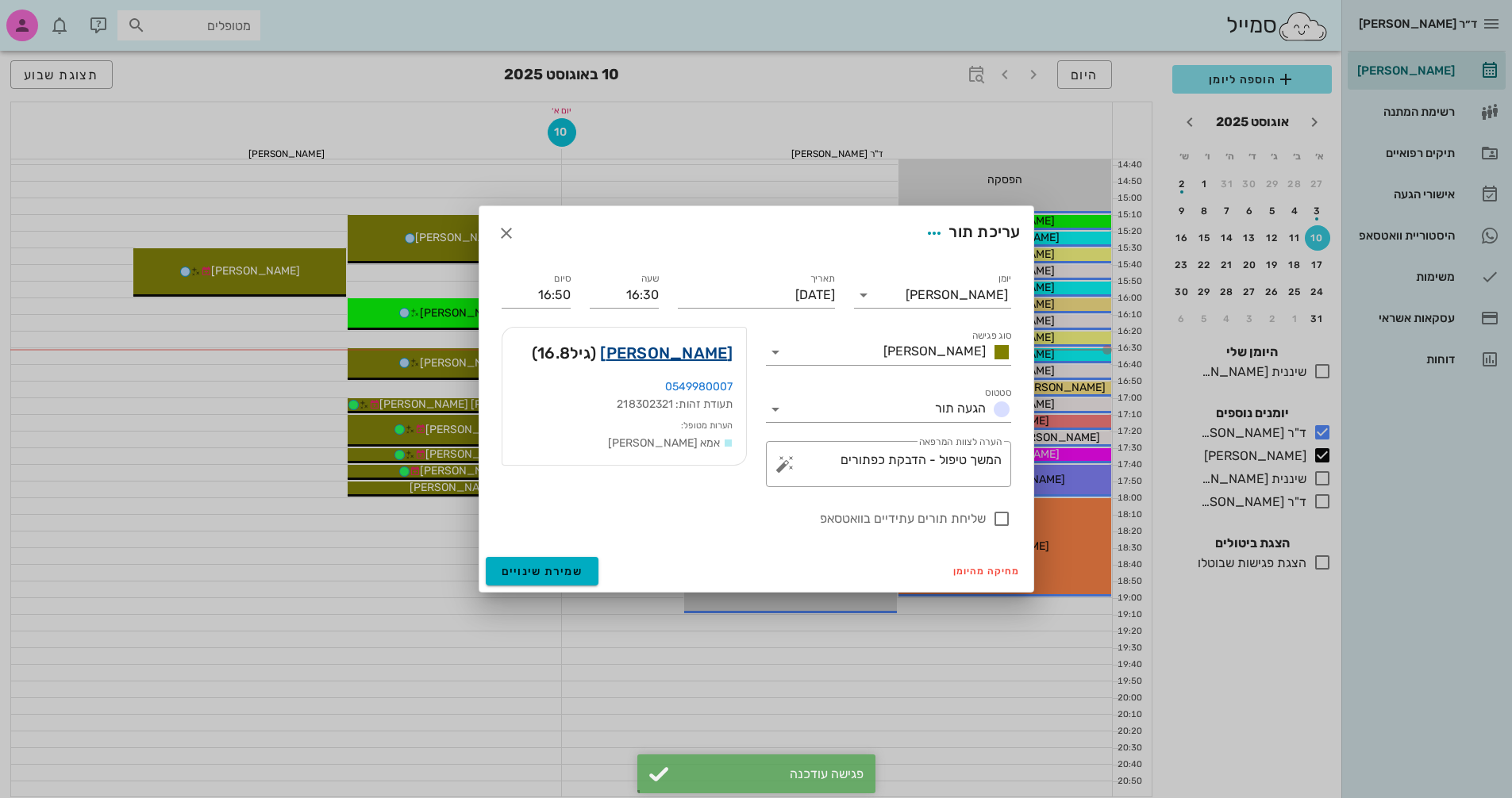
click at [662, 361] on link "[PERSON_NAME]" at bounding box center [666, 353] width 133 height 25
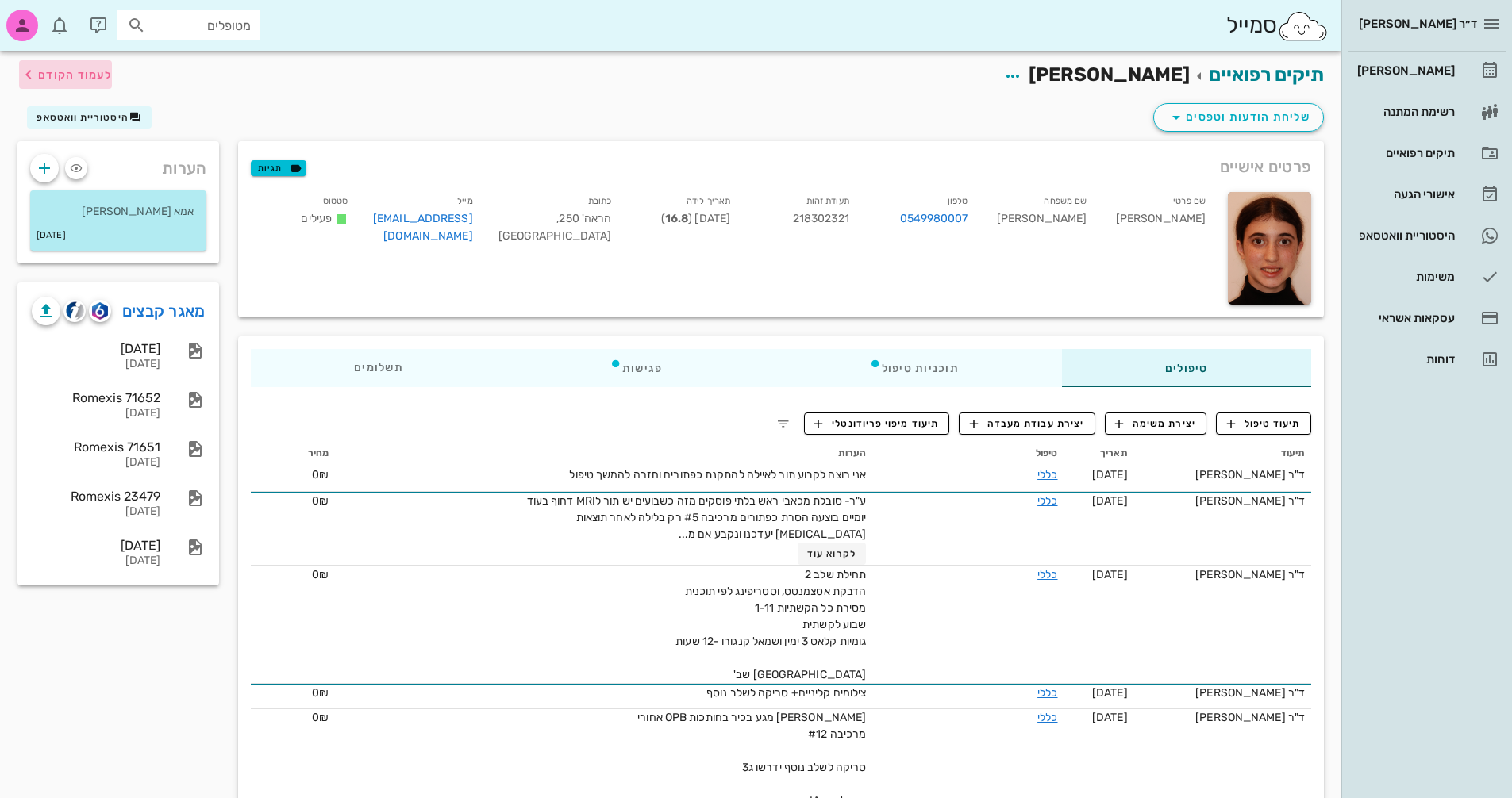
click at [88, 79] on span "לעמוד הקודם" at bounding box center [75, 75] width 74 height 13
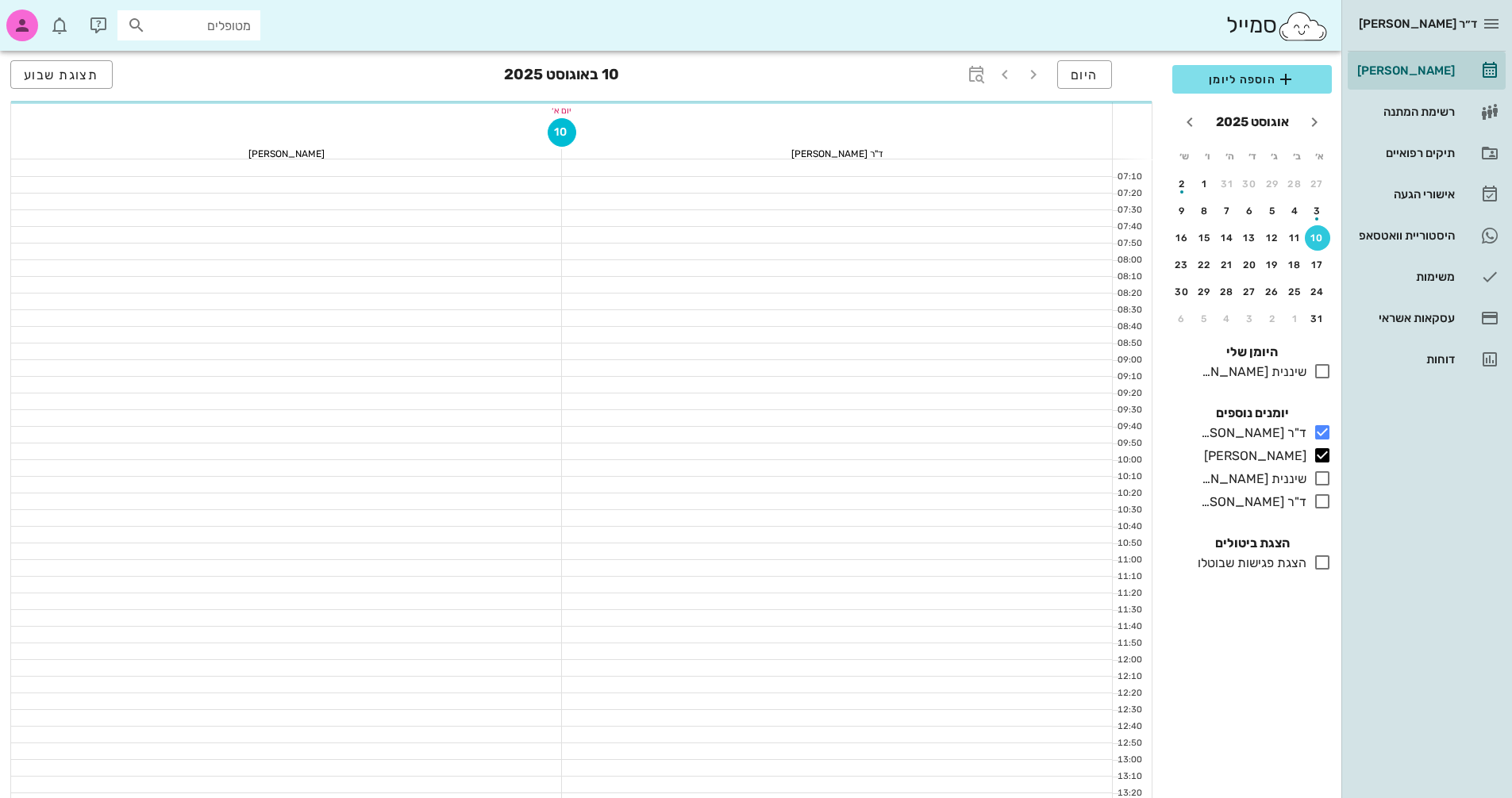
scroll to position [762, 0]
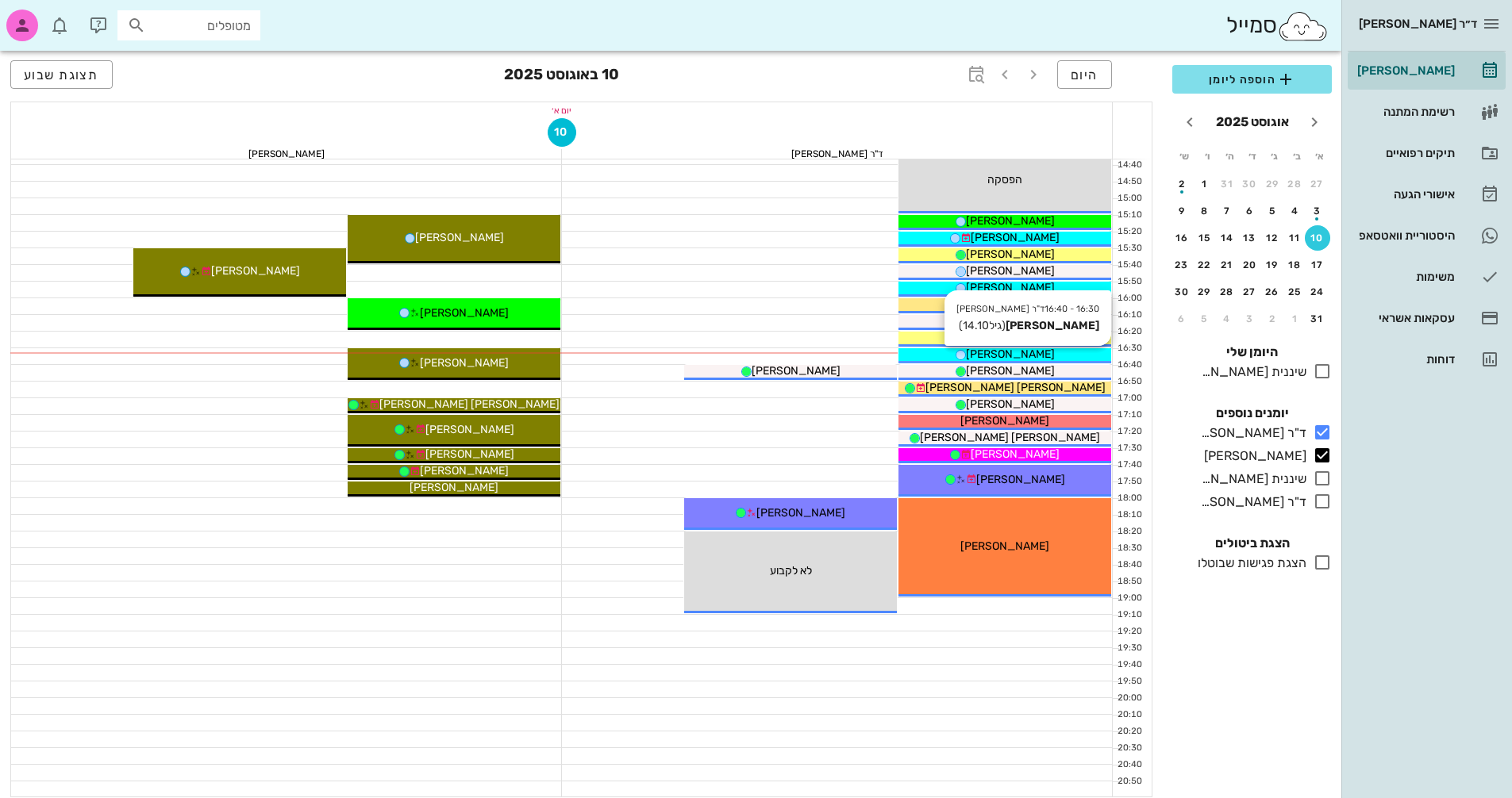
click at [1044, 355] on span "[PERSON_NAME]" at bounding box center [1010, 355] width 89 height 13
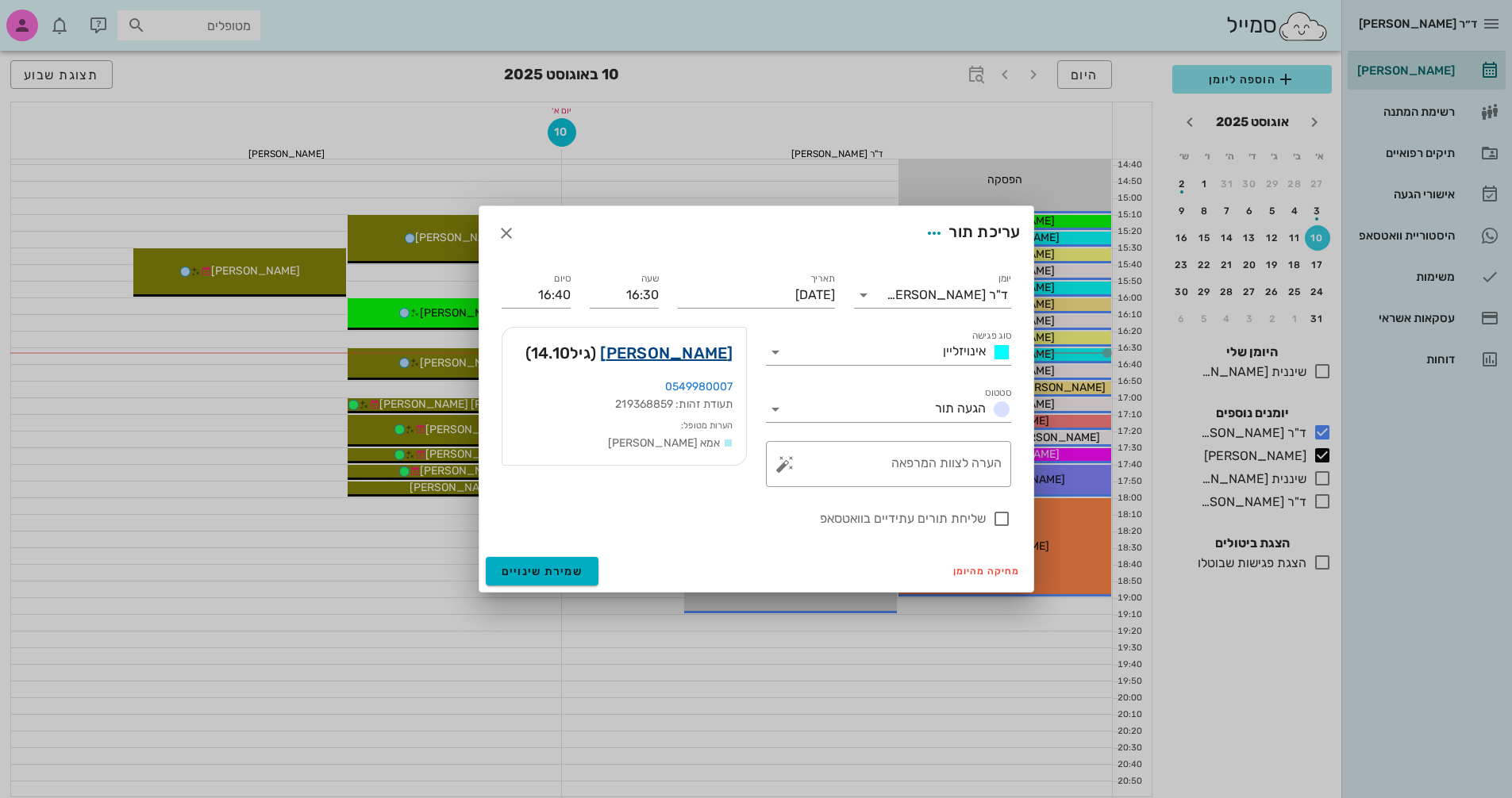
click at [672, 353] on link "[PERSON_NAME]" at bounding box center [666, 353] width 133 height 25
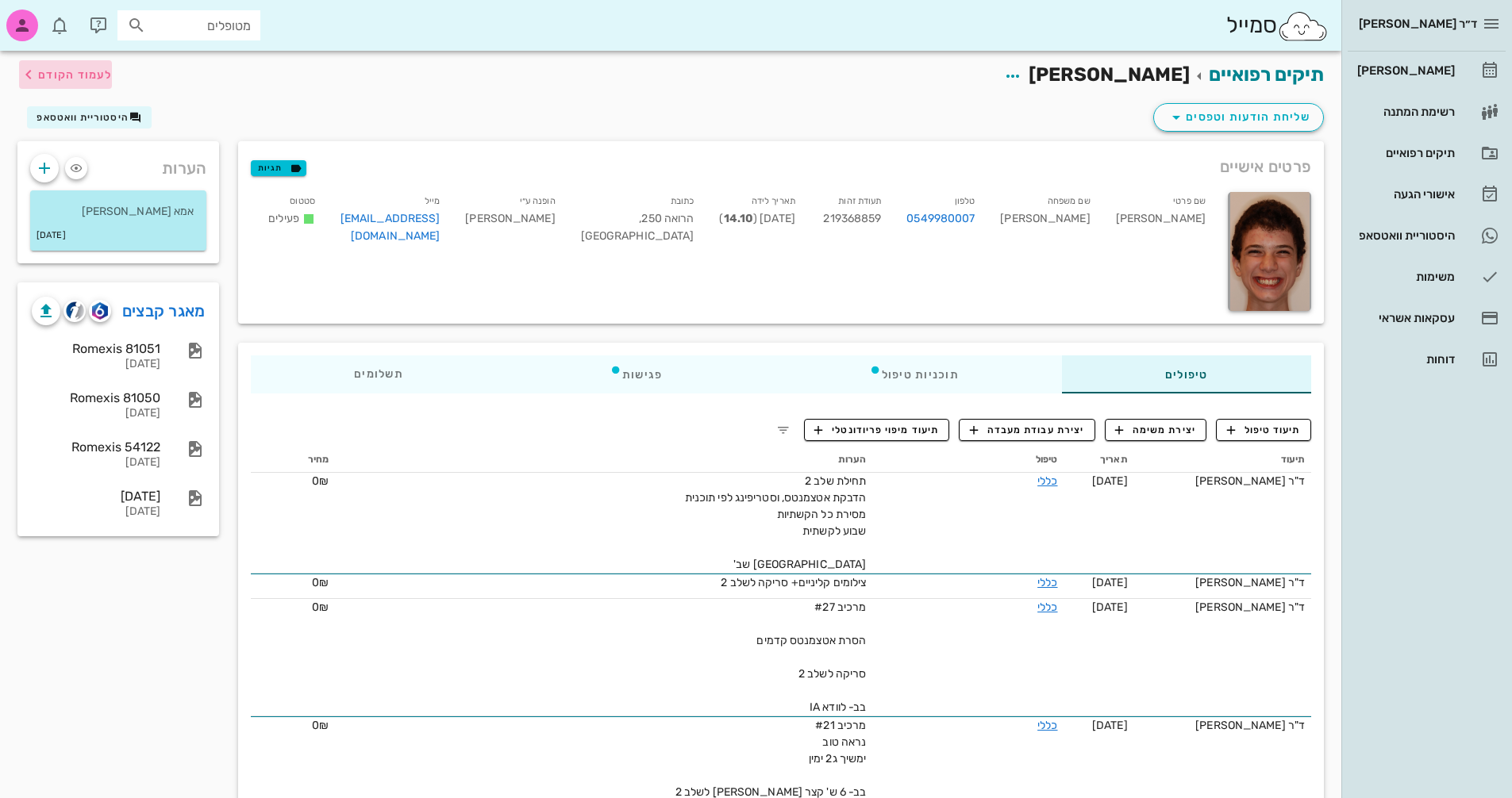
click at [50, 74] on span "לעמוד הקודם" at bounding box center [75, 75] width 74 height 13
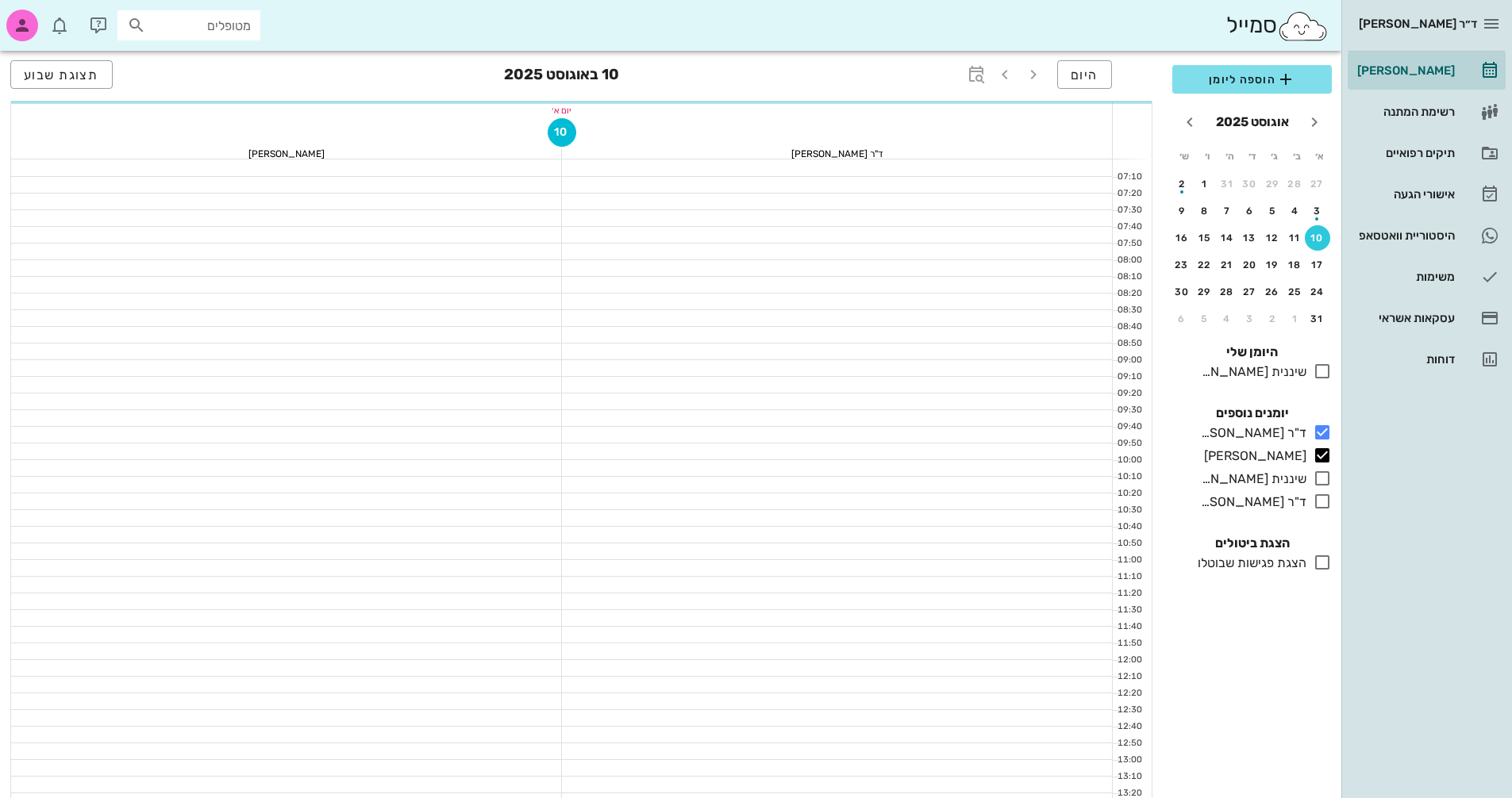
scroll to position [762, 0]
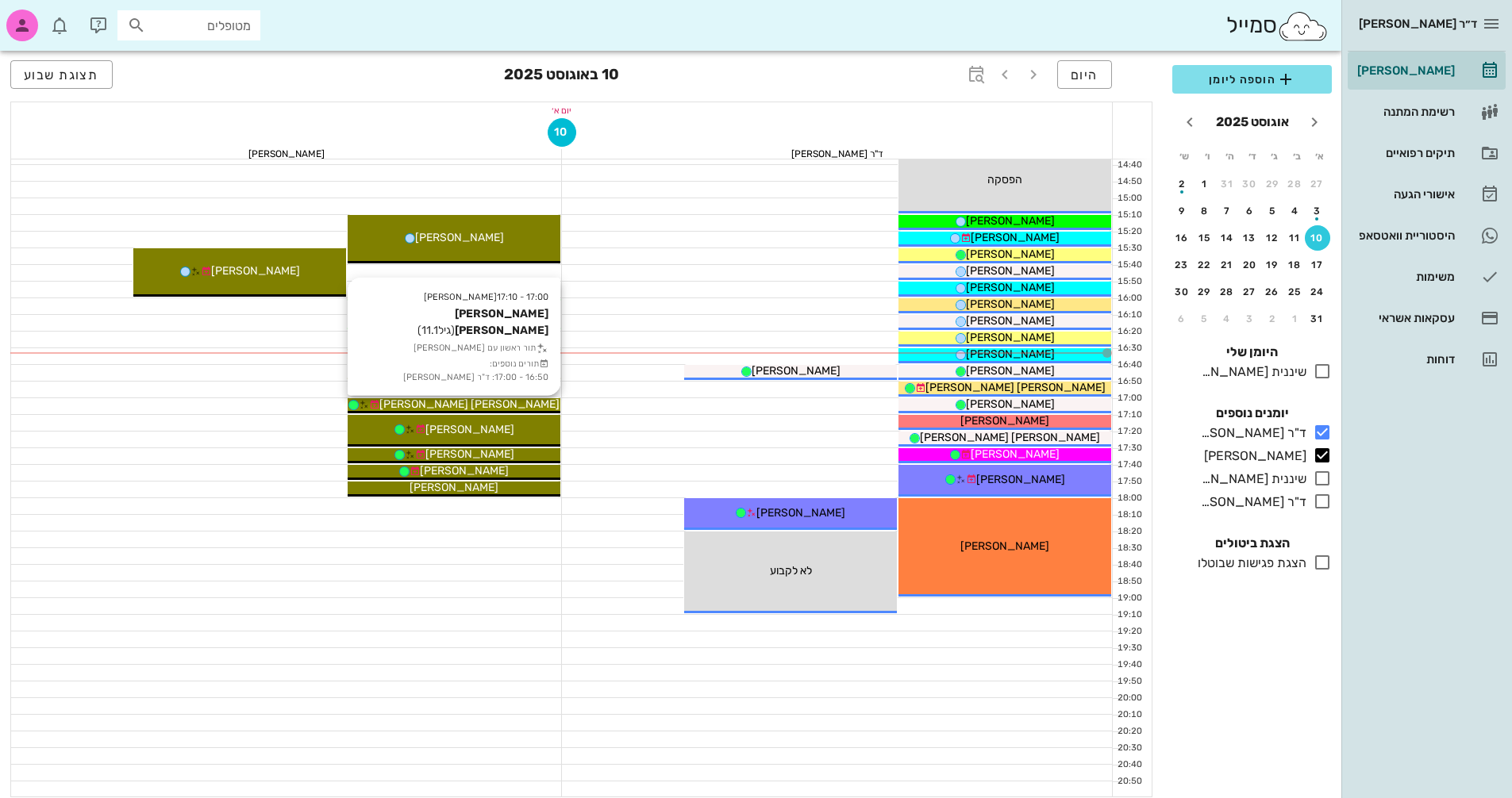
click at [521, 407] on div "[PERSON_NAME] [PERSON_NAME]" at bounding box center [454, 404] width 212 height 17
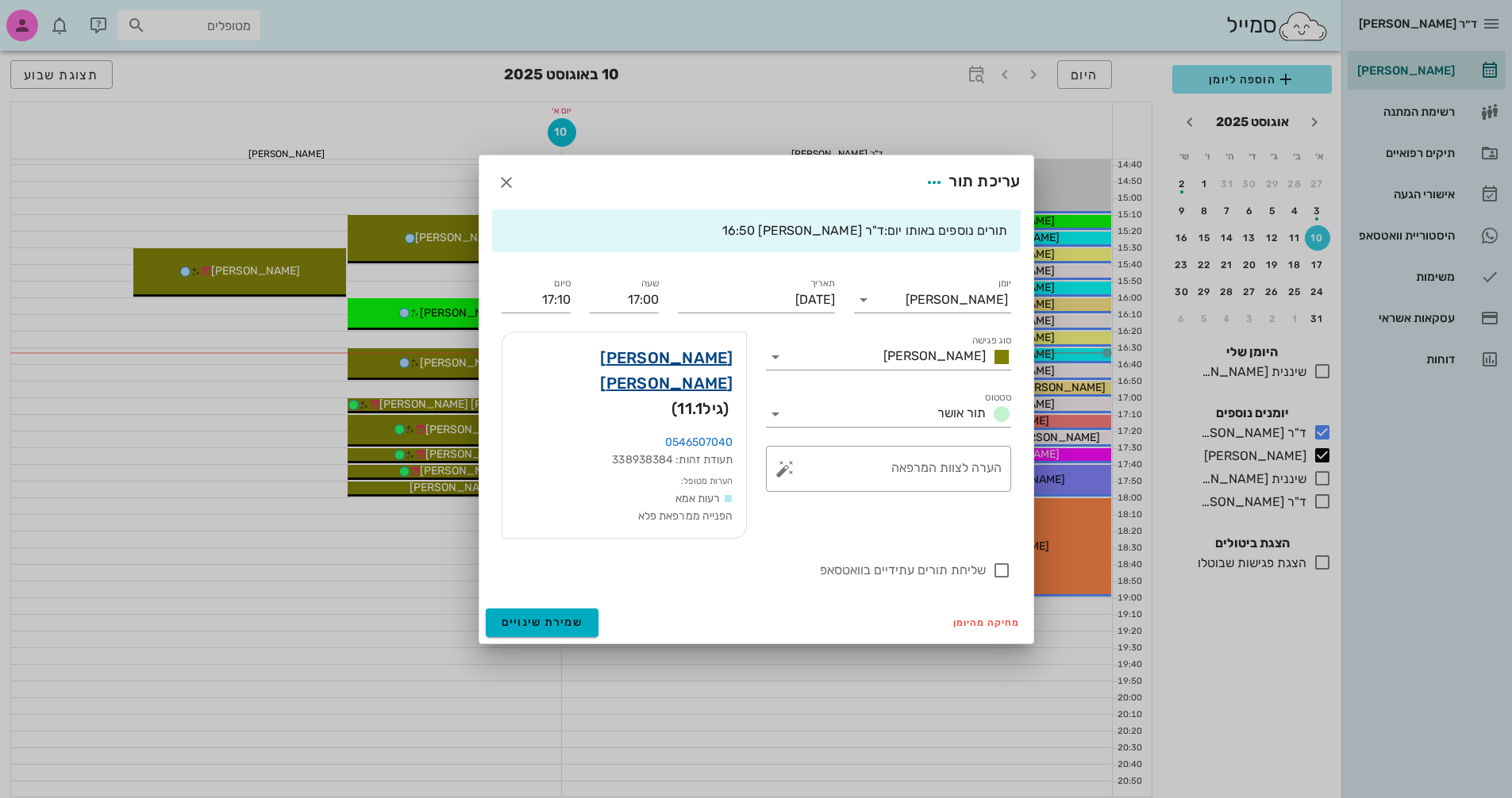
click at [654, 381] on link "[PERSON_NAME] [PERSON_NAME]" at bounding box center [624, 370] width 218 height 51
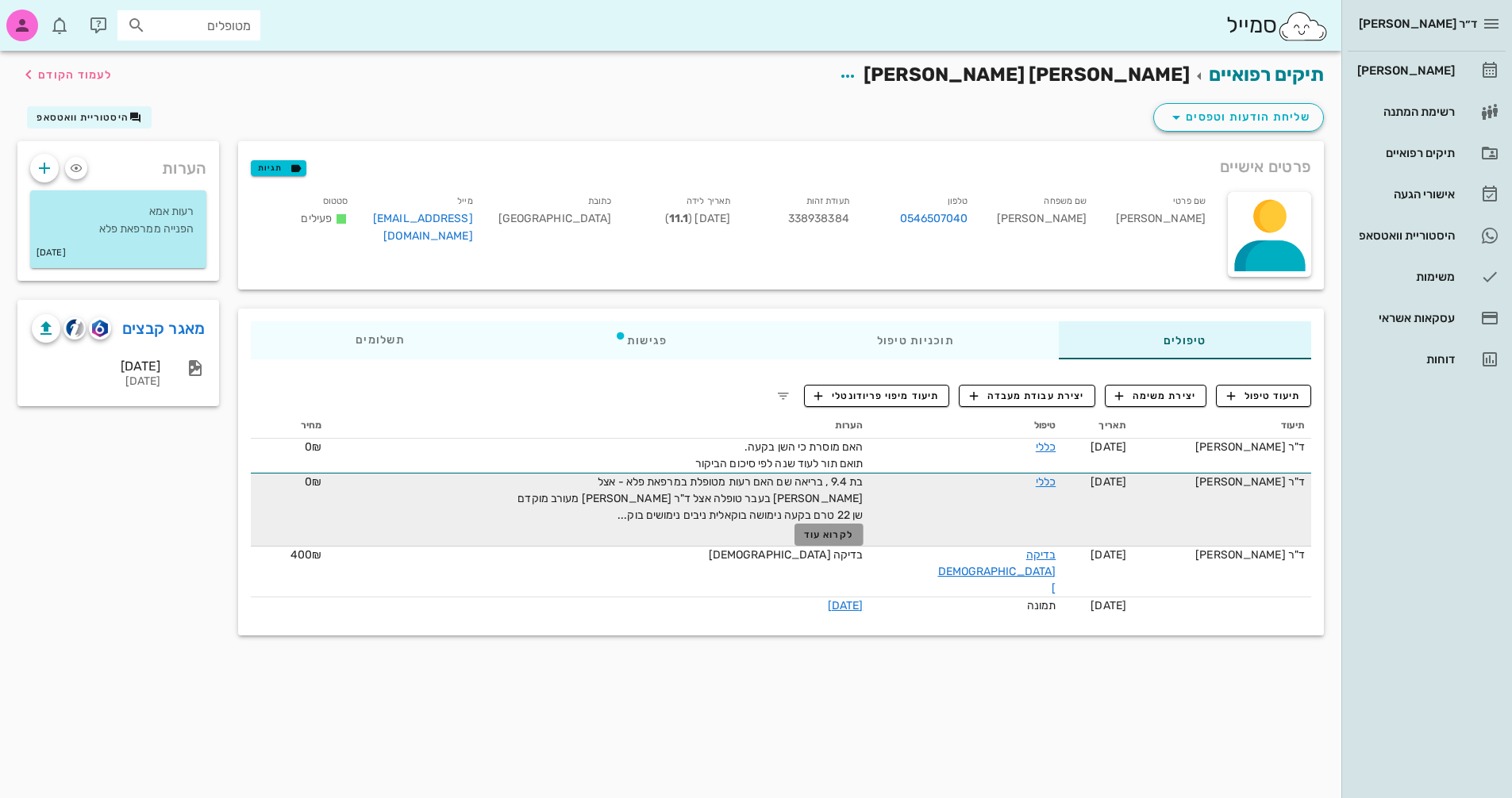
click at [824, 537] on button "לקרוא עוד" at bounding box center [829, 535] width 69 height 22
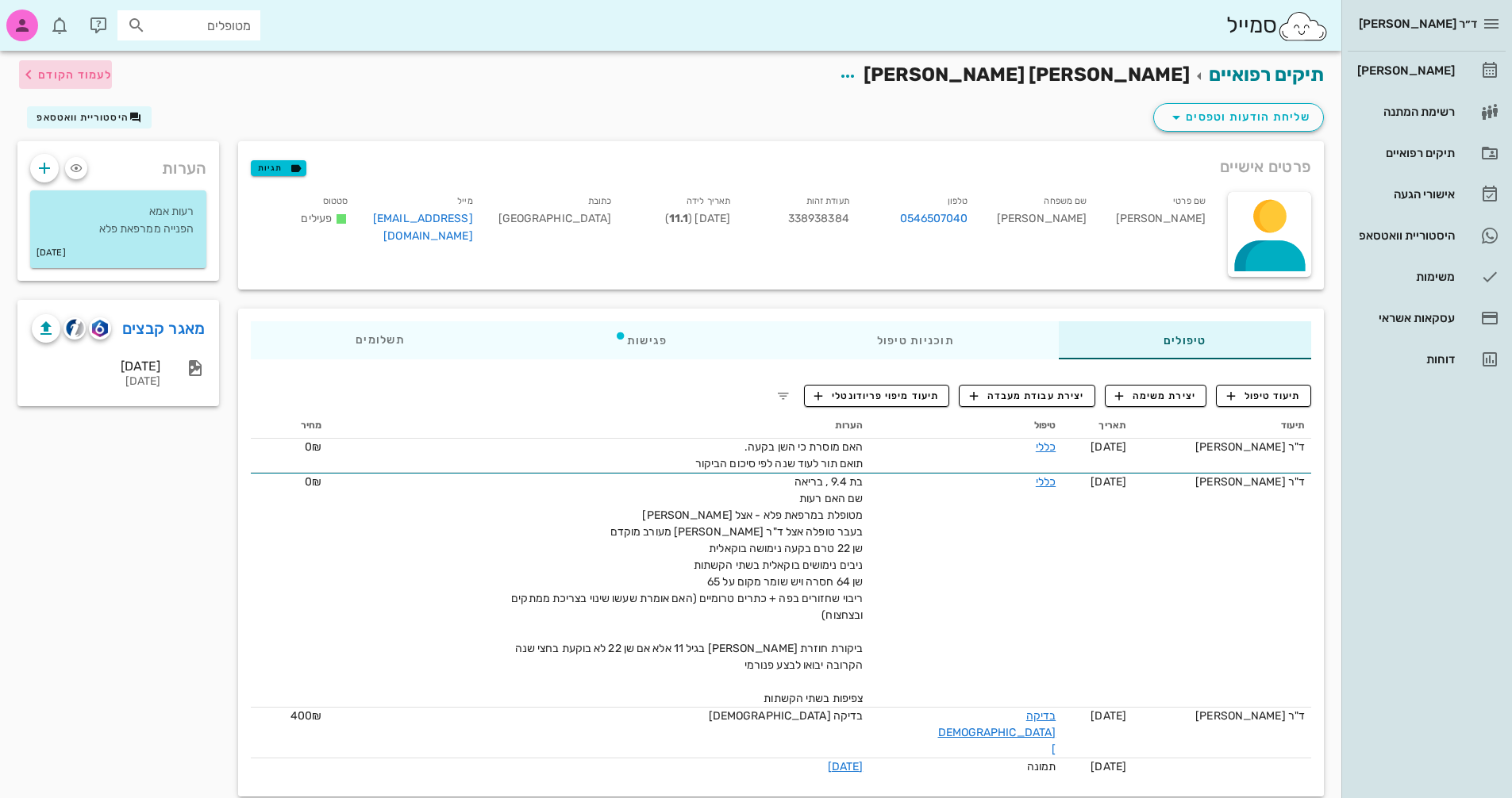
click at [32, 73] on icon "button" at bounding box center [28, 75] width 19 height 19
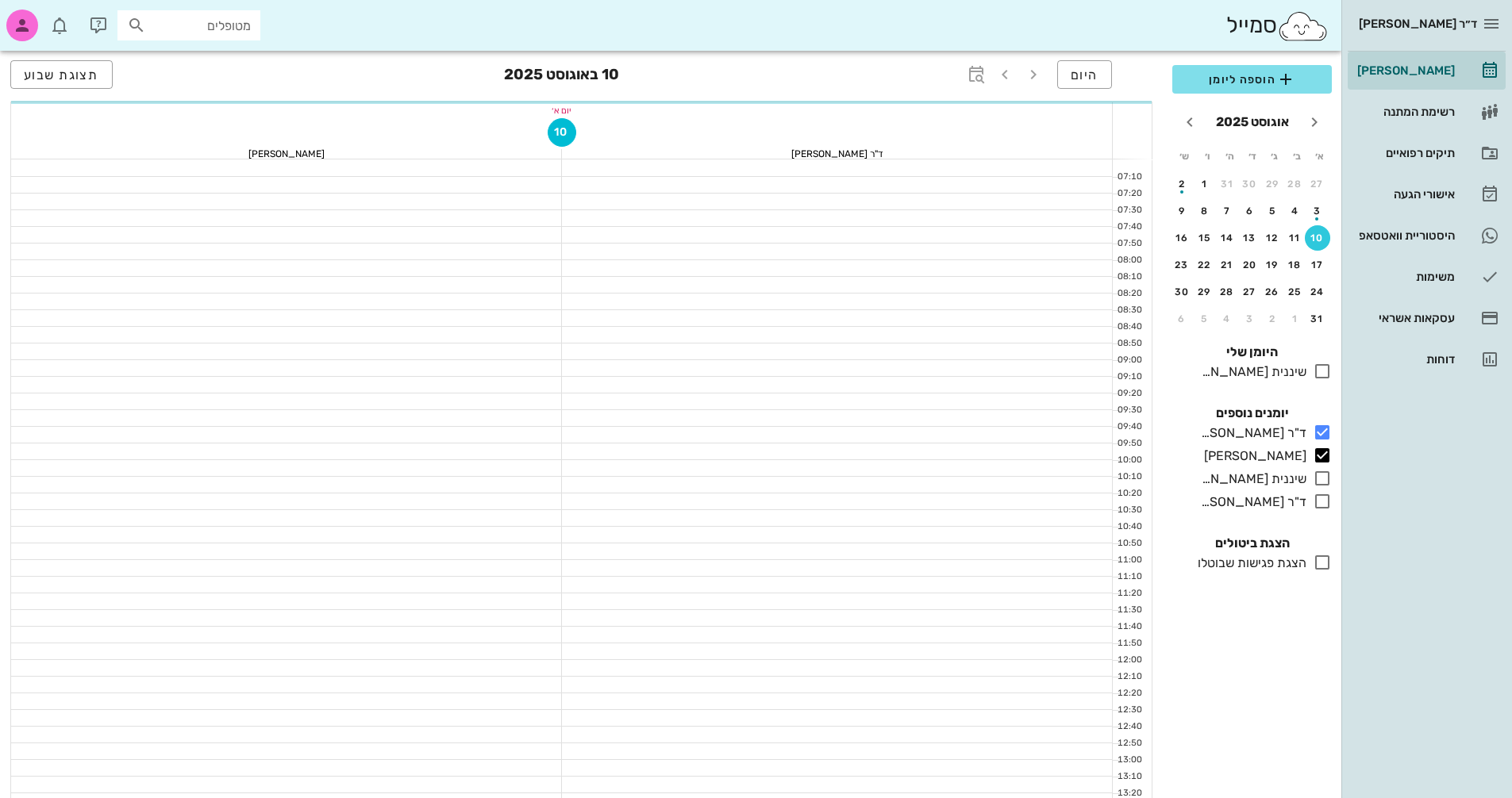
scroll to position [762, 0]
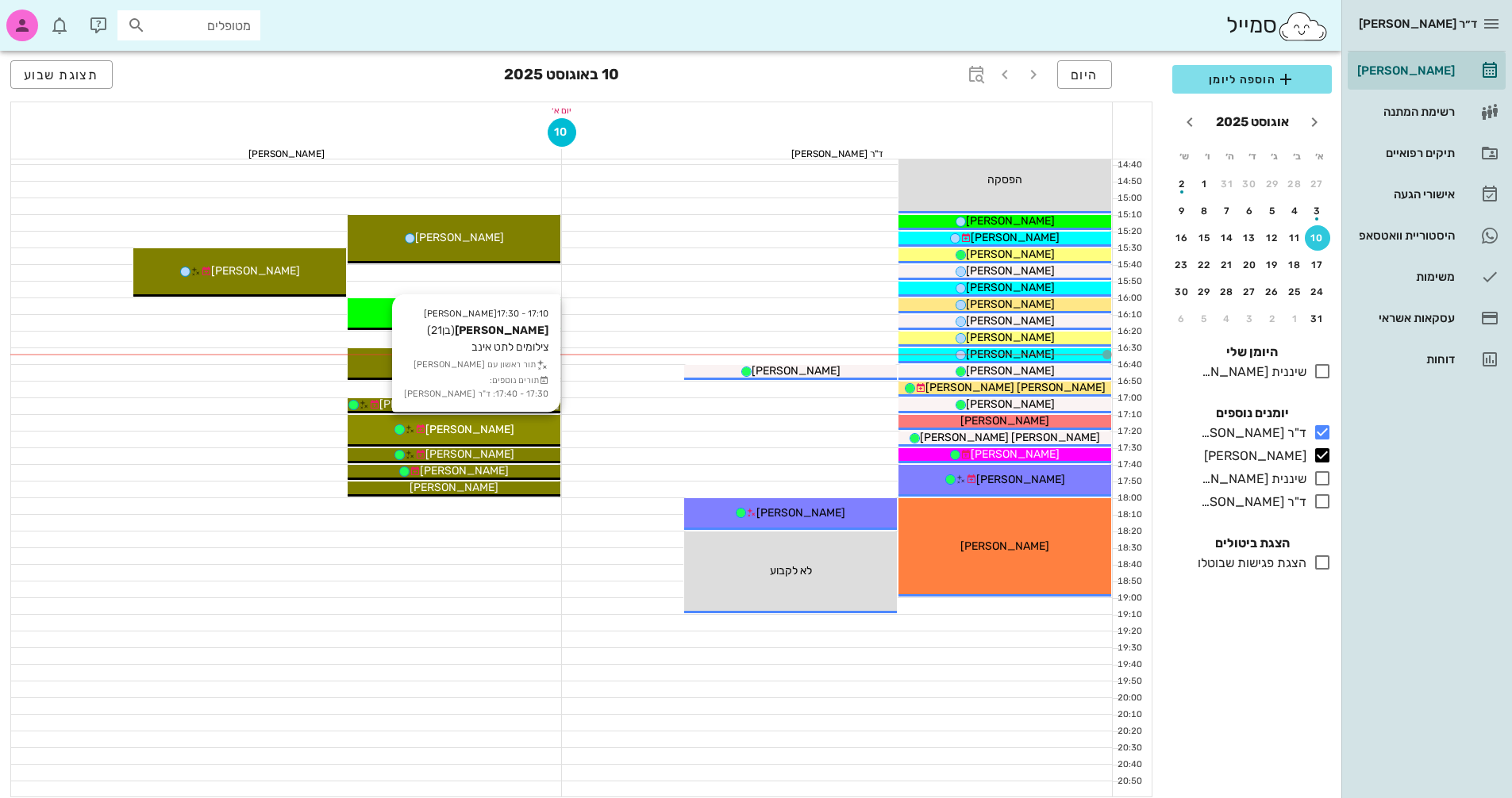
click at [516, 422] on div "[PERSON_NAME]" at bounding box center [454, 429] width 212 height 17
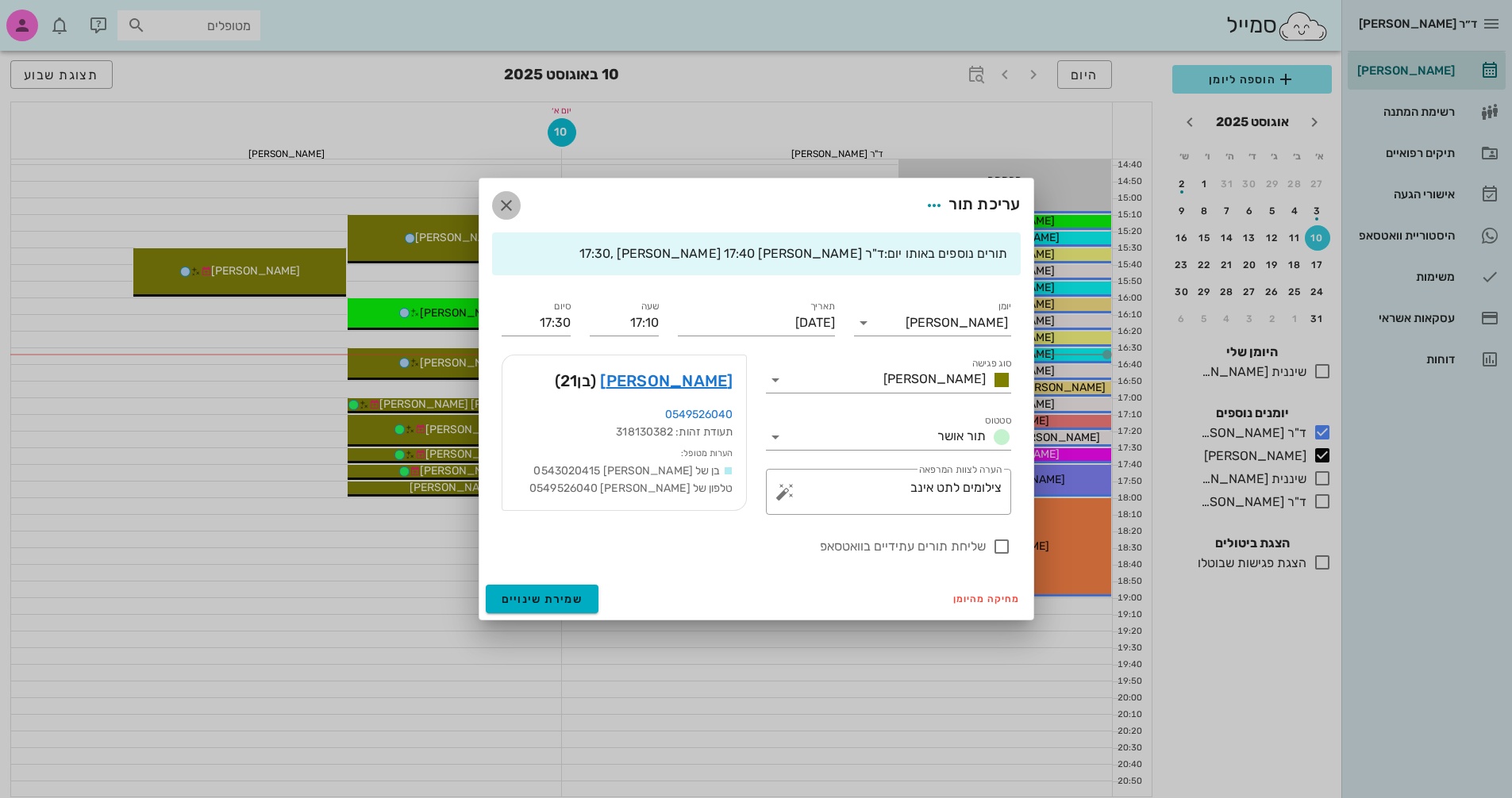
click at [516, 203] on icon "button" at bounding box center [506, 206] width 19 height 19
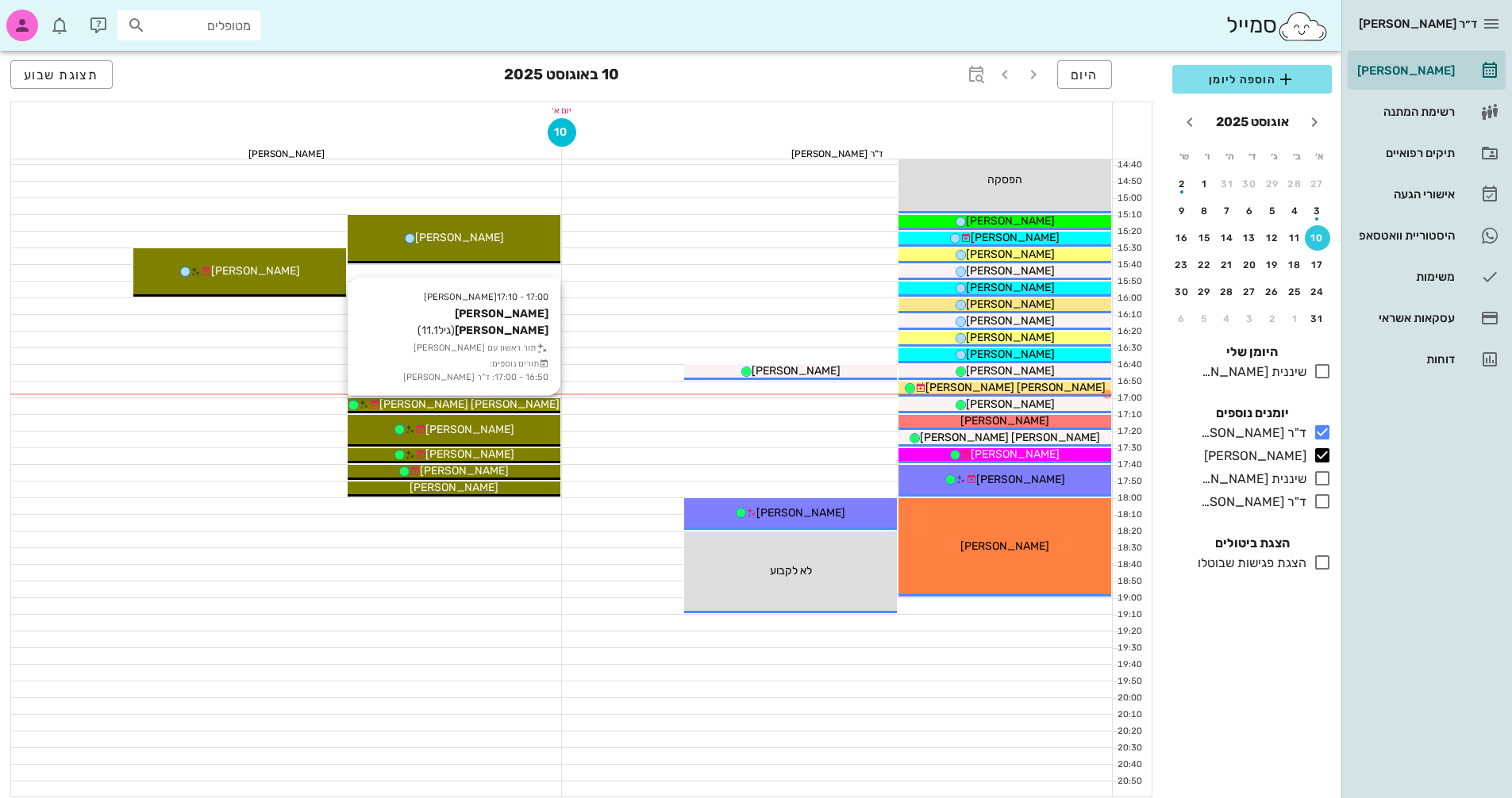
click at [528, 405] on div "[PERSON_NAME] [PERSON_NAME]" at bounding box center [454, 404] width 212 height 17
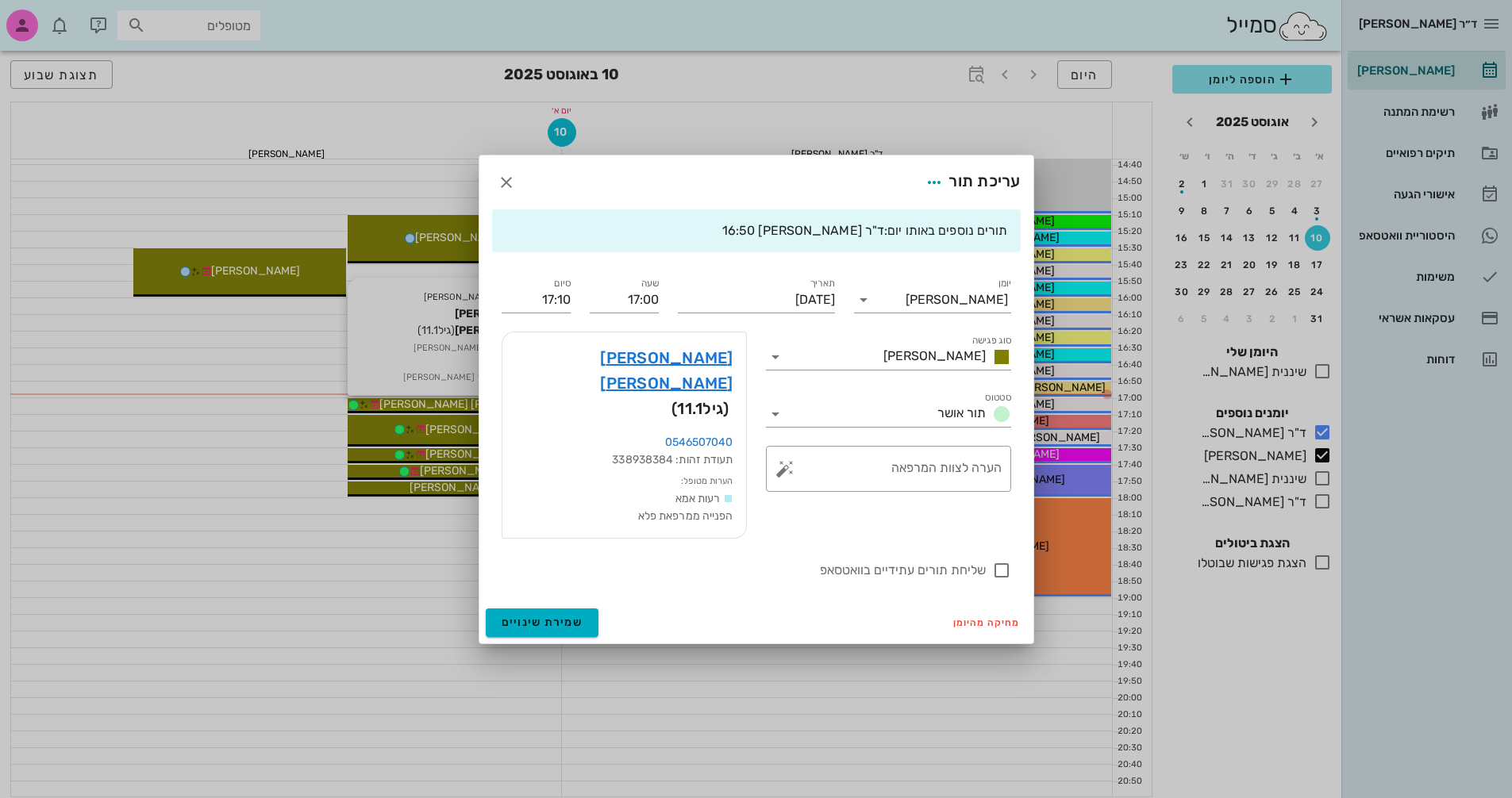
click at [528, 405] on div "ד״ר [PERSON_NAME] [PERSON_NAME] רשימת המתנה תיקים רפואיים אישורי הגעה 145 היסטו…" at bounding box center [756, 18] width 1512 height 1560
click at [506, 192] on icon "button" at bounding box center [506, 182] width 19 height 19
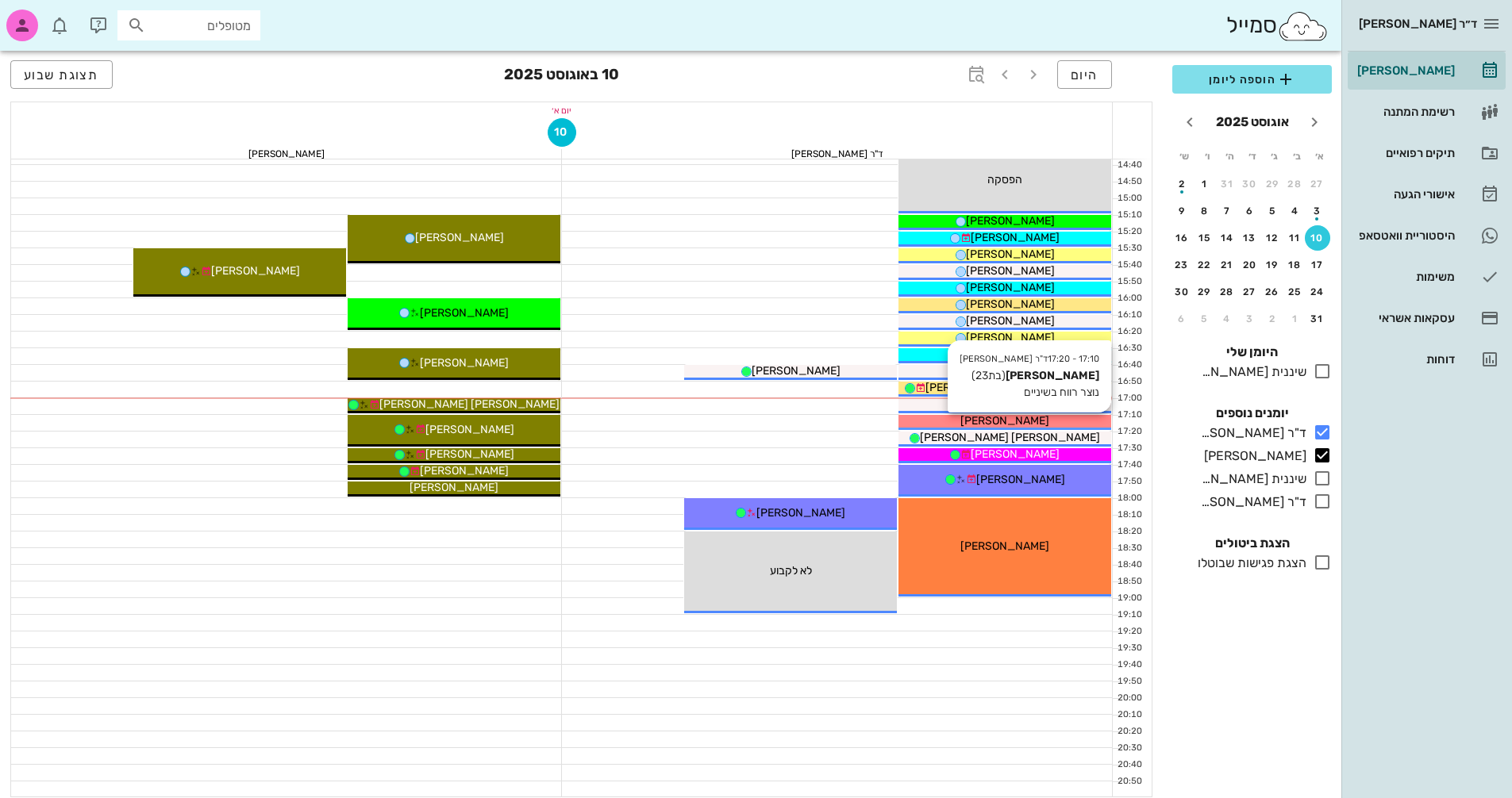
click at [1059, 423] on div "[PERSON_NAME]" at bounding box center [1004, 421] width 212 height 17
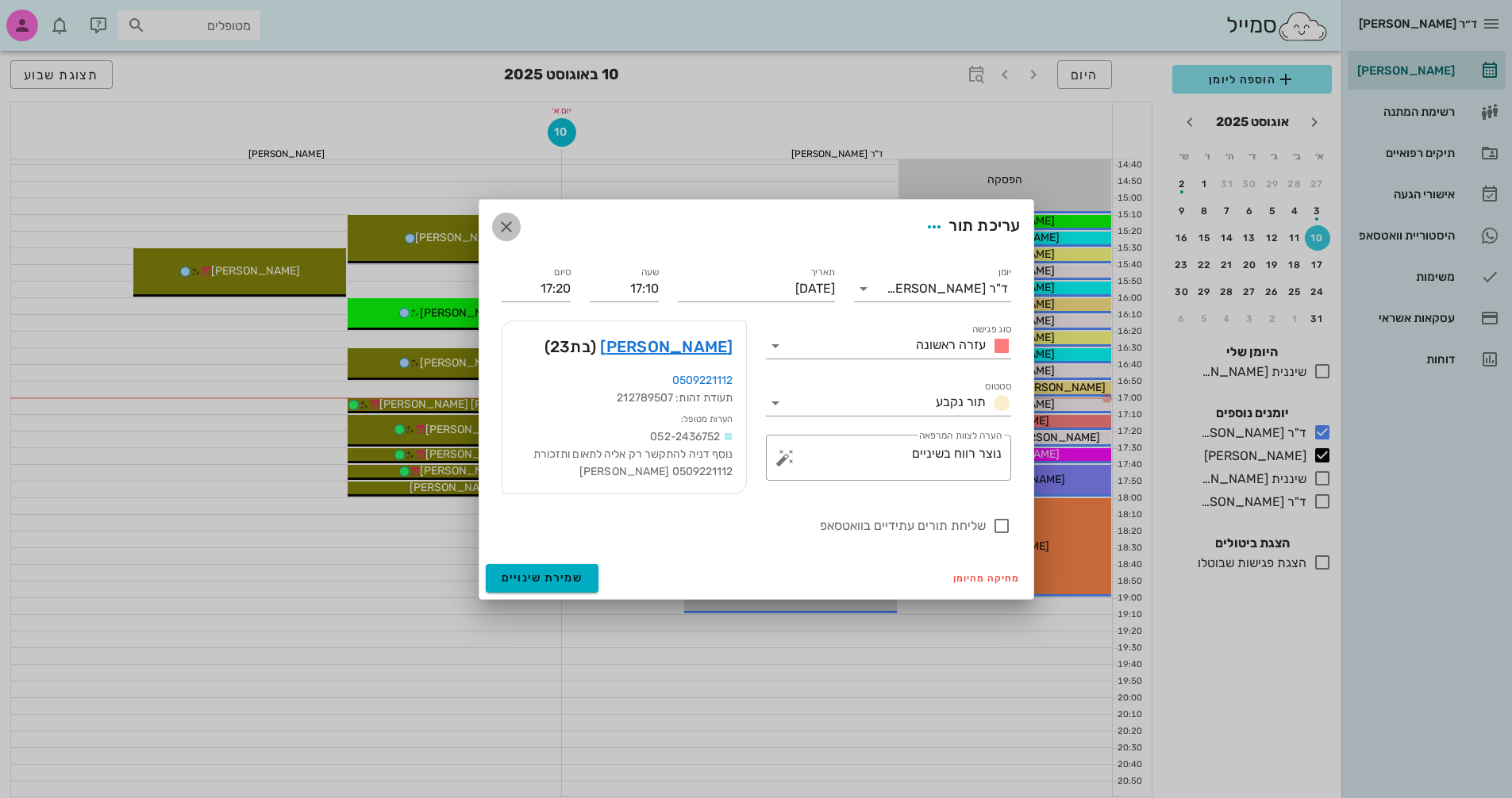
click at [510, 228] on icon "button" at bounding box center [506, 226] width 19 height 19
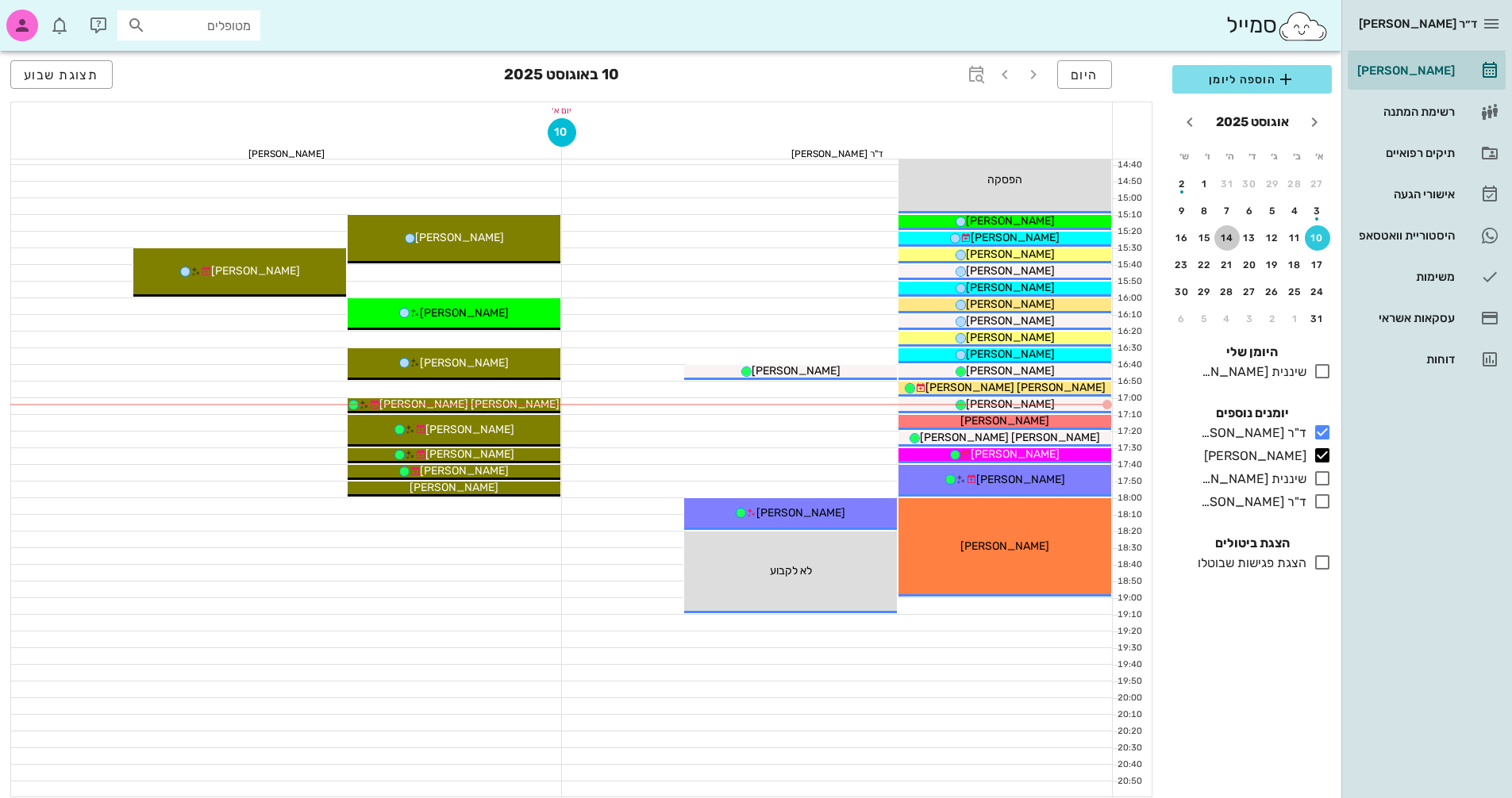
click at [1225, 238] on div "14" at bounding box center [1227, 239] width 25 height 11
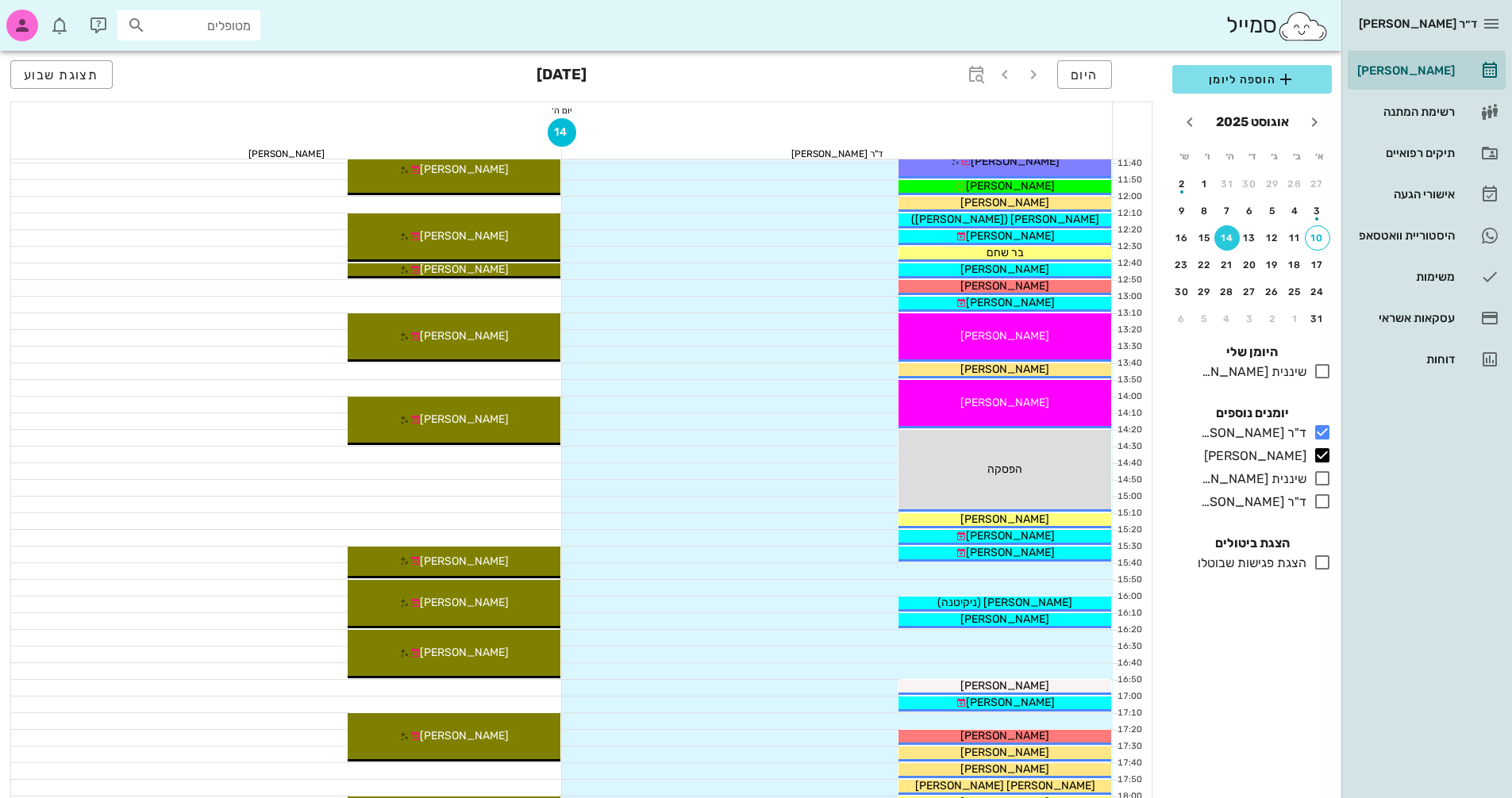
scroll to position [365, 0]
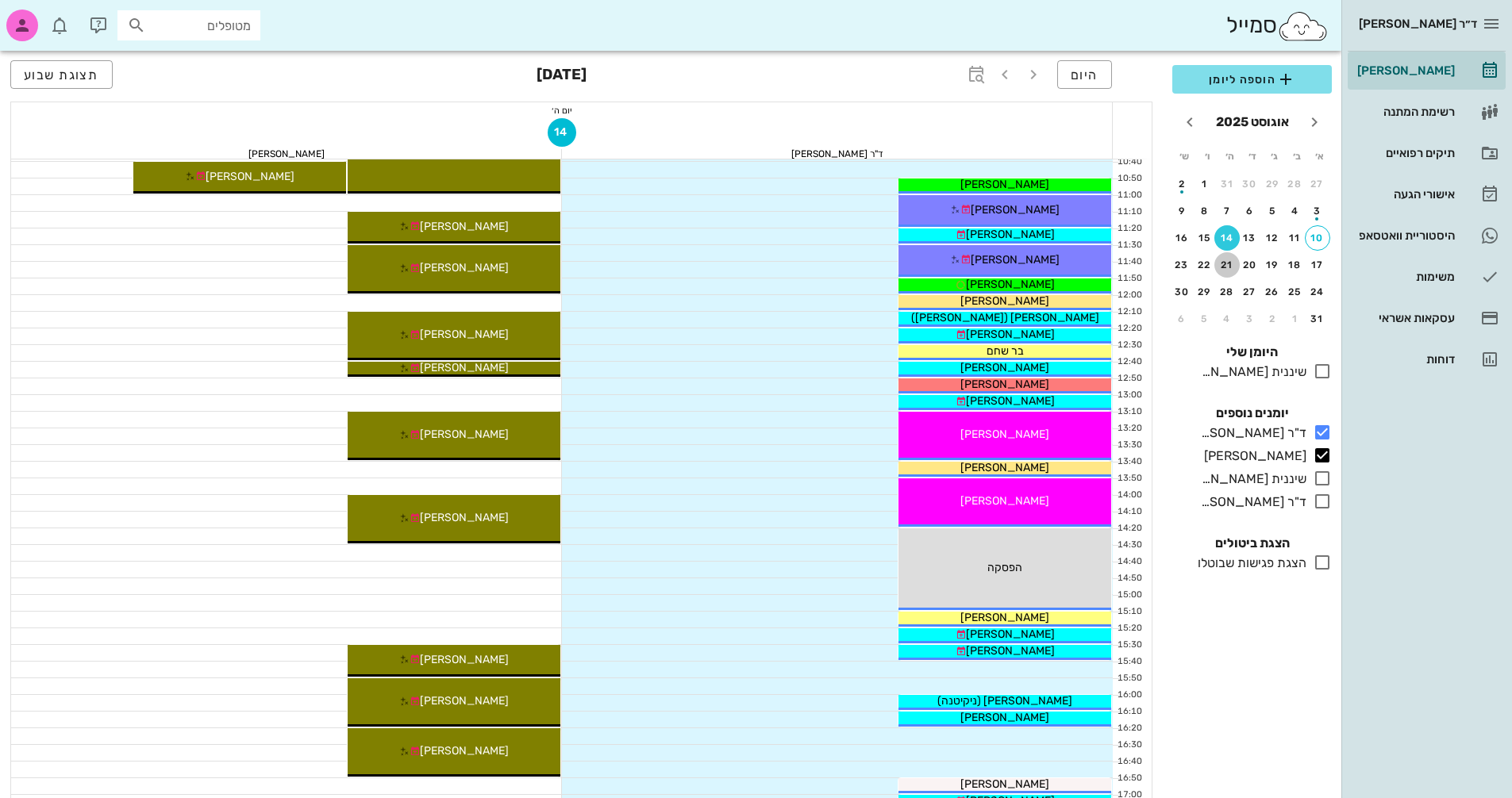
click at [1224, 266] on div "21" at bounding box center [1227, 265] width 25 height 11
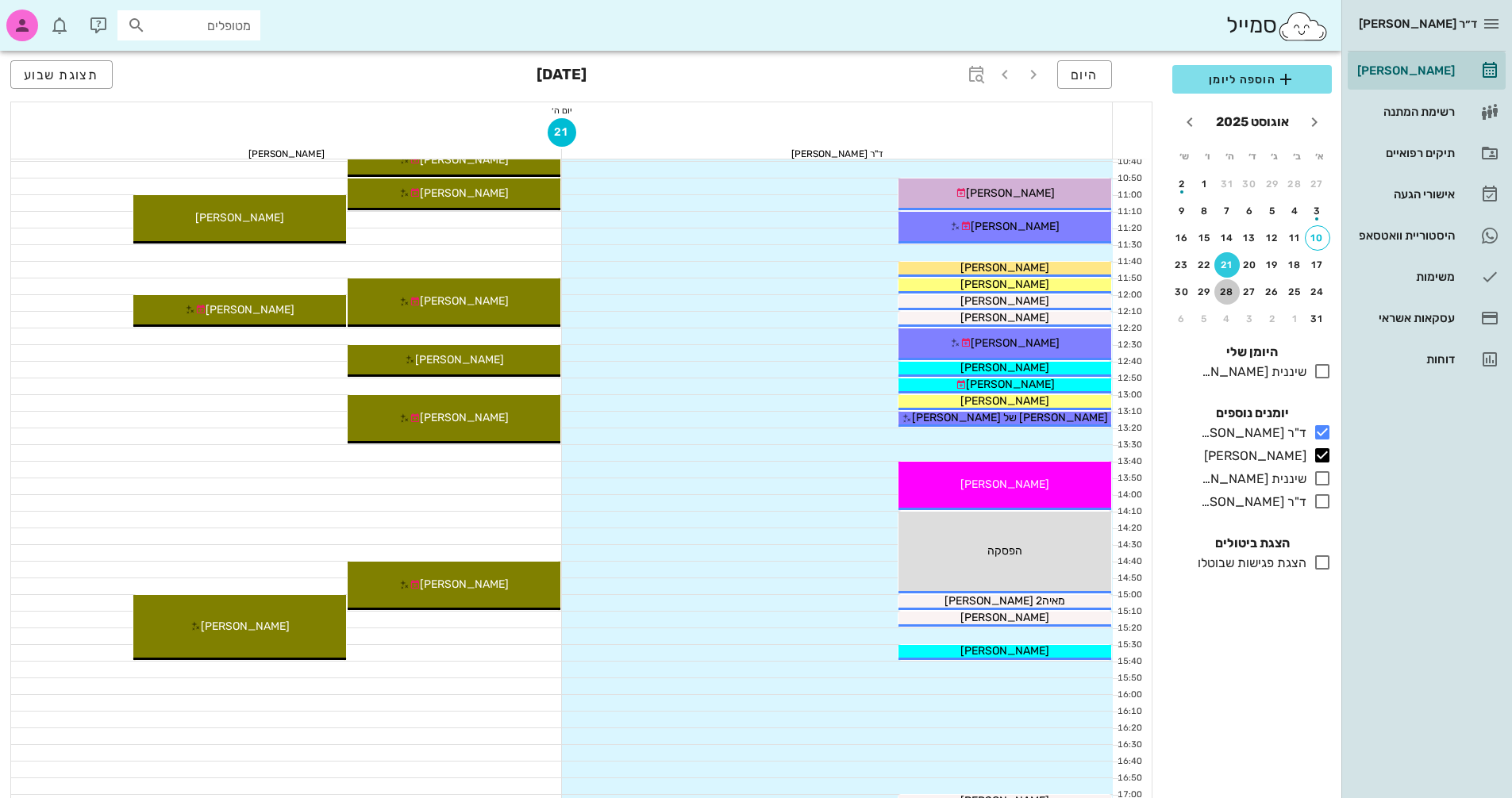
click at [1222, 287] on div "28" at bounding box center [1227, 292] width 25 height 11
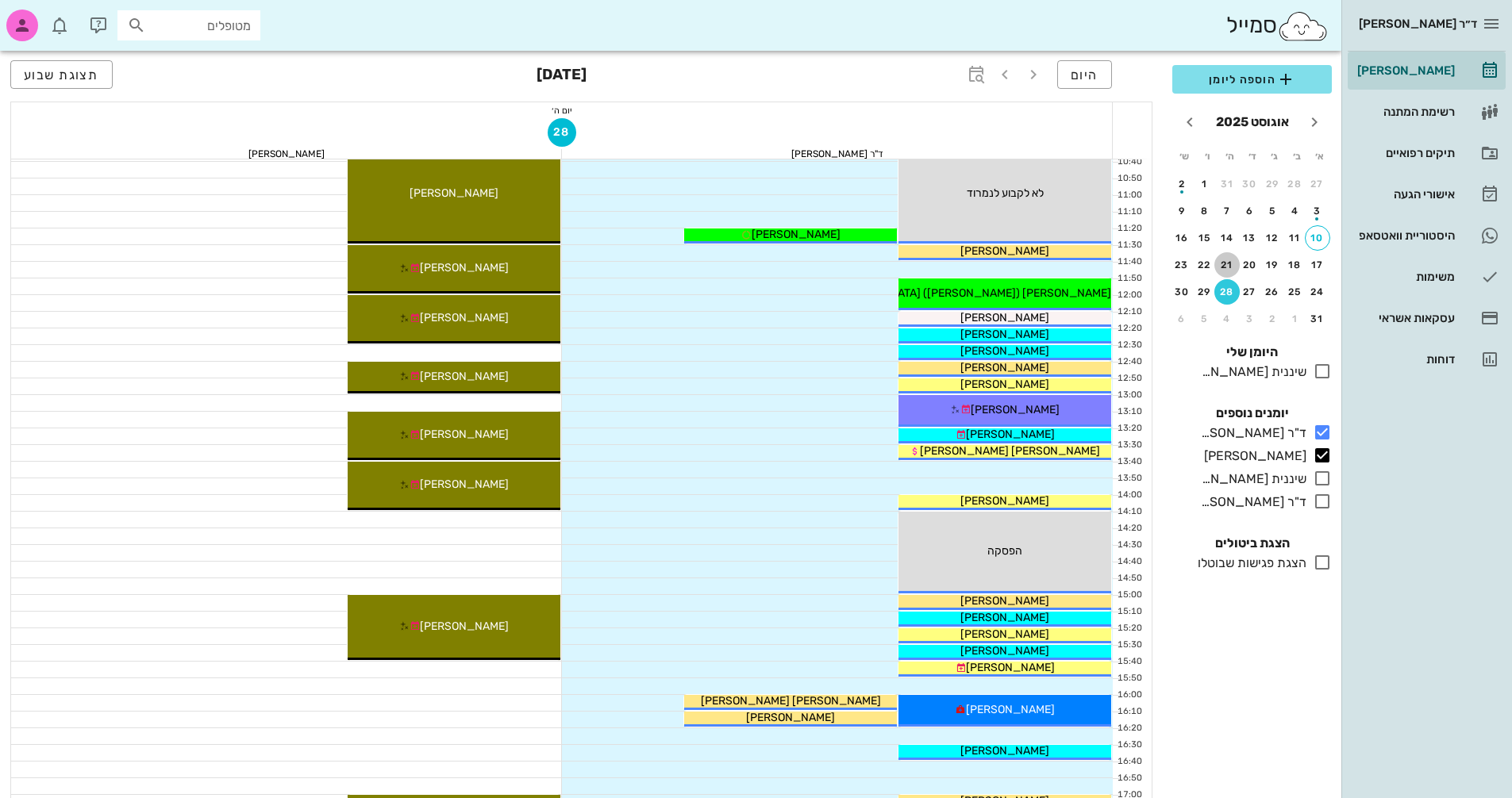
click at [1224, 267] on div "21" at bounding box center [1227, 265] width 25 height 11
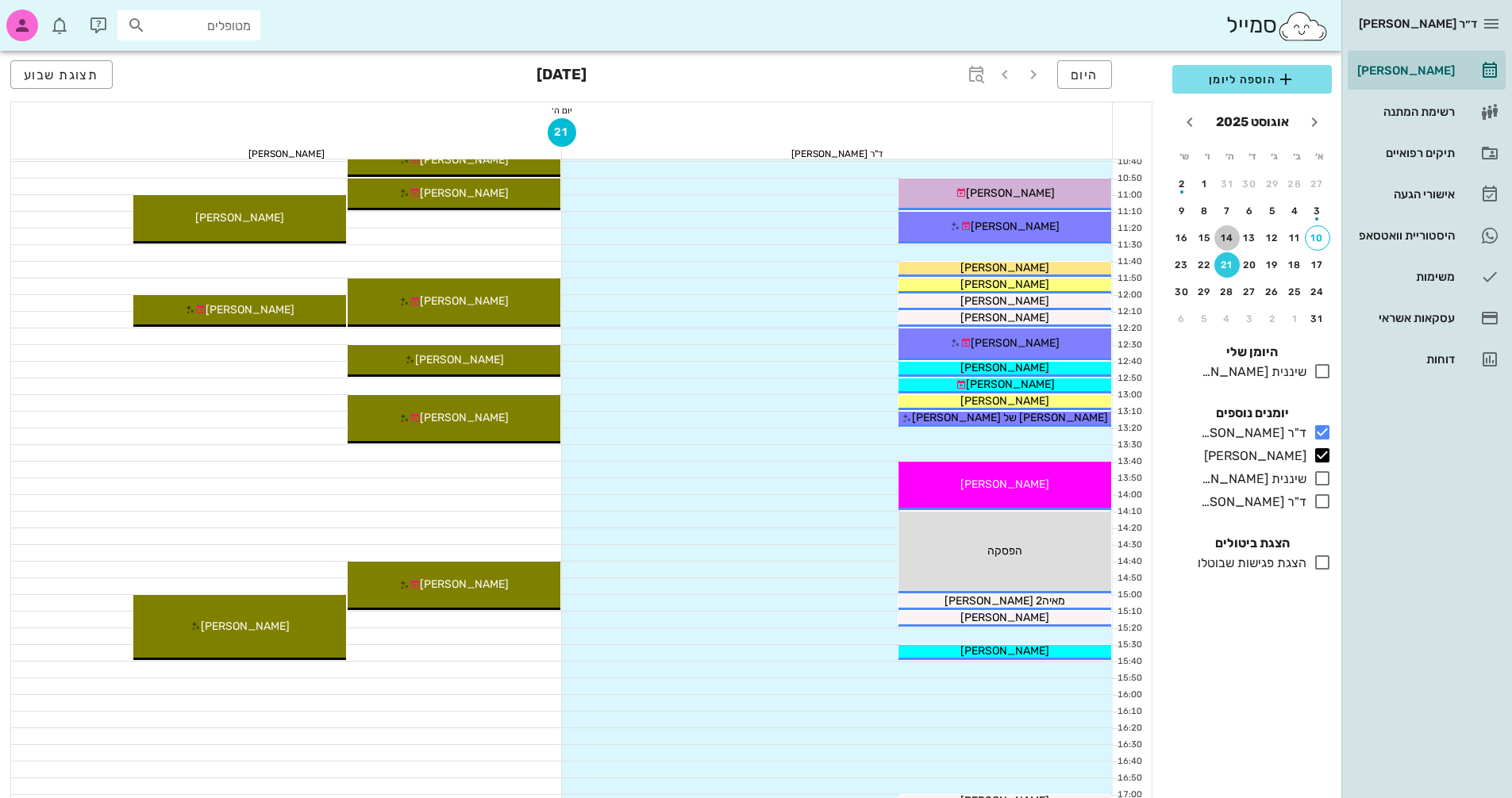
click at [1228, 239] on div "14" at bounding box center [1227, 239] width 25 height 11
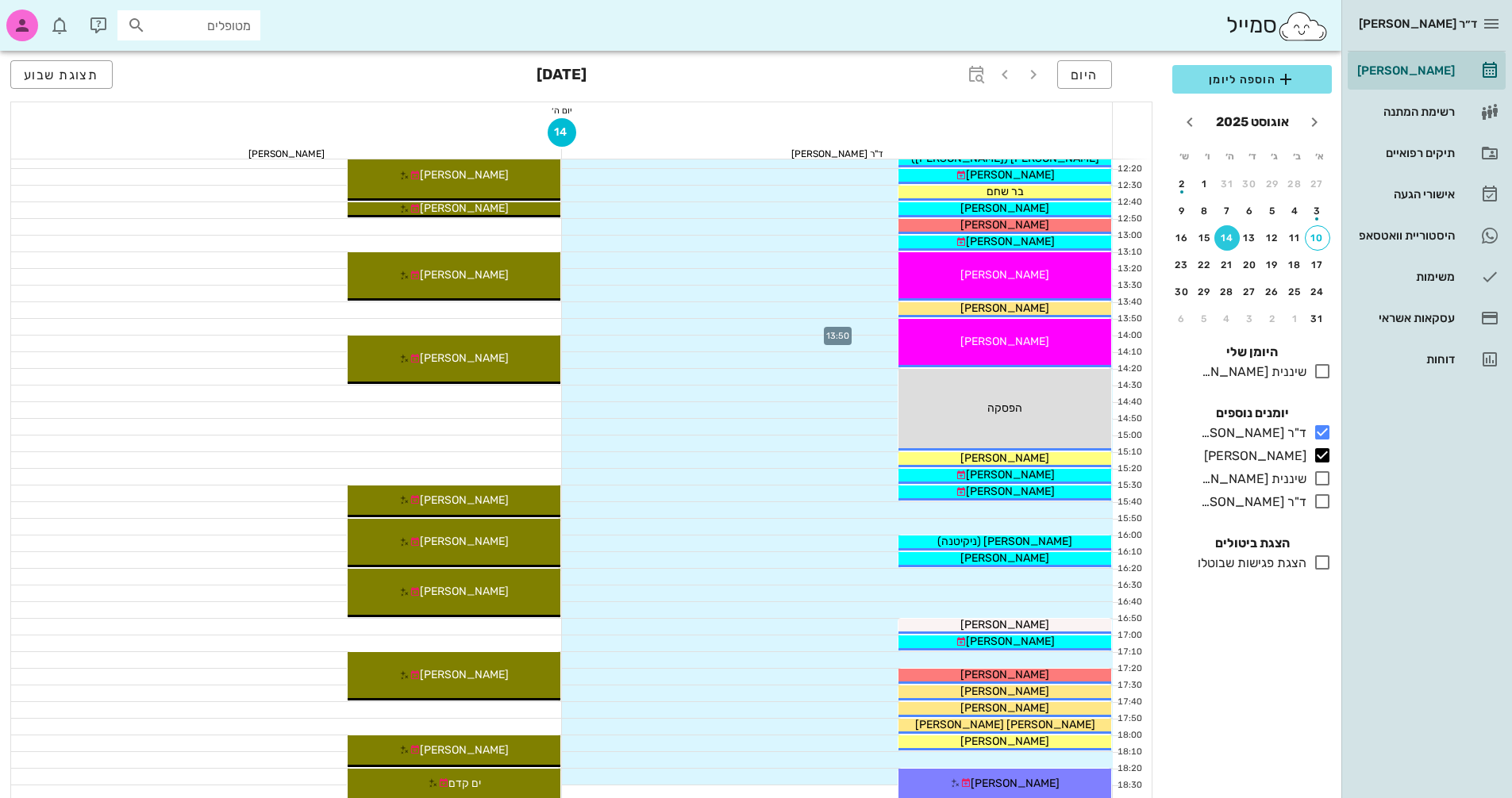
scroll to position [683, 0]
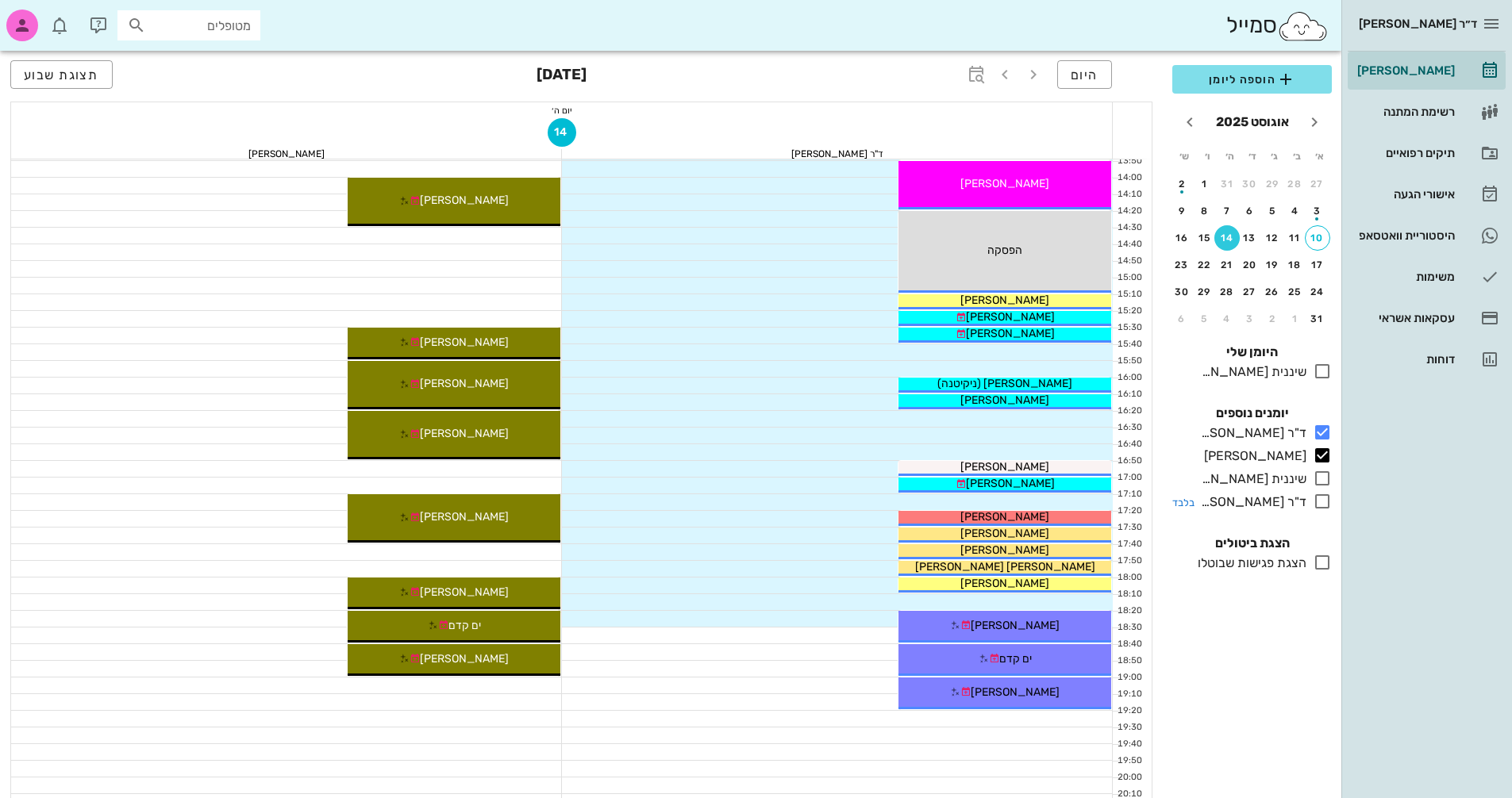
click at [1324, 503] on icon at bounding box center [1322, 501] width 19 height 19
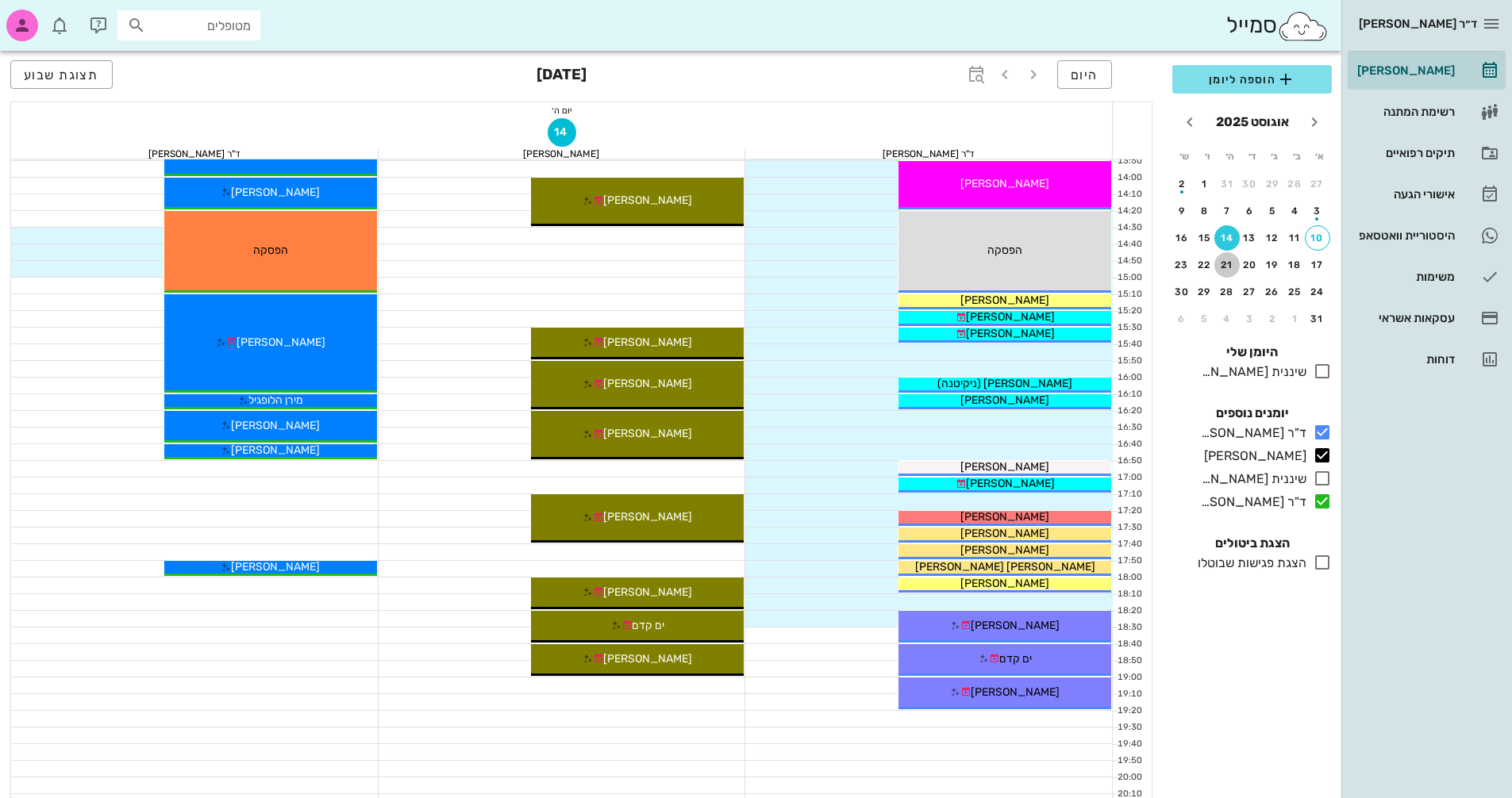
click at [1224, 267] on div "21" at bounding box center [1227, 265] width 25 height 11
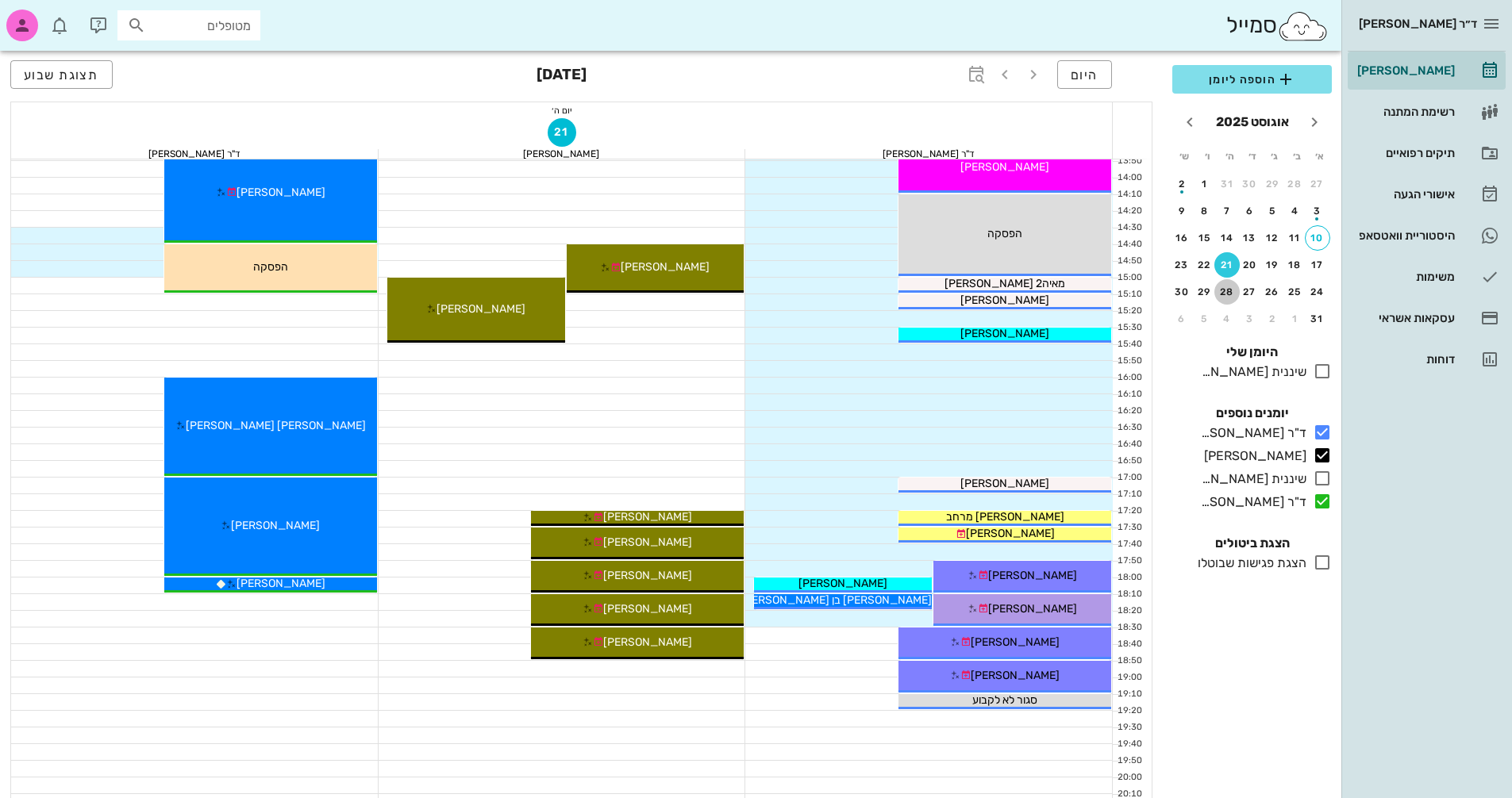
click at [1224, 291] on div "28" at bounding box center [1227, 292] width 25 height 11
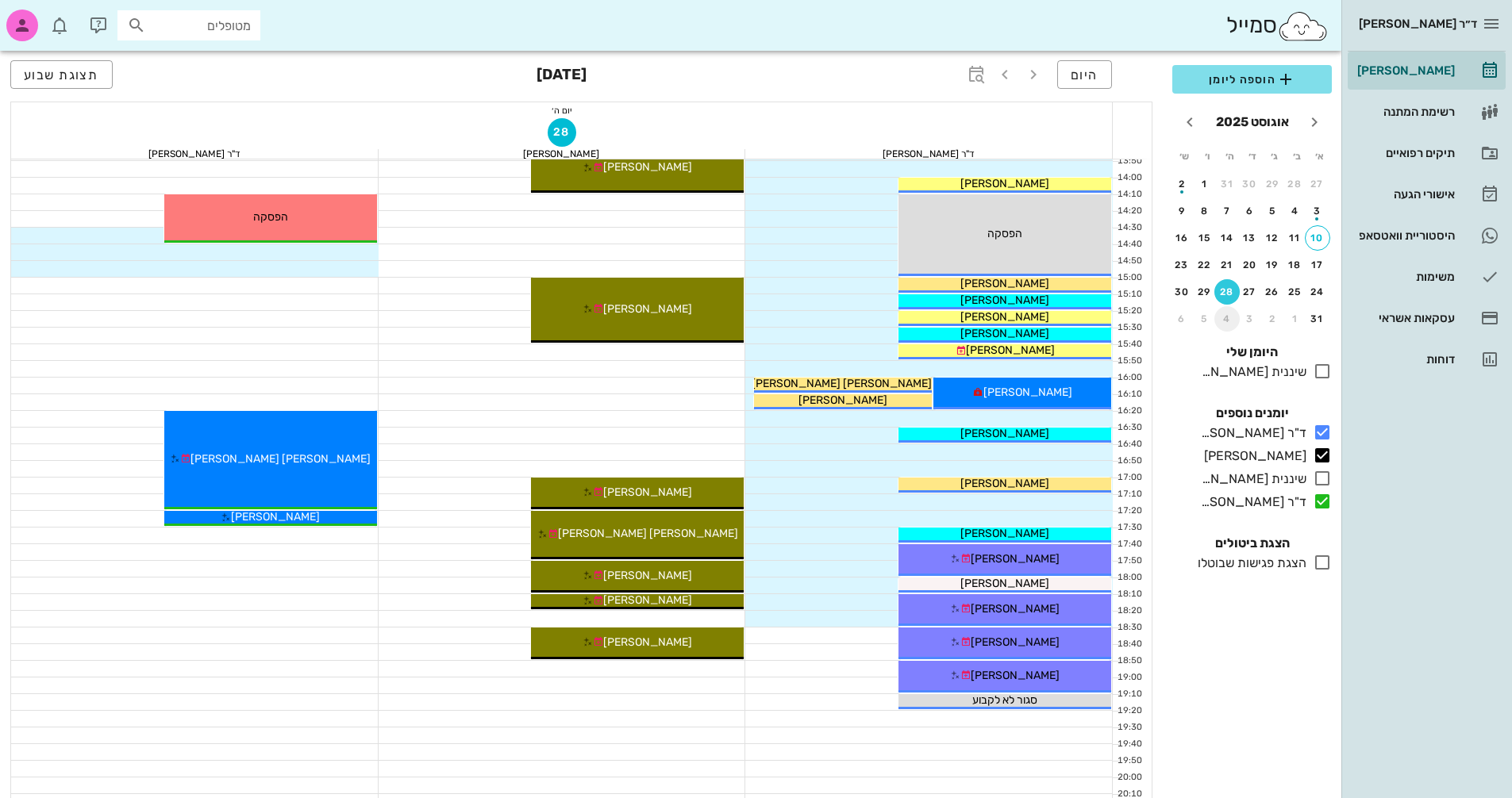
click at [1224, 315] on div "4" at bounding box center [1227, 319] width 25 height 11
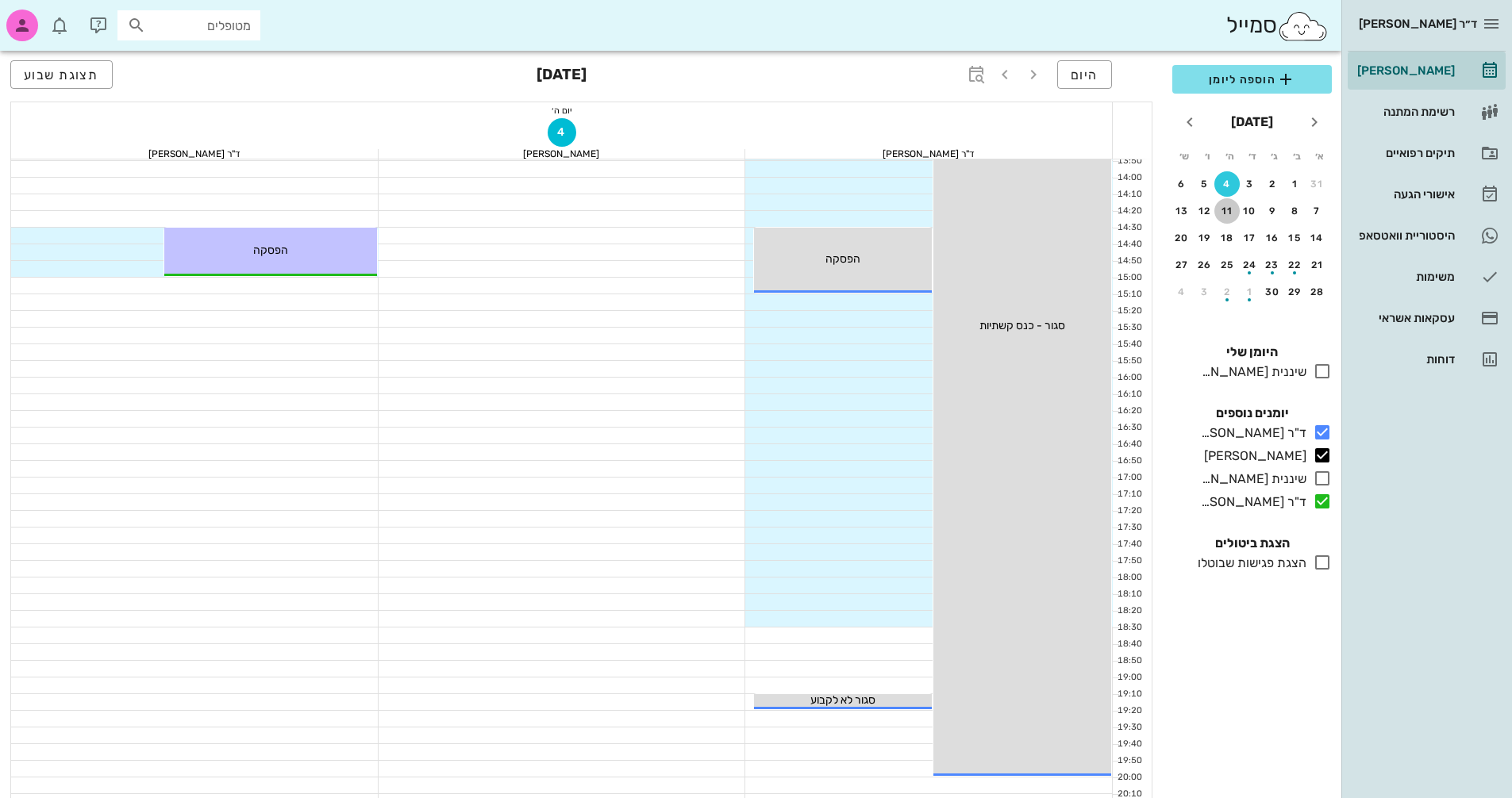
click at [1225, 209] on div "11" at bounding box center [1227, 211] width 25 height 11
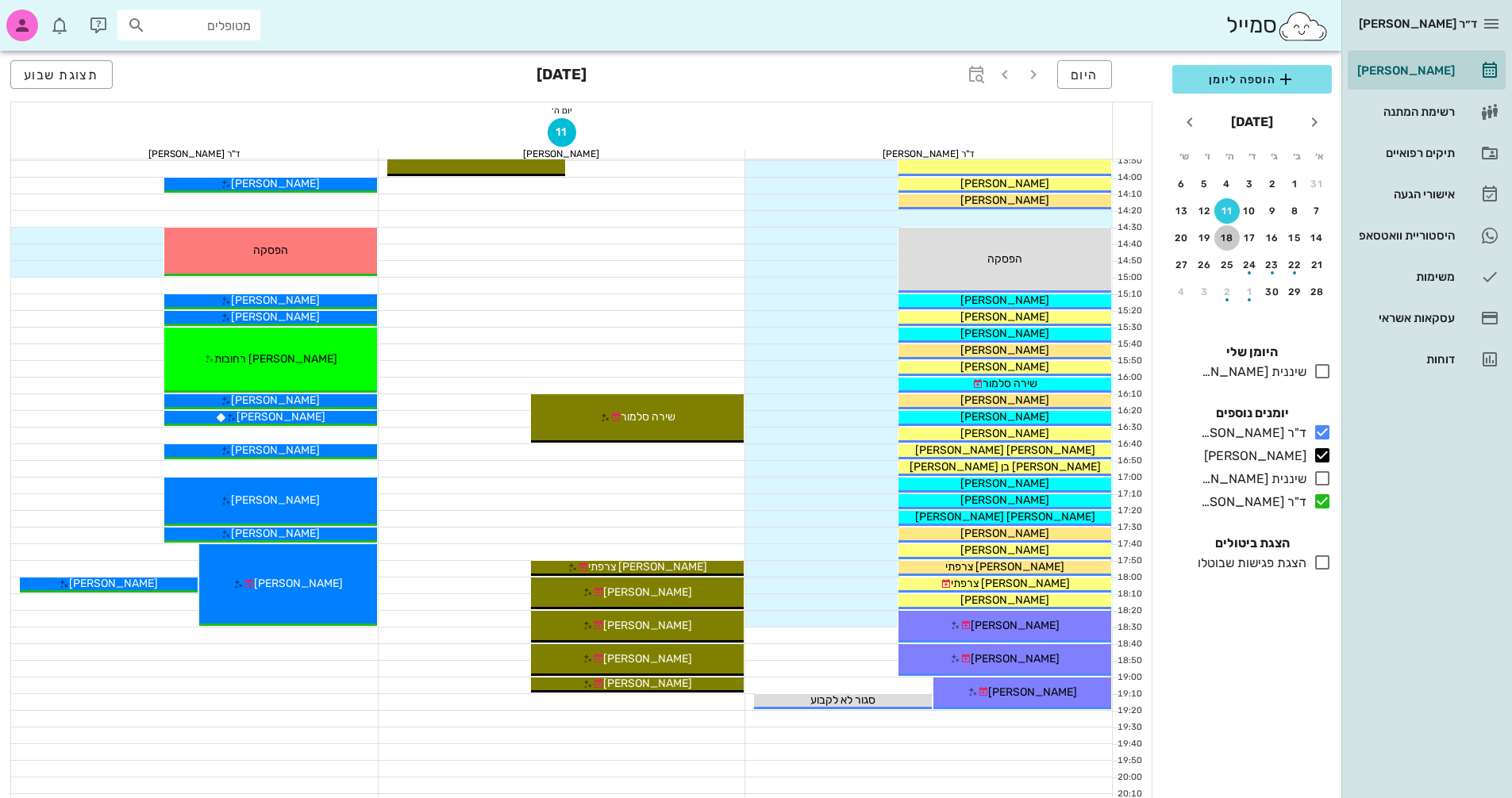
click at [1225, 234] on div "18" at bounding box center [1227, 239] width 25 height 11
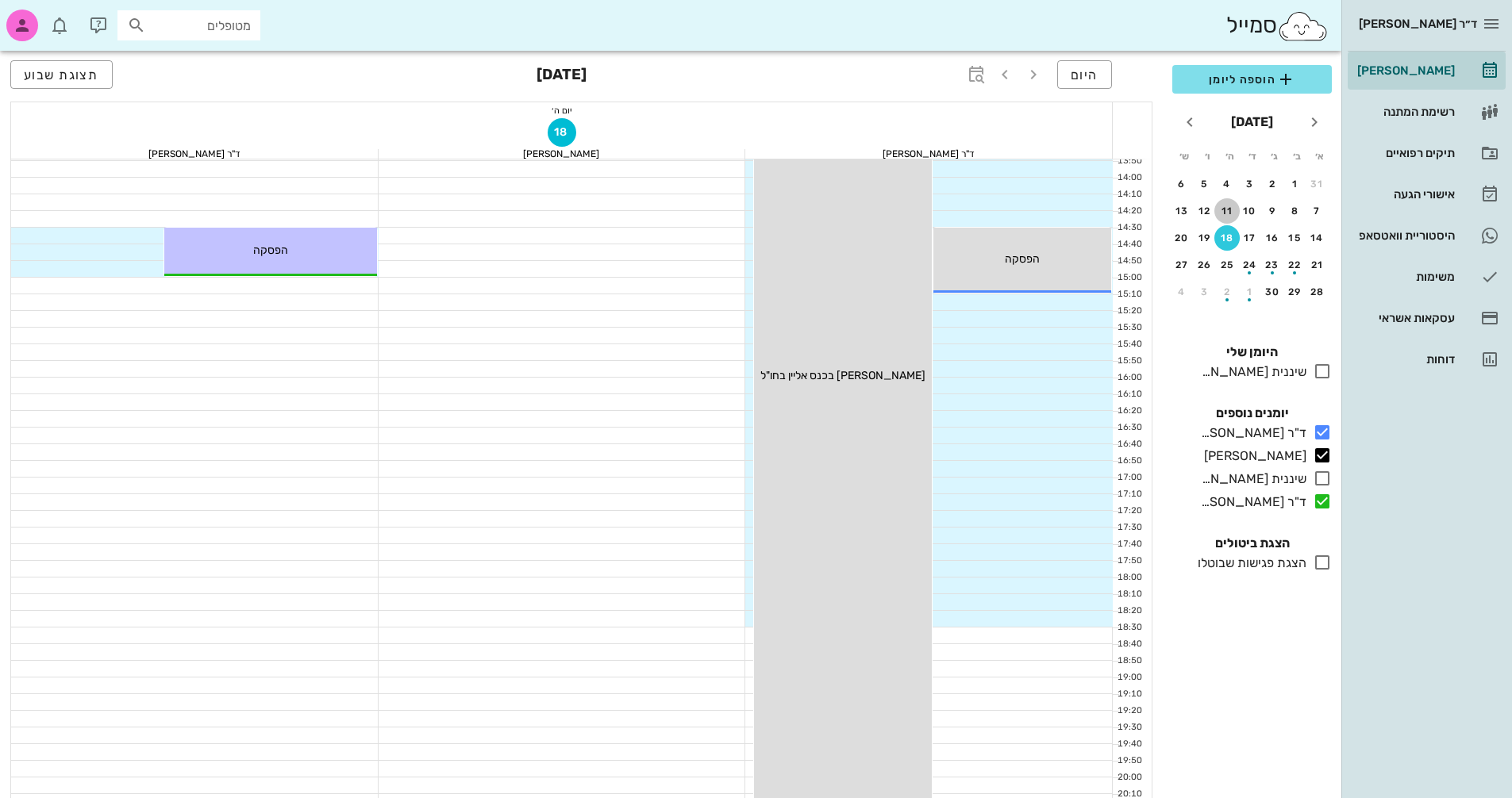
click at [1228, 214] on div "11" at bounding box center [1227, 211] width 25 height 11
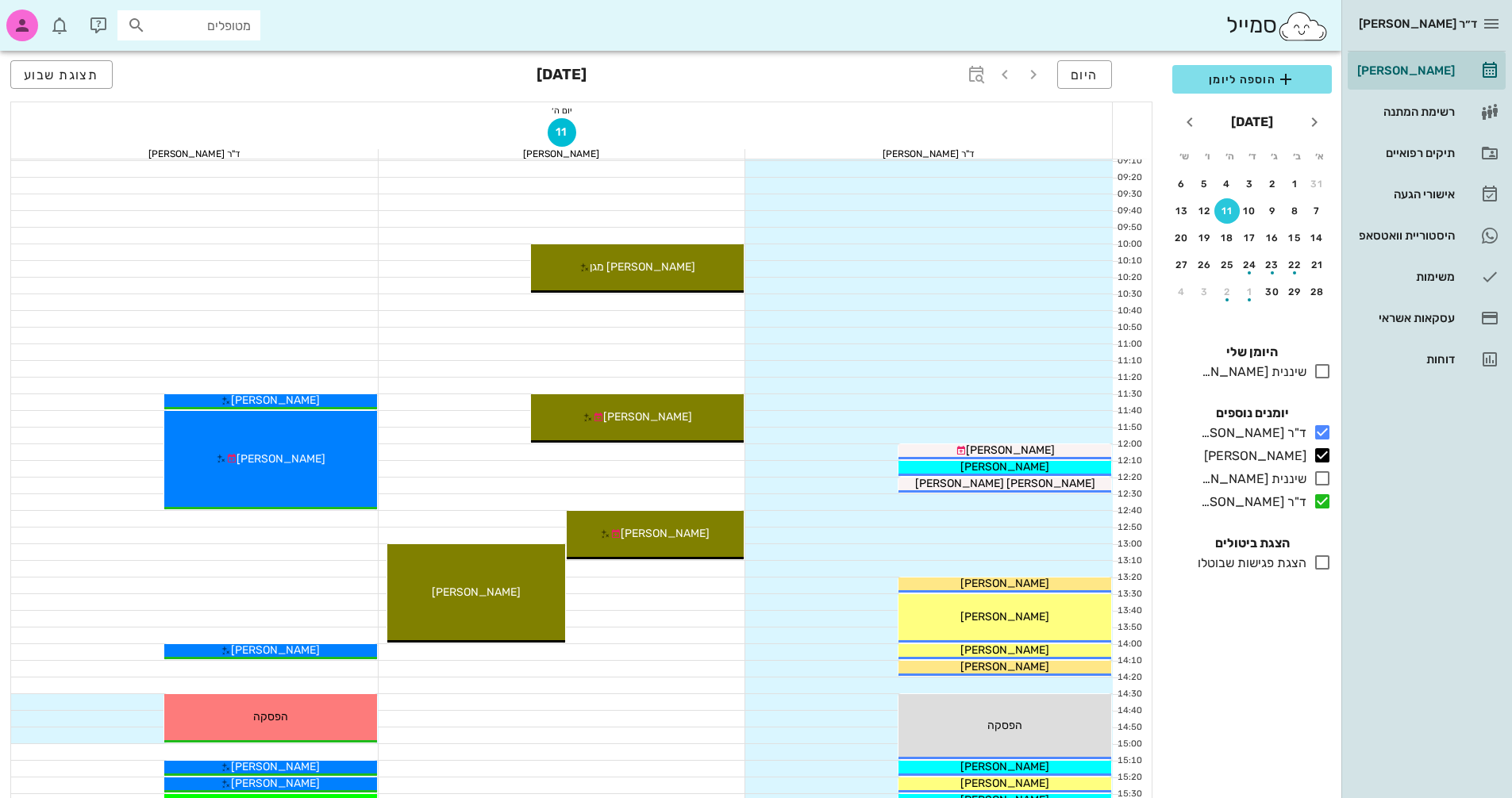
scroll to position [207, 0]
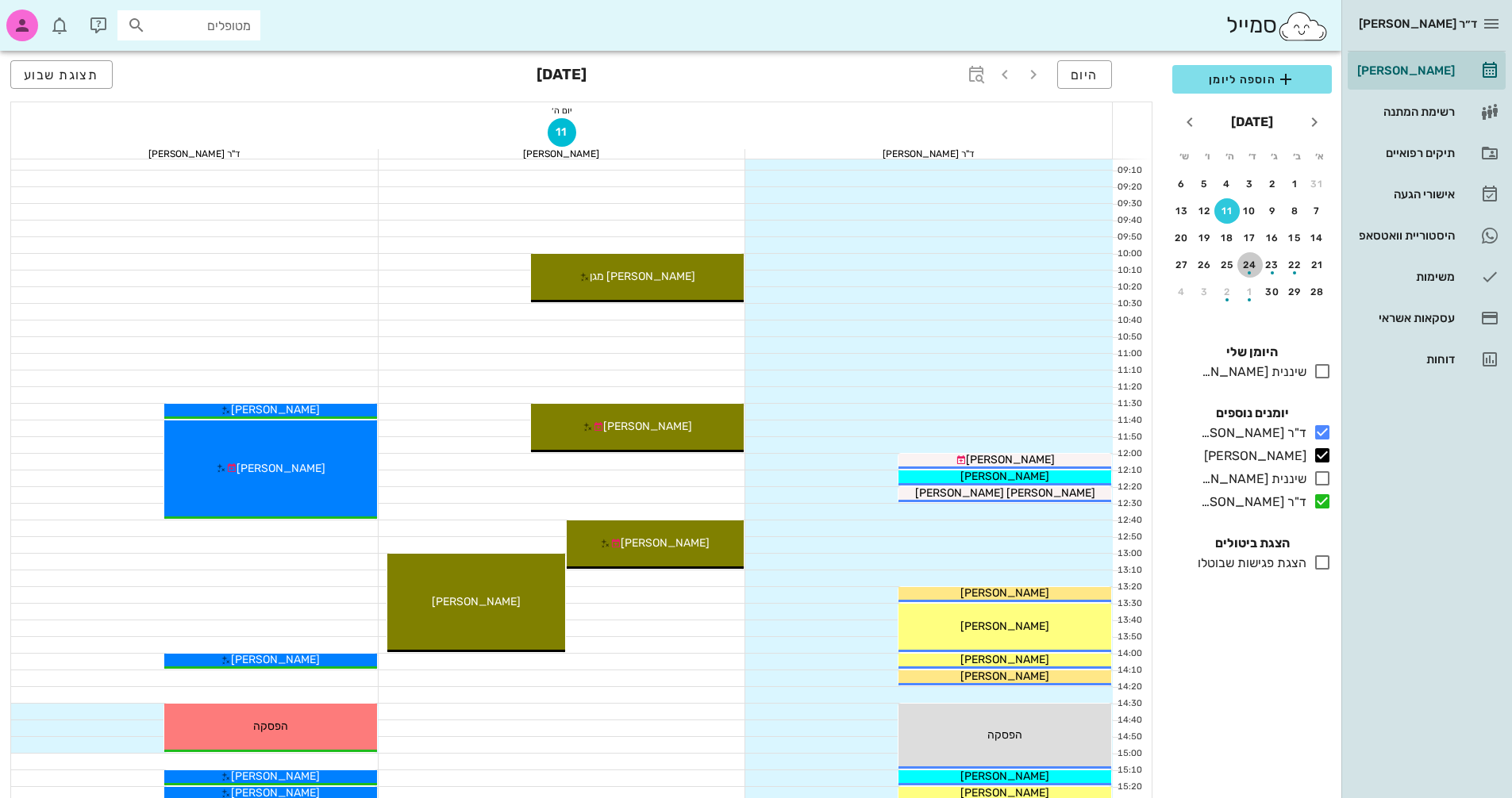
click at [1248, 268] on div "button" at bounding box center [1250, 268] width 25 height 8
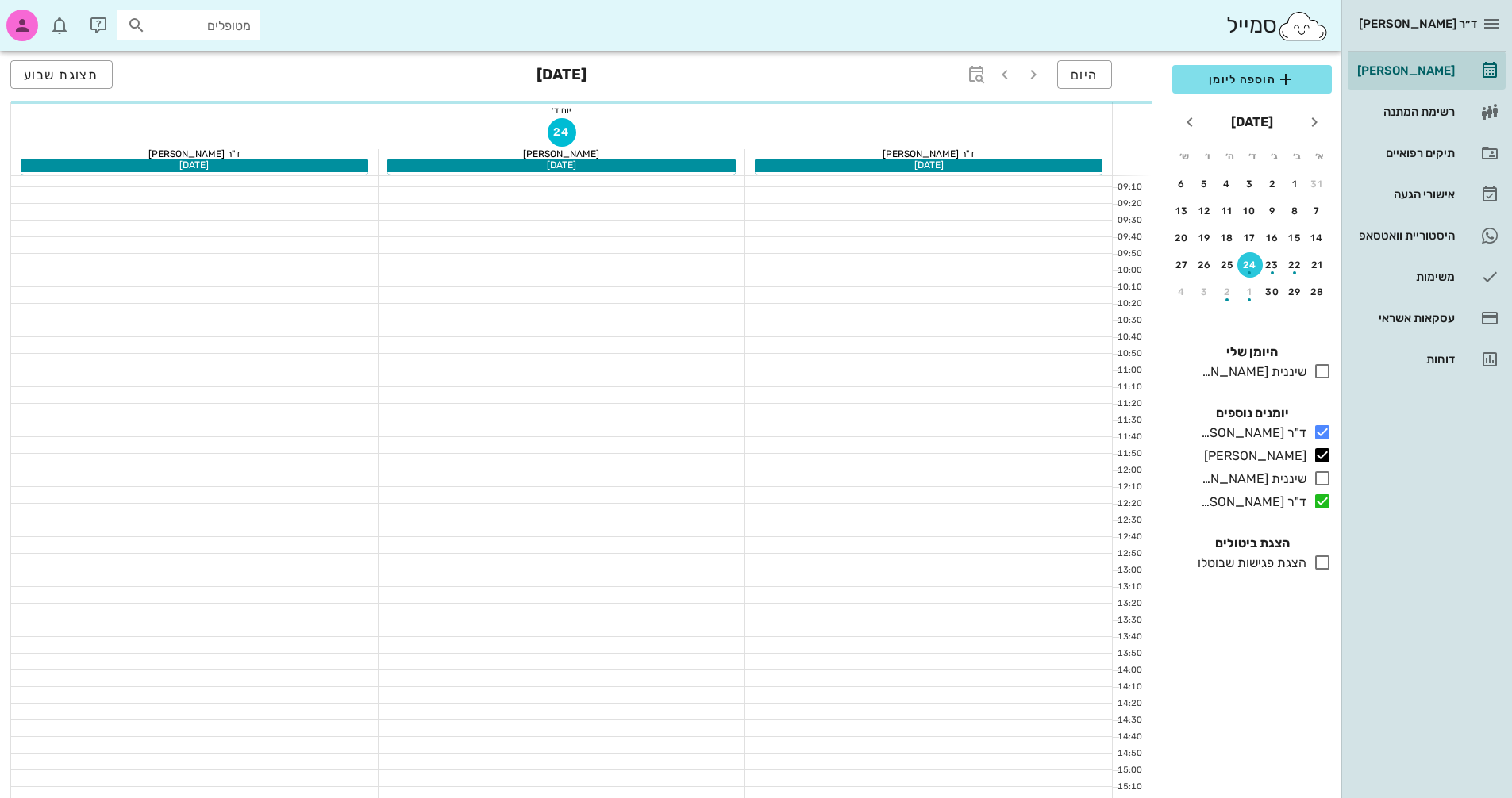
scroll to position [223, 0]
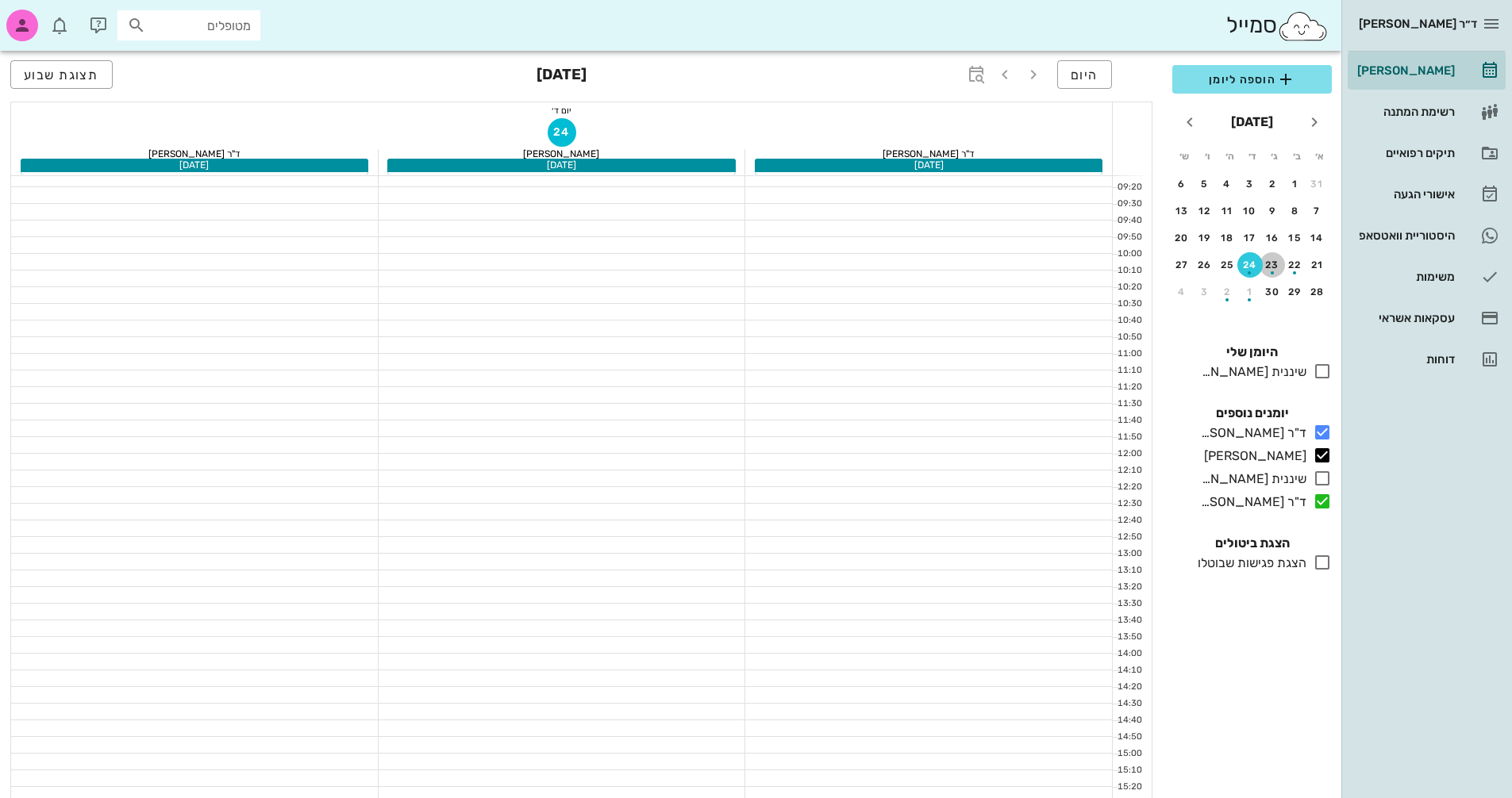
click at [1273, 267] on div "button" at bounding box center [1272, 268] width 25 height 8
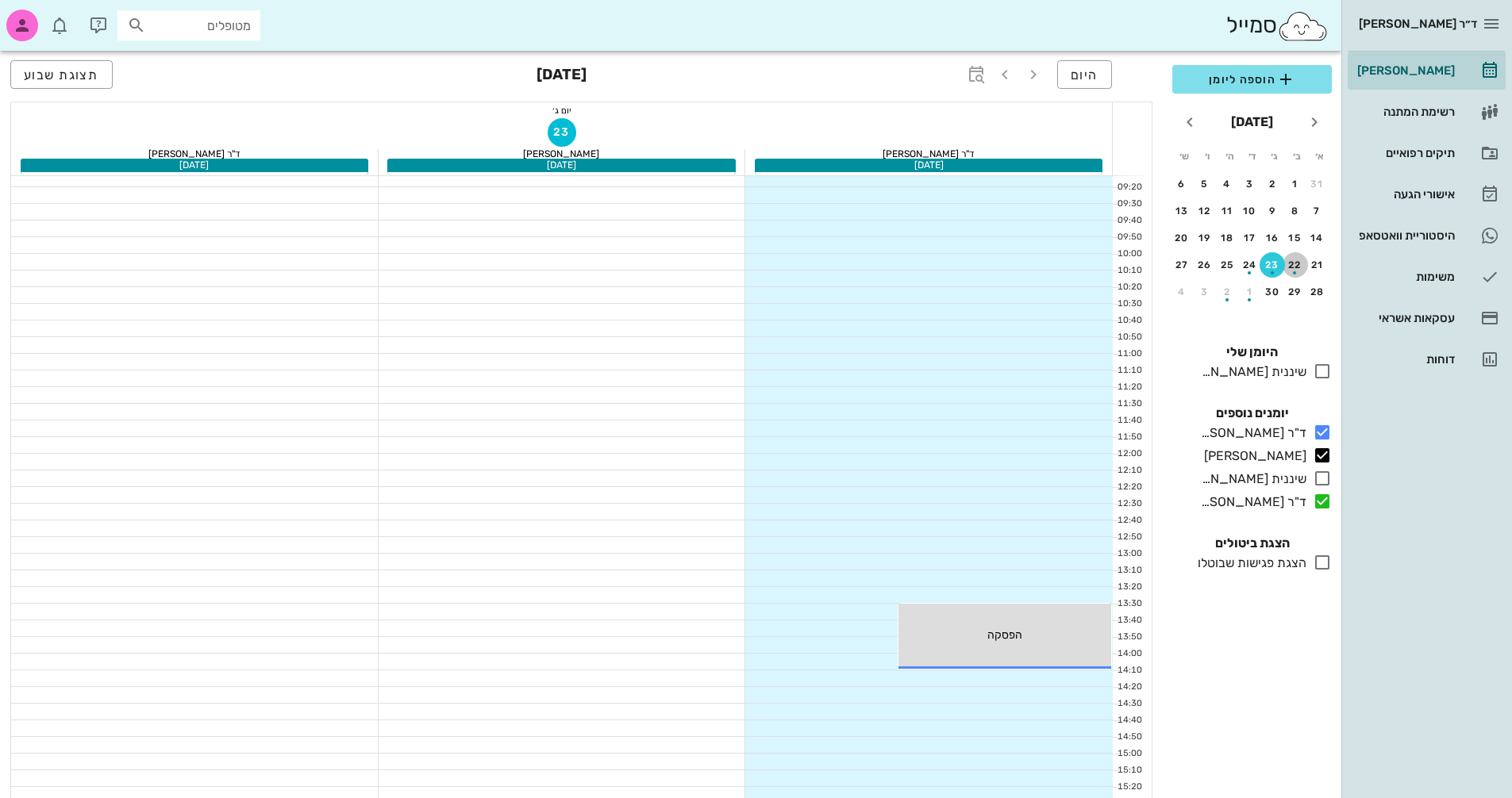
click at [1301, 266] on div "button" at bounding box center [1295, 268] width 25 height 8
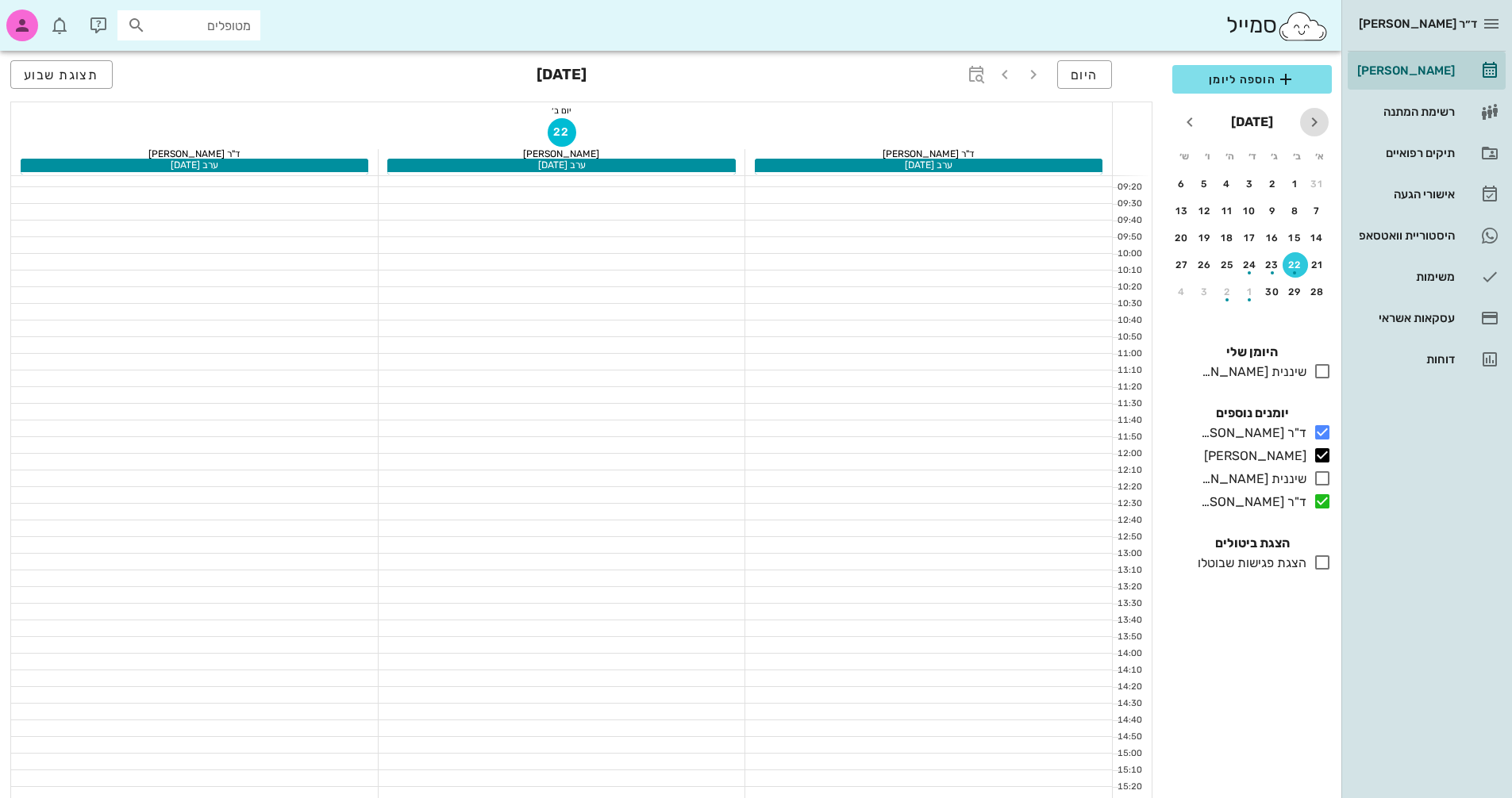
click at [1319, 124] on icon "חודש שעבר" at bounding box center [1315, 122] width 19 height 19
click at [1201, 210] on div "8" at bounding box center [1204, 211] width 25 height 11
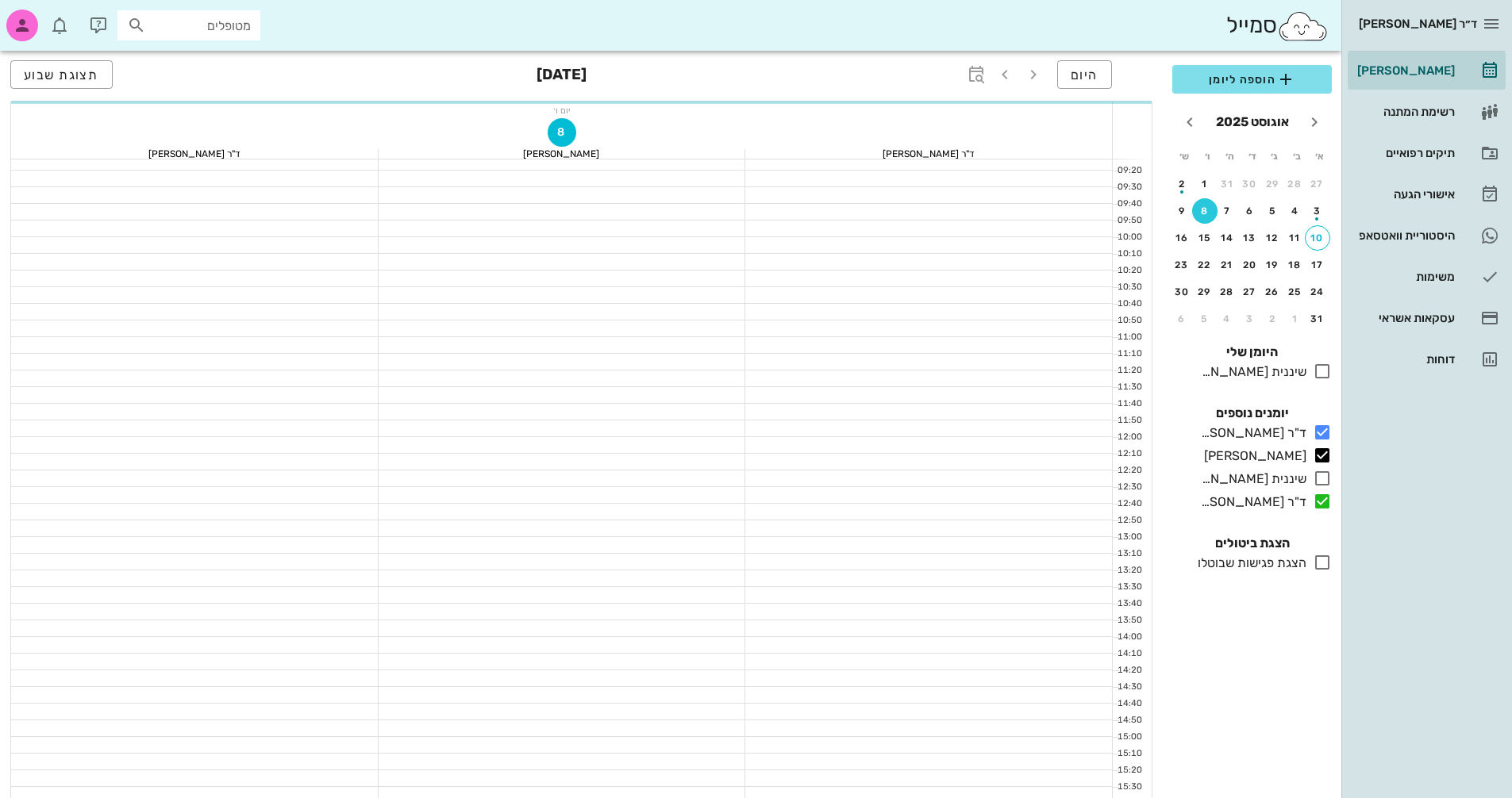
scroll to position [207, 0]
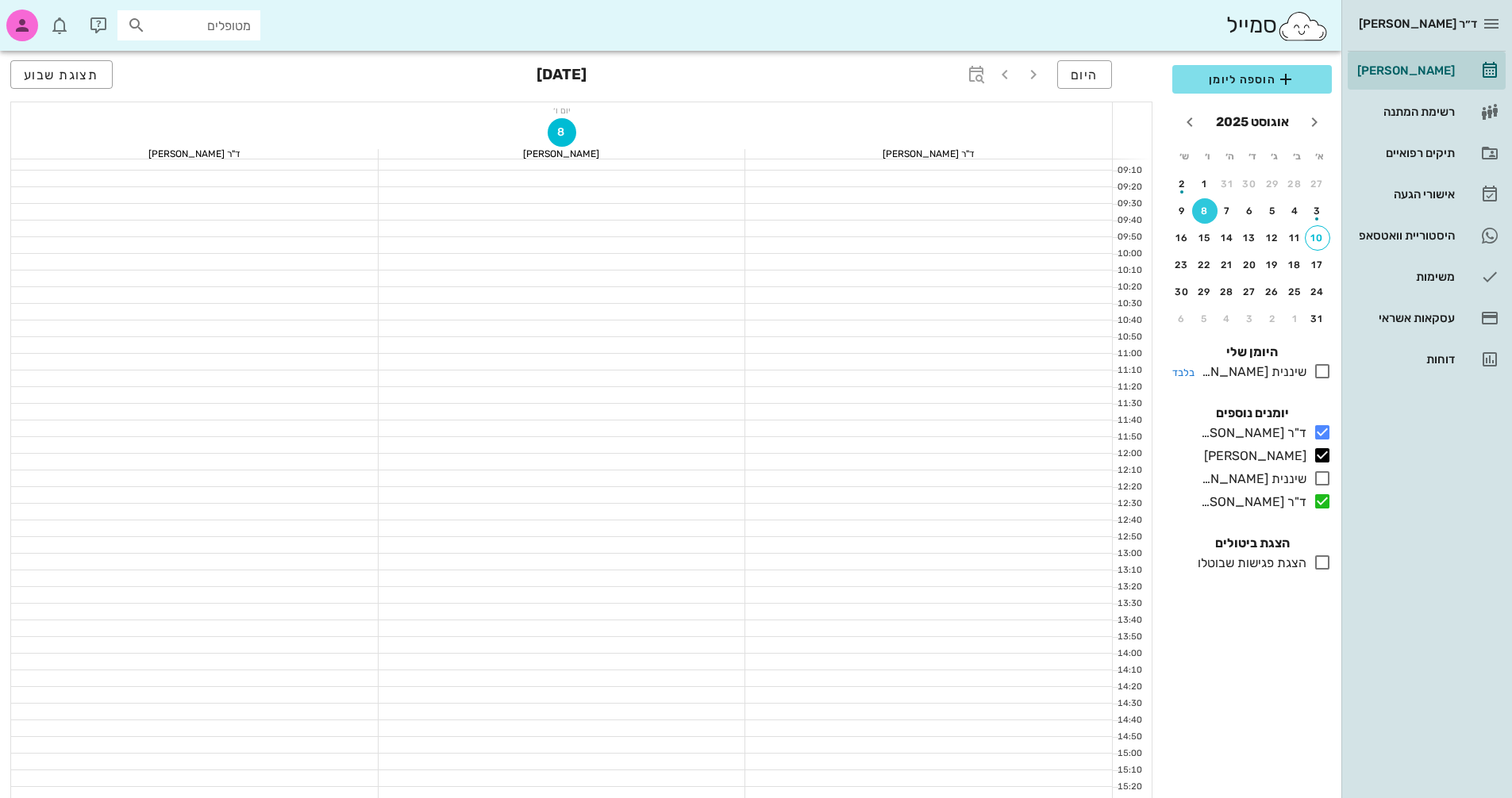
click at [1319, 374] on icon at bounding box center [1322, 371] width 19 height 19
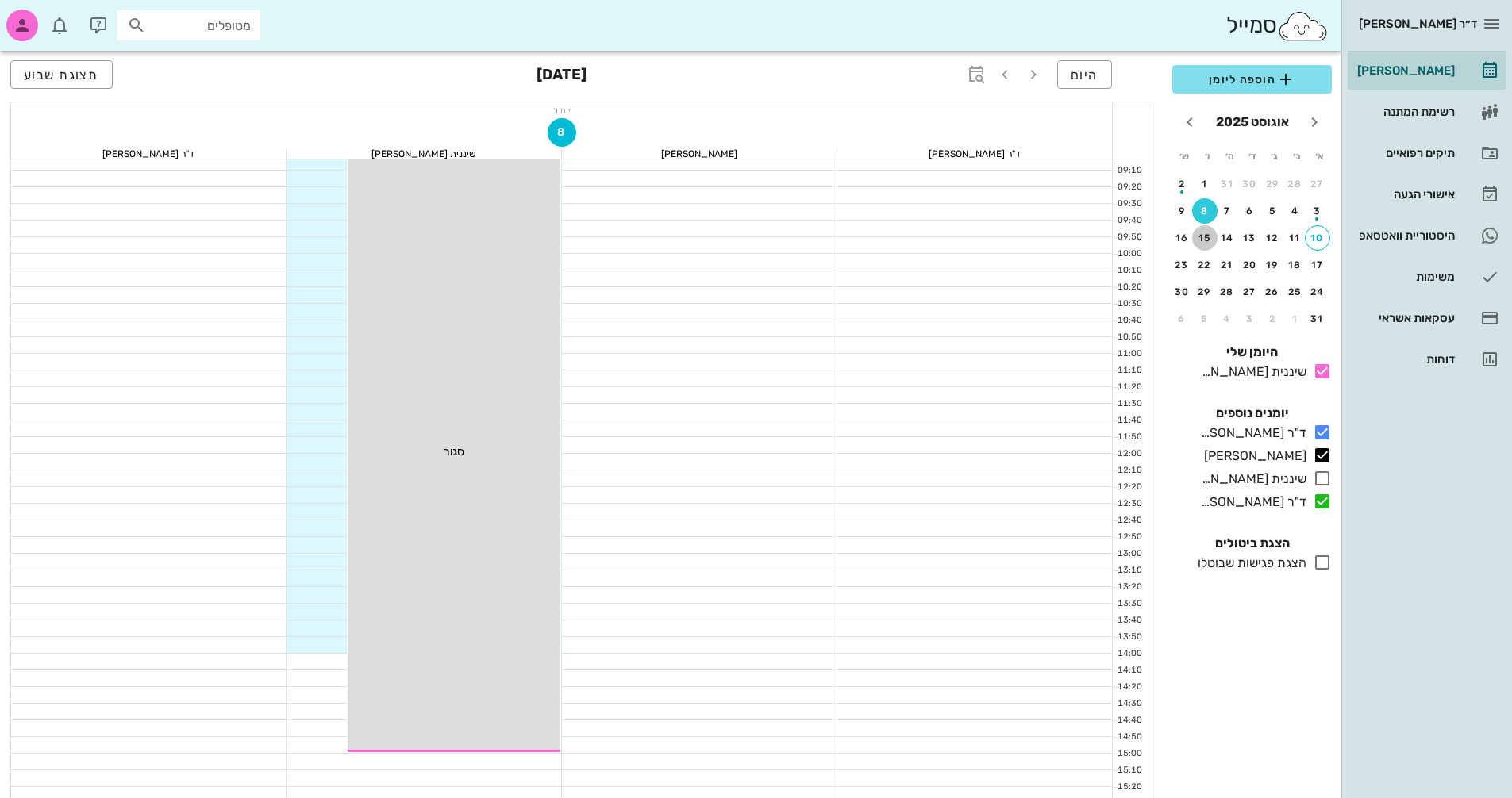
click at [1201, 231] on button "15" at bounding box center [1204, 238] width 25 height 25
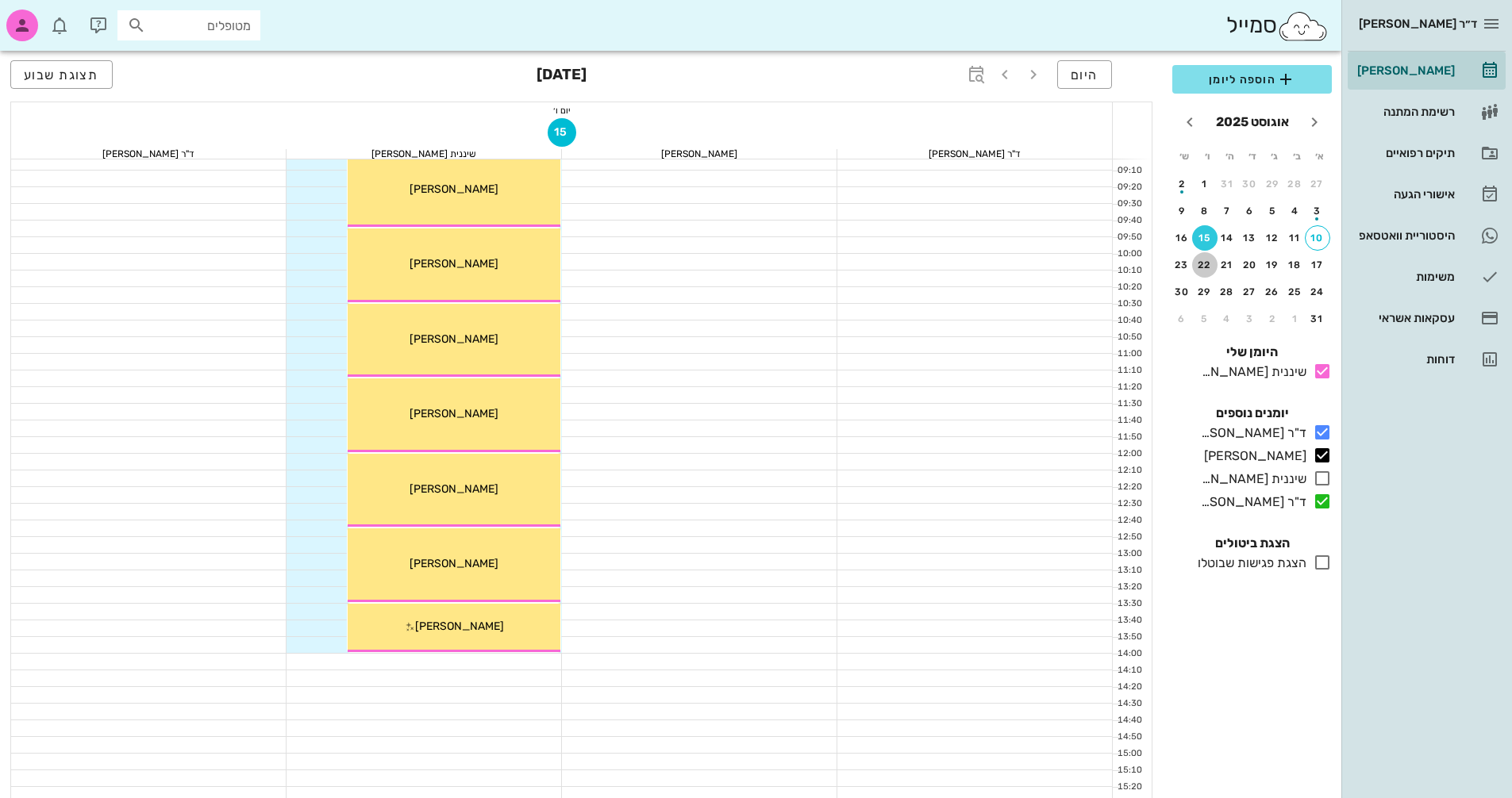
click at [1202, 265] on div "22" at bounding box center [1204, 265] width 25 height 11
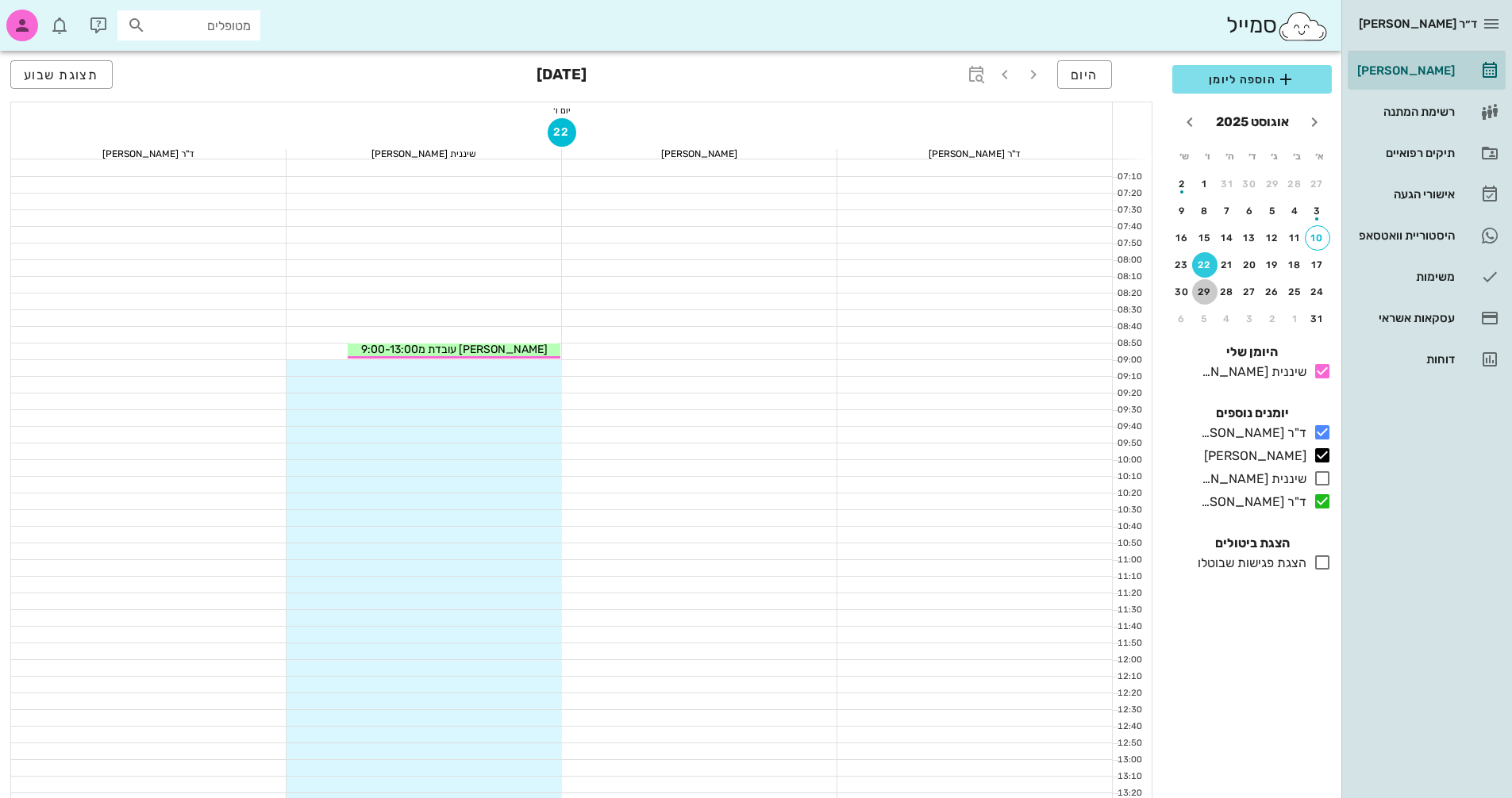
click at [1205, 293] on div "29" at bounding box center [1204, 292] width 25 height 11
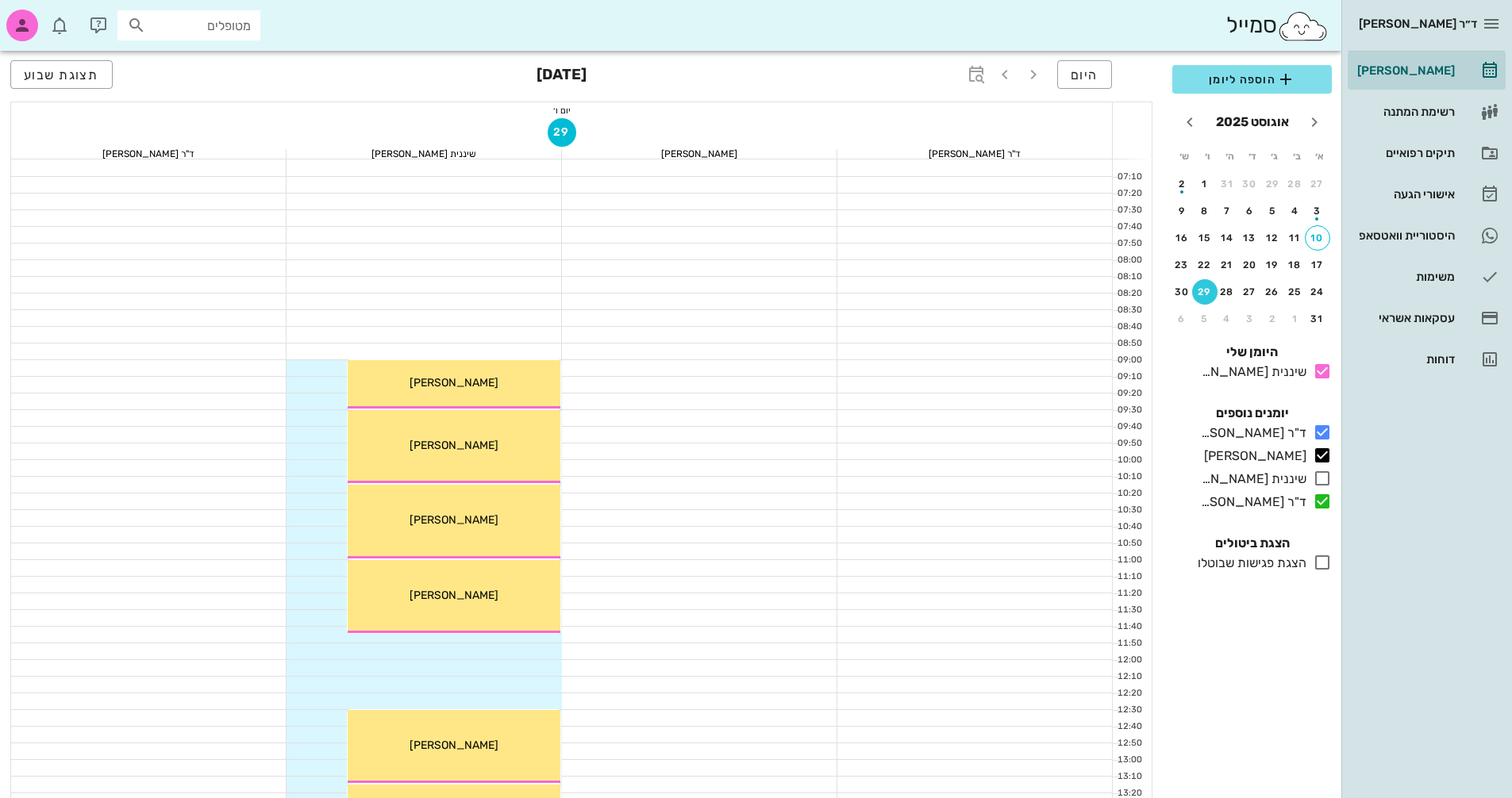
drag, startPoint x: 358, startPoint y: 269, endPoint x: 836, endPoint y: 190, distance: 484.5
click at [358, 269] on div at bounding box center [424, 268] width 275 height 16
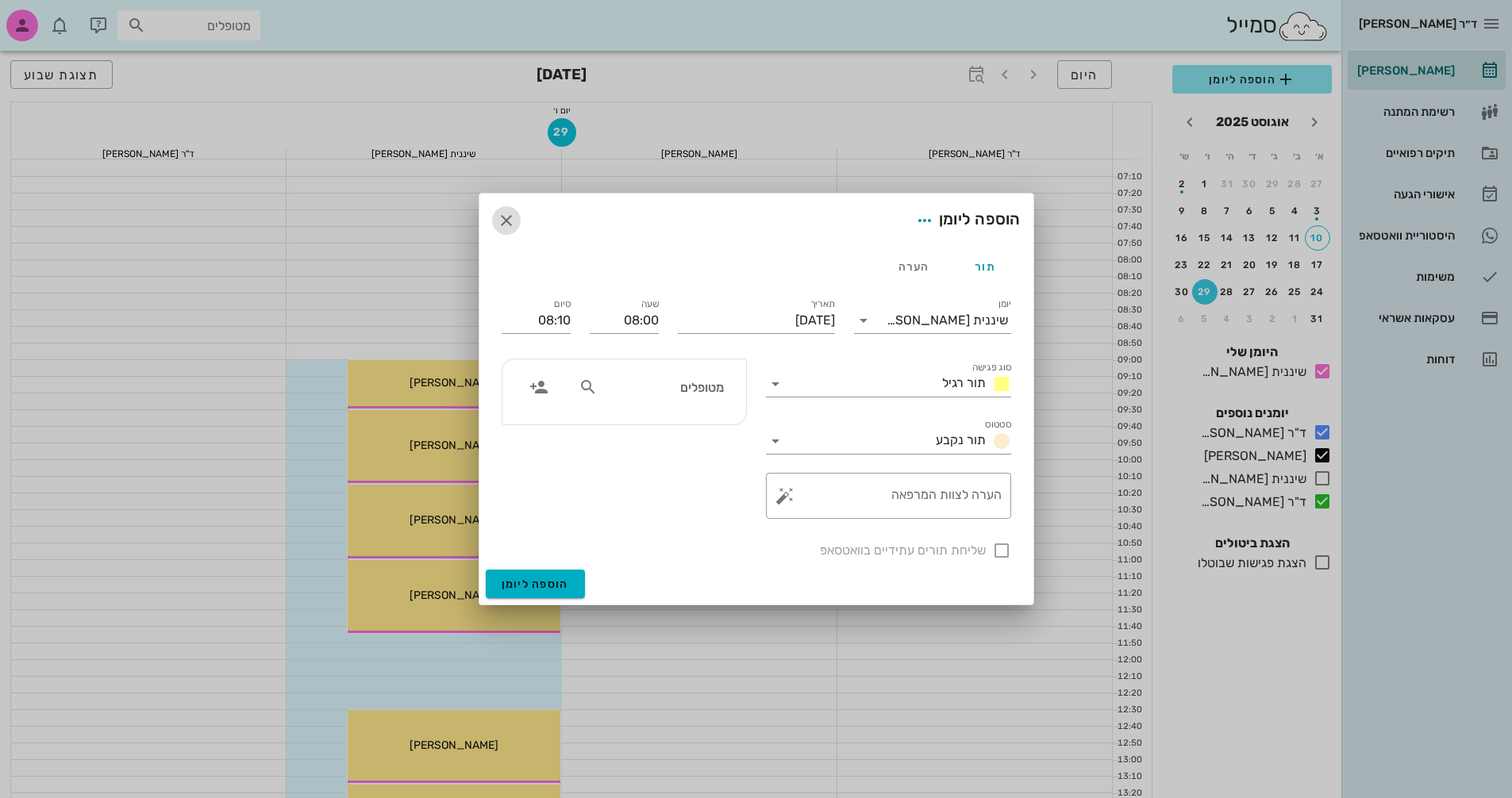
click at [508, 224] on icon "button" at bounding box center [506, 221] width 19 height 19
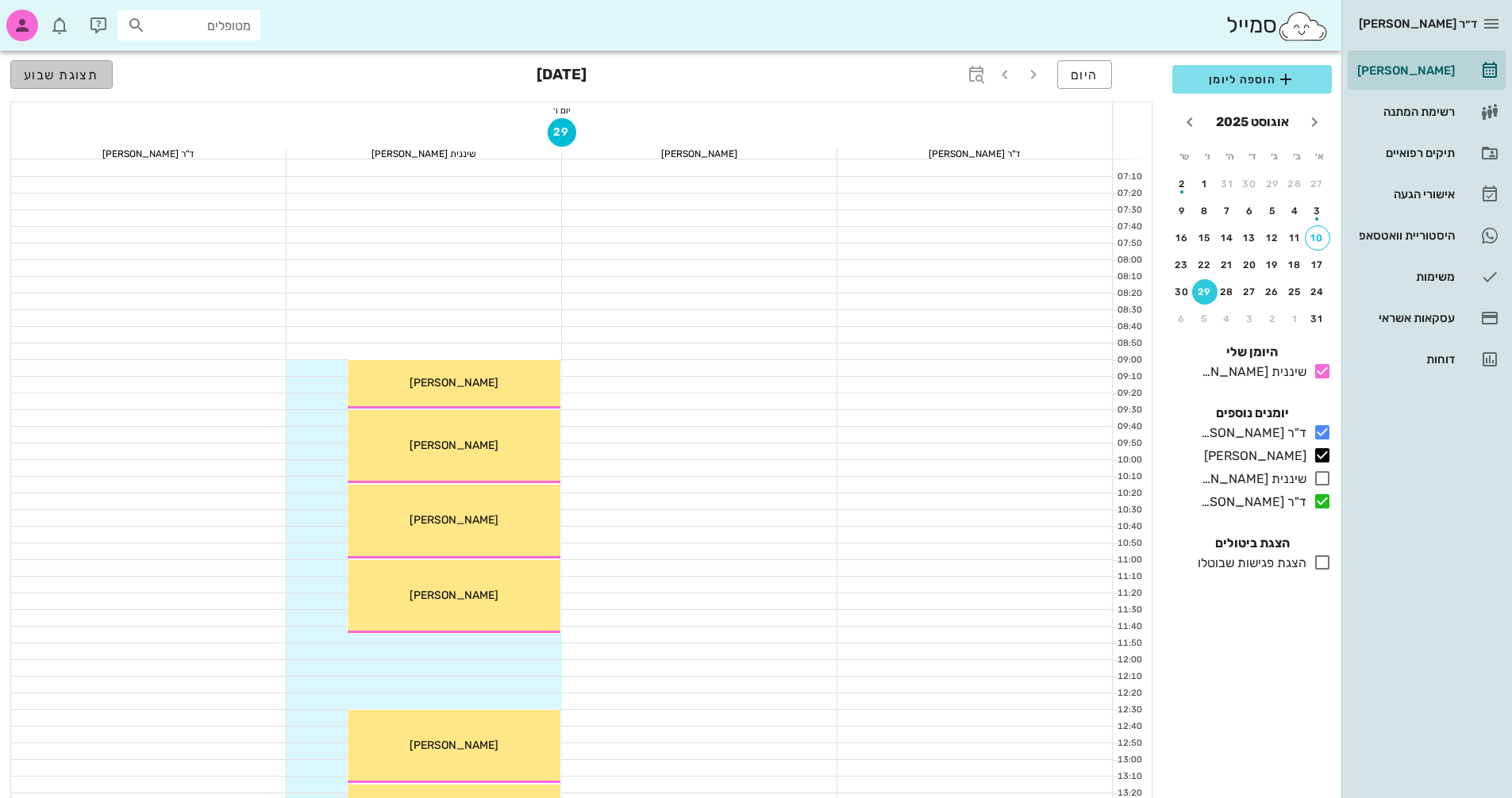
click at [60, 70] on span "תצוגת שבוע" at bounding box center [61, 75] width 76 height 15
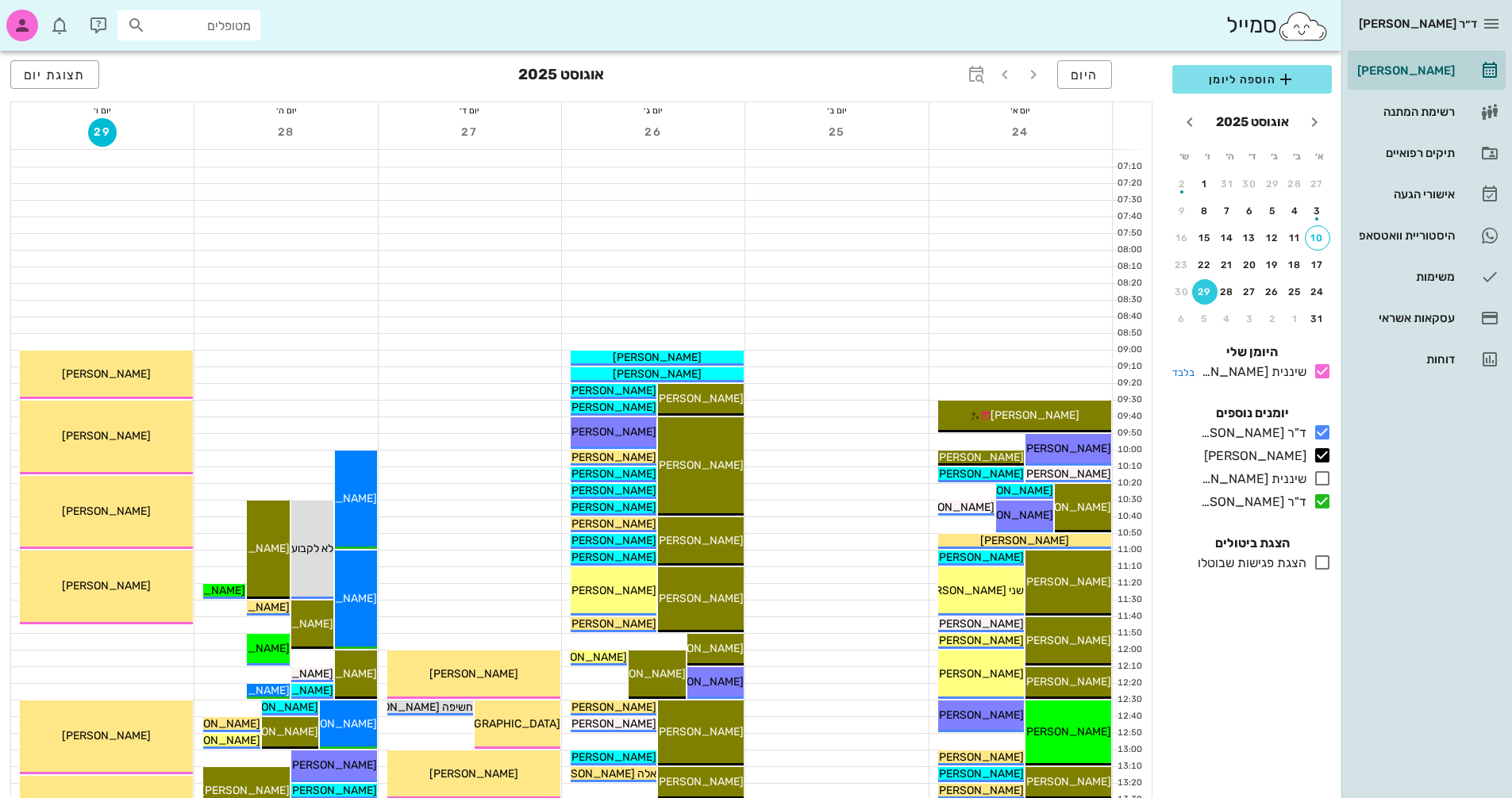
click at [1320, 372] on icon at bounding box center [1322, 371] width 19 height 19
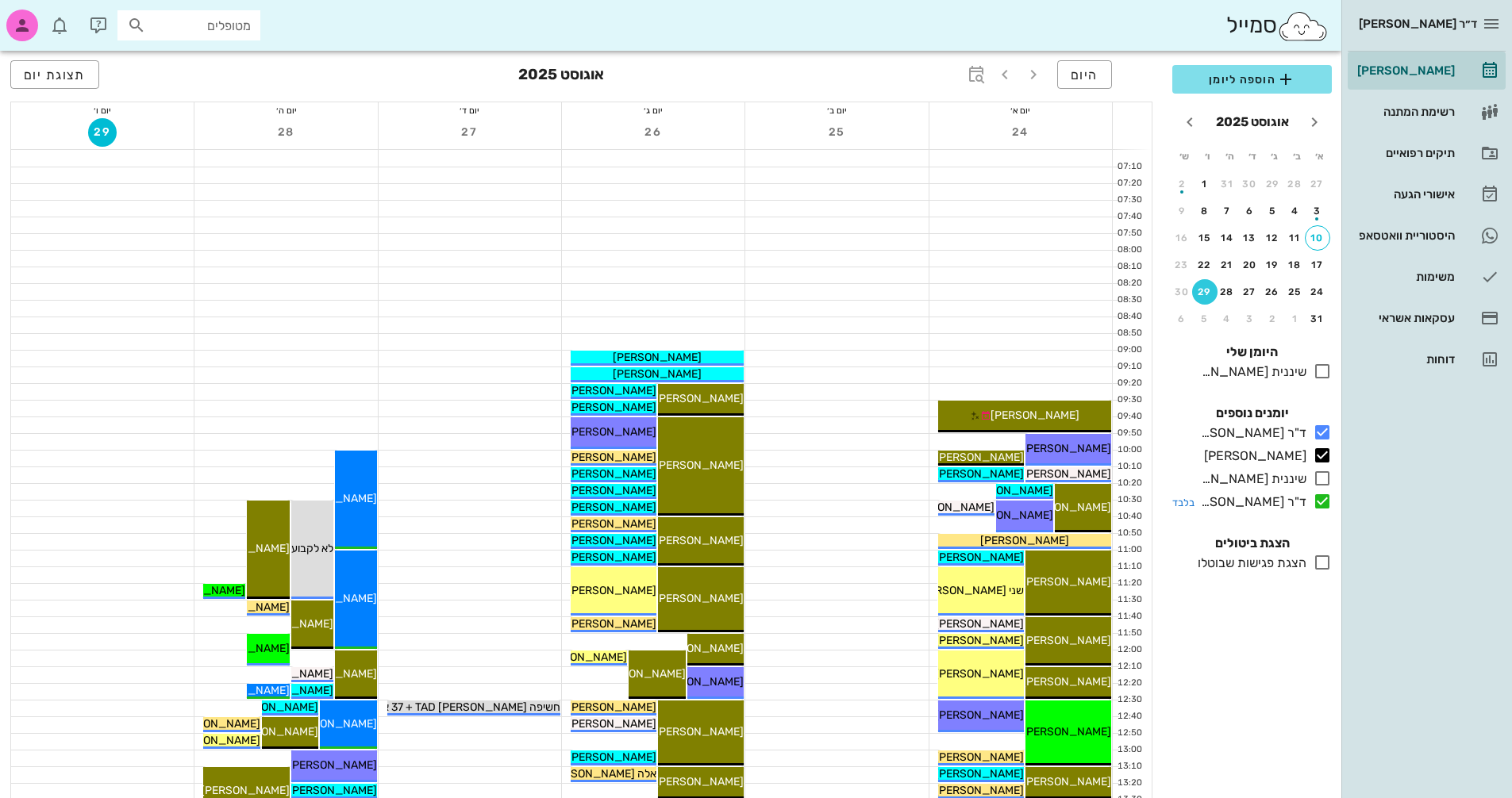
click at [1326, 505] on icon at bounding box center [1322, 501] width 19 height 19
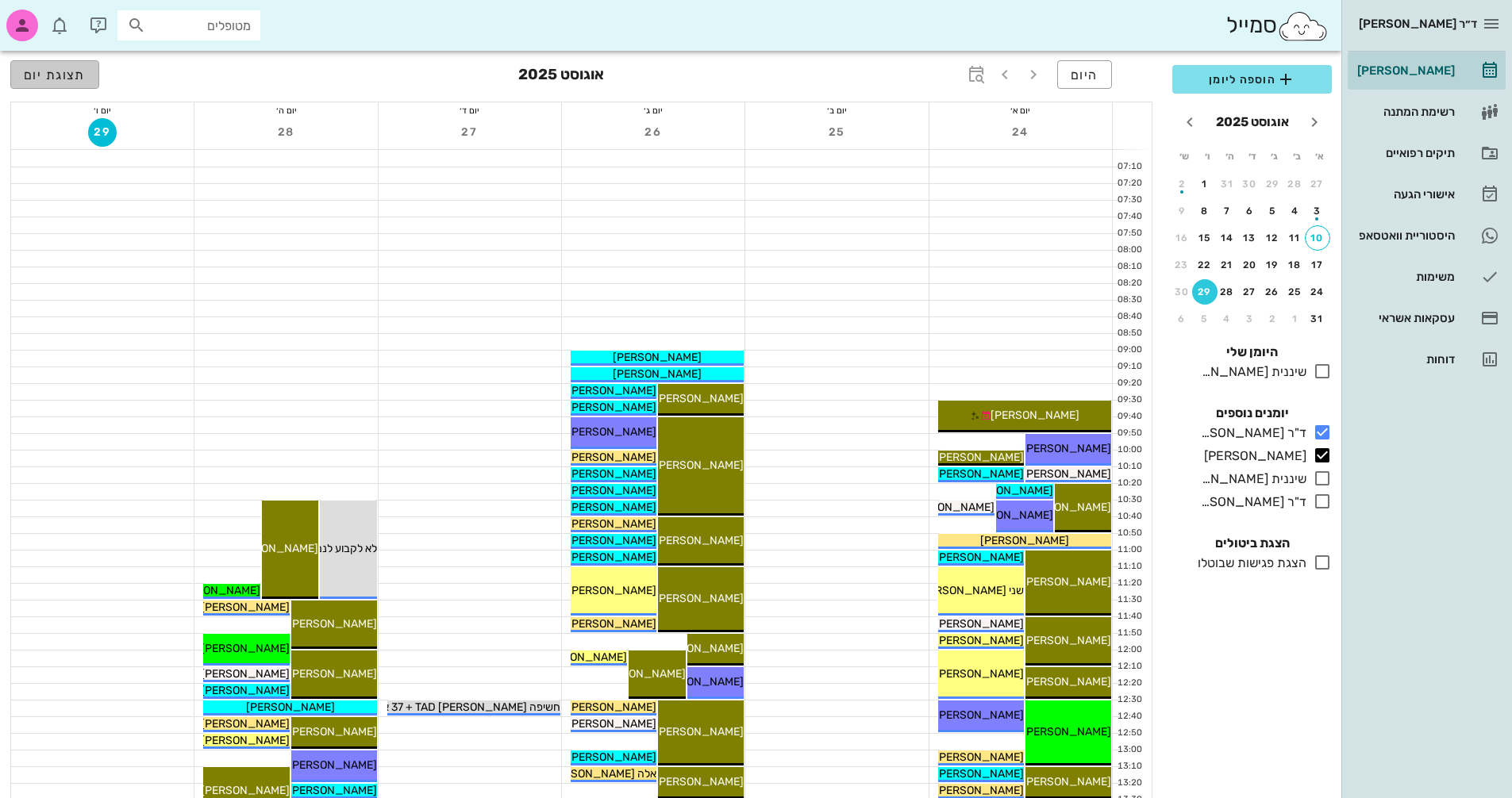
click at [48, 69] on span "תצוגת יום" at bounding box center [54, 75] width 62 height 15
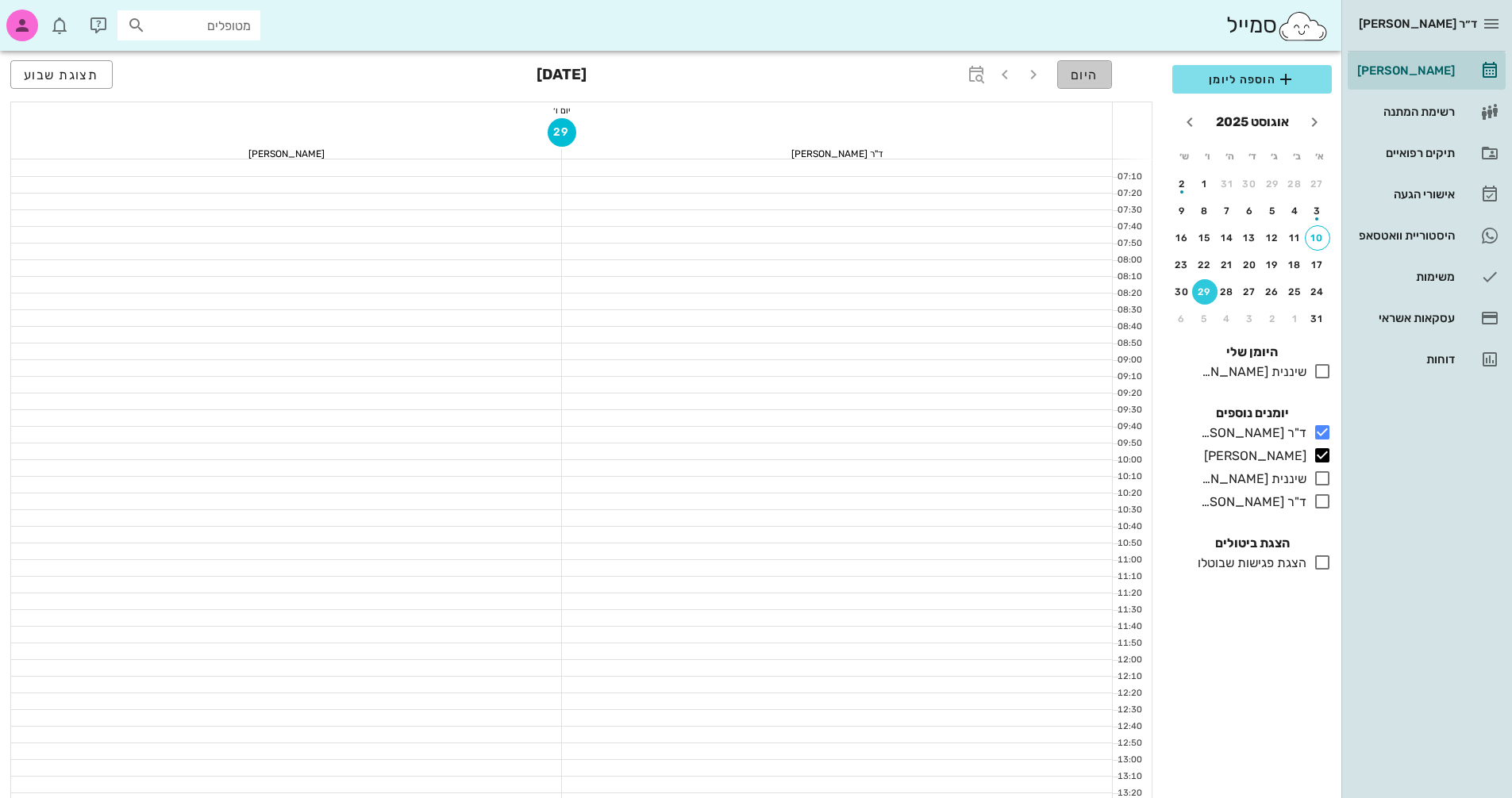
click at [1081, 76] on span "היום" at bounding box center [1084, 75] width 28 height 15
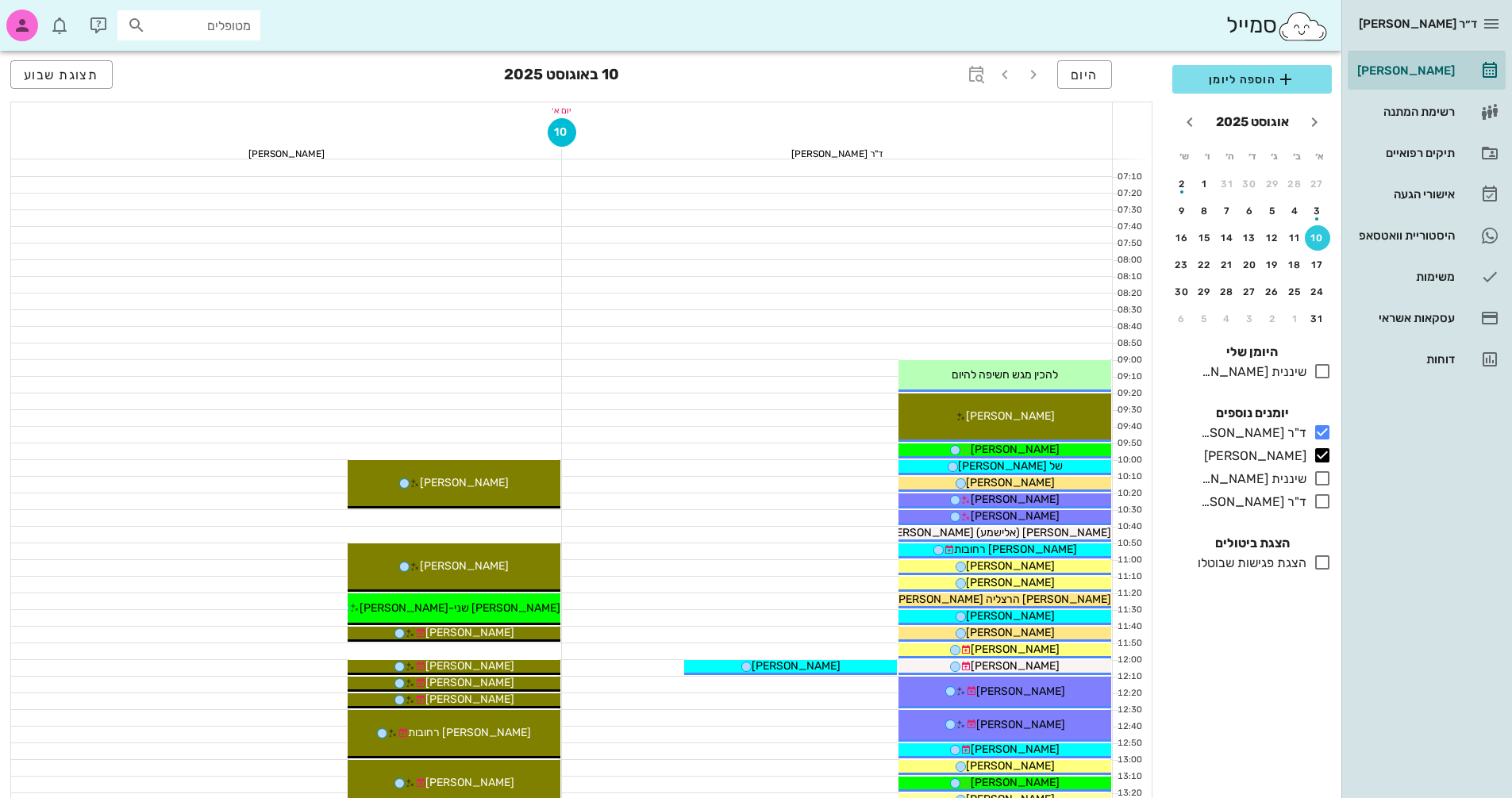
click at [215, 30] on input "מטופלים" at bounding box center [199, 25] width 102 height 21
type input "[PERSON_NAME]"
click at [184, 55] on div "[PERSON_NAME] 222822264" at bounding box center [160, 61] width 175 height 13
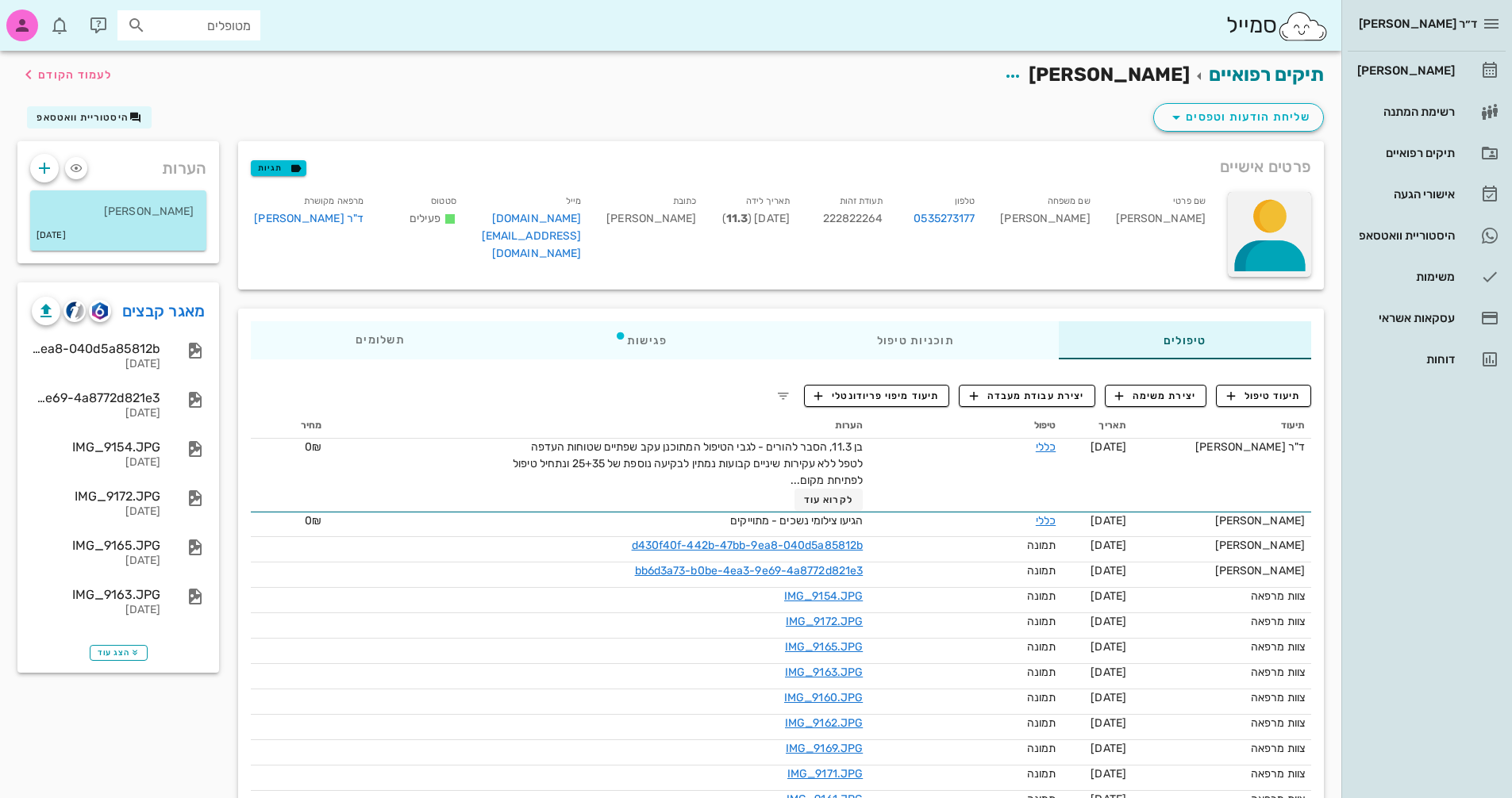
click at [1272, 218] on div at bounding box center [1269, 234] width 83 height 85
click at [1276, 228] on div "העלאת תמונה" at bounding box center [1262, 230] width 74 height 15
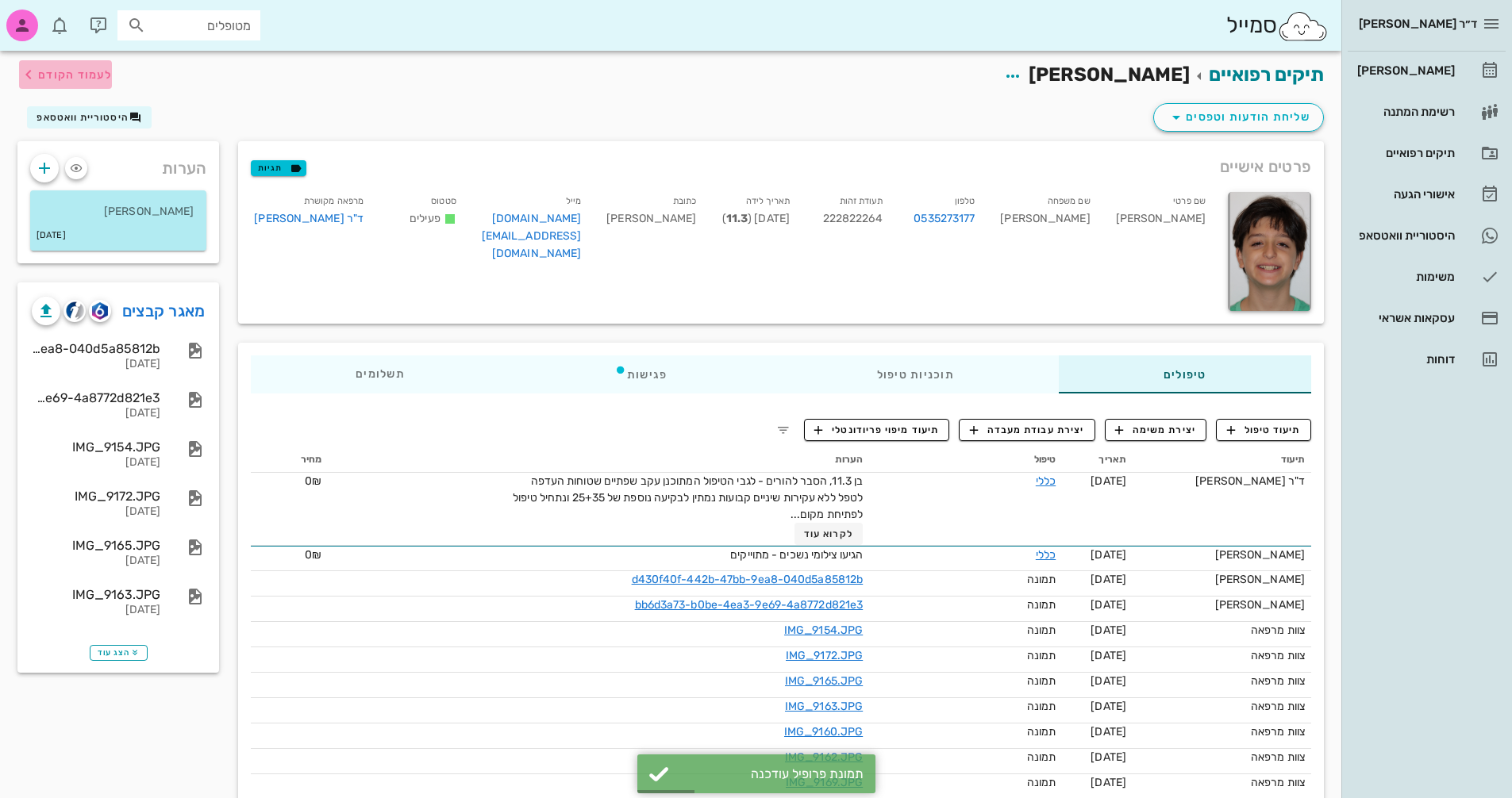
click at [76, 69] on span "לעמוד הקודם" at bounding box center [75, 75] width 74 height 13
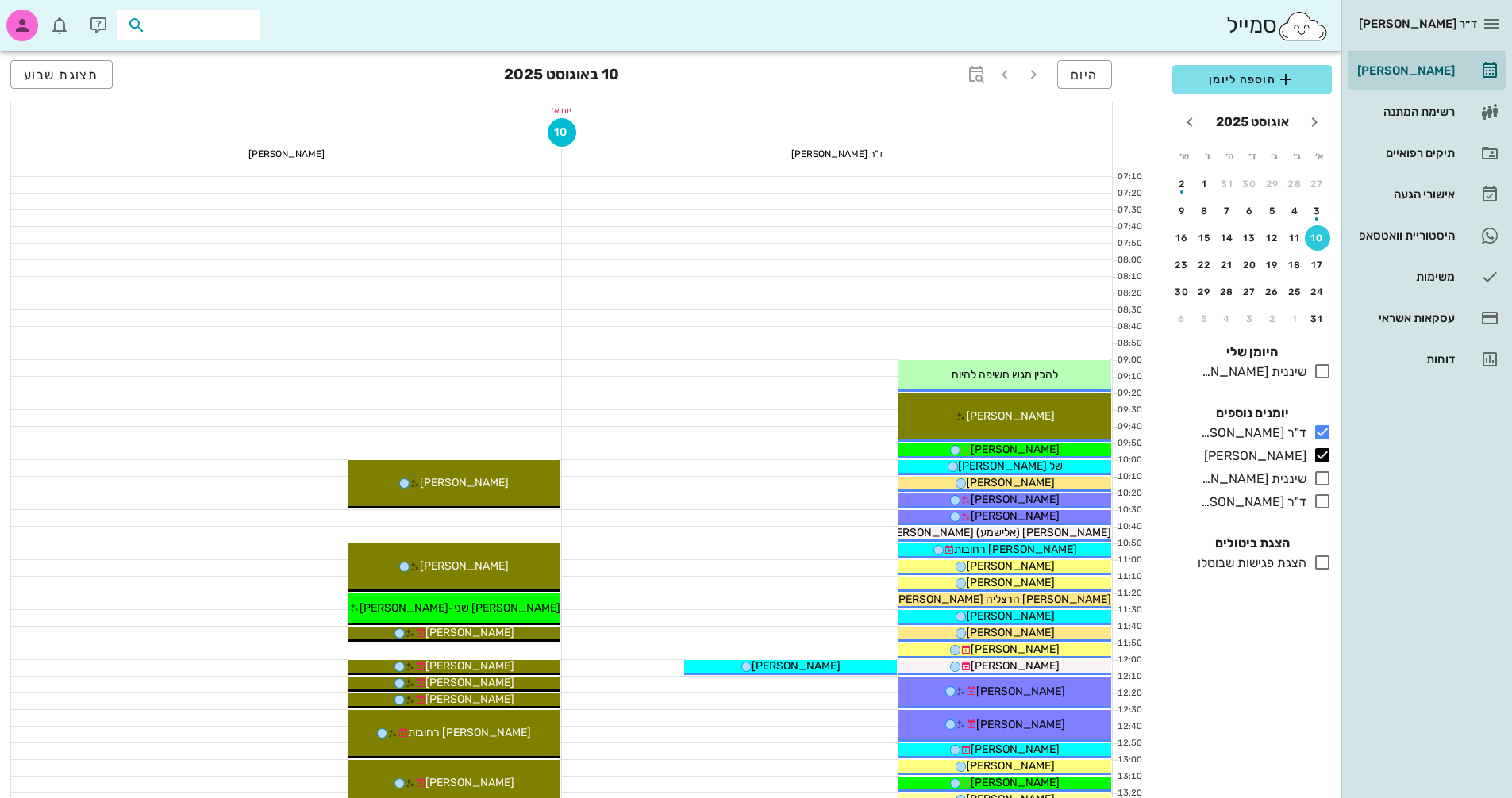
click at [170, 26] on input "text" at bounding box center [199, 25] width 102 height 21
type input "[PERSON_NAME] רו"
click at [225, 57] on div "[PERSON_NAME] 225503382" at bounding box center [161, 61] width 175 height 13
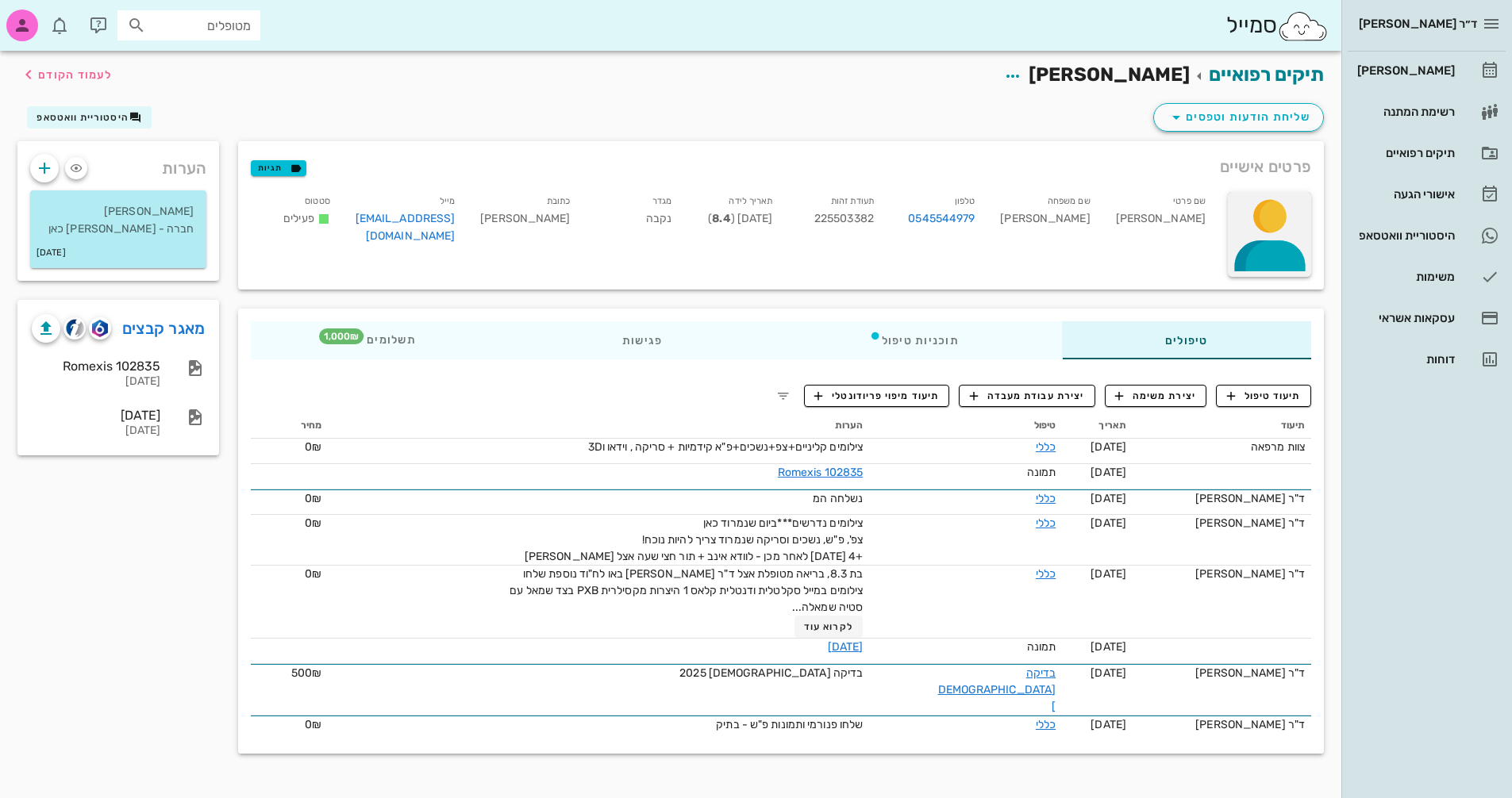
click at [1272, 239] on div at bounding box center [1269, 234] width 83 height 85
click at [1269, 231] on div "העלאת תמונה" at bounding box center [1262, 230] width 74 height 15
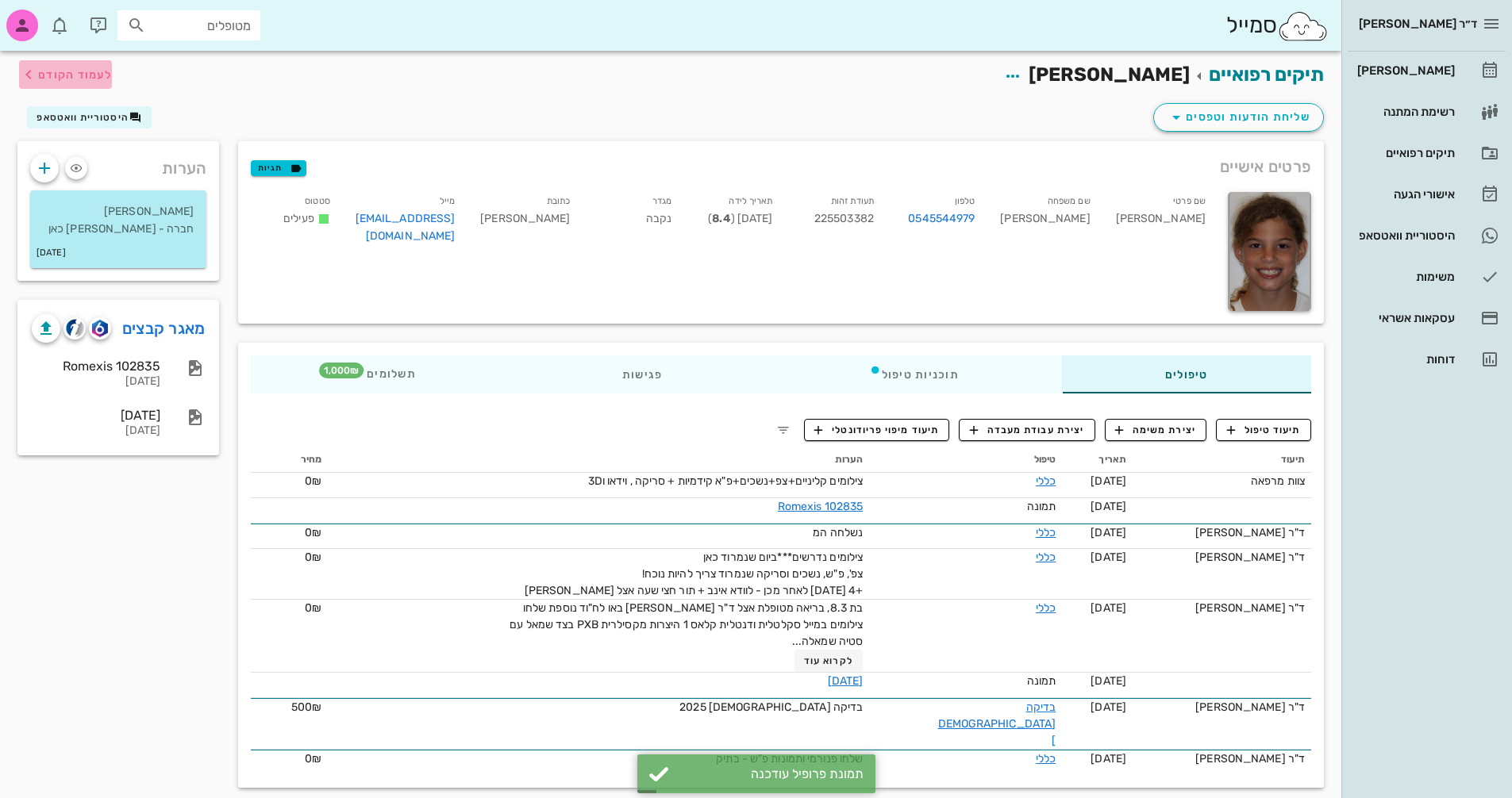
click at [56, 75] on span "לעמוד הקודם" at bounding box center [75, 75] width 74 height 13
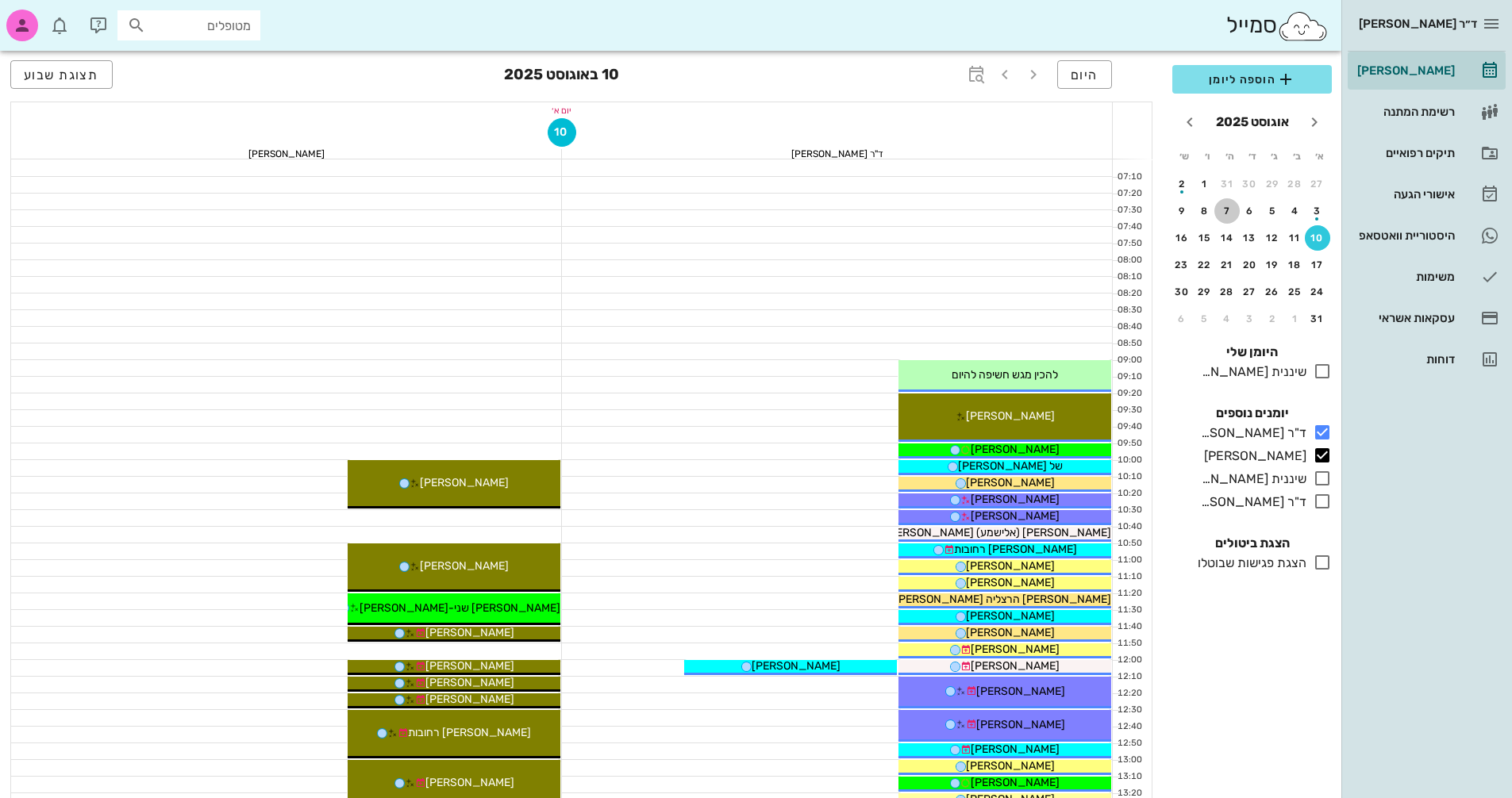
click at [1227, 209] on div "7" at bounding box center [1227, 211] width 25 height 11
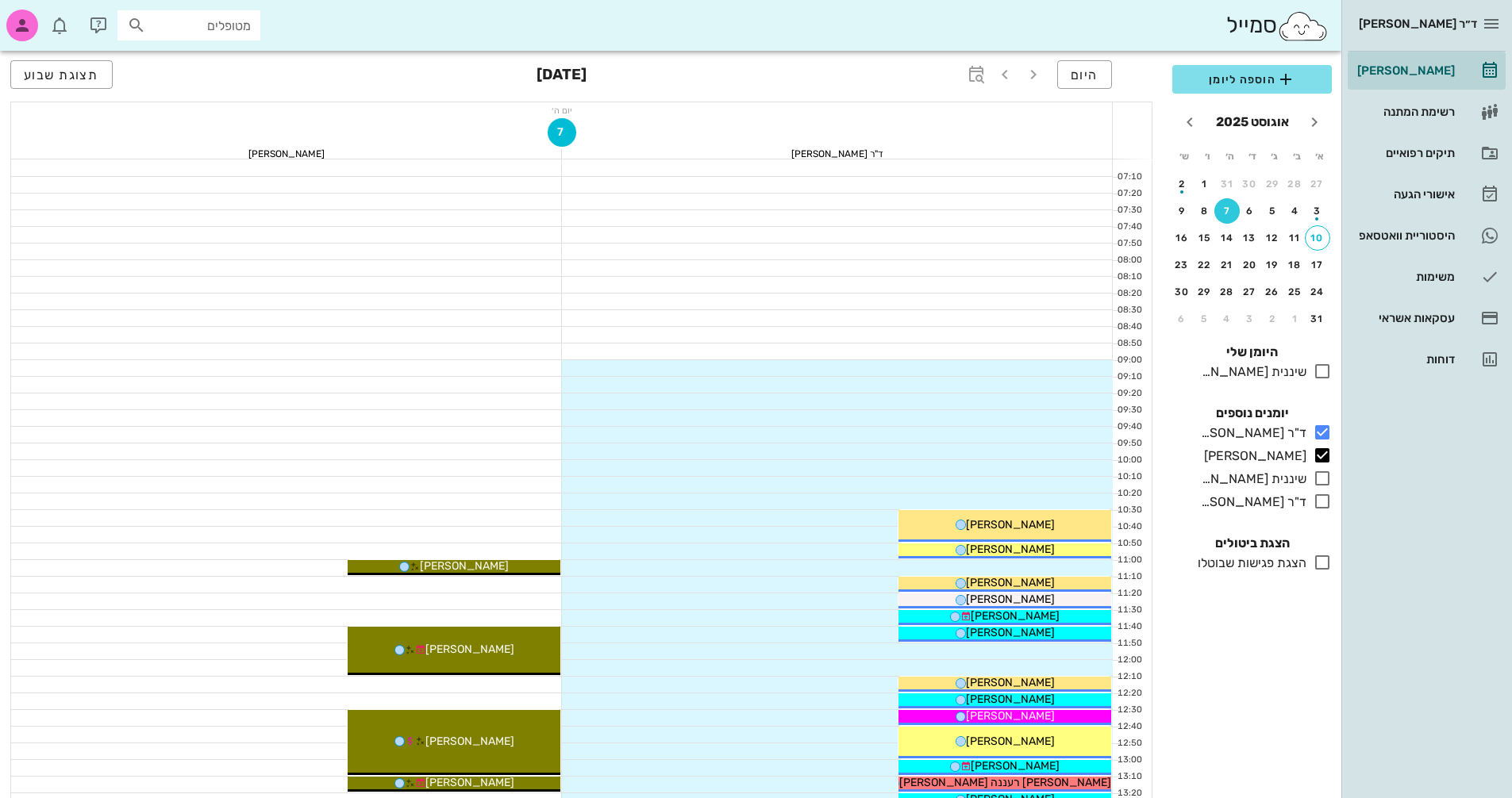
click at [450, 480] on div at bounding box center [286, 485] width 551 height 16
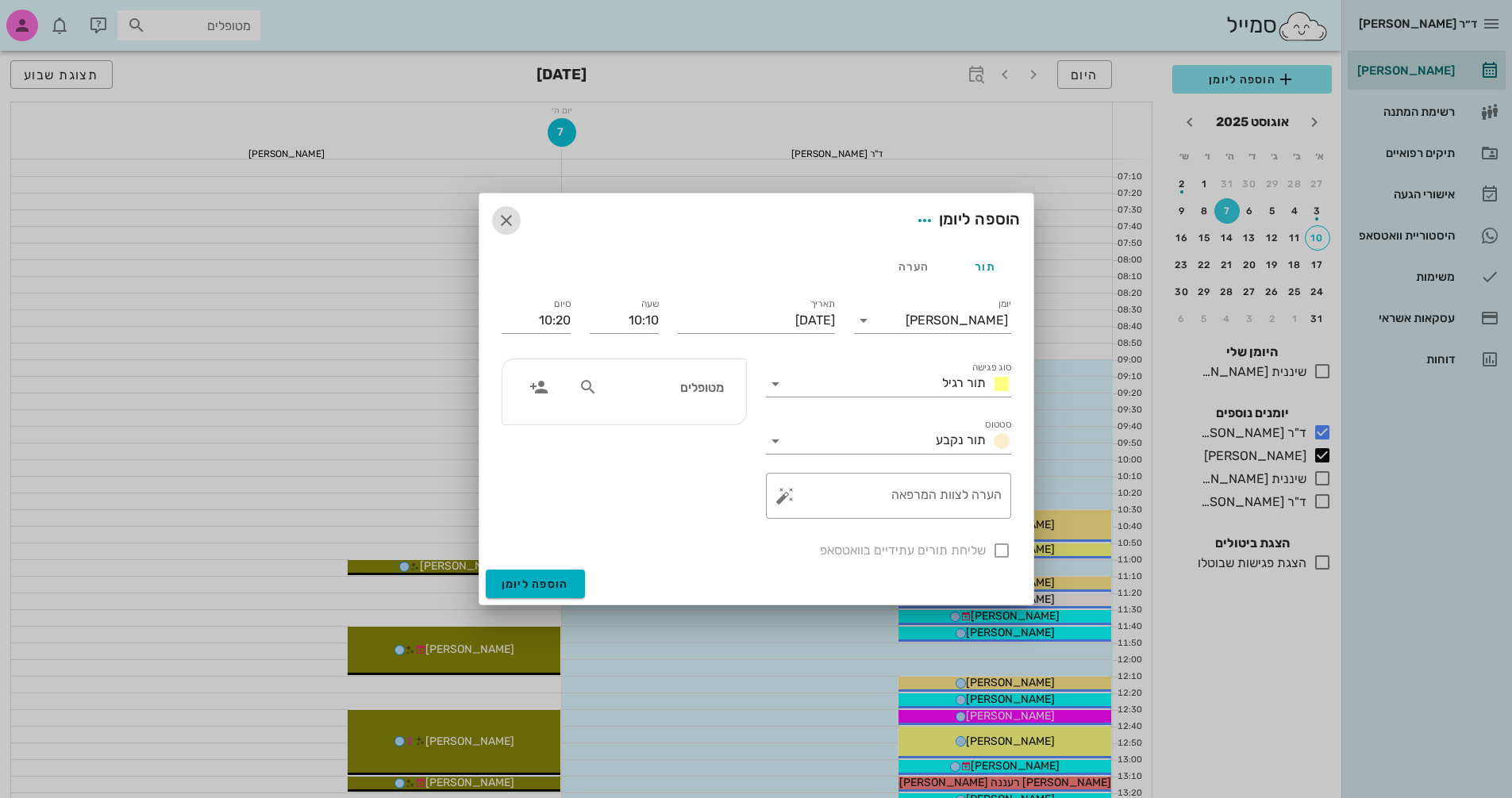
click at [505, 221] on icon "button" at bounding box center [506, 221] width 19 height 19
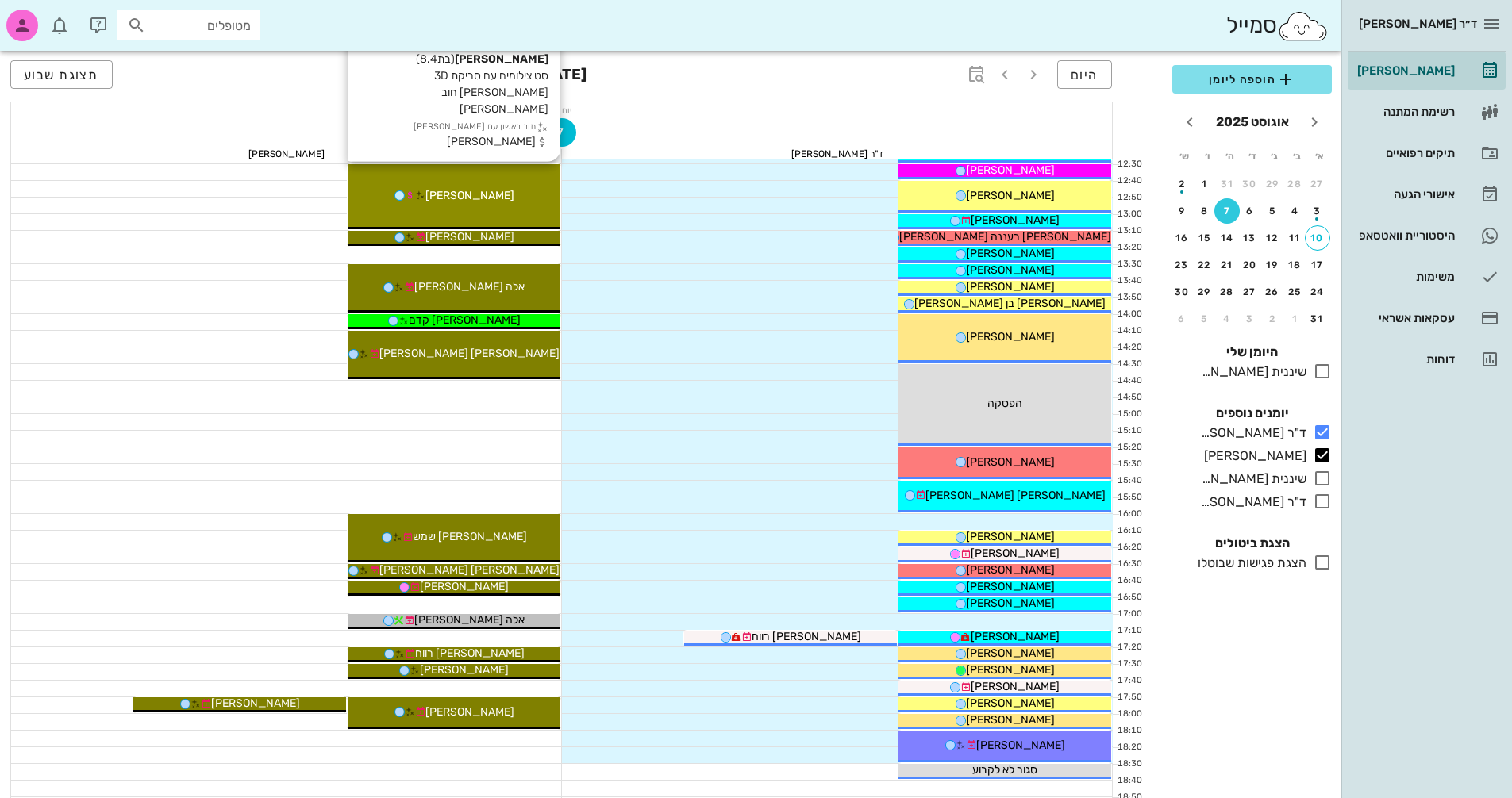
scroll to position [556, 0]
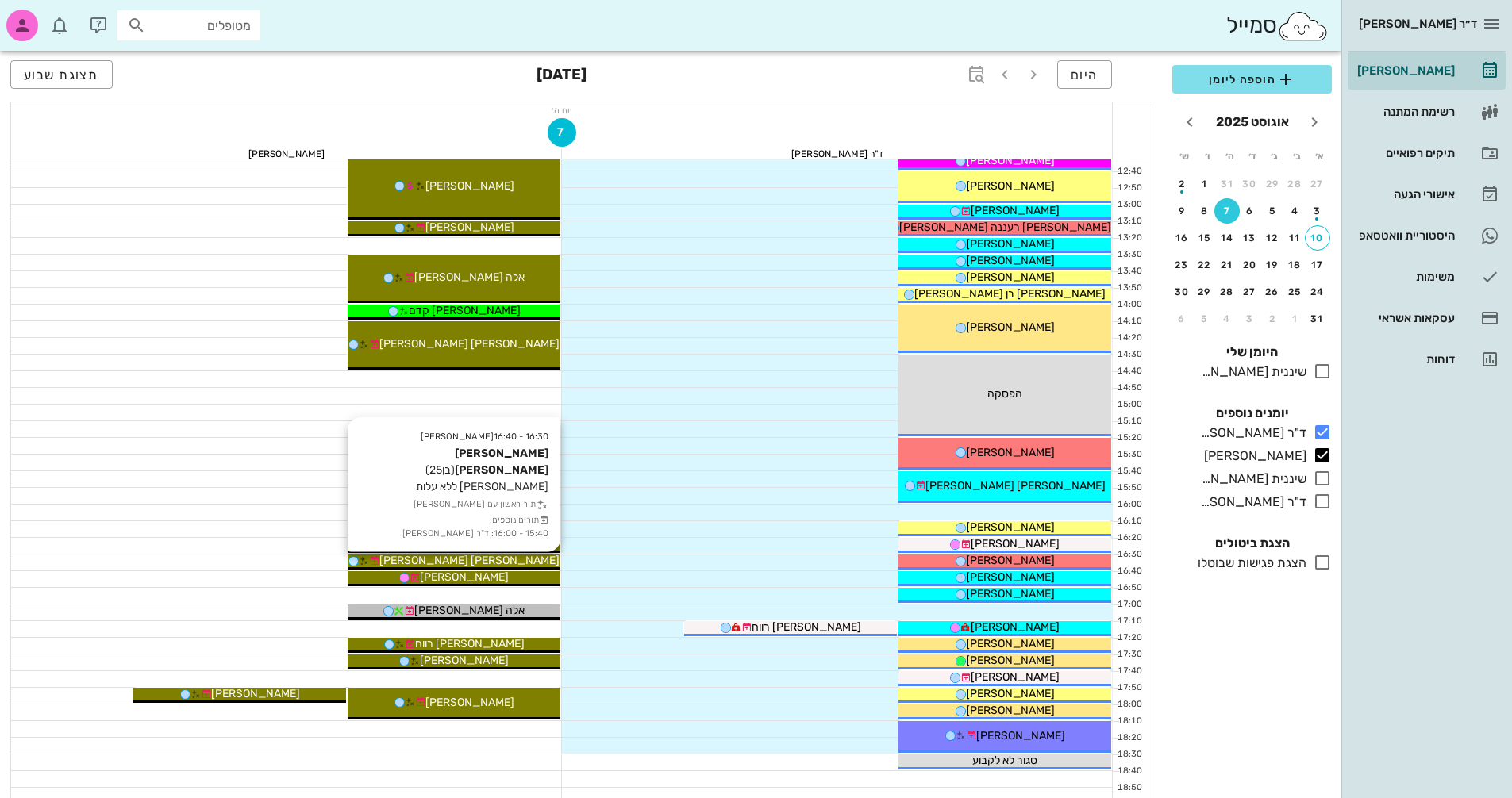
click at [489, 562] on span "[PERSON_NAME] [PERSON_NAME]" at bounding box center [470, 560] width 181 height 13
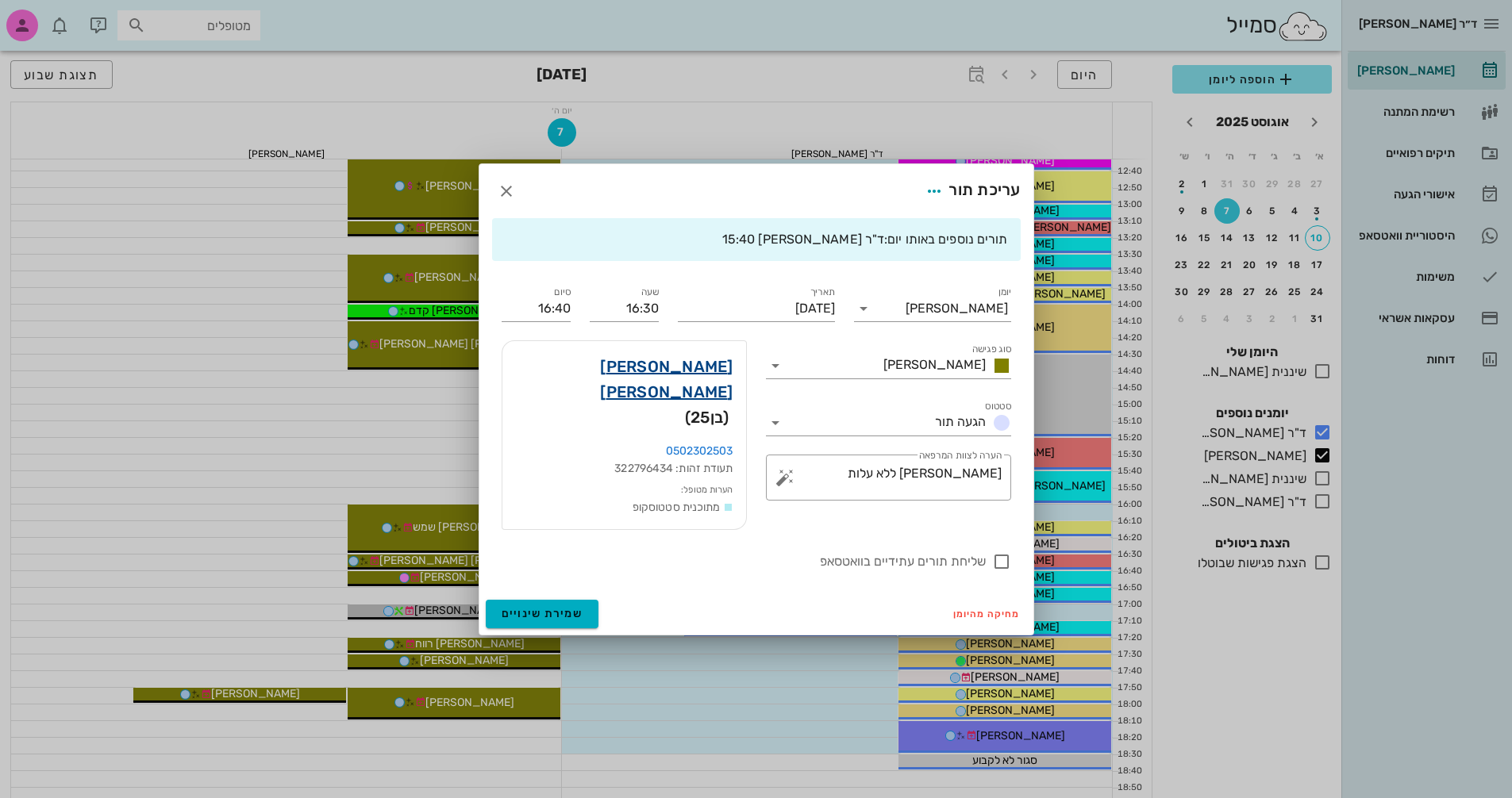
click at [720, 378] on link "[PERSON_NAME] [PERSON_NAME]" at bounding box center [624, 379] width 218 height 51
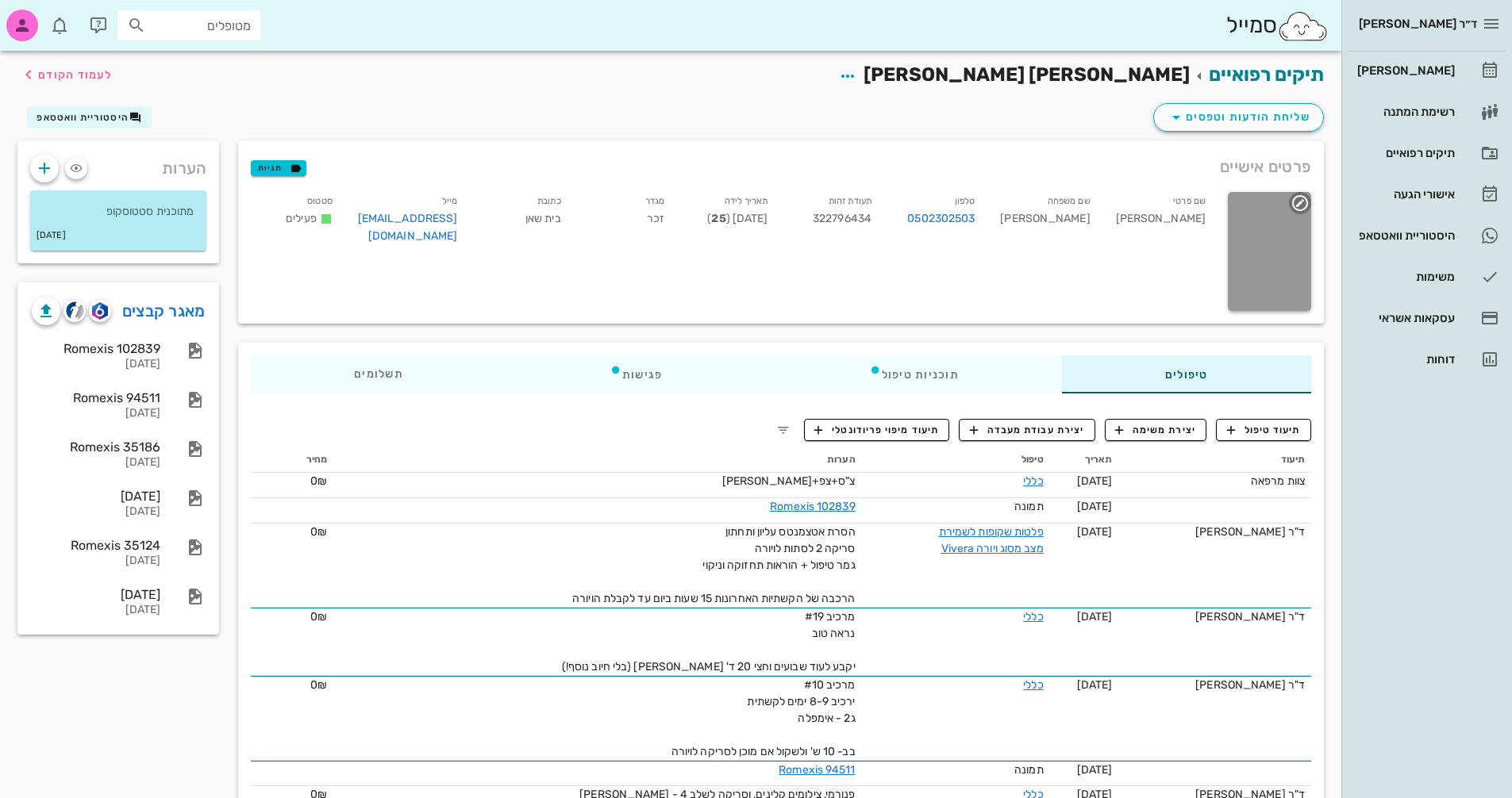
click at [1270, 258] on div at bounding box center [1269, 251] width 83 height 119
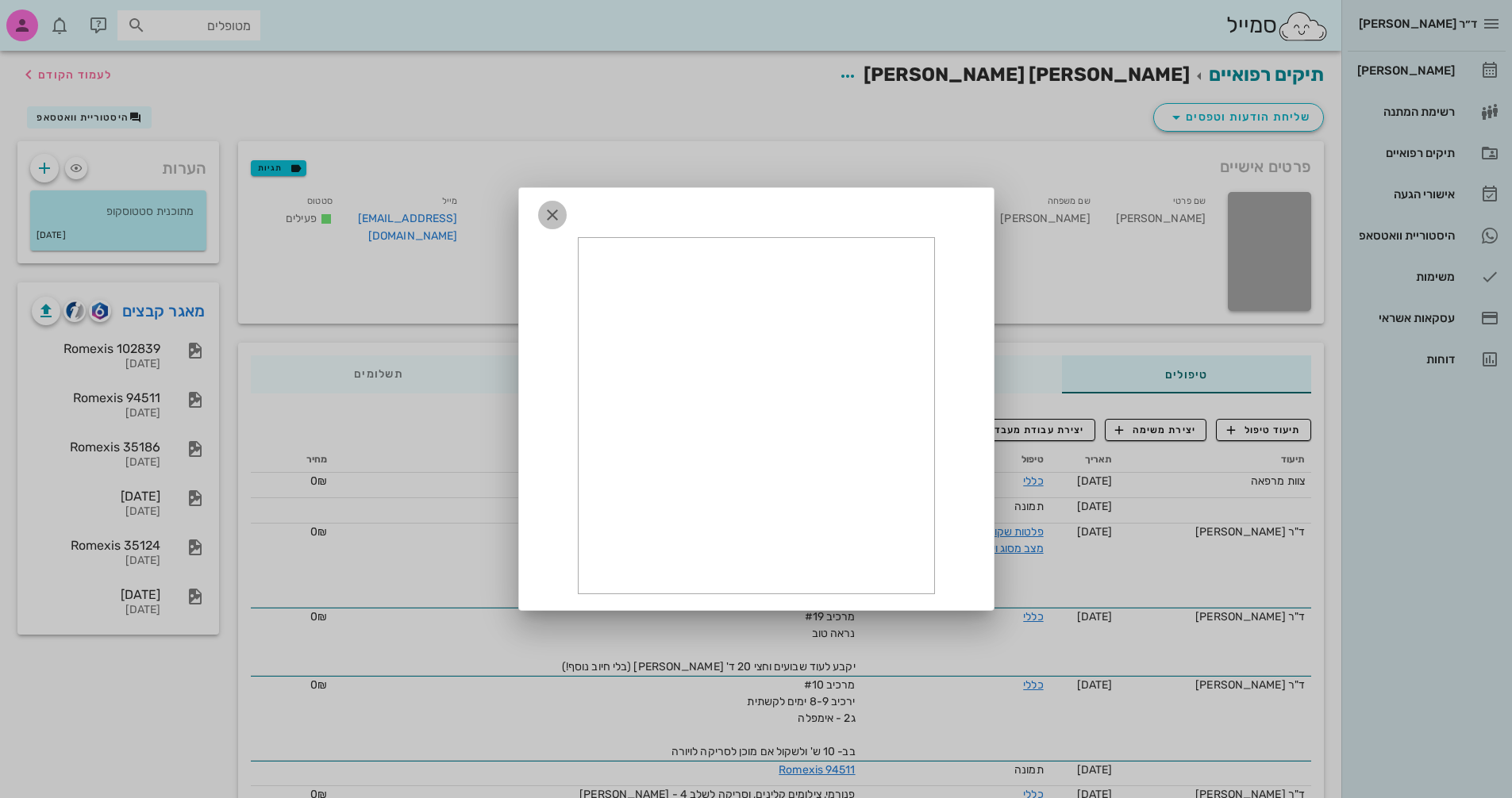
click at [544, 213] on icon "button" at bounding box center [552, 215] width 19 height 19
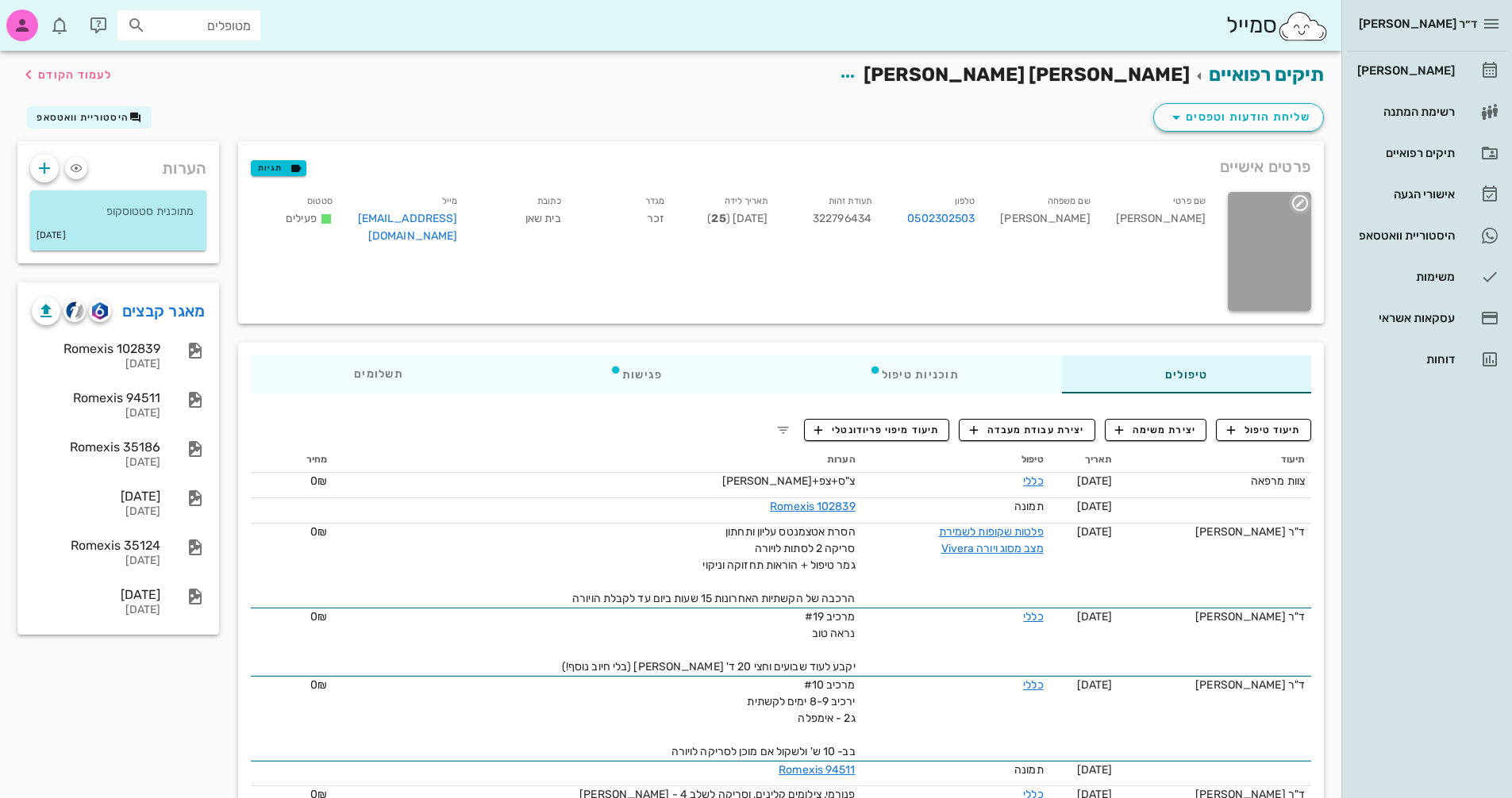
click at [1299, 200] on icon "button" at bounding box center [1300, 203] width 19 height 19
click at [1277, 234] on div "החלפת תמונה" at bounding box center [1245, 239] width 99 height 15
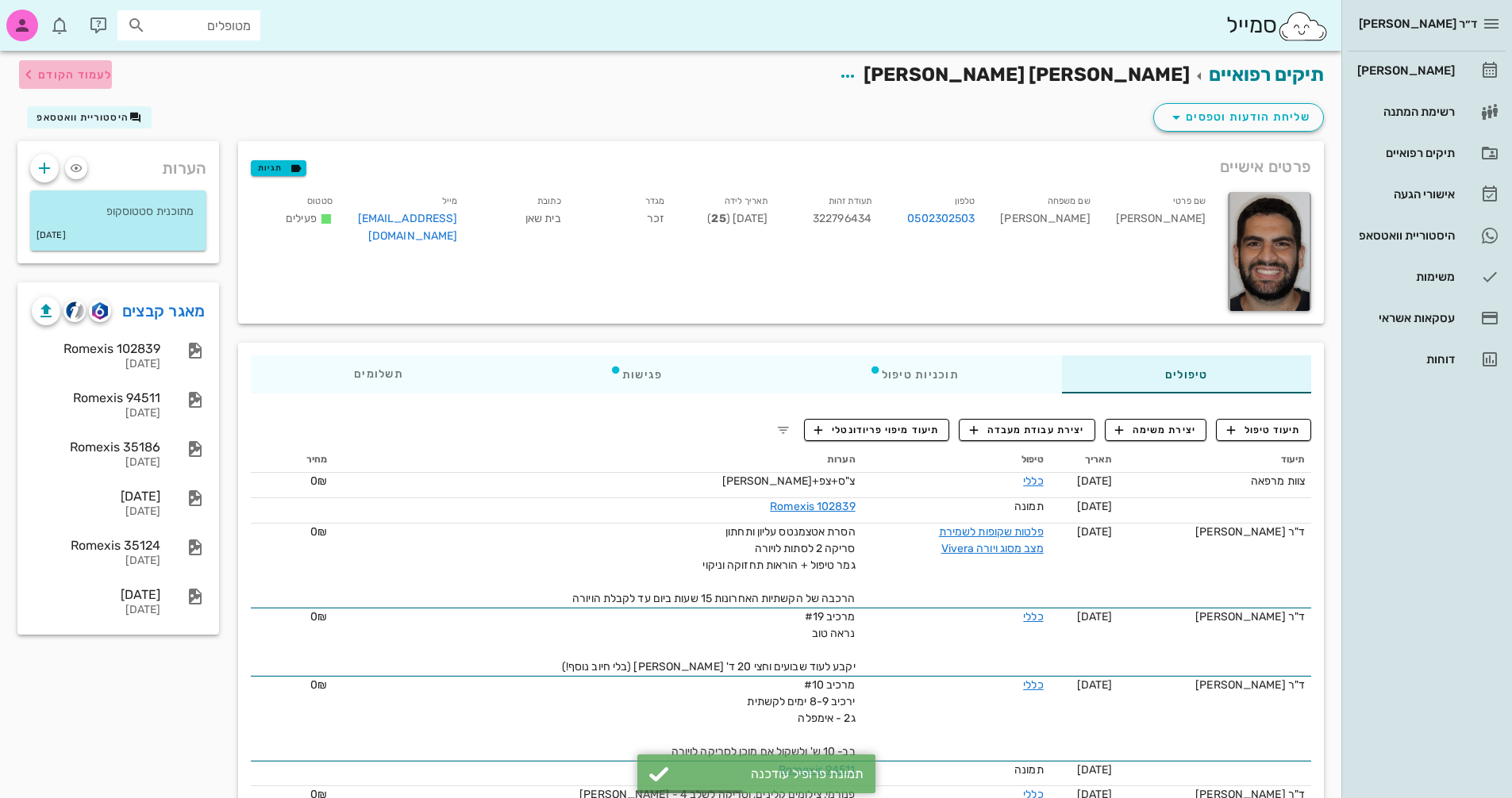
click at [53, 76] on span "לעמוד הקודם" at bounding box center [75, 75] width 74 height 13
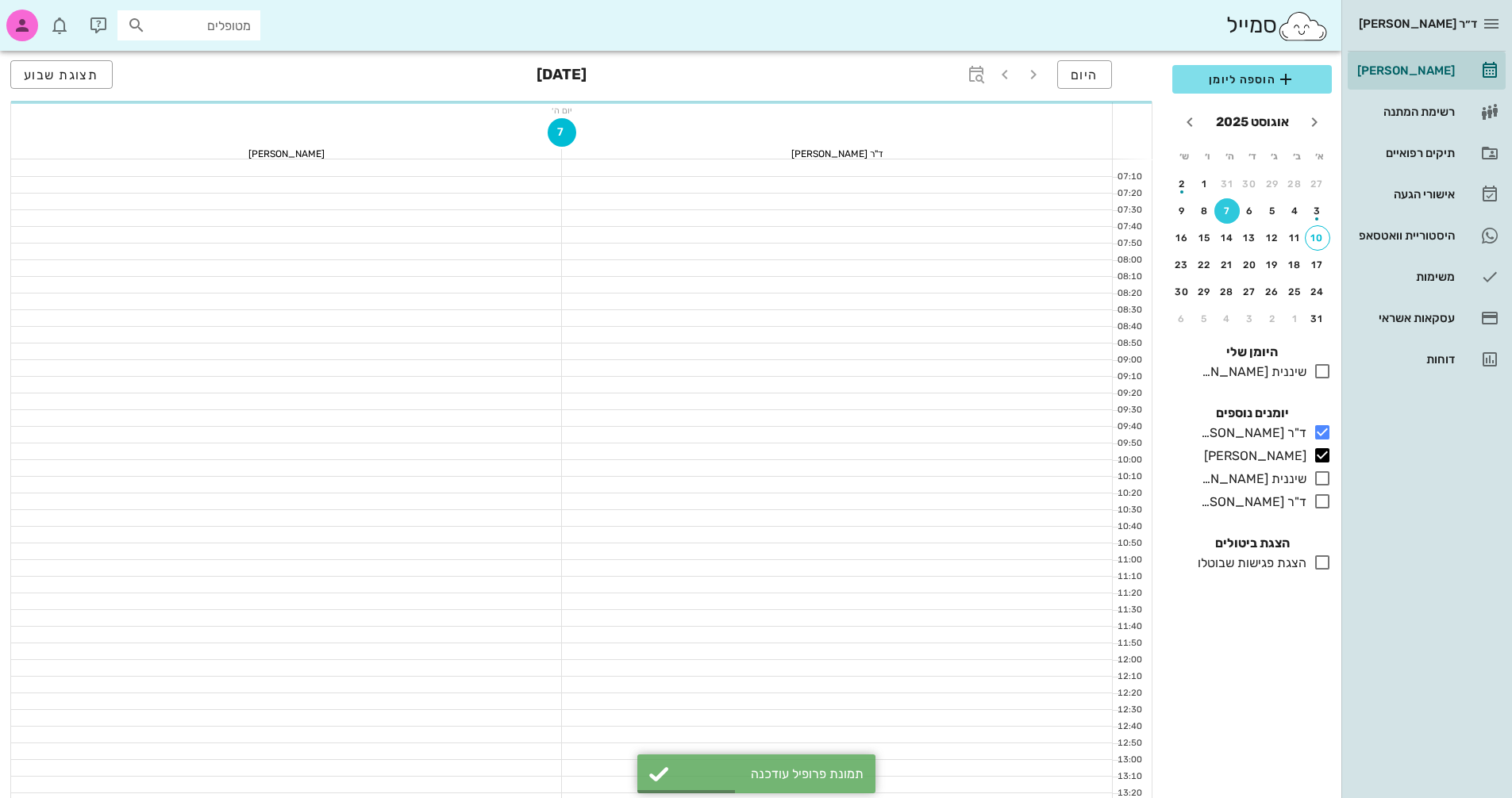
scroll to position [556, 0]
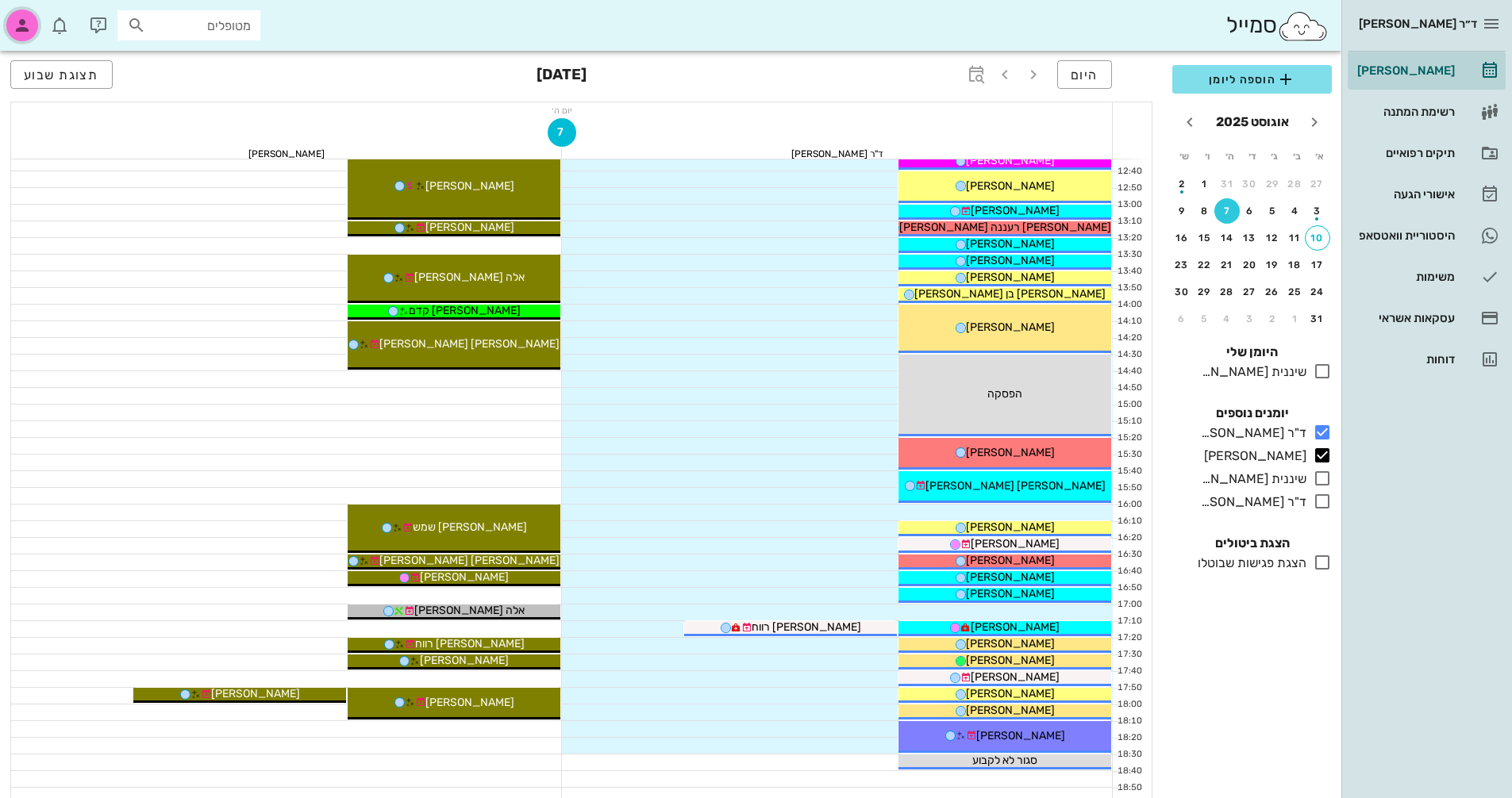
click at [13, 20] on div "button" at bounding box center [22, 25] width 32 height 32
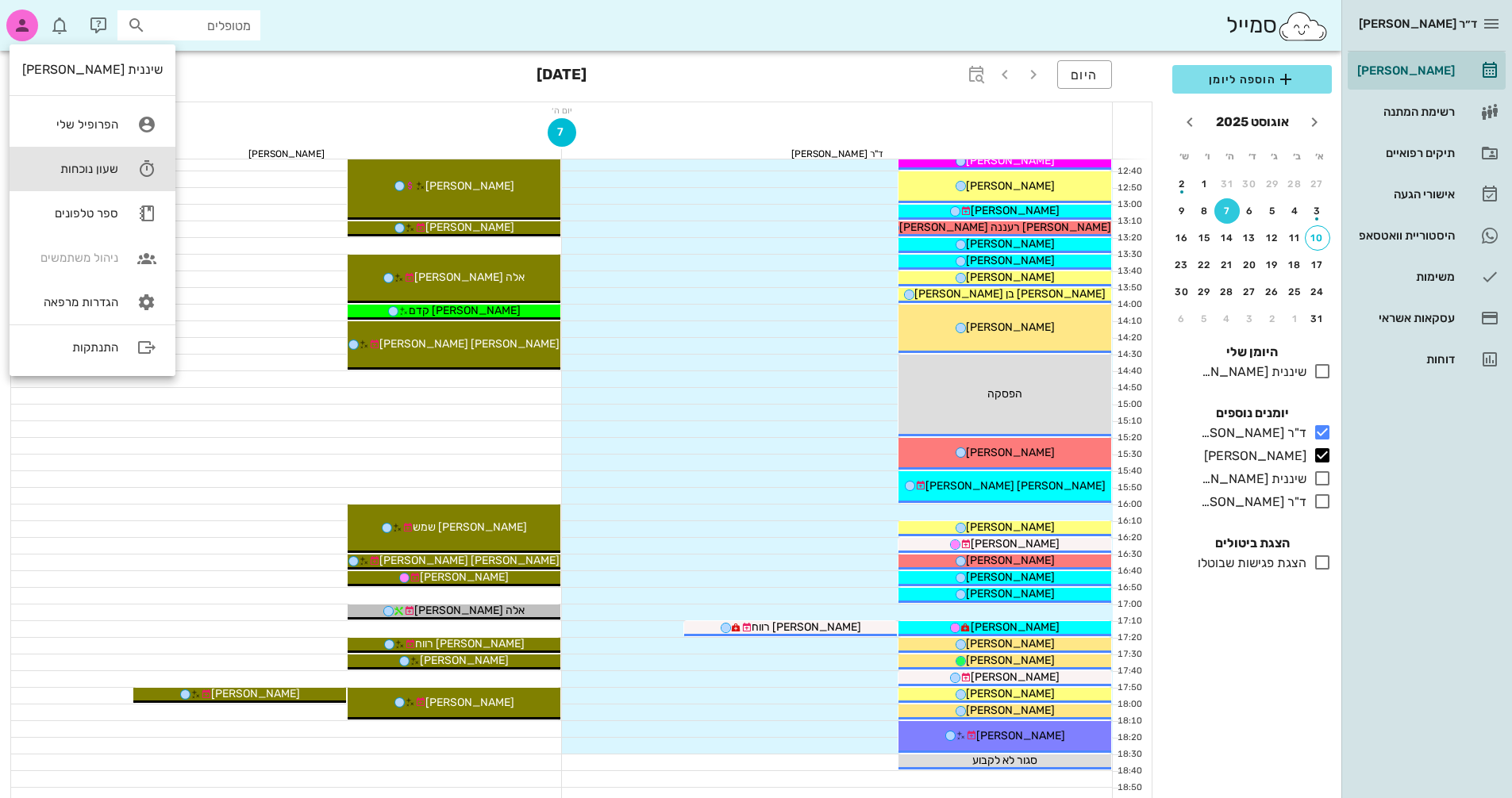
click at [65, 167] on div "שעון נוכחות" at bounding box center [70, 168] width 96 height 14
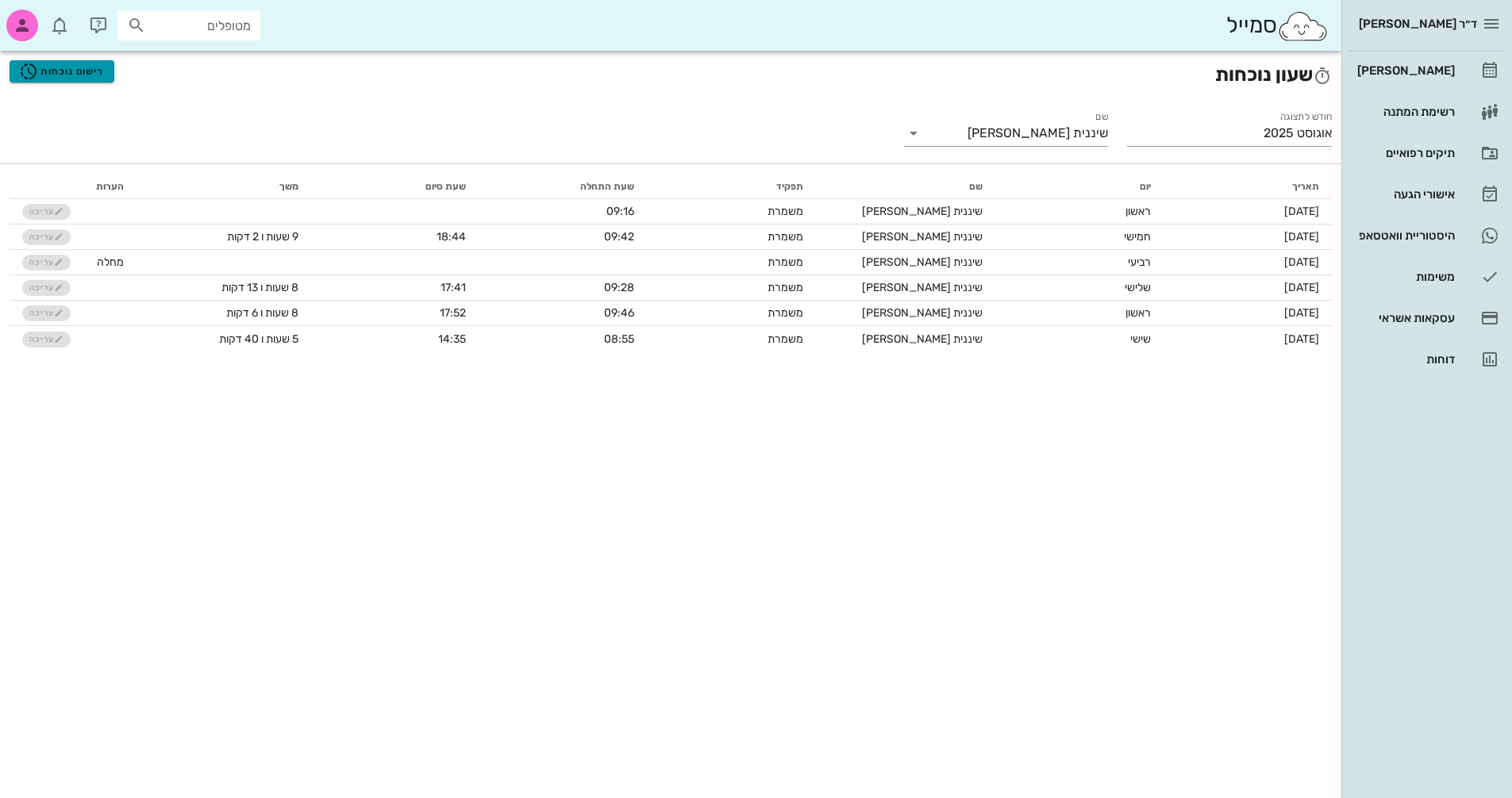
click at [82, 66] on span "רישום נוכחות" at bounding box center [61, 71] width 85 height 19
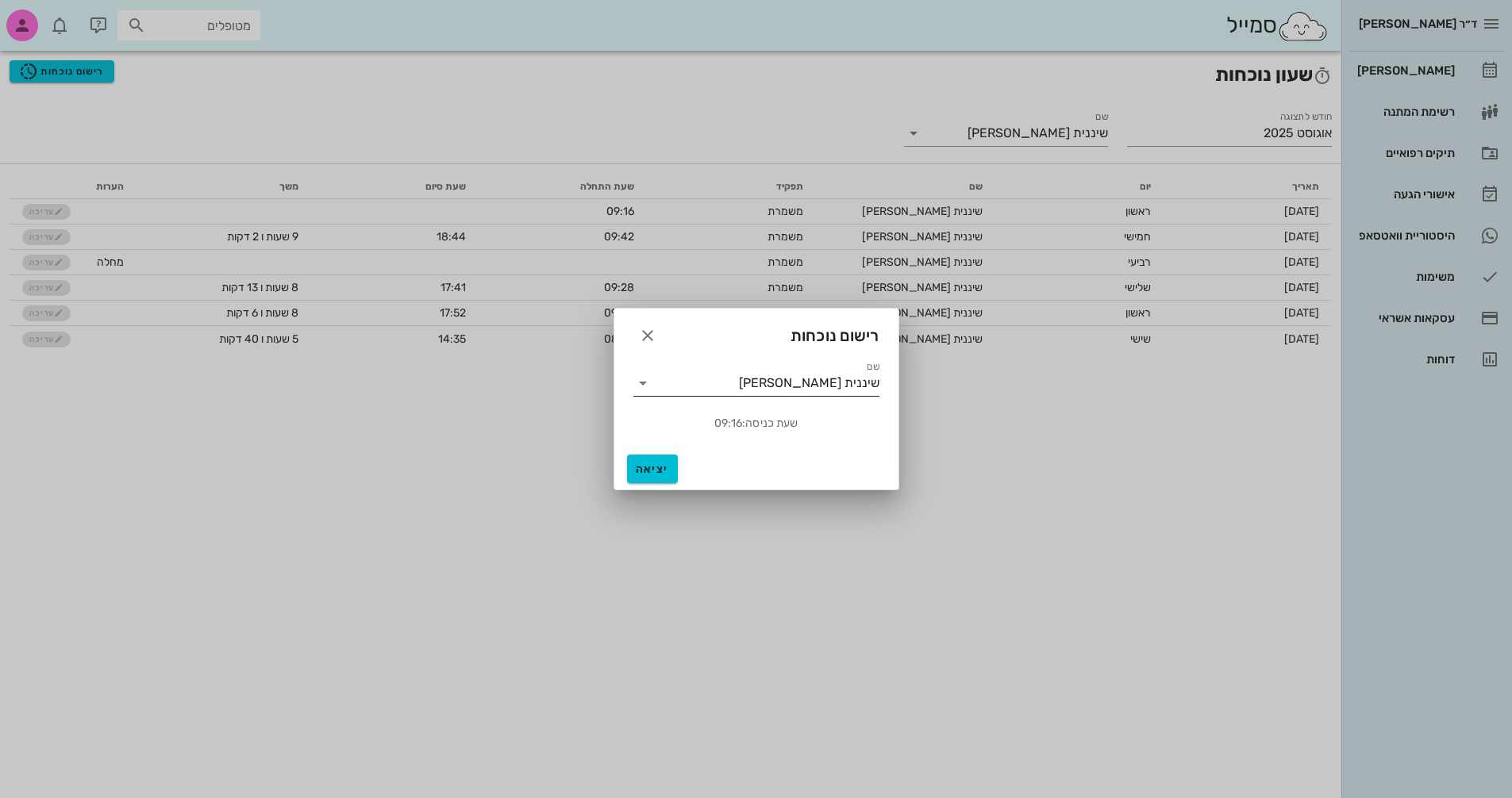
click at [641, 384] on icon at bounding box center [643, 384] width 19 height 19
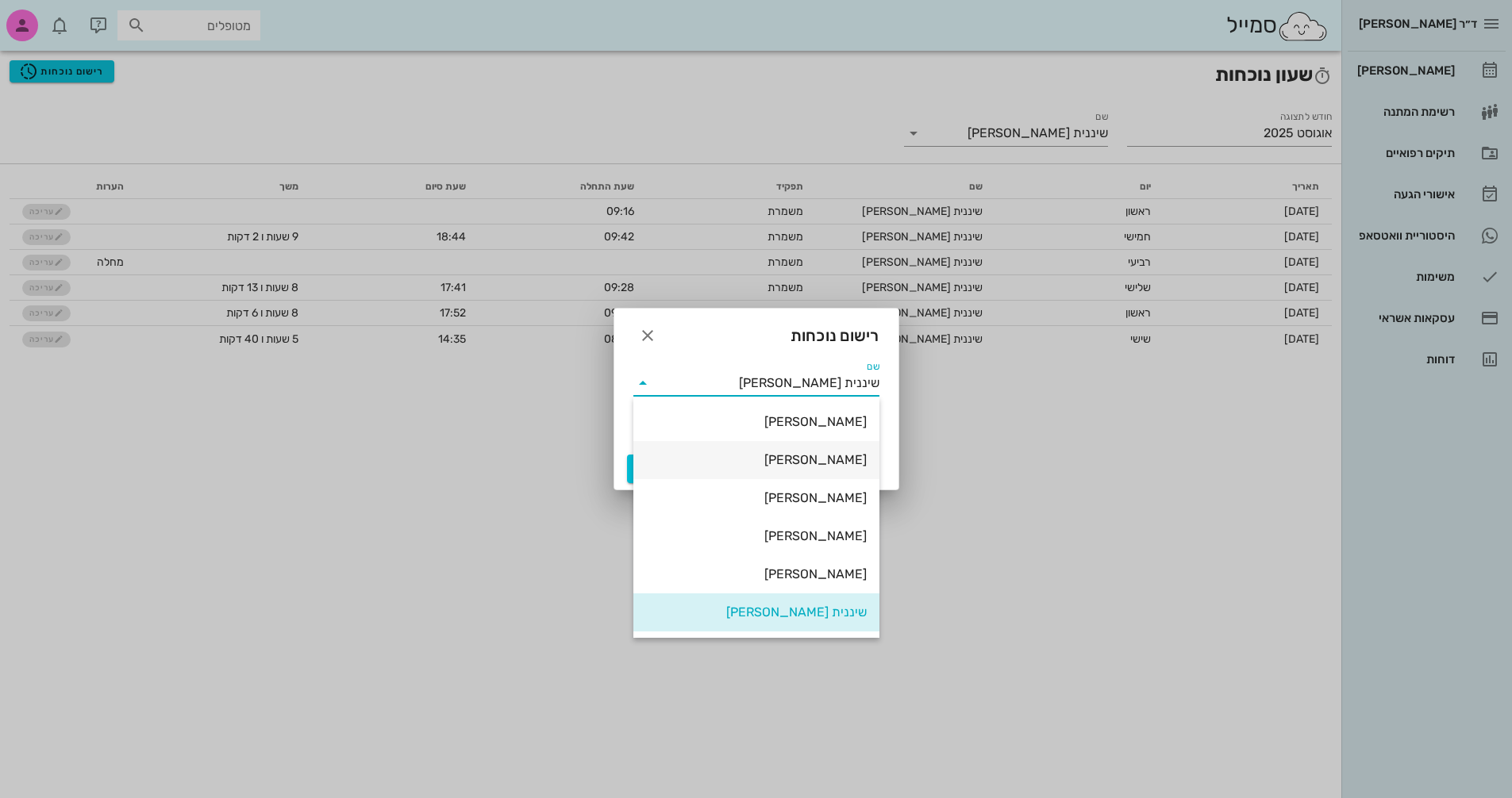
click at [804, 450] on div "[PERSON_NAME]" at bounding box center [757, 459] width 221 height 34
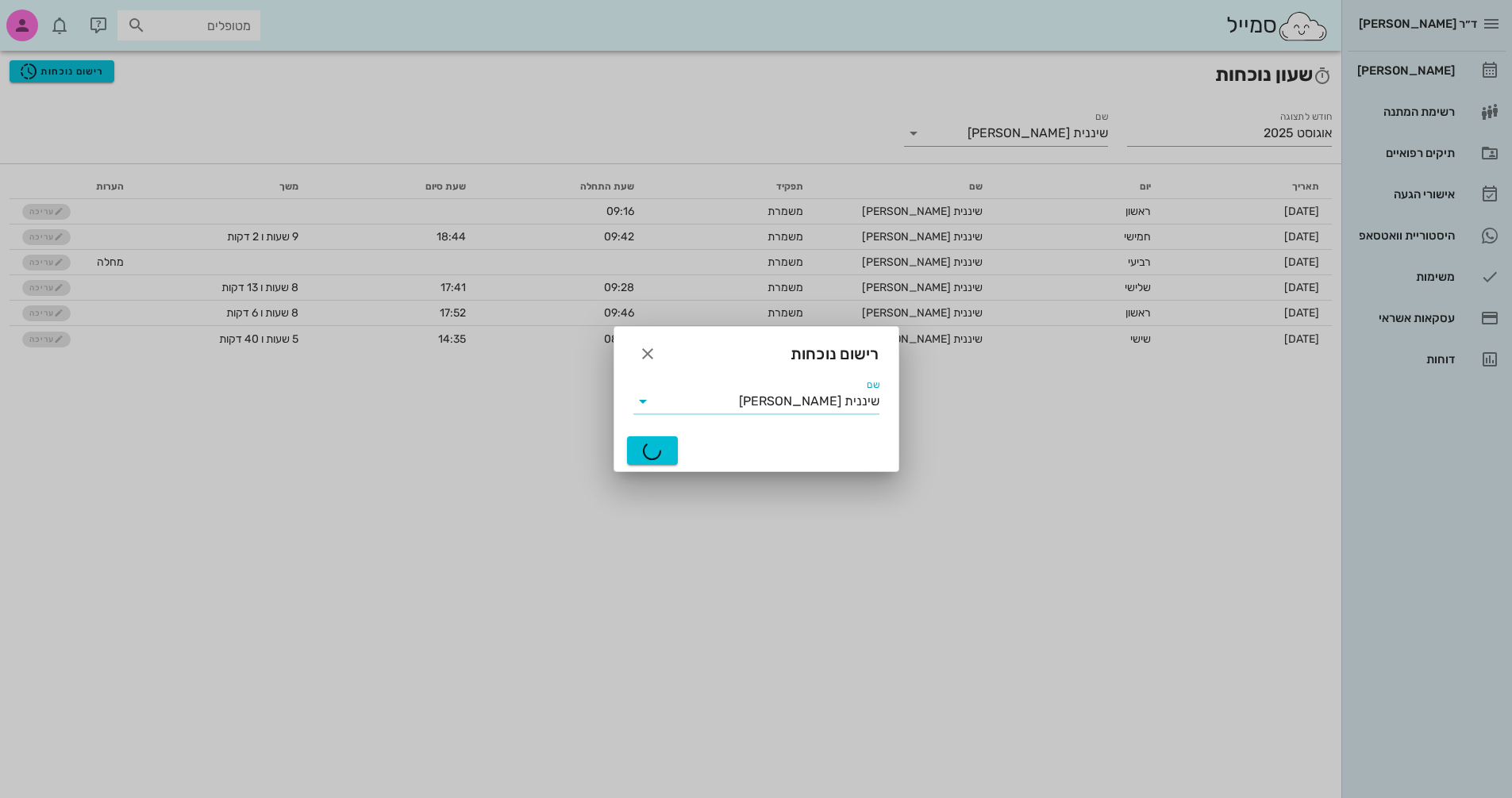
type input "[PERSON_NAME]"
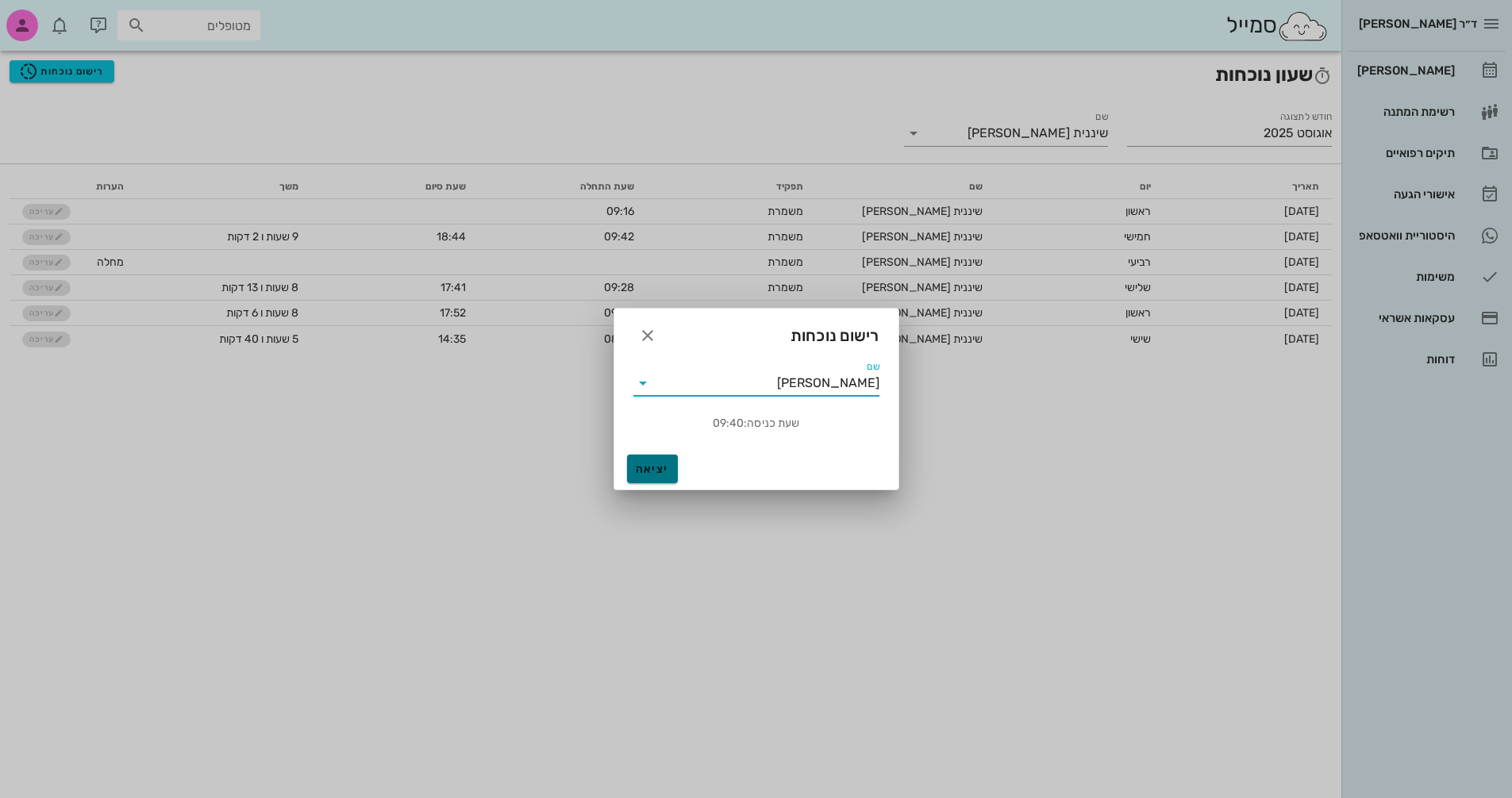
click at [647, 458] on button "יציאה" at bounding box center [652, 469] width 51 height 29
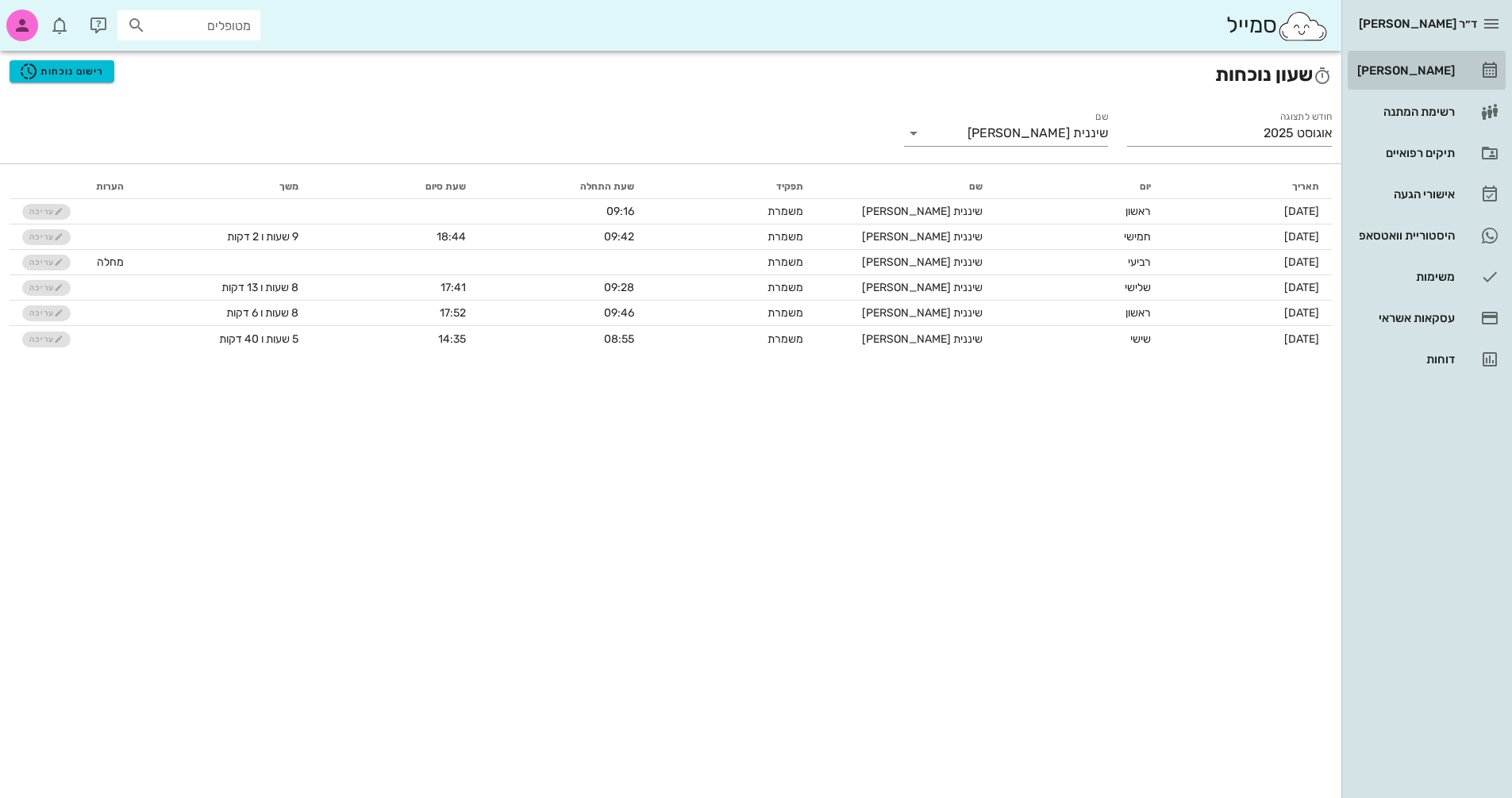
click at [1437, 67] on div "[PERSON_NAME]" at bounding box center [1404, 71] width 101 height 13
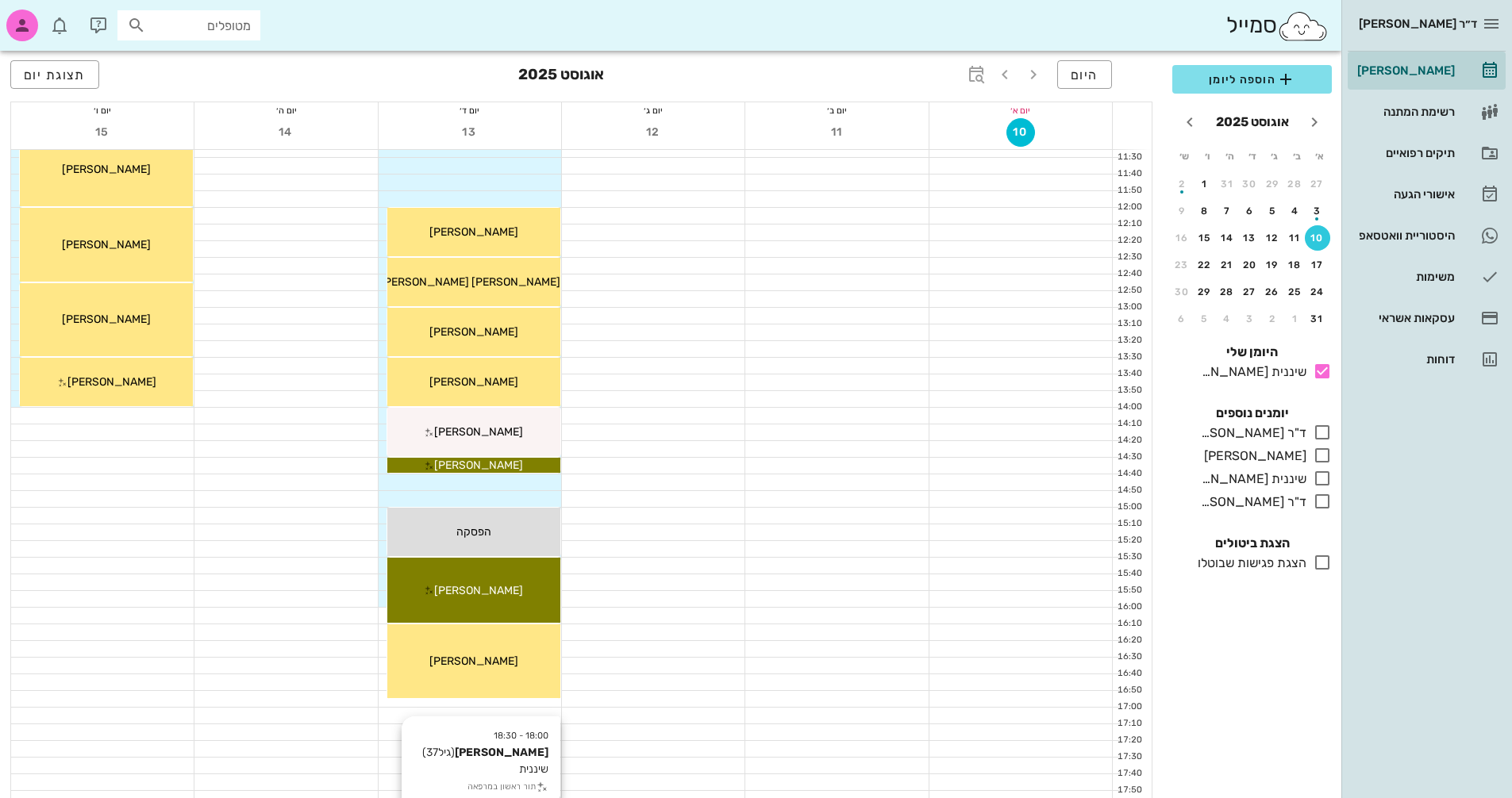
scroll to position [434, 0]
